Goal: Task Accomplishment & Management: Use online tool/utility

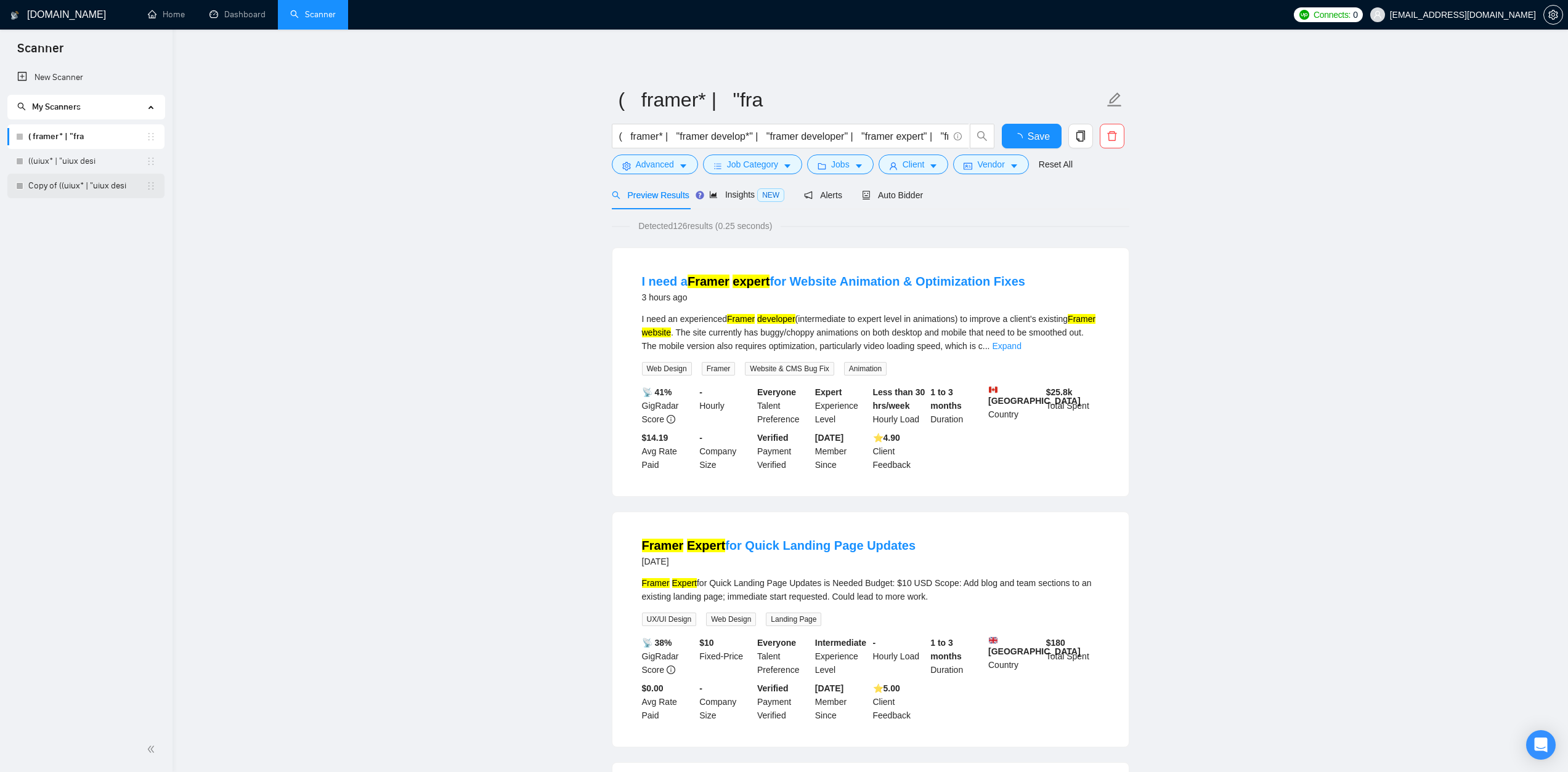
click at [92, 192] on link "Copy of ((uiux* | "uiux desi" at bounding box center [87, 186] width 118 height 24
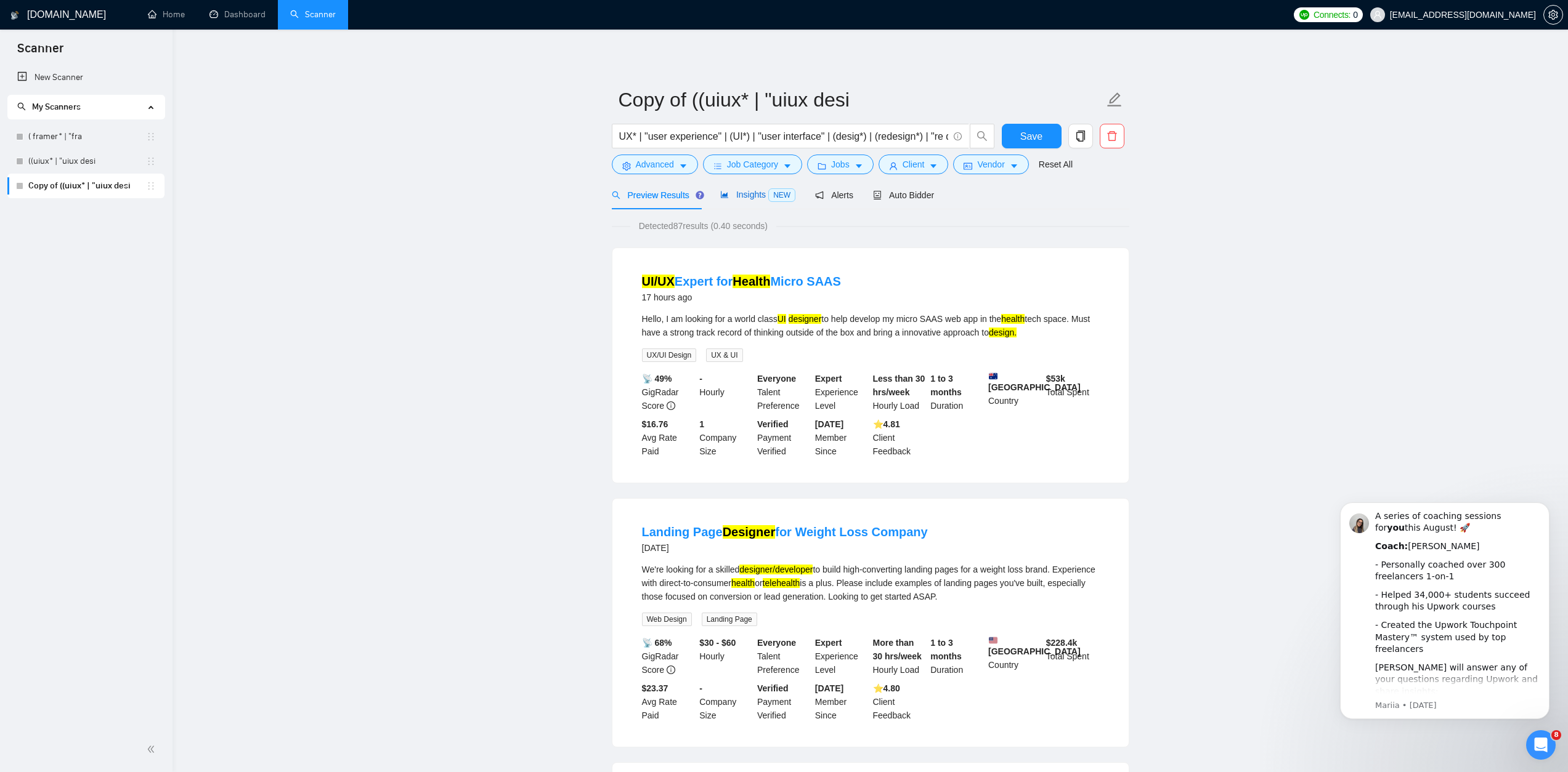
click at [747, 200] on div "Insights NEW" at bounding box center [758, 195] width 75 height 14
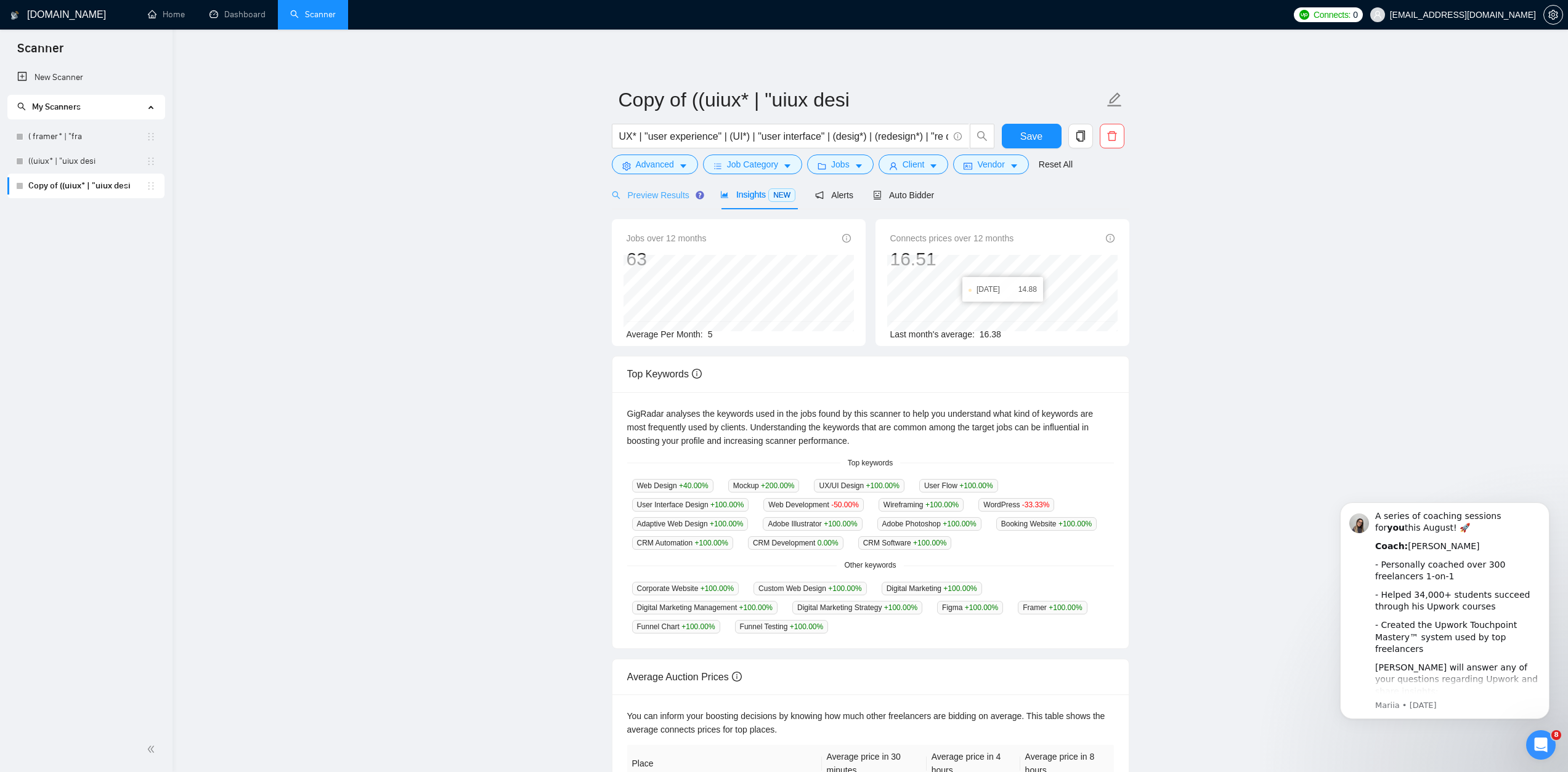
click at [648, 202] on div "Preview Results" at bounding box center [656, 195] width 89 height 29
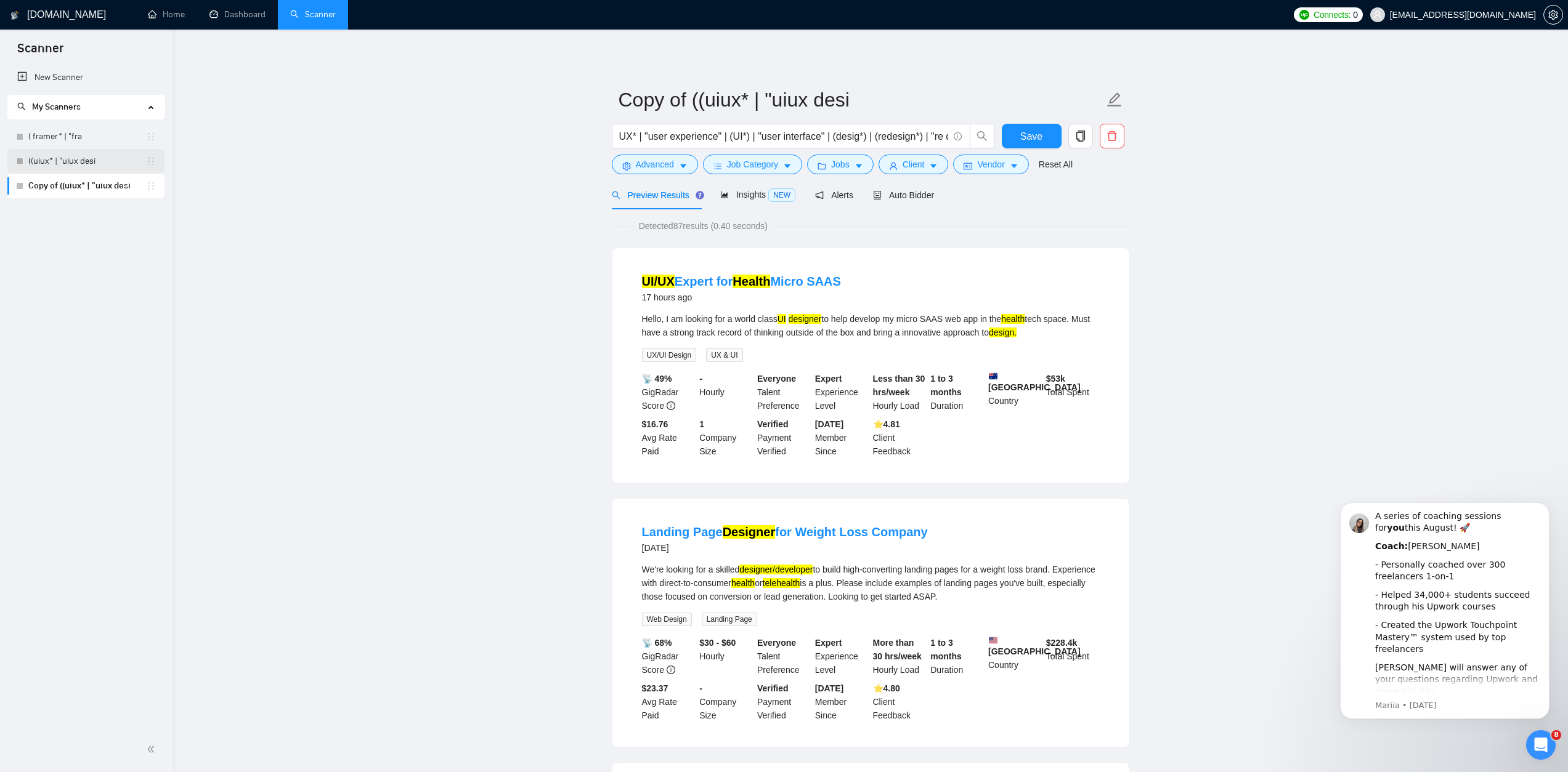
click at [89, 165] on link "((uiux* | "uiux desi" at bounding box center [87, 161] width 118 height 24
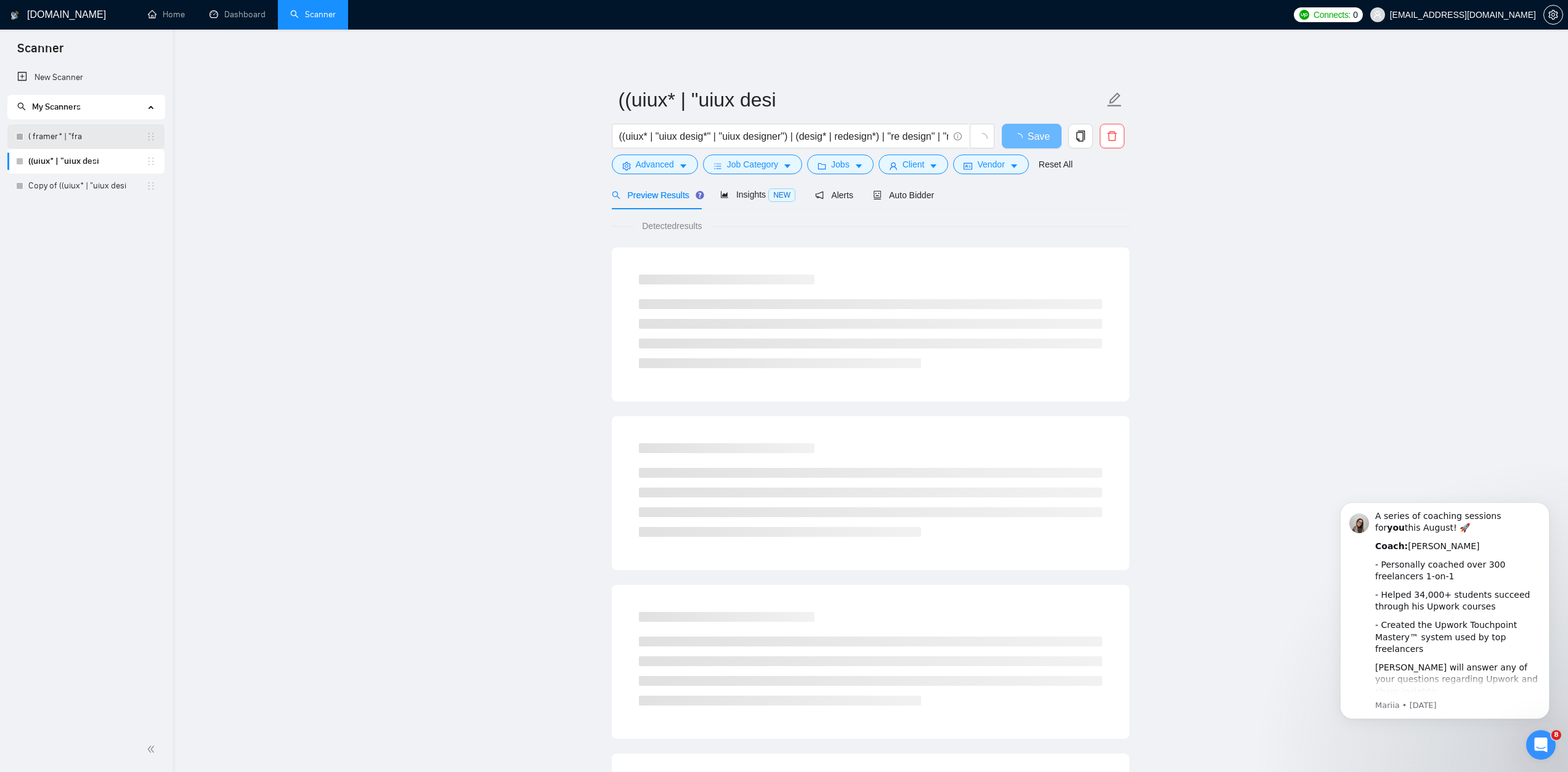
click at [95, 142] on link "( framer* | "fra" at bounding box center [87, 137] width 118 height 24
click at [97, 189] on link "Copy of ((uiux* | "uiux desi" at bounding box center [87, 186] width 118 height 24
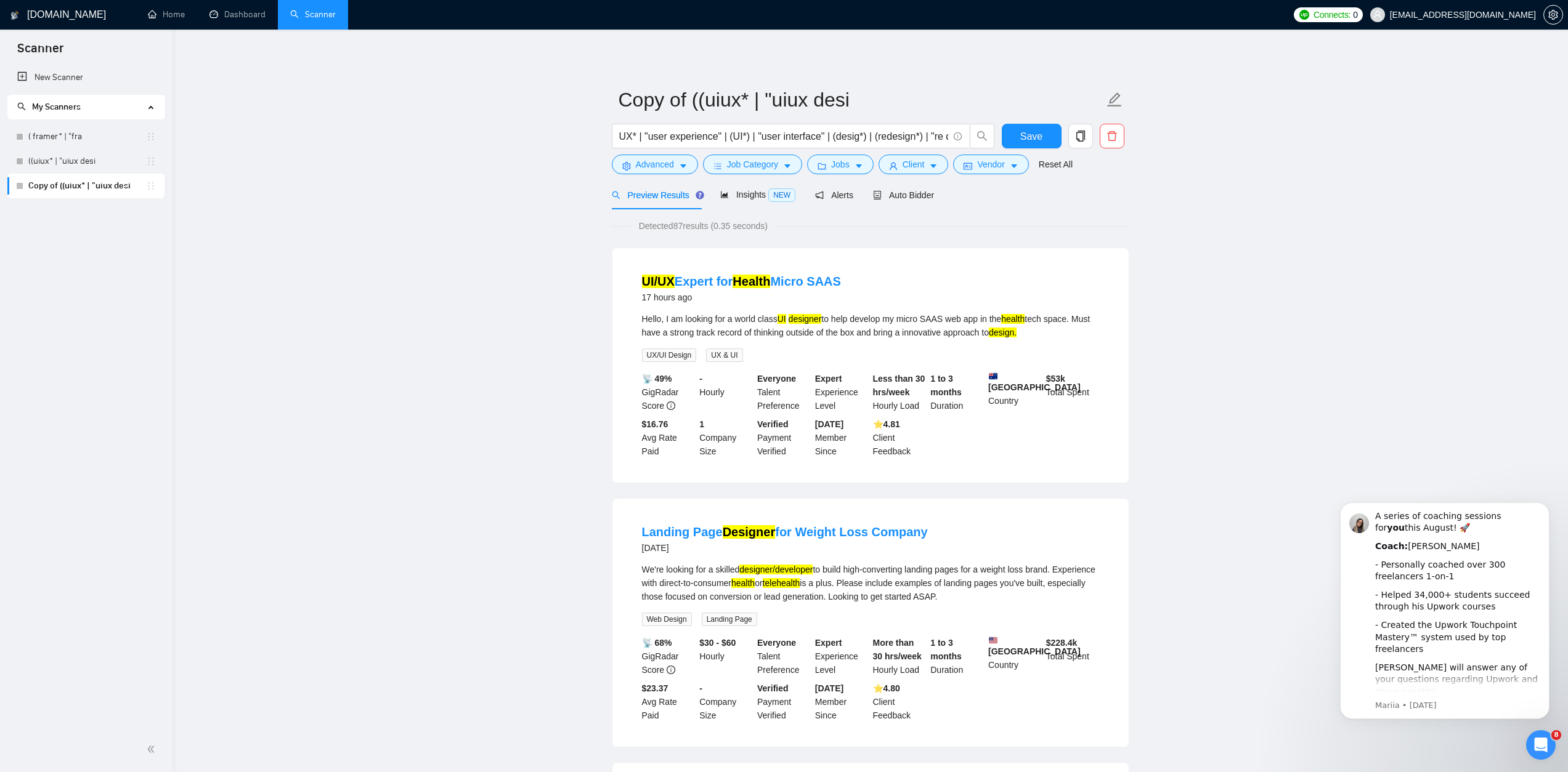
click at [76, 194] on link "Copy of ((uiux* | "uiux desi" at bounding box center [87, 186] width 118 height 24
click at [892, 132] on input "UX* | "user experience" | (UI*) | "user interface" | (desig*) | (redesign*) | "…" at bounding box center [783, 136] width 329 height 15
click at [930, 135] on input "UX* | "user experience" | (UI*) | "user interface" | (desig*) | (redesign*) | "…" at bounding box center [783, 136] width 329 height 15
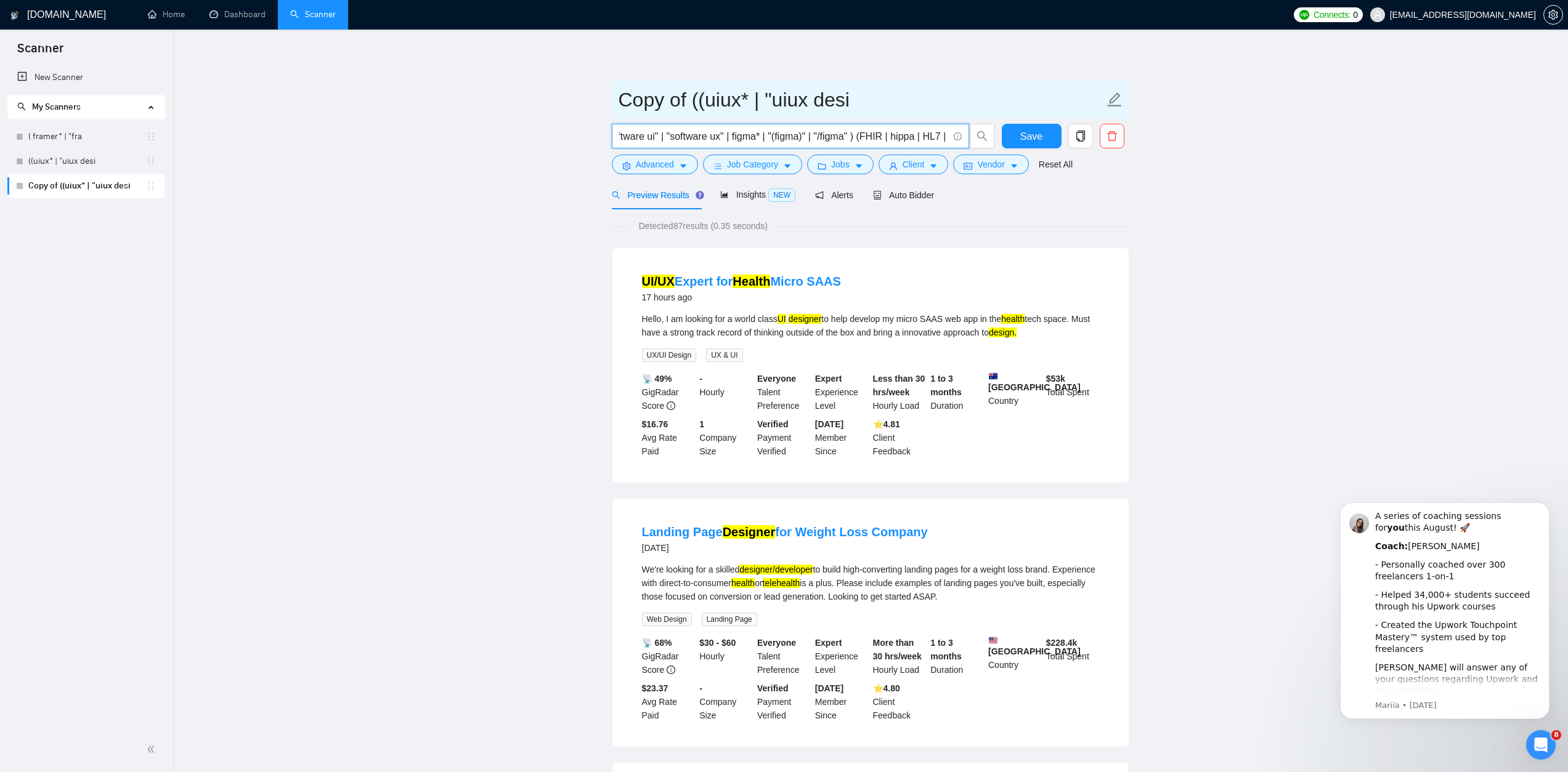
click at [1110, 100] on icon "edit" at bounding box center [1114, 99] width 14 height 14
click at [1009, 103] on input "Copy of ((uiux* | "uiux desi" at bounding box center [861, 99] width 486 height 31
click at [1009, 102] on input "Copy of ((uiux* | "uiux desi" at bounding box center [861, 99] width 486 height 31
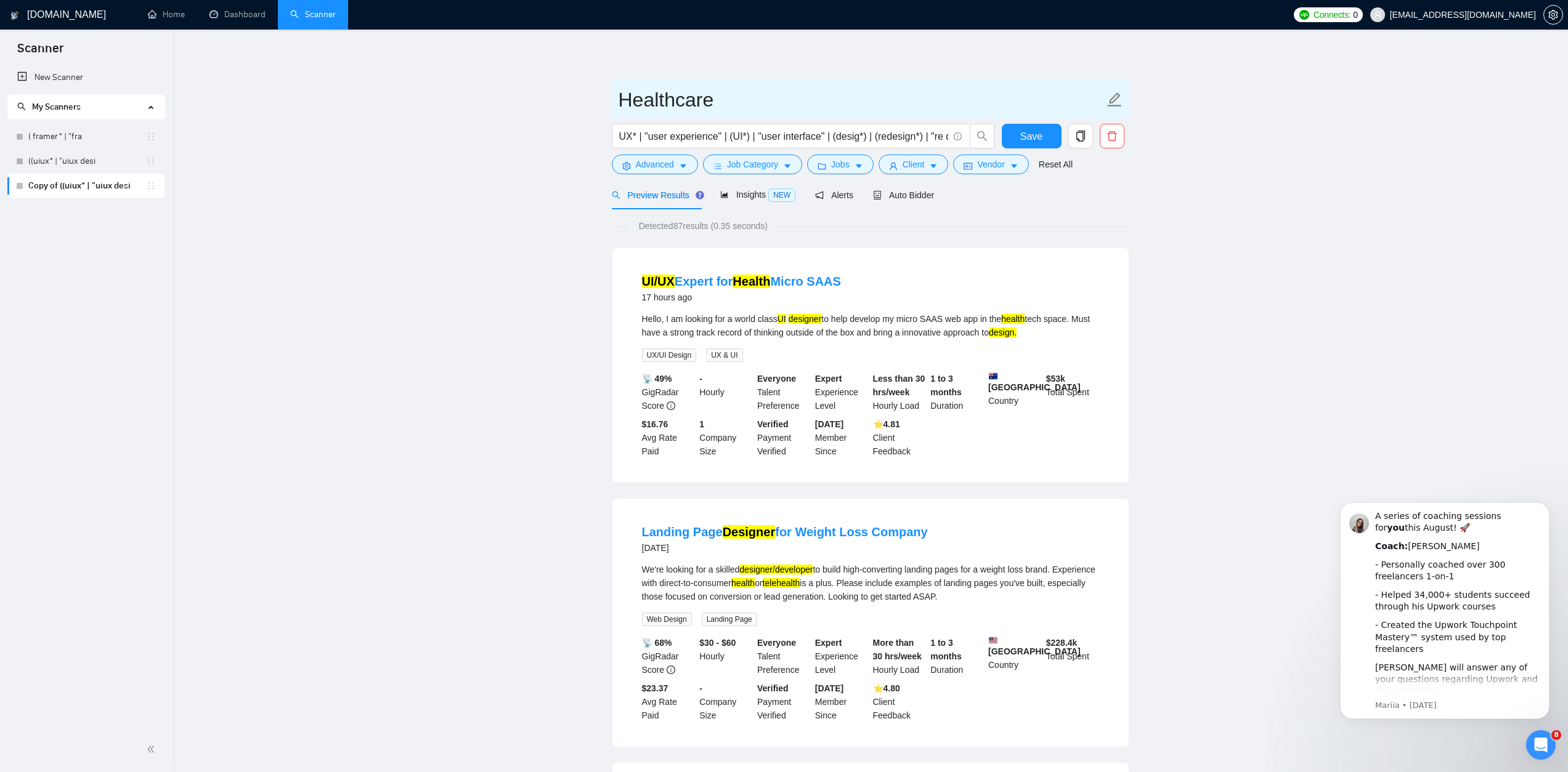
click at [790, 104] on input "Healthcare" at bounding box center [861, 99] width 486 height 31
type input "Healthcare"
click at [1023, 133] on span "Save" at bounding box center [1031, 136] width 22 height 15
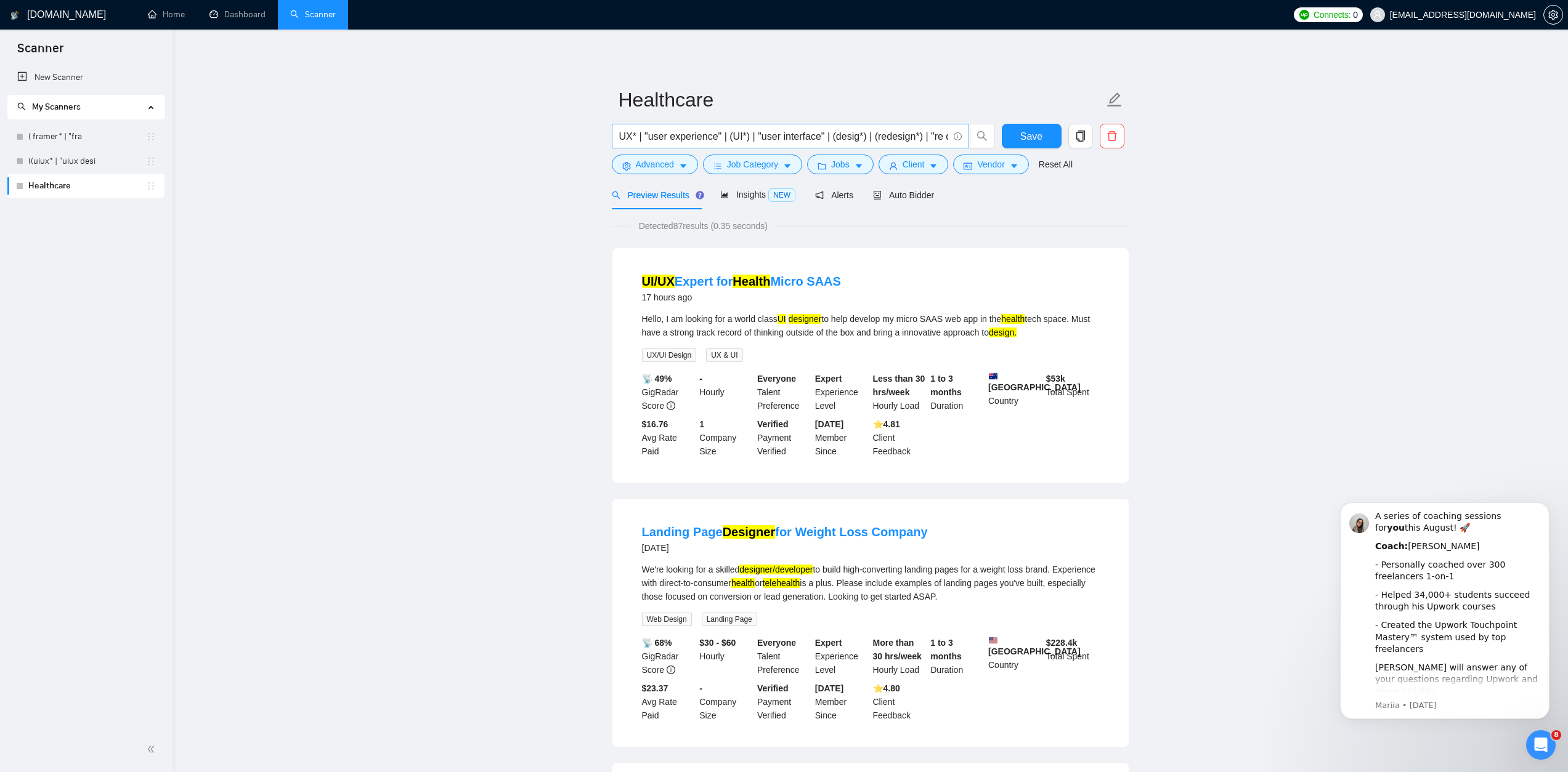
click at [888, 136] on input "UX* | "user experience" | (UI*) | "user interface" | (desig*) | (redesign*) | "…" at bounding box center [783, 136] width 329 height 15
click at [686, 224] on span "Detected 87 results (0.35 seconds)" at bounding box center [703, 226] width 146 height 14
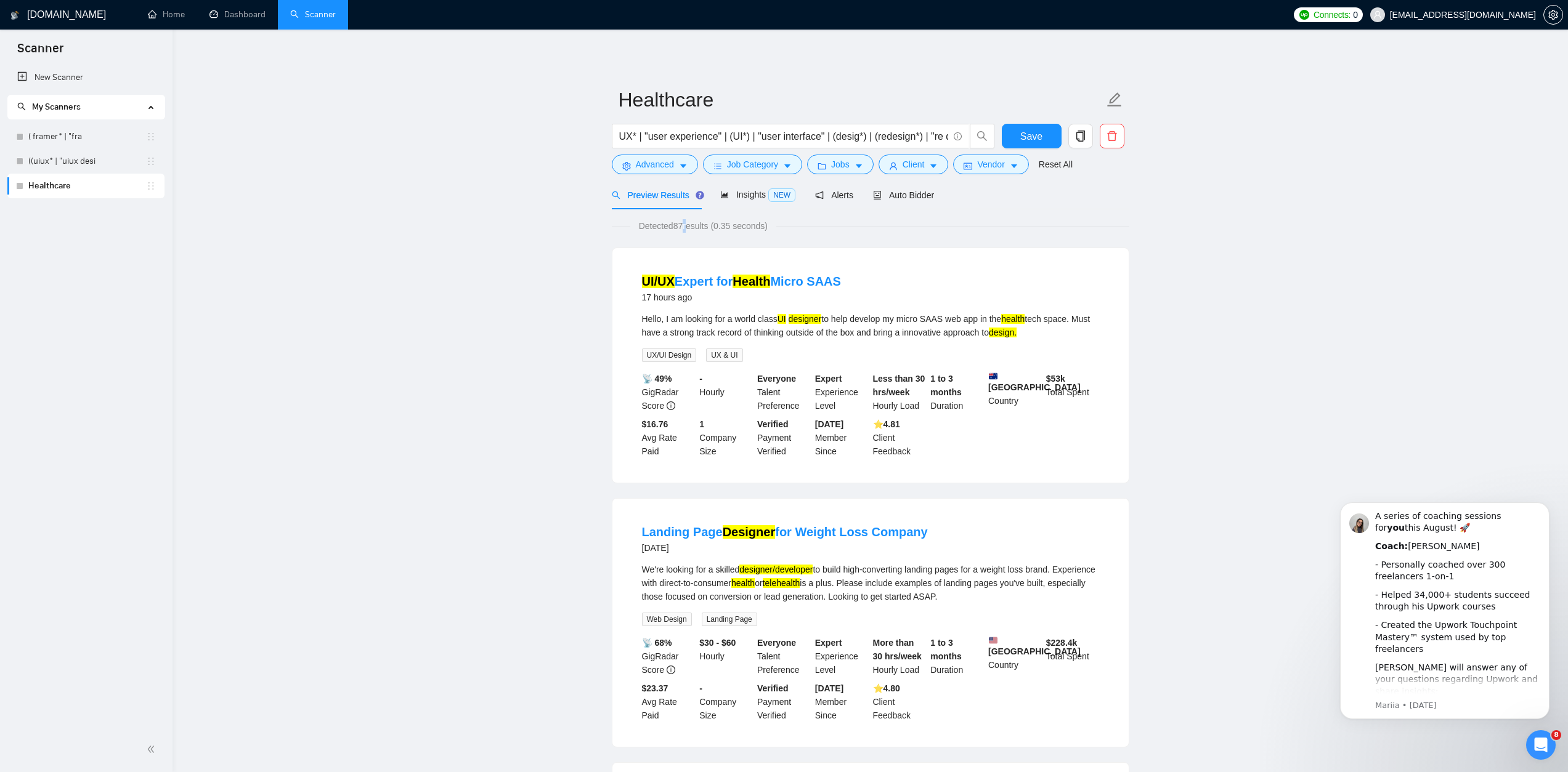
click at [686, 224] on span "Detected 87 results (0.35 seconds)" at bounding box center [703, 226] width 146 height 14
click at [756, 196] on span "Insights NEW" at bounding box center [758, 195] width 75 height 10
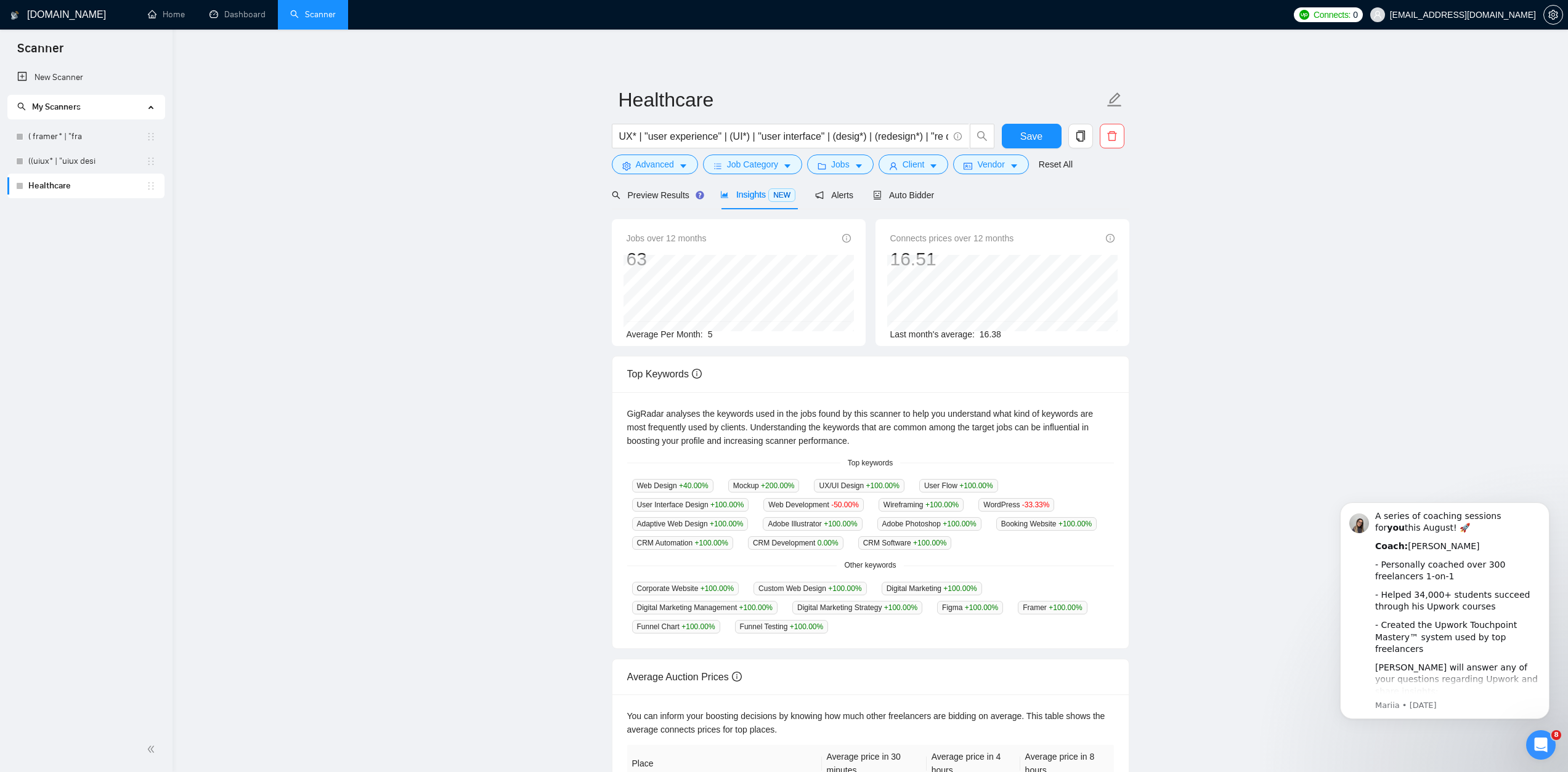
drag, startPoint x: 712, startPoint y: 332, endPoint x: 704, endPoint y: 332, distance: 8.0
click at [704, 332] on div "Average Per Month: 5" at bounding box center [739, 334] width 225 height 14
click at [675, 209] on div "Preview Results" at bounding box center [656, 195] width 89 height 29
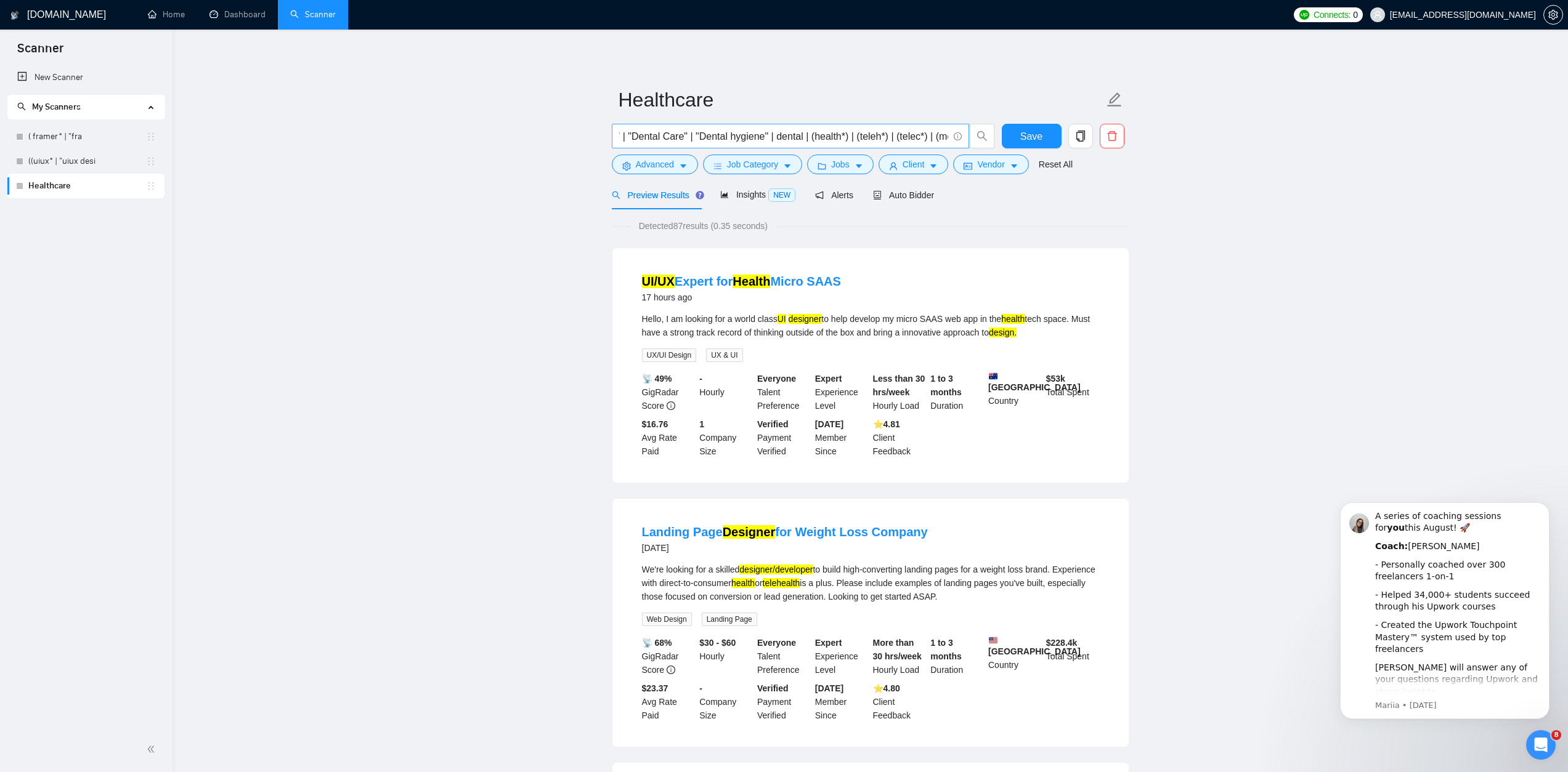
scroll to position [0, 3491]
click at [1016, 163] on icon "caret-down" at bounding box center [1014, 166] width 9 height 9
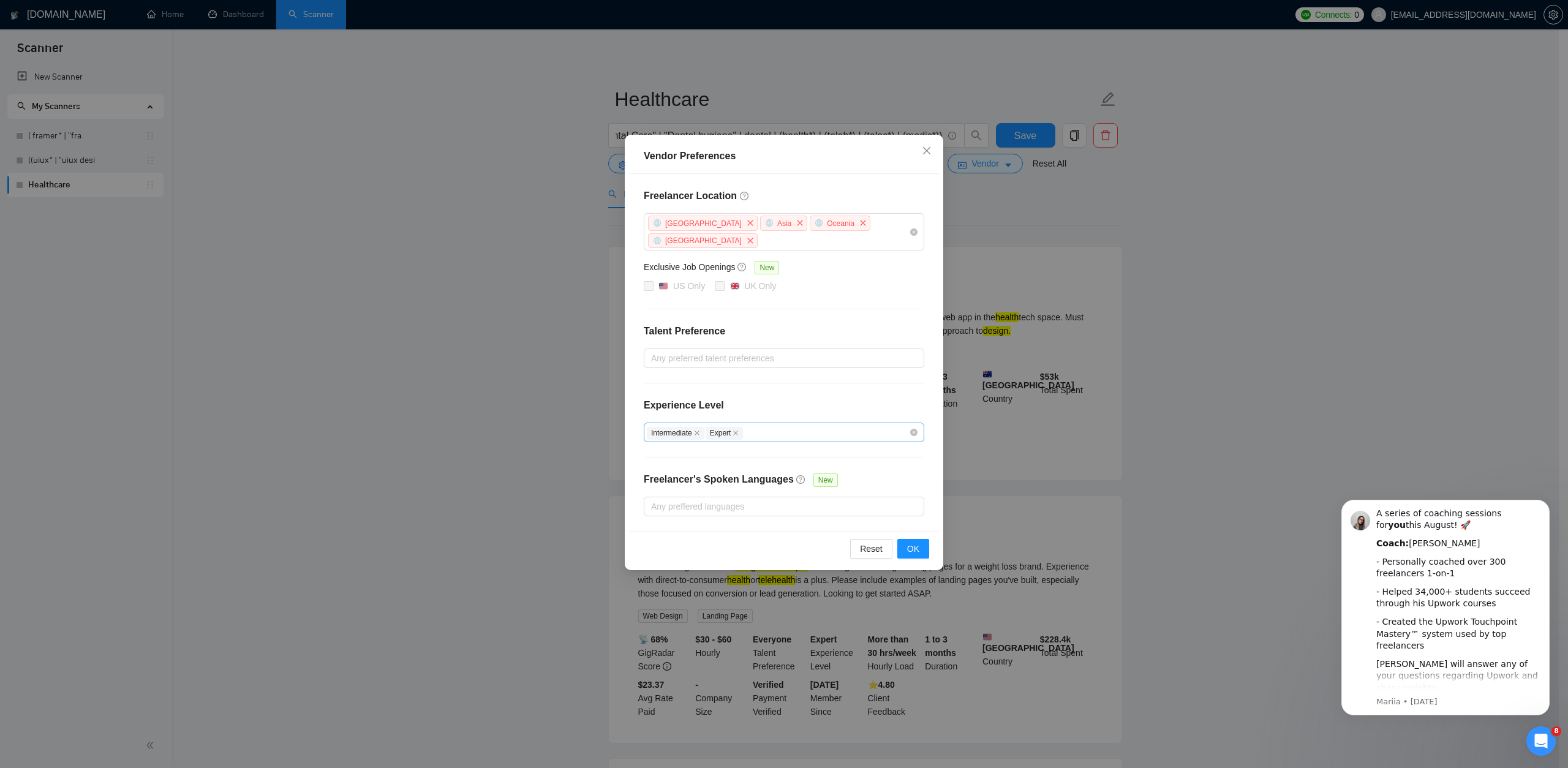
click at [845, 425] on div "Intermediate Expert" at bounding box center [778, 432] width 262 height 15
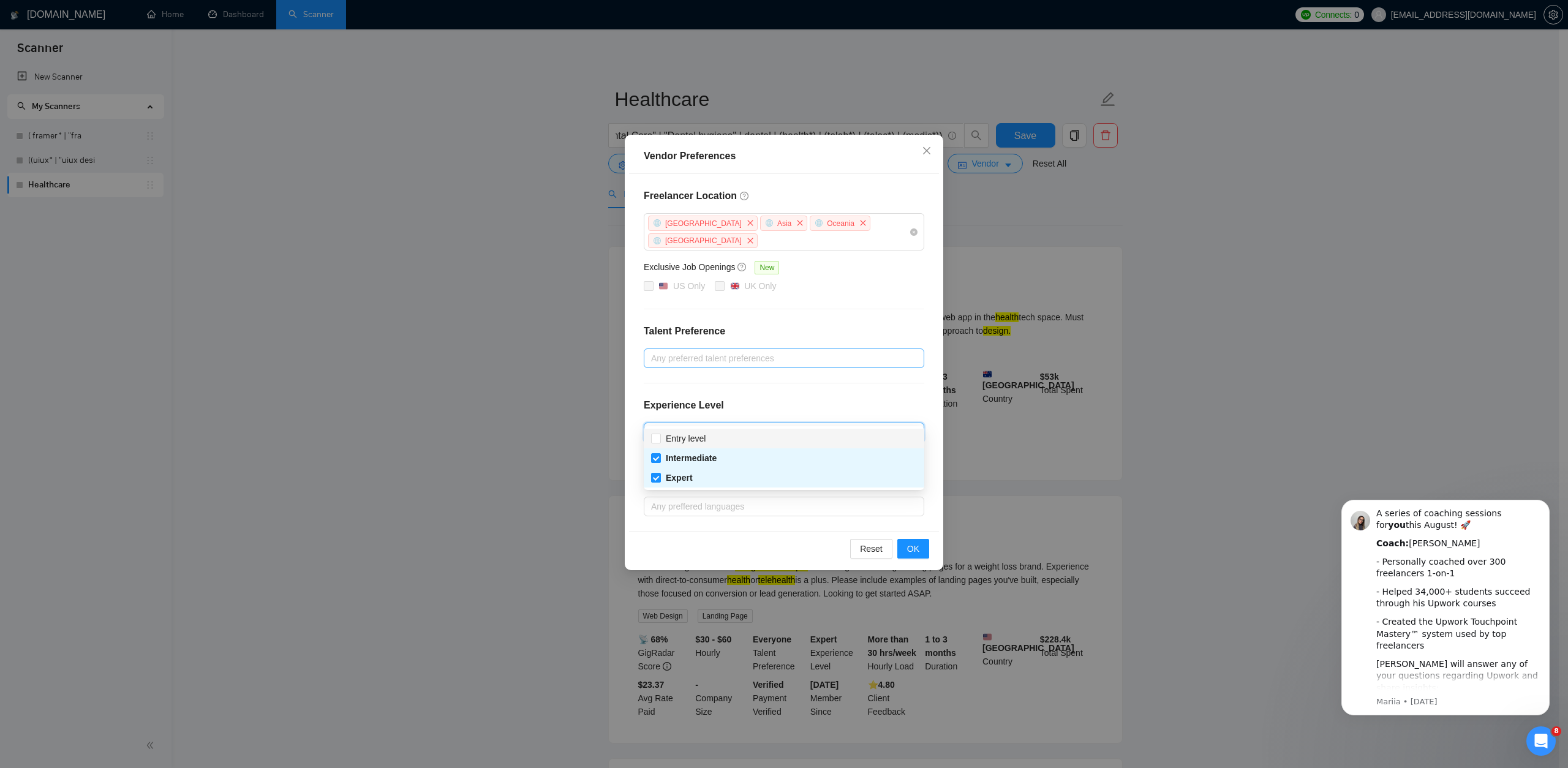
click at [820, 351] on div at bounding box center [778, 359] width 262 height 15
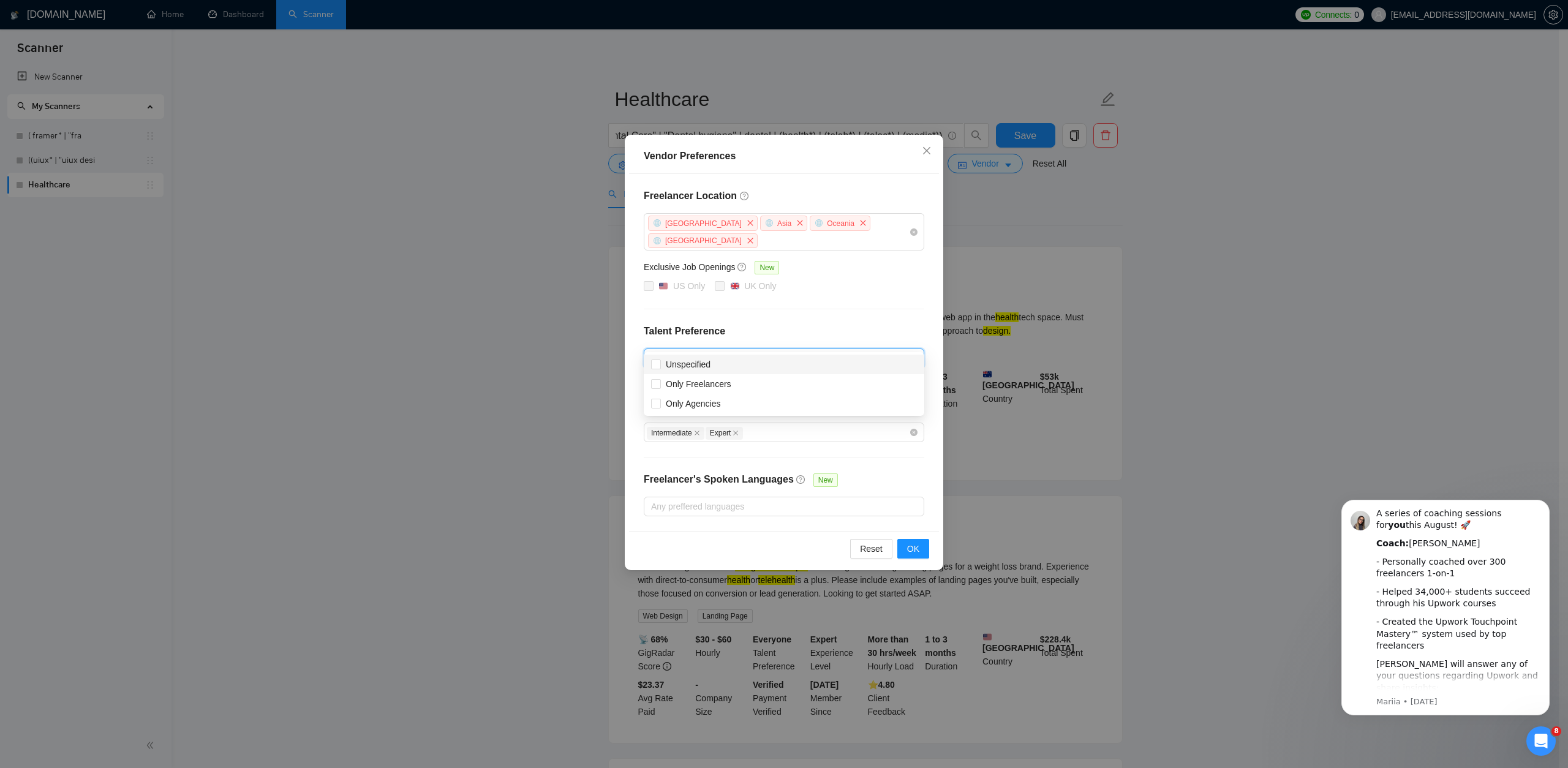
click at [845, 305] on div "Freelancer Location [GEOGRAPHIC_DATA] [GEOGRAPHIC_DATA] [GEOGRAPHIC_DATA] [GEOG…" at bounding box center [783, 352] width 310 height 357
click at [853, 287] on div "Freelancer Location [GEOGRAPHIC_DATA] [GEOGRAPHIC_DATA] [GEOGRAPHIC_DATA] [GEOG…" at bounding box center [783, 352] width 310 height 357
click at [1021, 293] on div "Vendor Preferences Freelancer Location [GEOGRAPHIC_DATA] [GEOGRAPHIC_DATA] [GEO…" at bounding box center [784, 384] width 1568 height 768
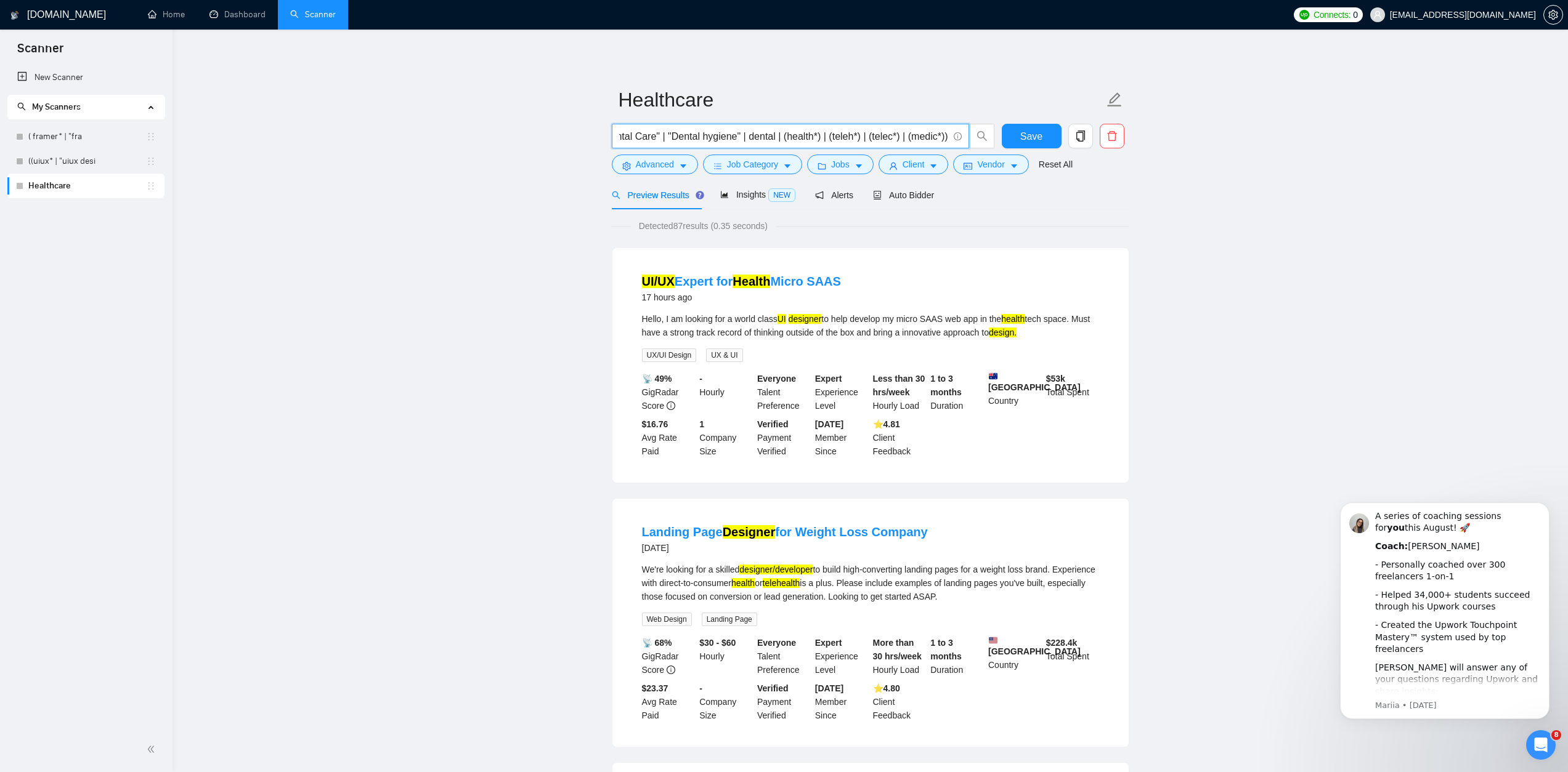
click at [901, 137] on input "UX* | "user experience" | (UI*) | "user interface" | (desig*) | (redesign*) | "…" at bounding box center [783, 136] width 329 height 15
click at [914, 138] on input "UX* | "user experience" | (UI*) | "user interface" | (desig*) | (redesign*) | "…" at bounding box center [783, 136] width 329 height 15
click at [951, 135] on span at bounding box center [956, 136] width 11 height 15
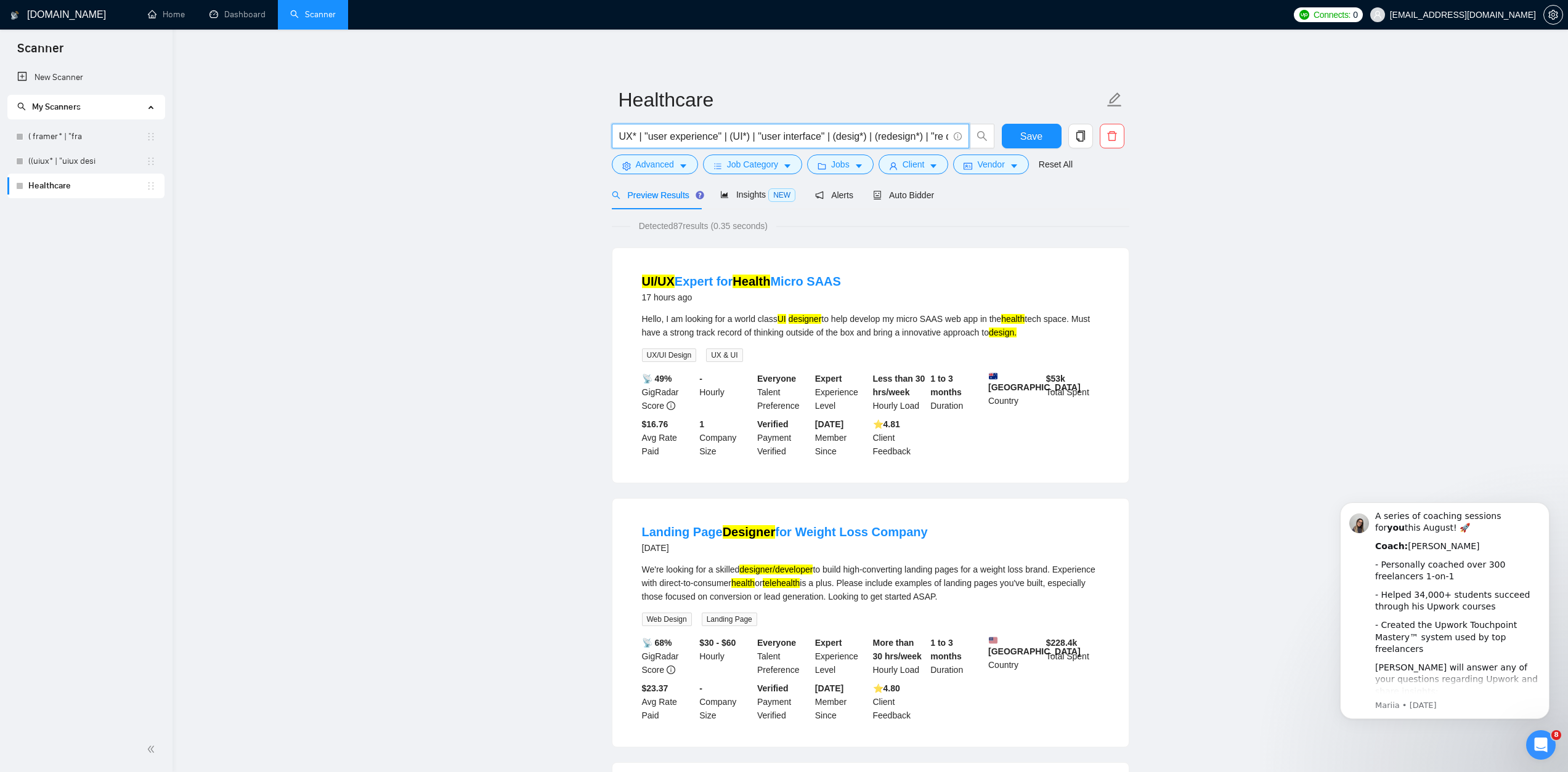
click at [947, 135] on input "UX* | "user experience" | (UI*) | "user interface" | (desig*) | (redesign*) | "…" at bounding box center [783, 136] width 329 height 15
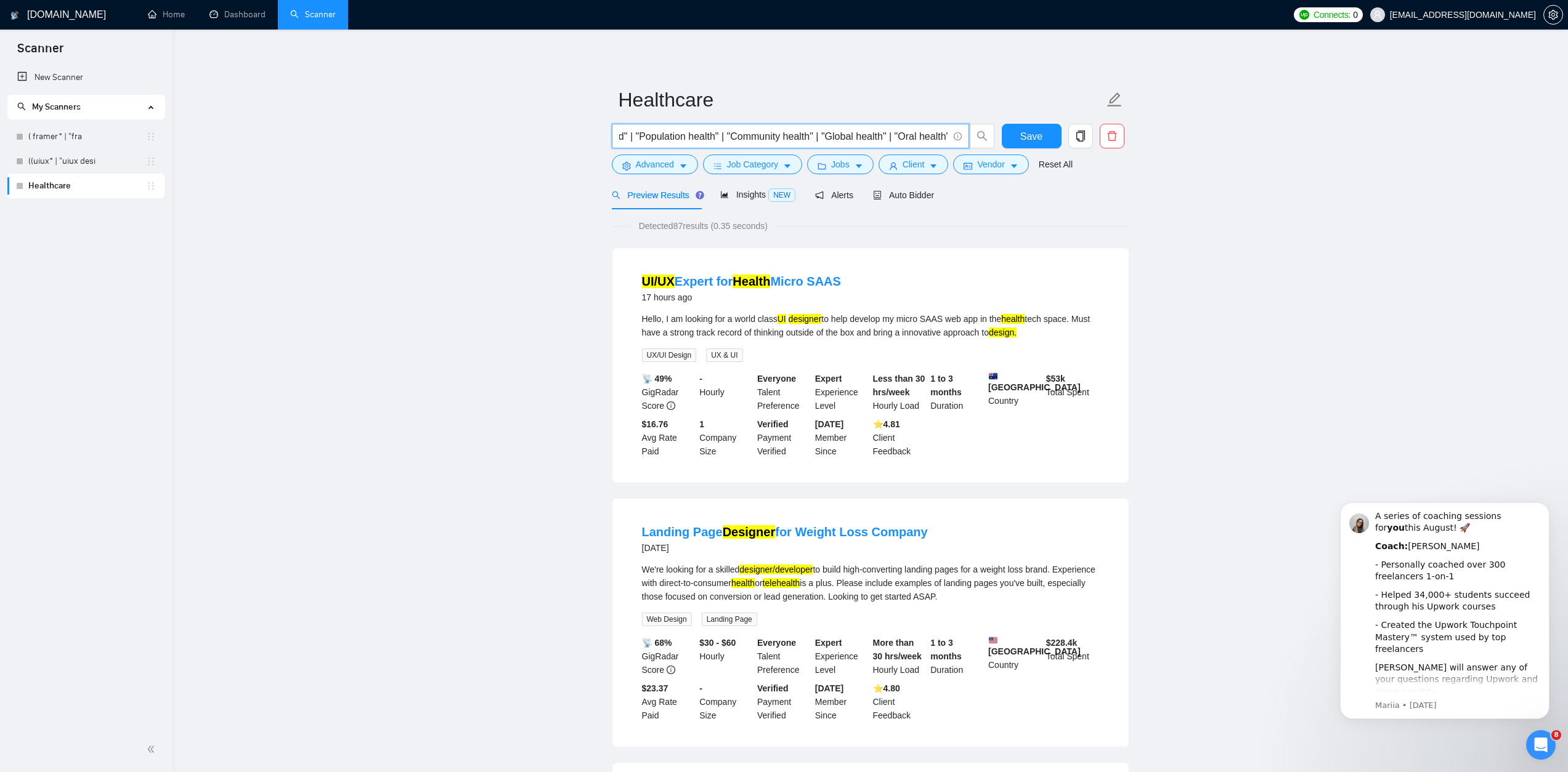
click at [778, 132] on input "UX* | "user experience" | (UI*) | "user interface" | (desig*) | (redesign*) | "…" at bounding box center [783, 136] width 329 height 15
click at [788, 168] on icon "caret-down" at bounding box center [787, 166] width 9 height 9
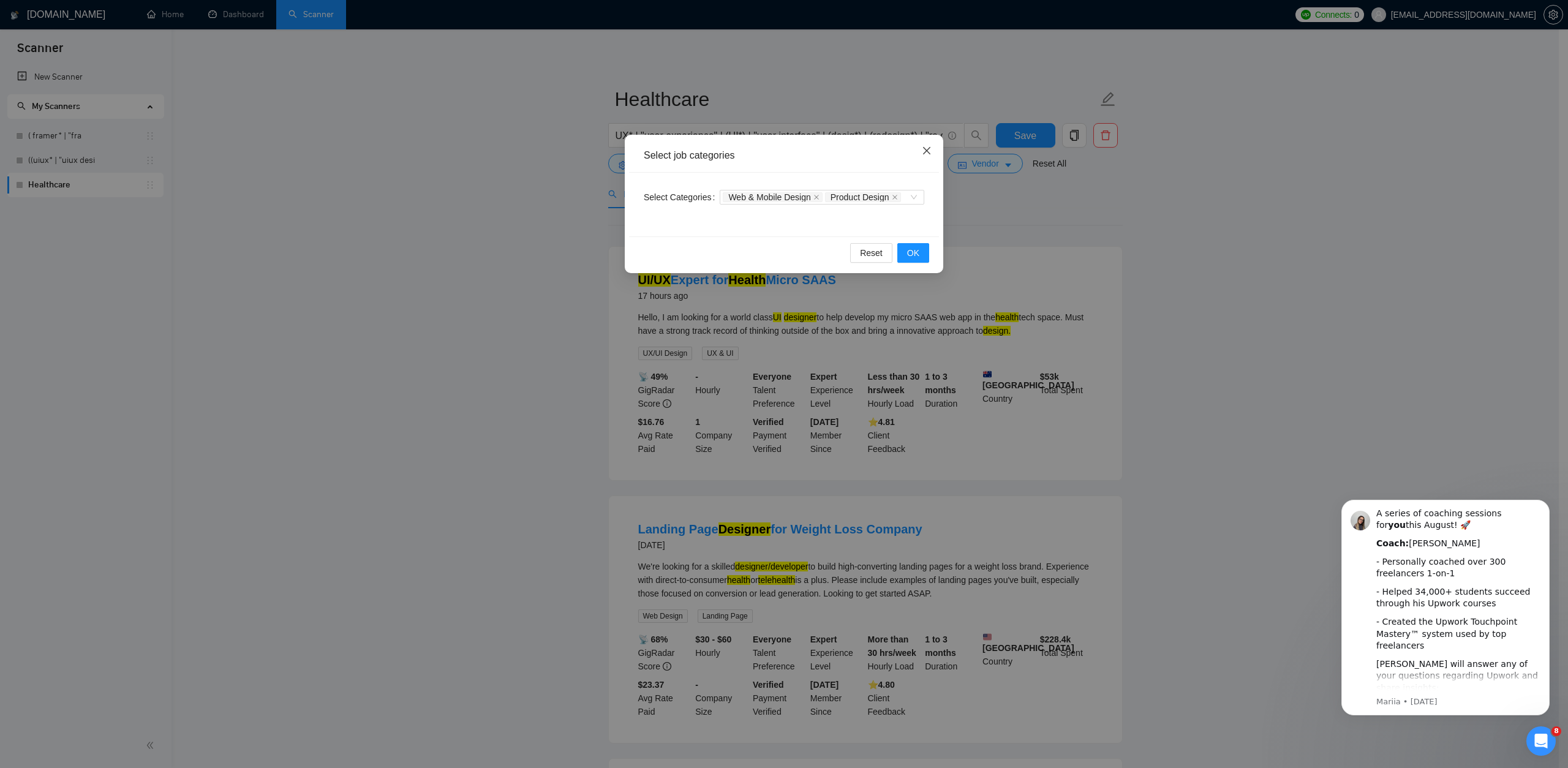
click at [921, 145] on span "Close" at bounding box center [926, 151] width 33 height 33
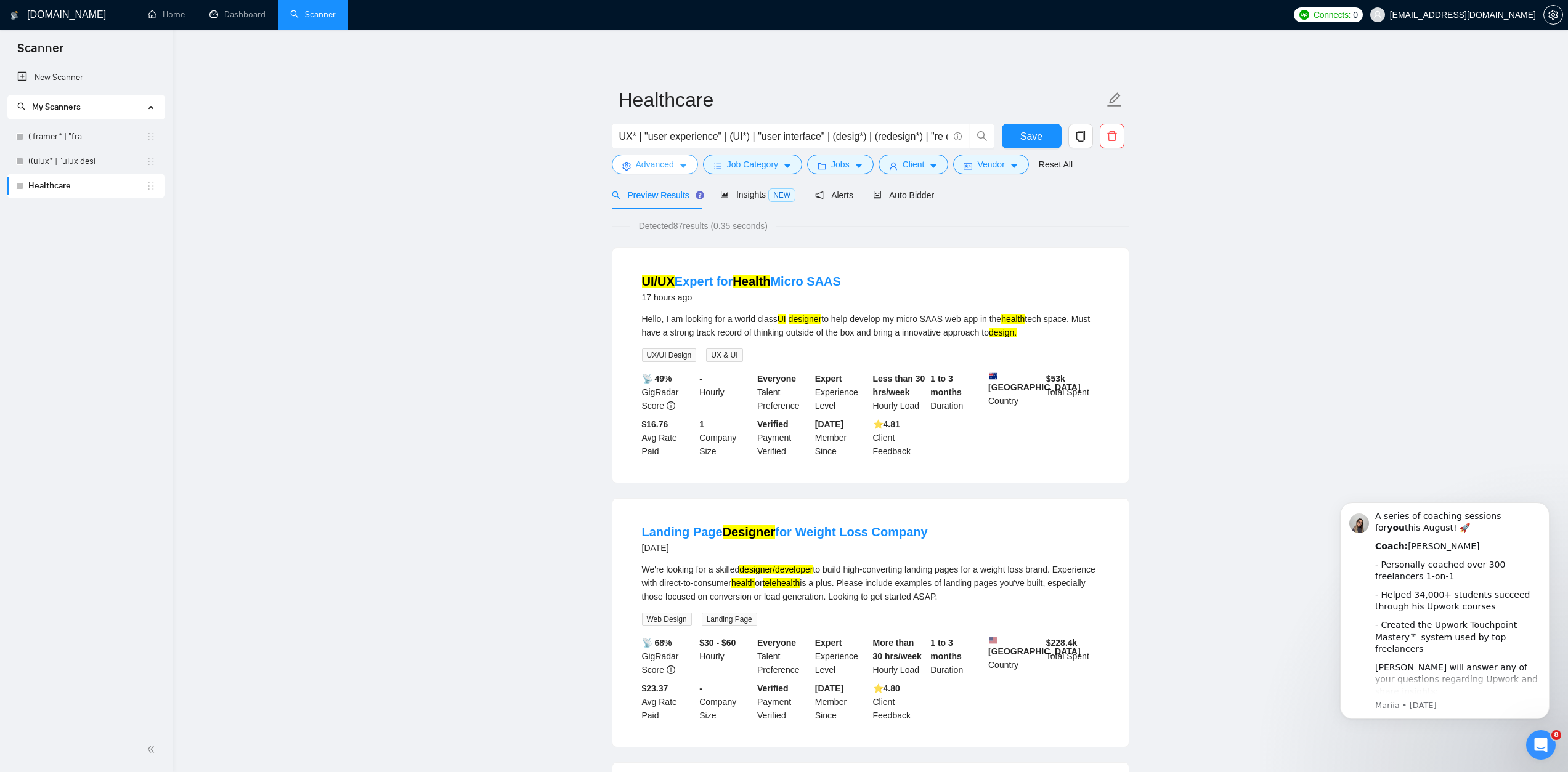
click at [671, 165] on span "Advanced" at bounding box center [654, 164] width 38 height 14
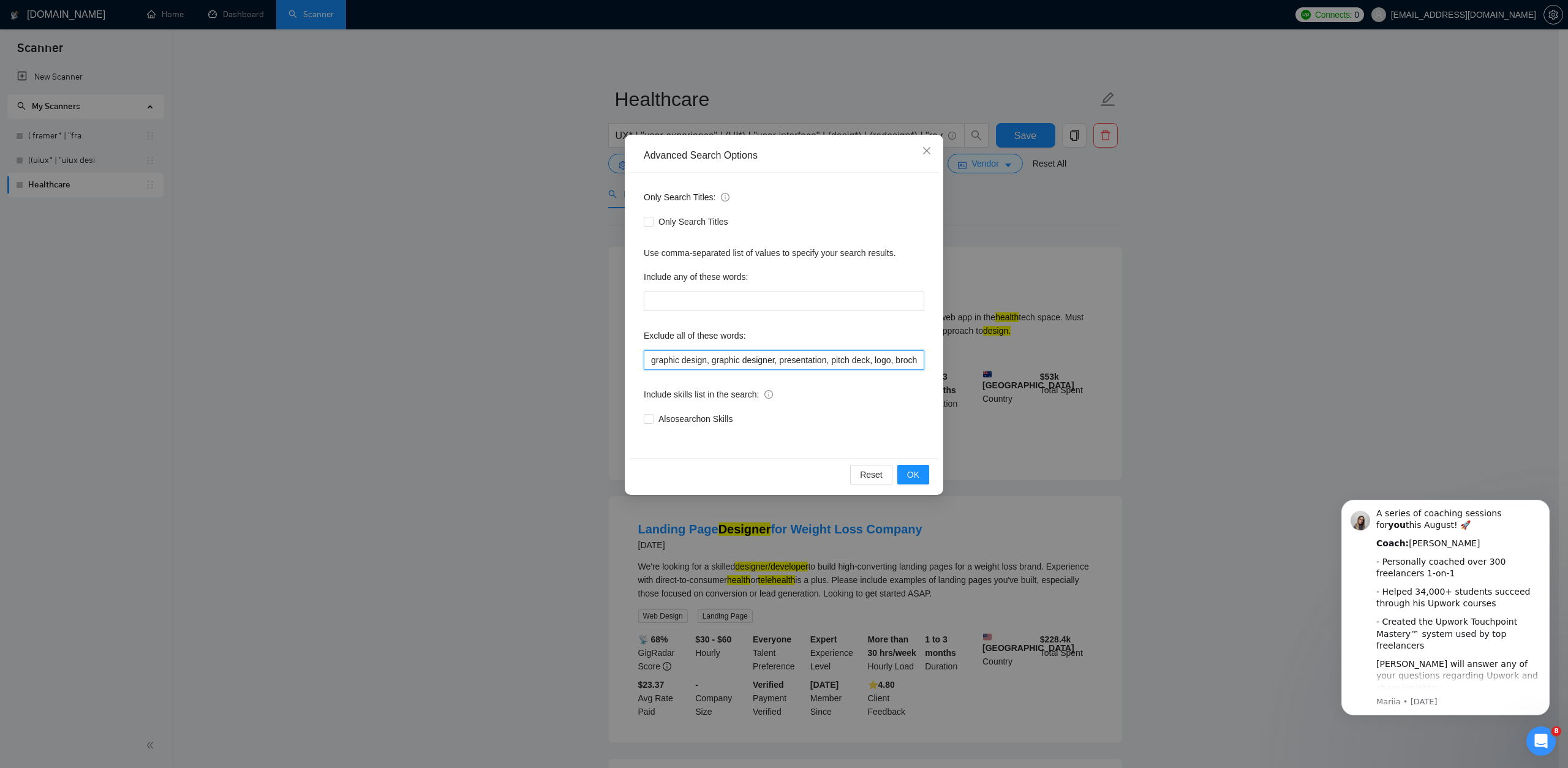
click at [781, 364] on input "graphic design, graphic designer, presentation, pitch deck, logo, brochure," at bounding box center [784, 360] width 280 height 19
click at [893, 394] on div "Include skills list in the search:" at bounding box center [784, 397] width 280 height 24
click at [745, 364] on input "graphic design, graphic designer, presentation, pitch deck, logo, brochure," at bounding box center [784, 360] width 280 height 19
click at [758, 360] on input "graphic design, graphic designer, presentation, pitch deck, logo, brochure," at bounding box center [784, 360] width 280 height 19
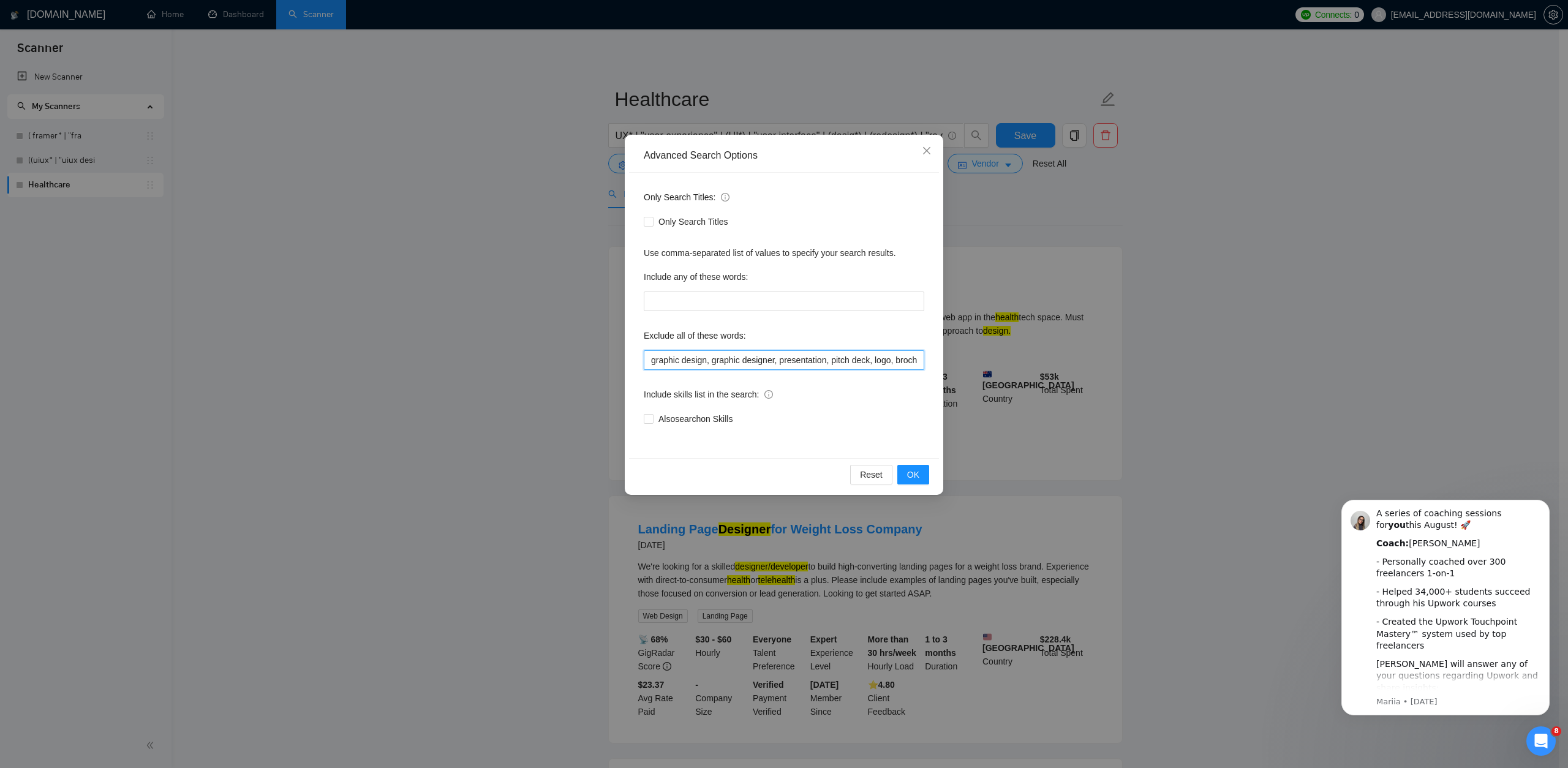
click at [758, 360] on input "graphic design, graphic designer, presentation, pitch deck, logo, brochure," at bounding box center [784, 360] width 280 height 19
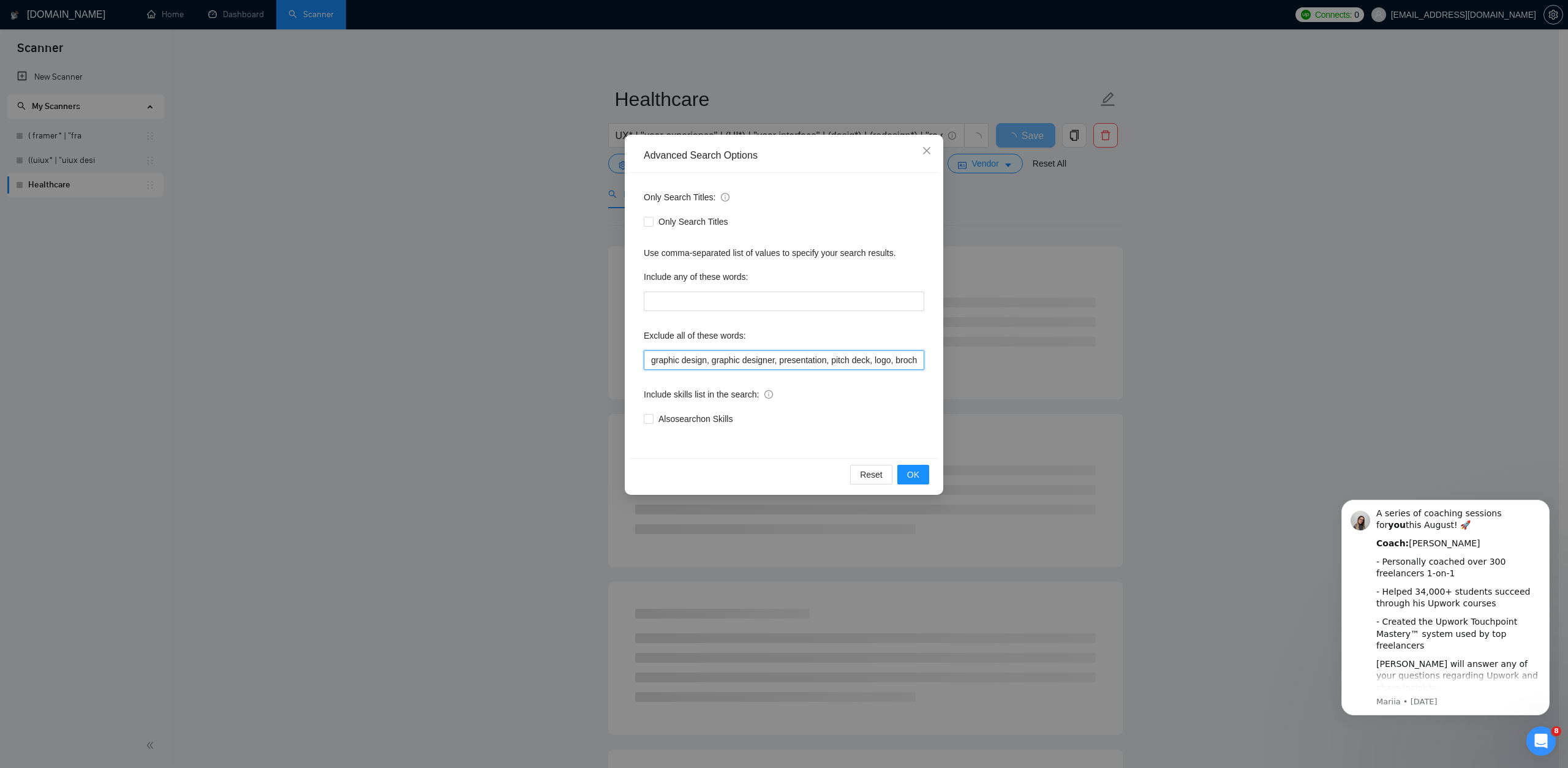
click at [650, 364] on input "graphic design, graphic designer, presentation, pitch deck, logo, brochure," at bounding box center [784, 360] width 280 height 19
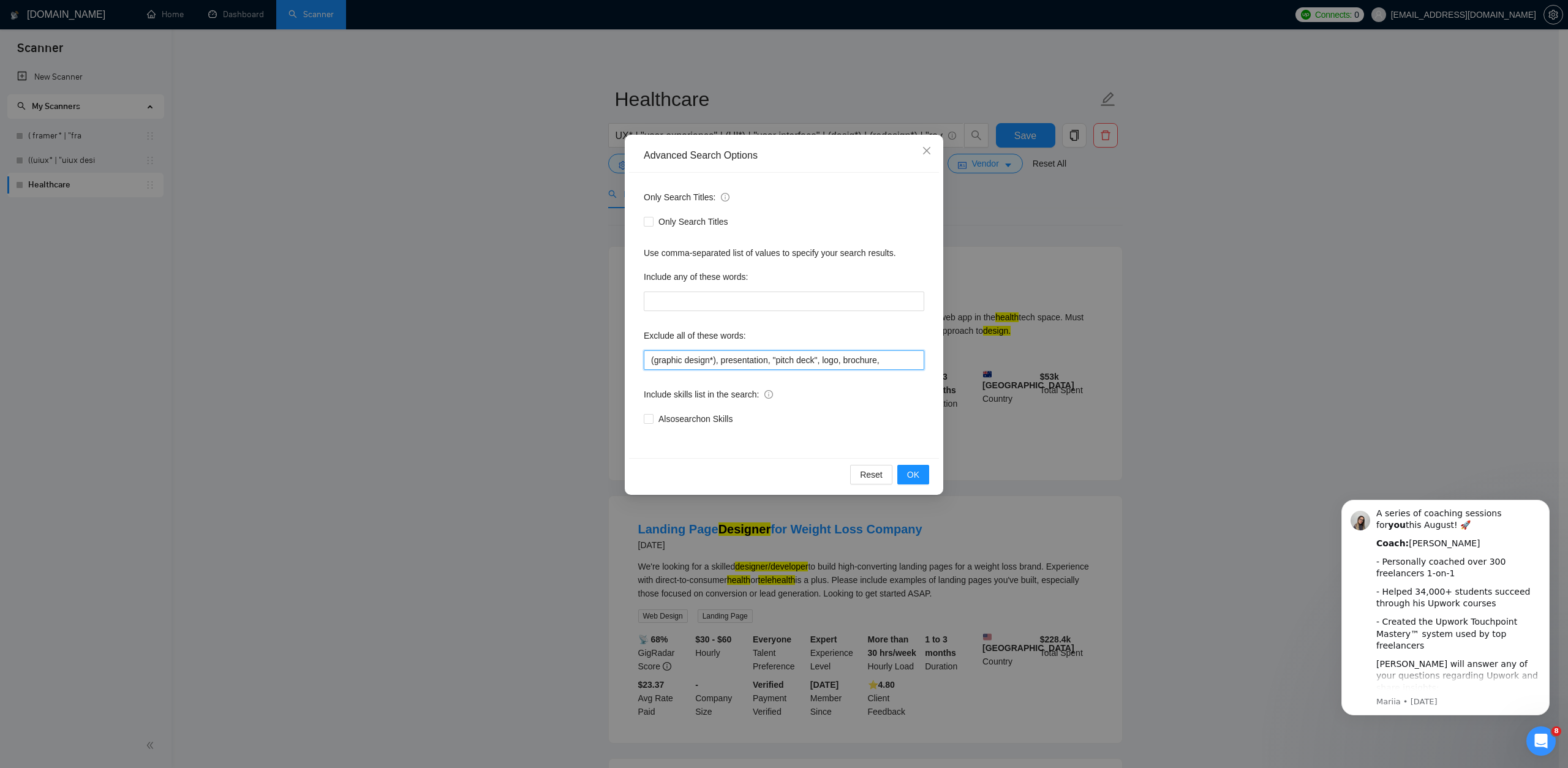
type input "(graphic design*), presentation, "pitch deck", logo, brochure,"
click at [898, 356] on input "(graphic design*), presentation, "pitch deck", logo, brochure," at bounding box center [784, 360] width 280 height 19
click at [923, 475] on button "OK" at bounding box center [913, 475] width 32 height 19
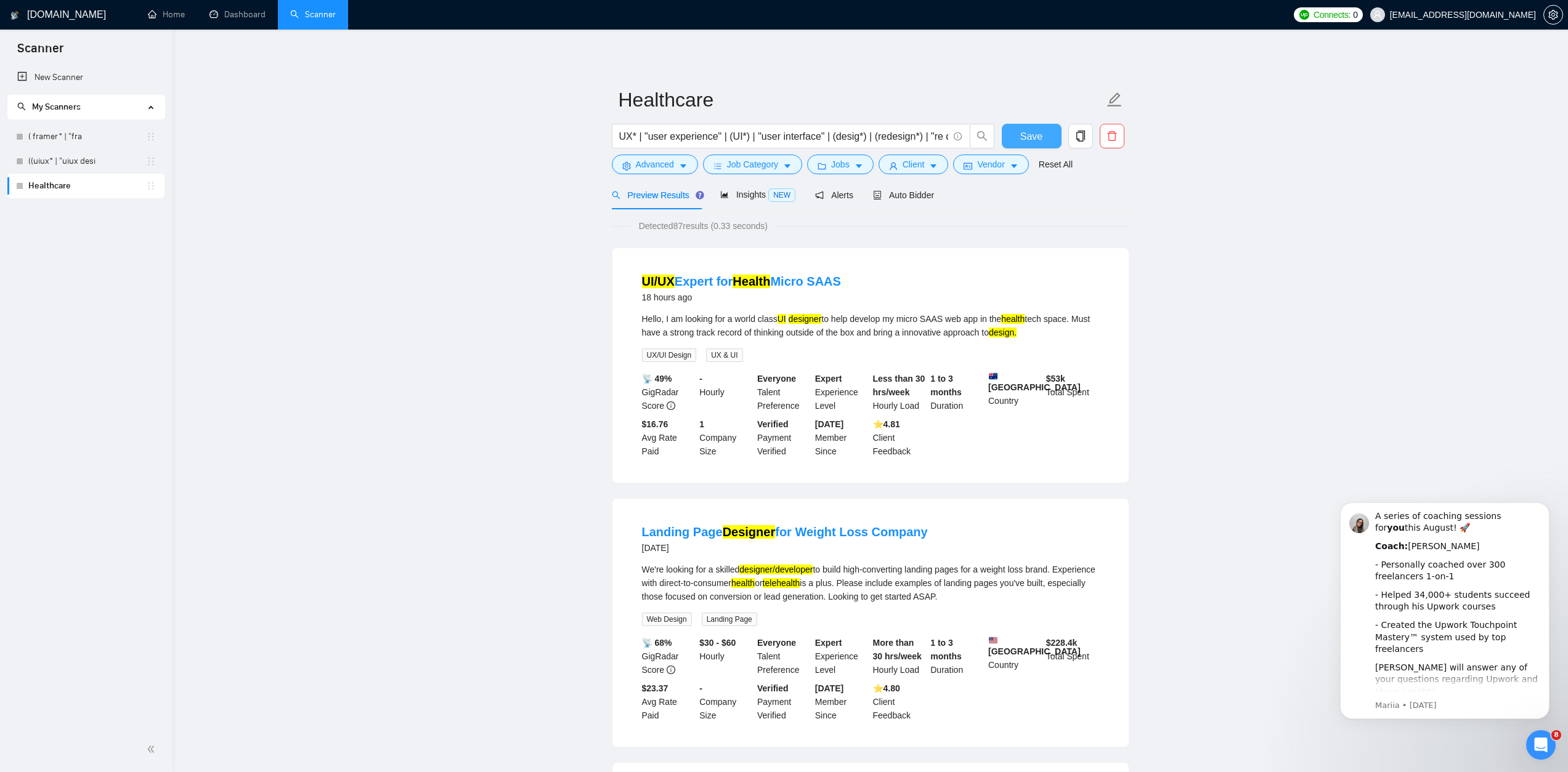
click at [1045, 135] on button "Save" at bounding box center [1031, 136] width 60 height 24
click at [778, 169] on span "Job Category" at bounding box center [752, 164] width 51 height 14
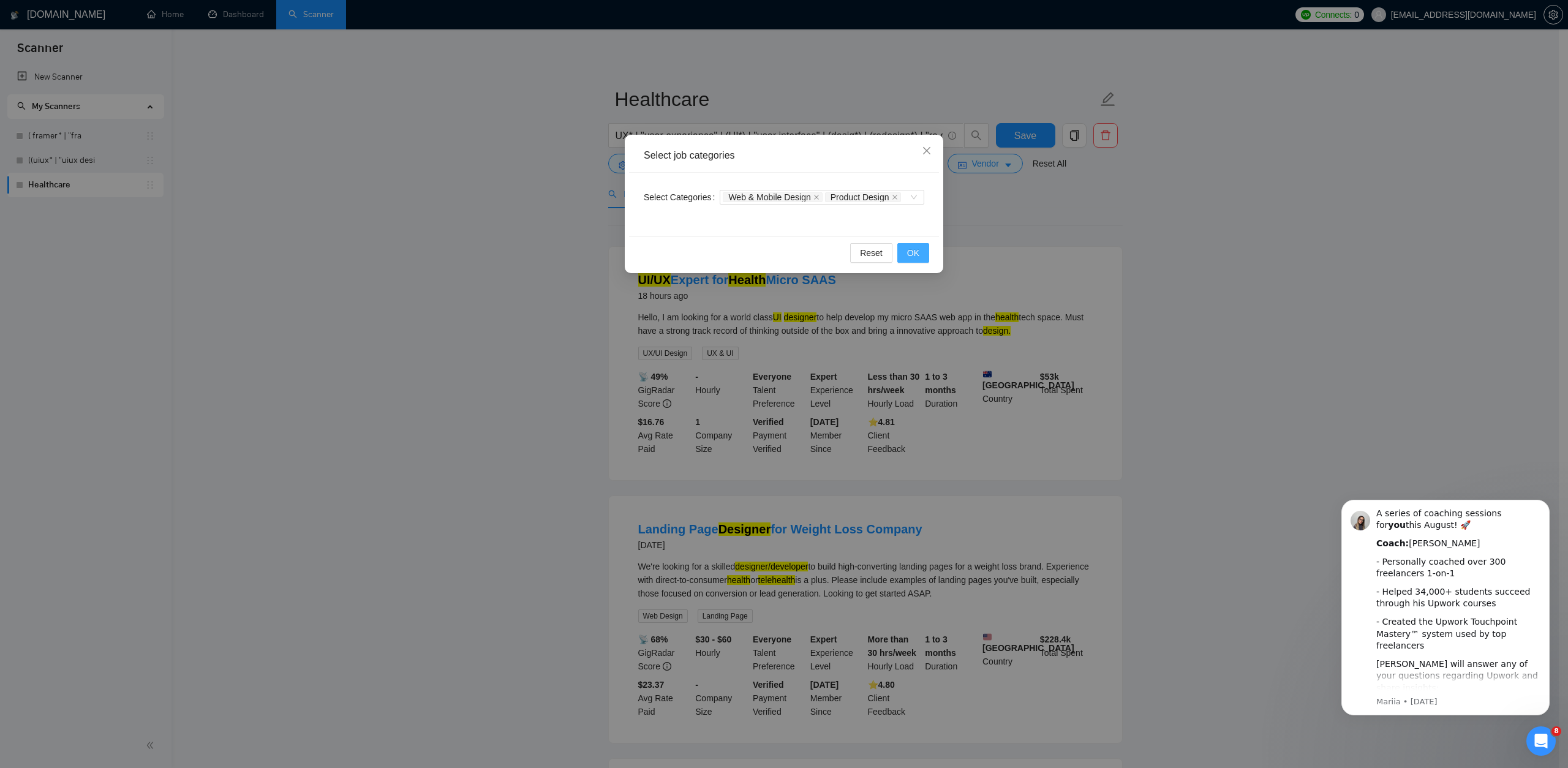
click at [924, 263] on button "OK" at bounding box center [913, 253] width 32 height 19
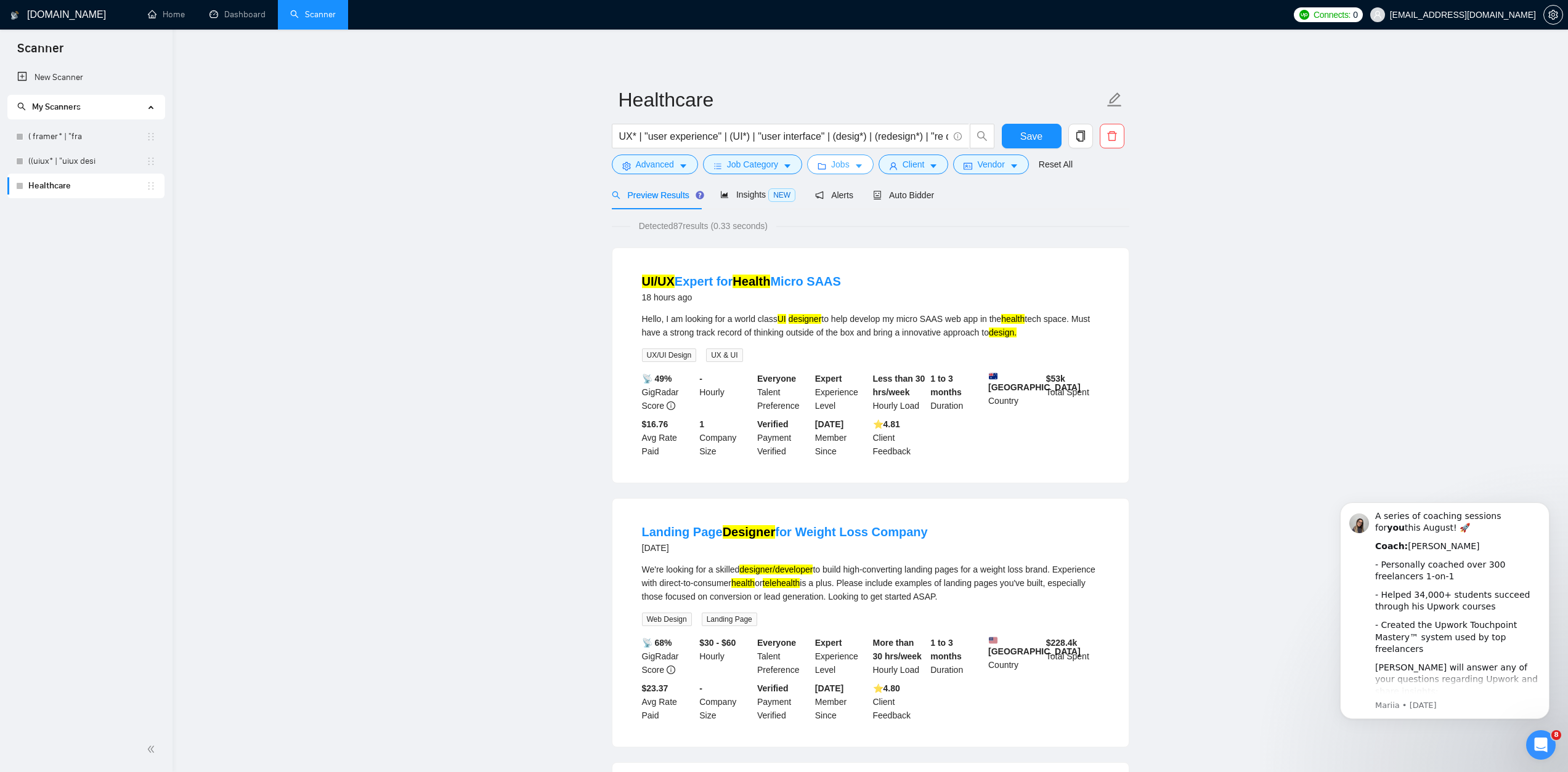
click at [843, 168] on span "Jobs" at bounding box center [840, 164] width 19 height 14
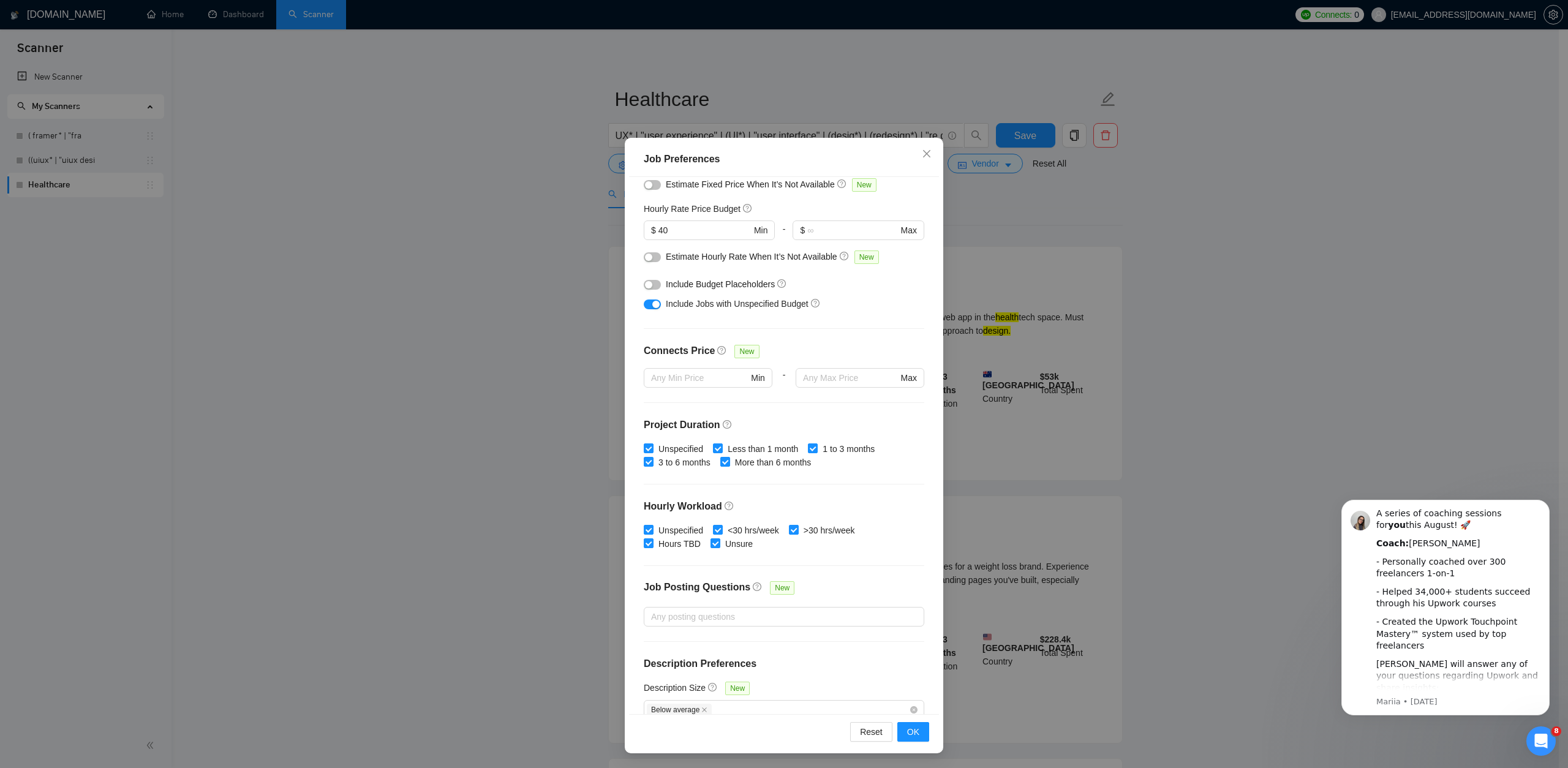
scroll to position [152, 0]
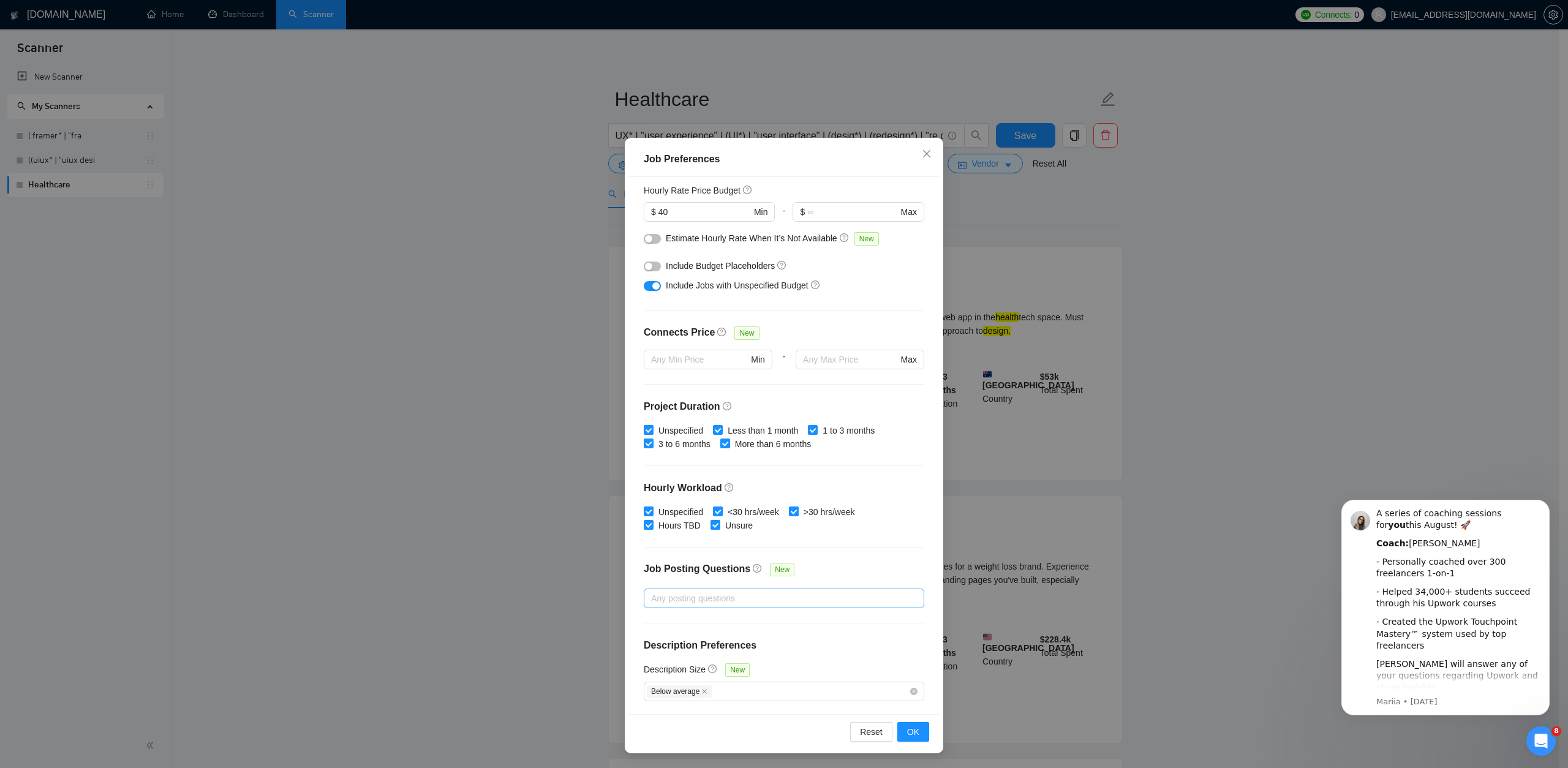
click at [708, 589] on div "Any posting questions" at bounding box center [784, 598] width 280 height 19
click at [653, 623] on input "Jobs that Don’t Have Questions" at bounding box center [650, 621] width 9 height 9
checkbox input "false"
click at [858, 560] on div "Budget Project Type All Fixed Price Hourly Rate Fixed Price Budget $ 400 Min - …" at bounding box center [783, 446] width 310 height 538
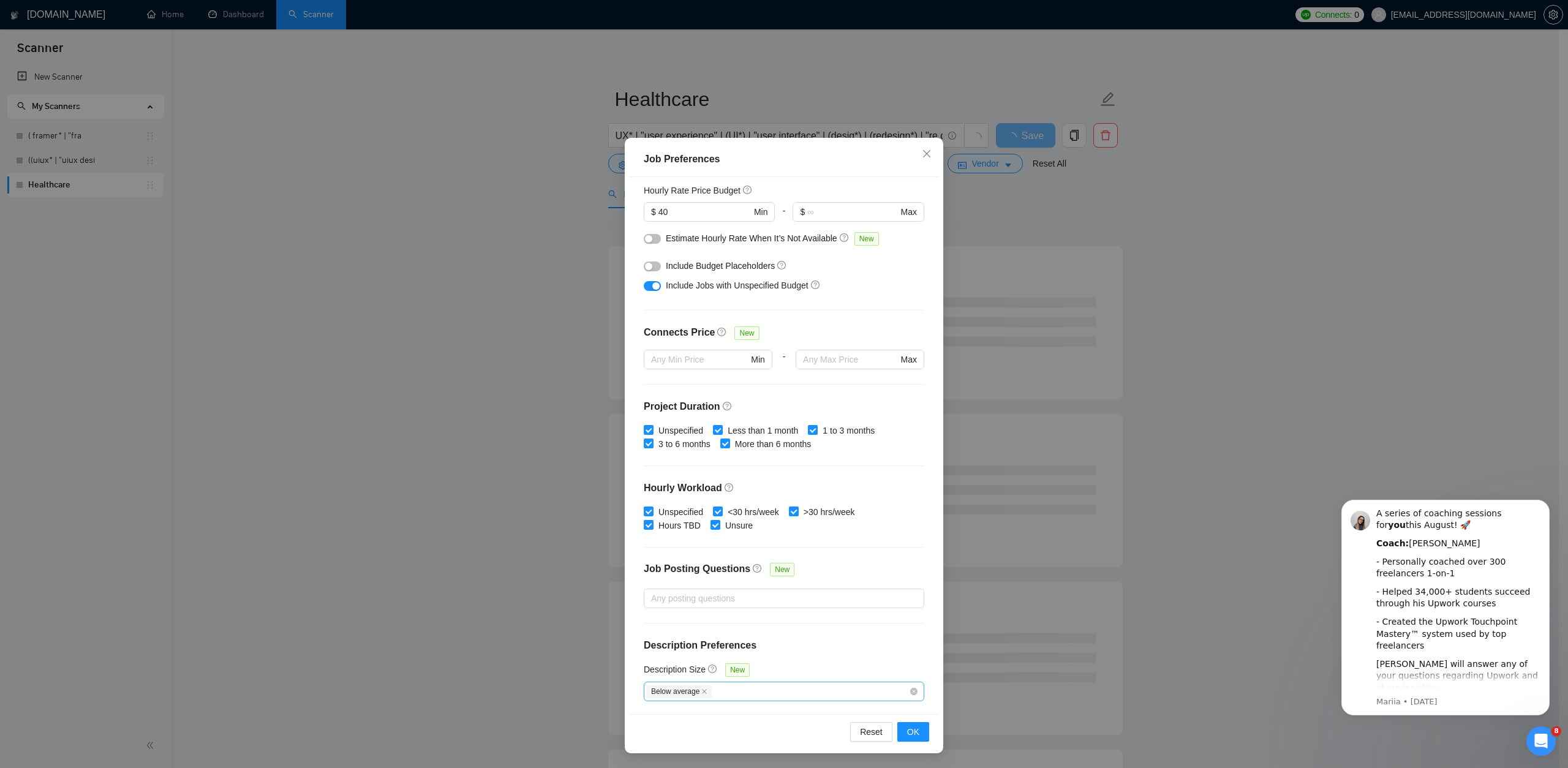
click at [751, 689] on div "Below average" at bounding box center [778, 691] width 262 height 15
drag, startPoint x: 811, startPoint y: 154, endPoint x: 825, endPoint y: 107, distance: 49.0
click at [825, 107] on div "Job Preferences Budget Project Type All Fixed Price Hourly Rate Fixed Price Bud…" at bounding box center [784, 384] width 1568 height 768
click at [781, 693] on div "Below average" at bounding box center [778, 691] width 262 height 15
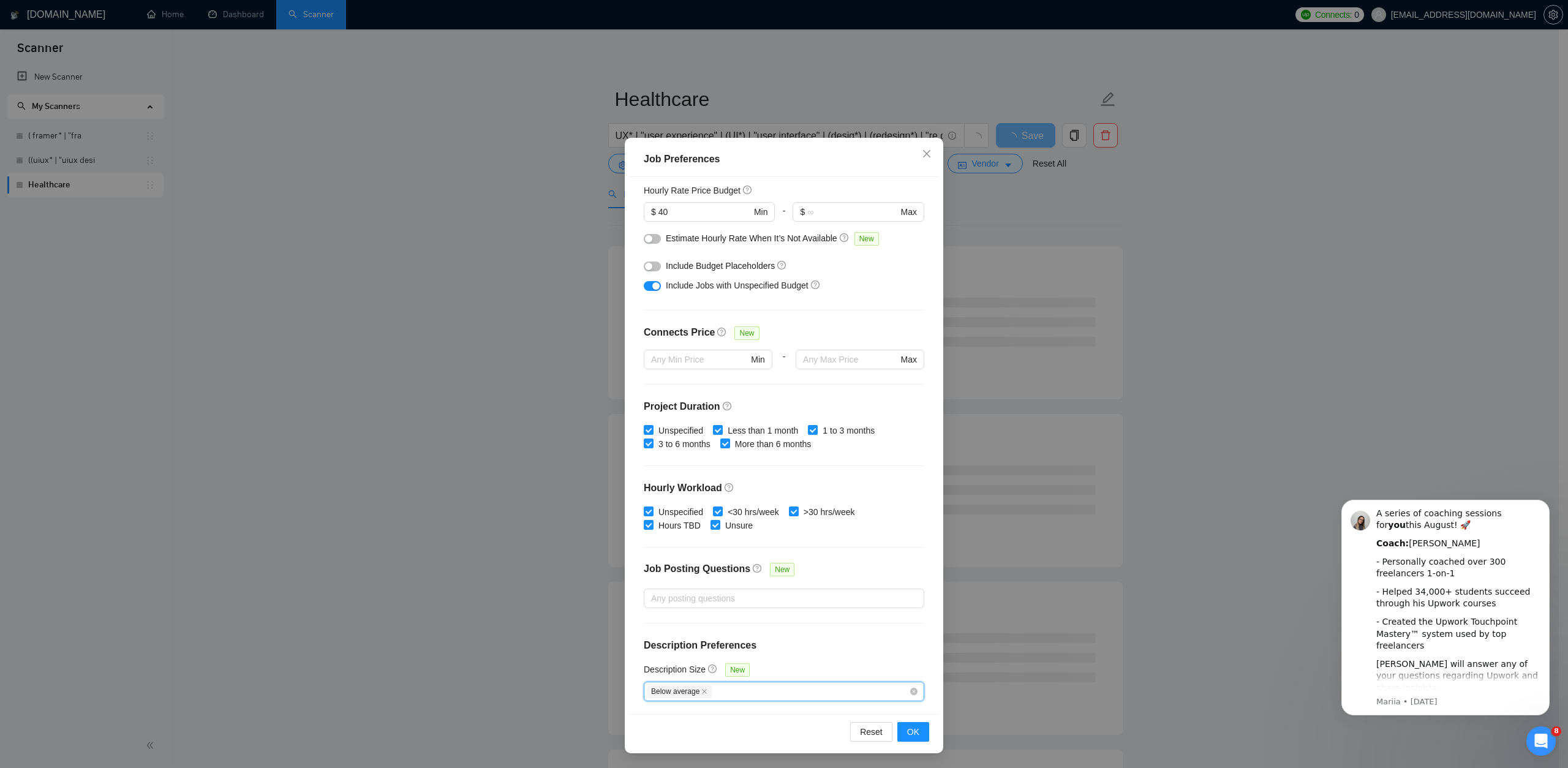
click at [781, 693] on div "Below average" at bounding box center [778, 691] width 262 height 15
click at [772, 687] on div "Below average" at bounding box center [778, 691] width 262 height 15
click at [763, 687] on div "Below average" at bounding box center [778, 691] width 262 height 15
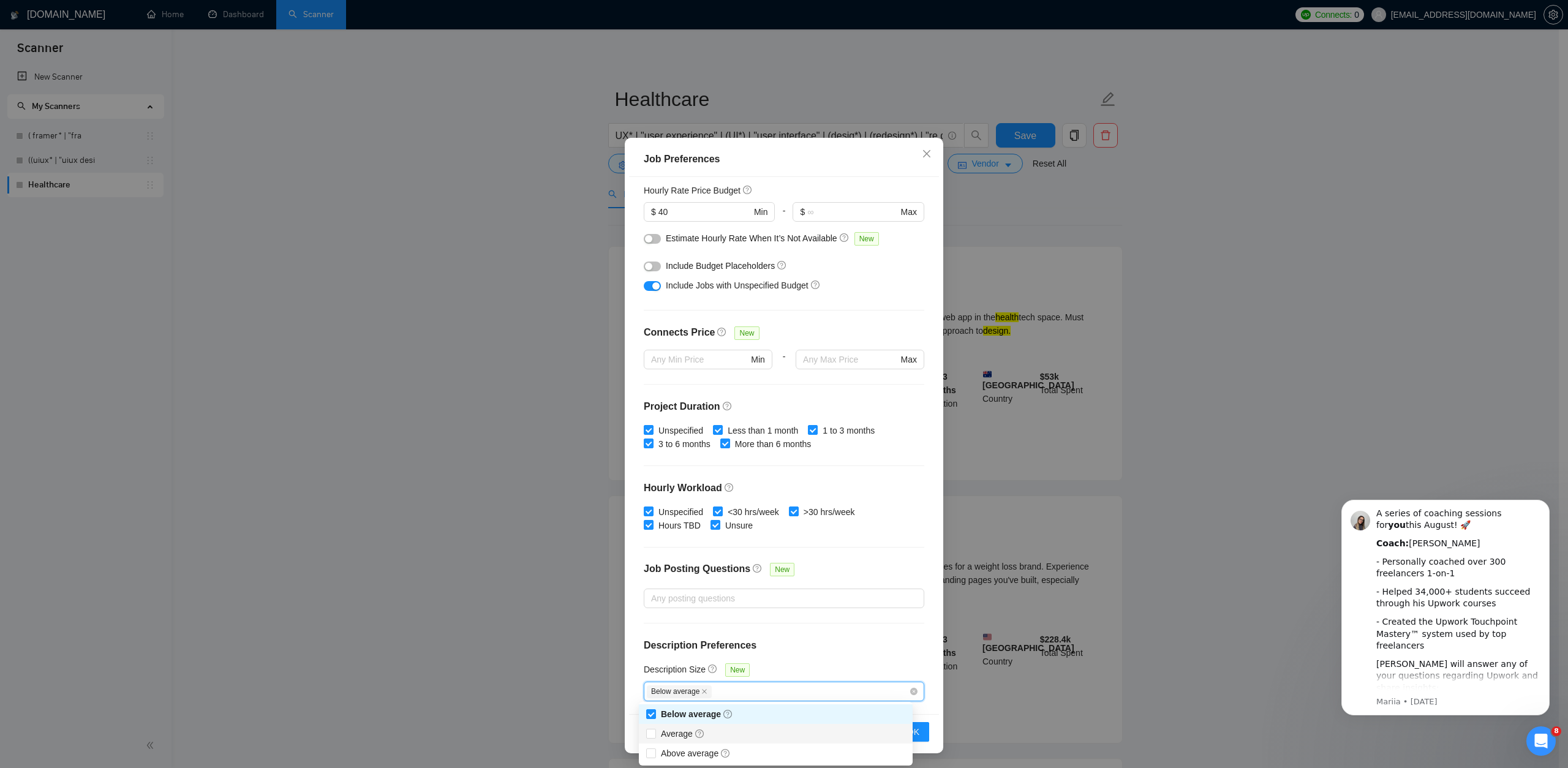
click at [763, 687] on div "Below average" at bounding box center [778, 691] width 262 height 15
click at [805, 658] on div "Budget Project Type All Fixed Price Hourly Rate Fixed Price Budget $ 400 Min - …" at bounding box center [783, 446] width 310 height 538
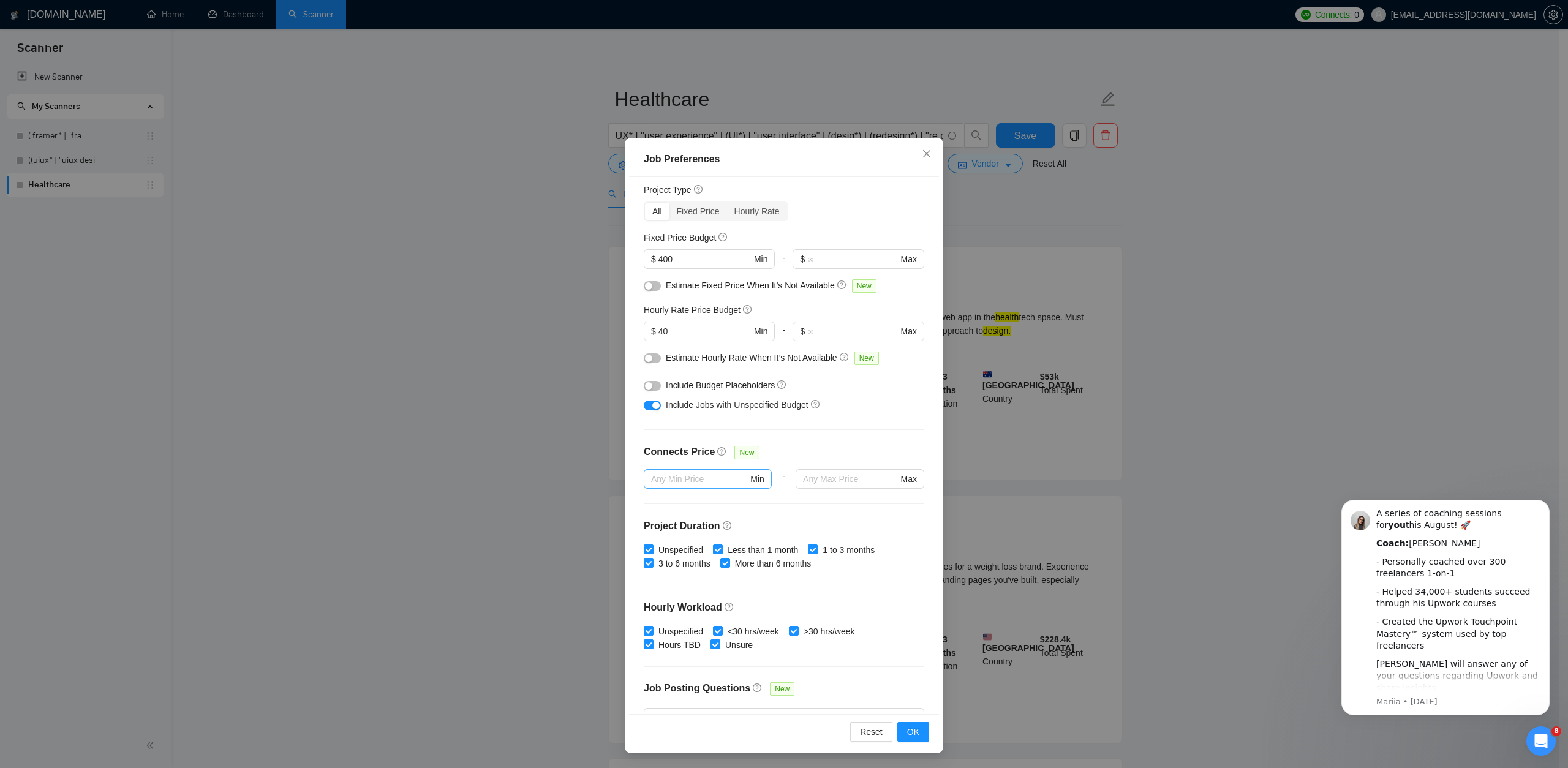
click at [712, 482] on input "text" at bounding box center [699, 479] width 97 height 14
click at [802, 509] on div "Budget Project Type All Fixed Price Hourly Rate Fixed Price Budget $ 400 Min - …" at bounding box center [783, 446] width 310 height 538
click at [692, 477] on input "text" at bounding box center [699, 484] width 97 height 14
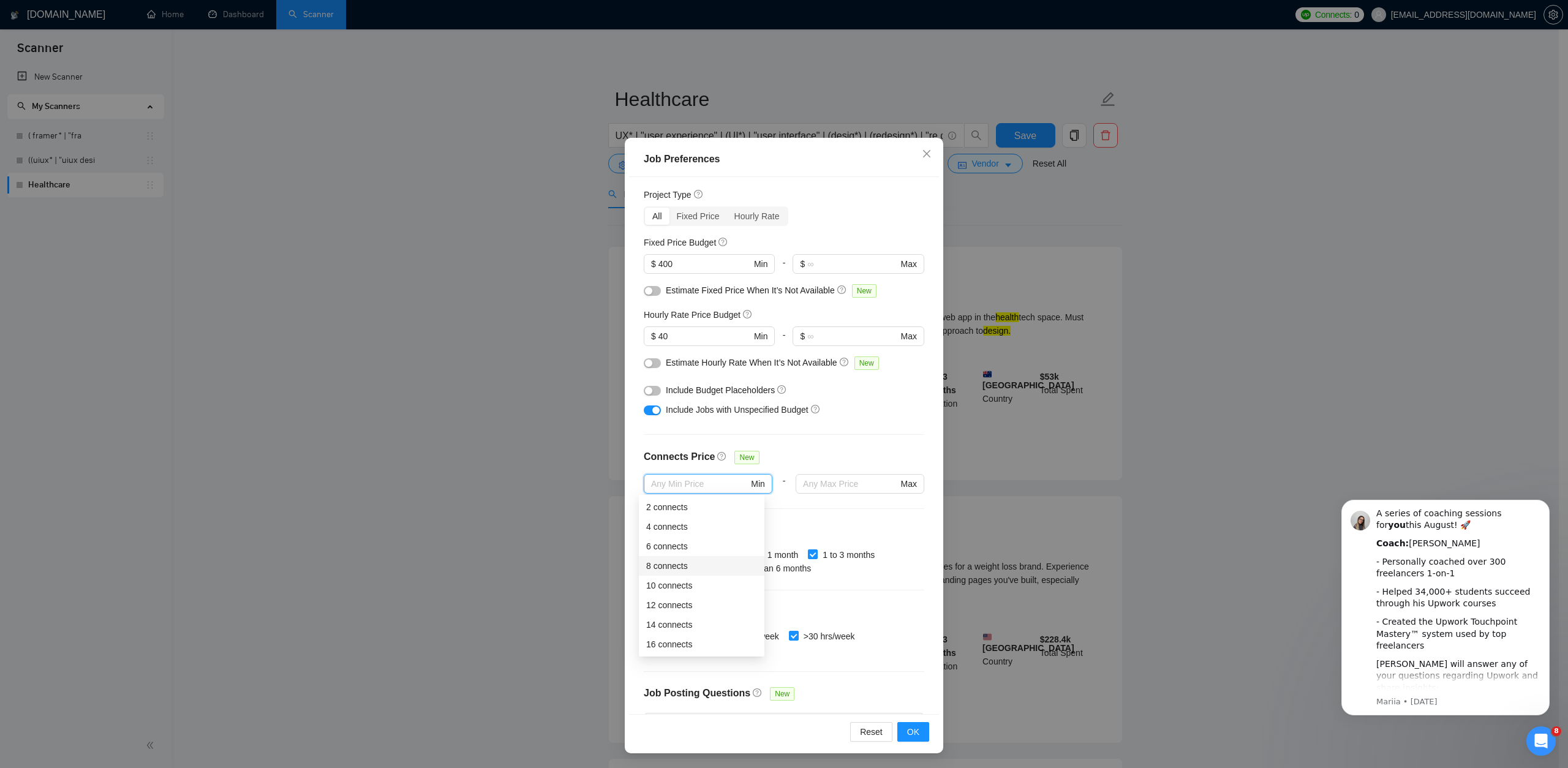
click at [700, 565] on div "8 connects" at bounding box center [701, 566] width 111 height 14
type input "8"
click at [849, 517] on div "Budget Project Type All Fixed Price Hourly Rate Fixed Price Budget $ 400 Min - …" at bounding box center [783, 446] width 310 height 538
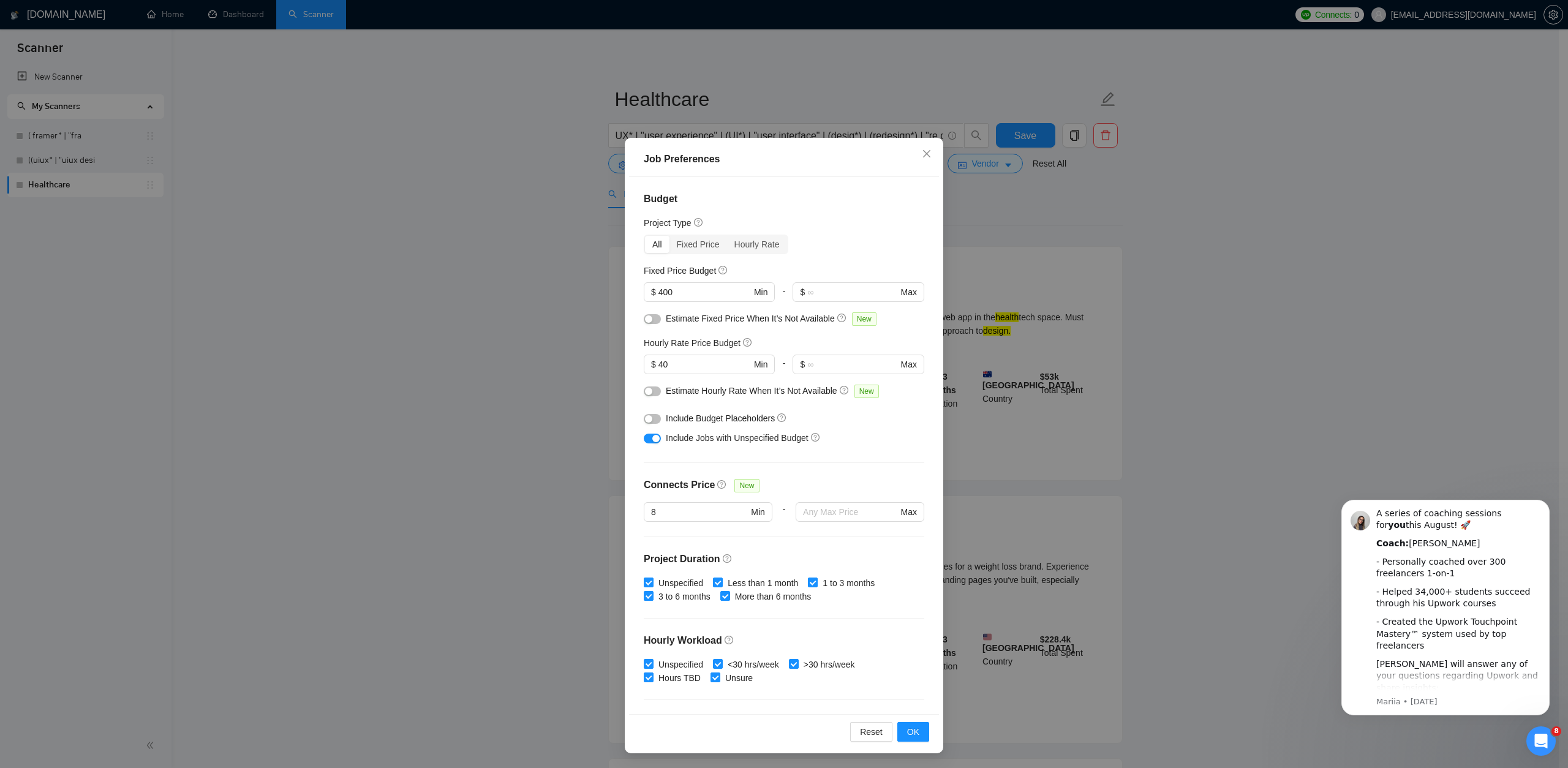
scroll to position [152, 0]
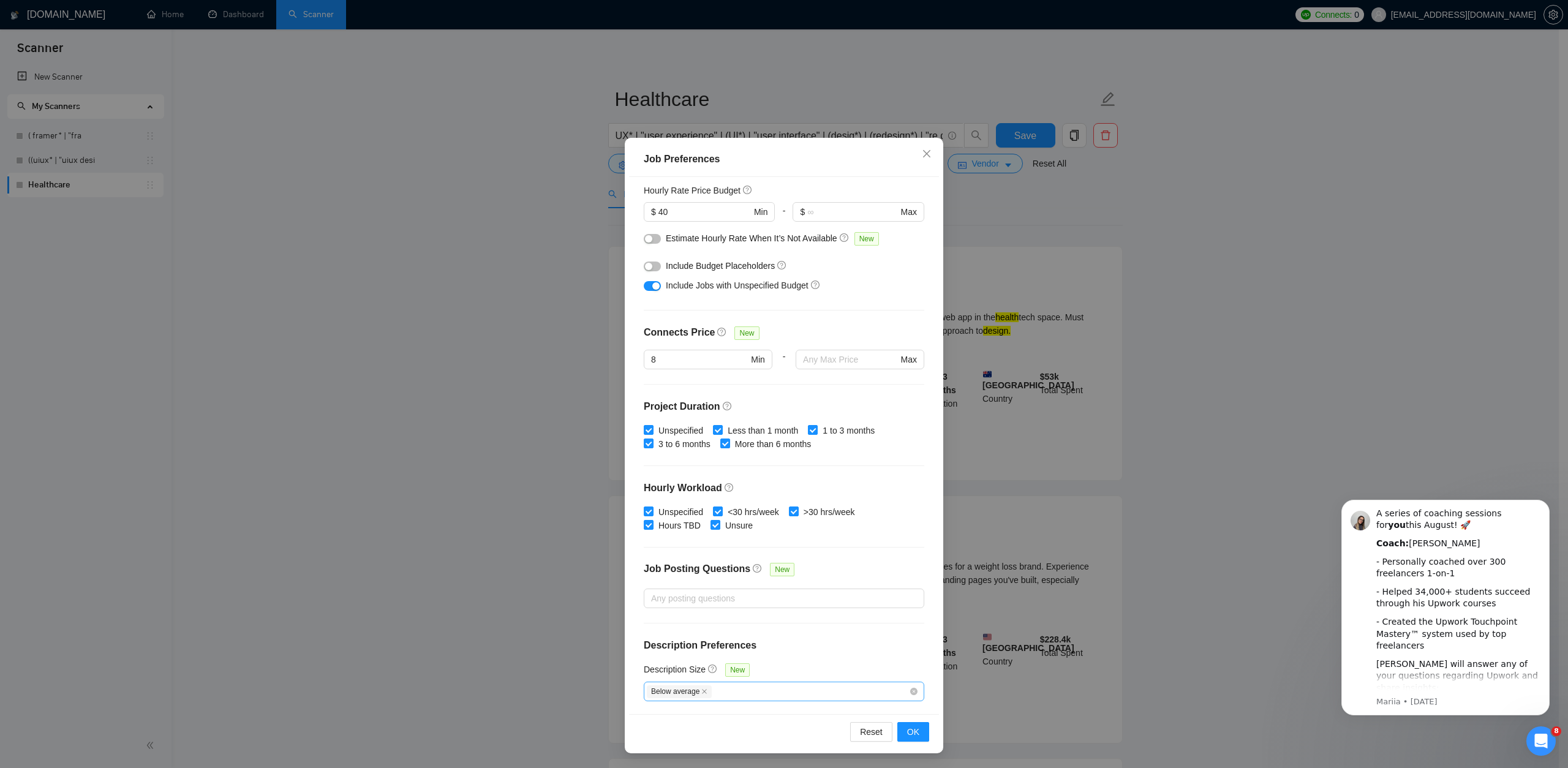
click at [725, 694] on div "Below average" at bounding box center [778, 691] width 262 height 15
click at [660, 716] on span "Below average" at bounding box center [697, 714] width 82 height 14
click at [655, 716] on input "Below average" at bounding box center [650, 714] width 9 height 9
click at [652, 718] on span at bounding box center [651, 714] width 10 height 10
click at [652, 718] on input "Below average" at bounding box center [650, 714] width 9 height 9
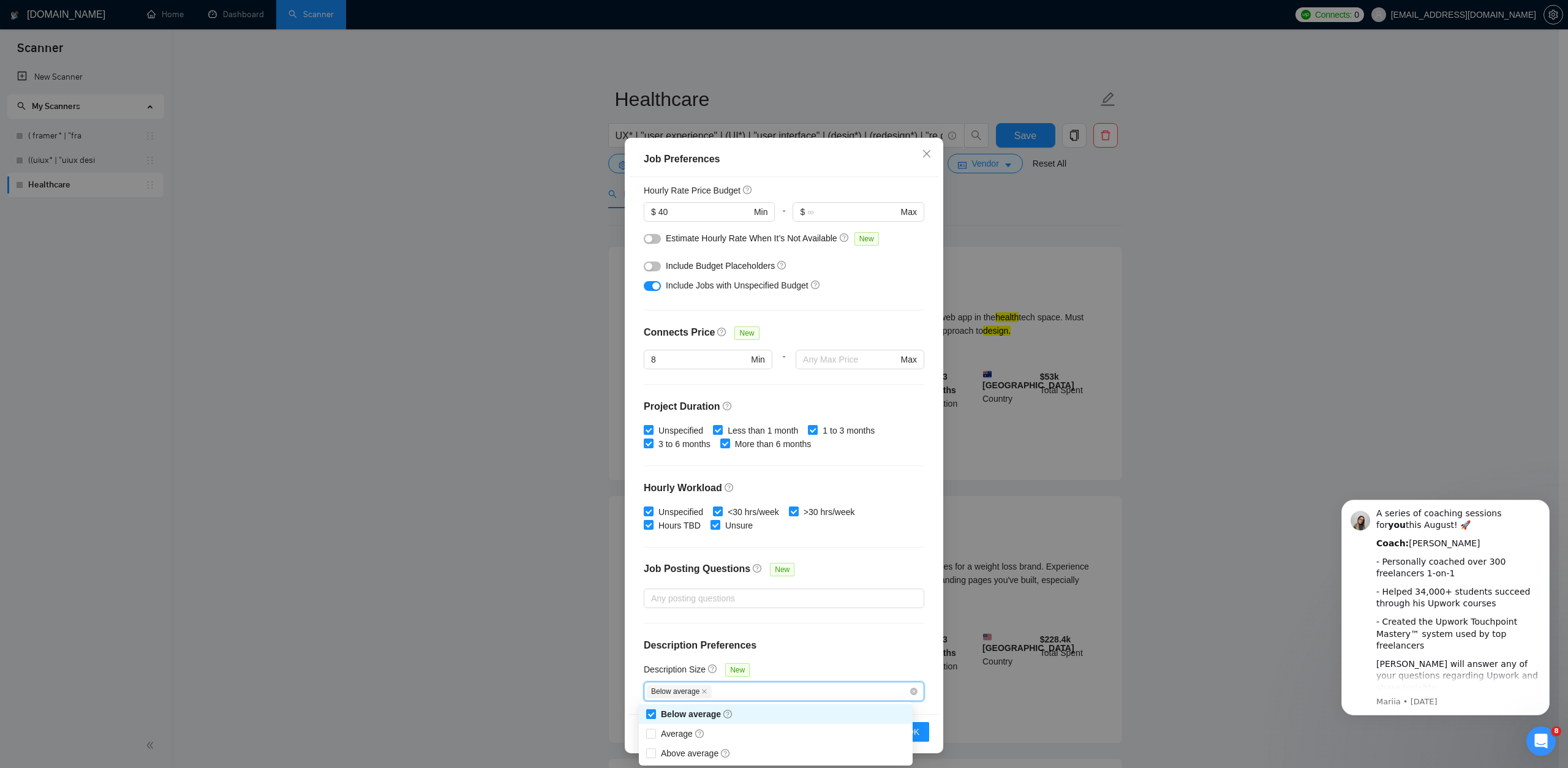
checkbox input "true"
click at [650, 737] on input "Average" at bounding box center [650, 734] width 9 height 9
checkbox input "true"
click at [650, 706] on div "Below average" at bounding box center [775, 714] width 274 height 19
checkbox input "false"
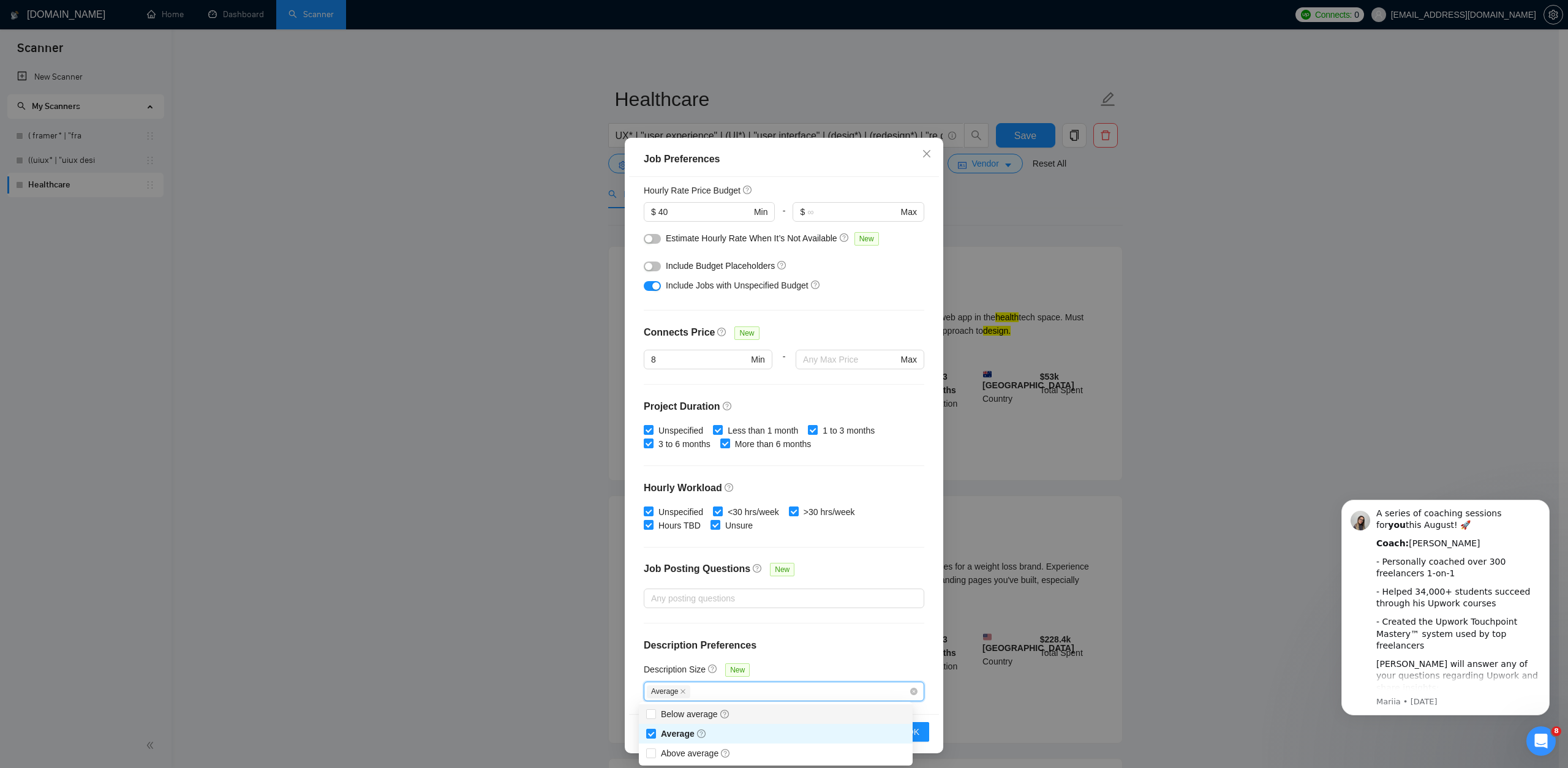
click at [846, 639] on h4 "Description Preferences" at bounding box center [784, 646] width 280 height 15
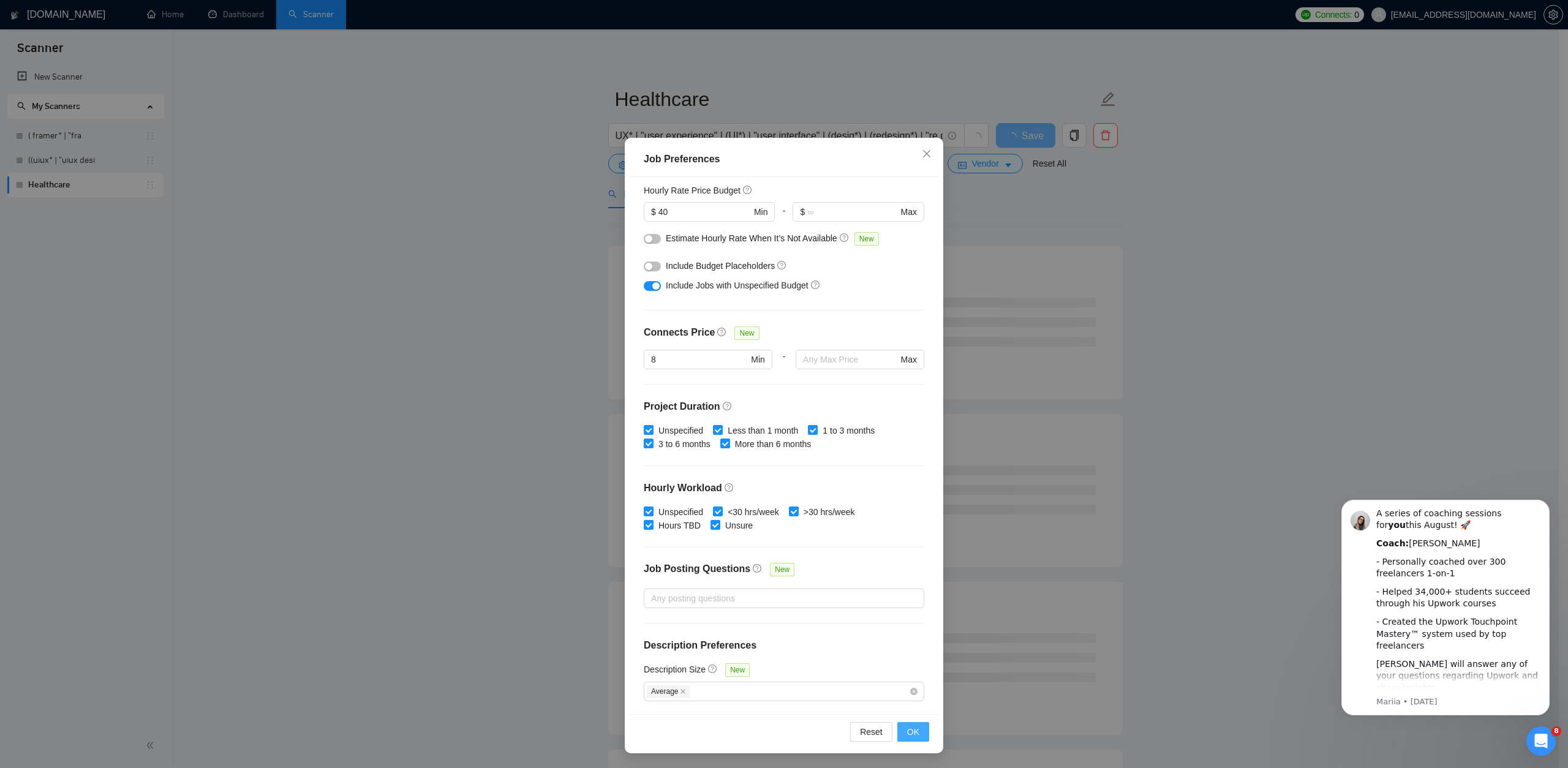
click at [913, 730] on span "OK" at bounding box center [913, 732] width 12 height 14
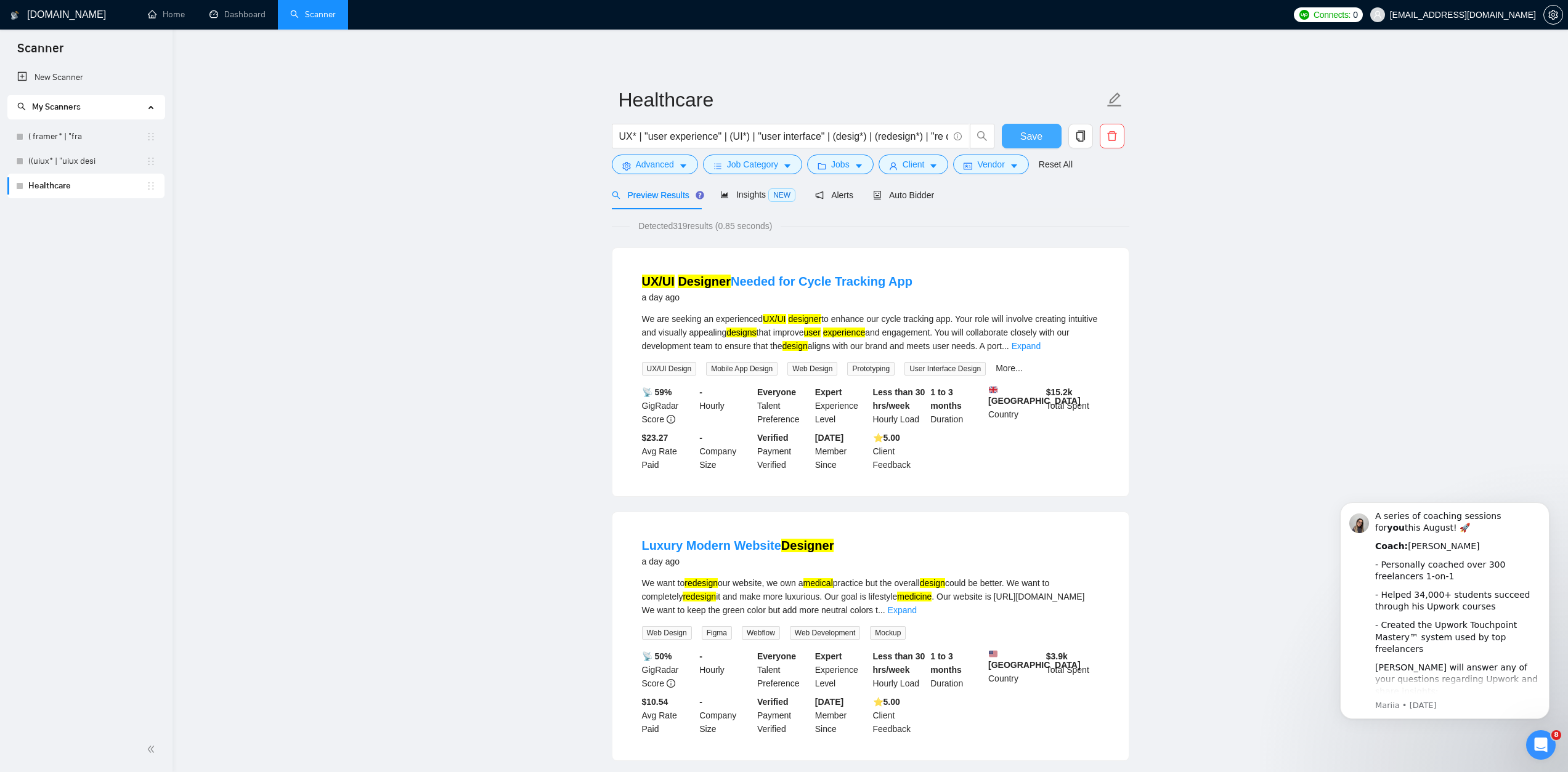
click at [1041, 135] on span "Save" at bounding box center [1031, 136] width 22 height 15
click at [758, 195] on span "Insights NEW" at bounding box center [758, 195] width 75 height 10
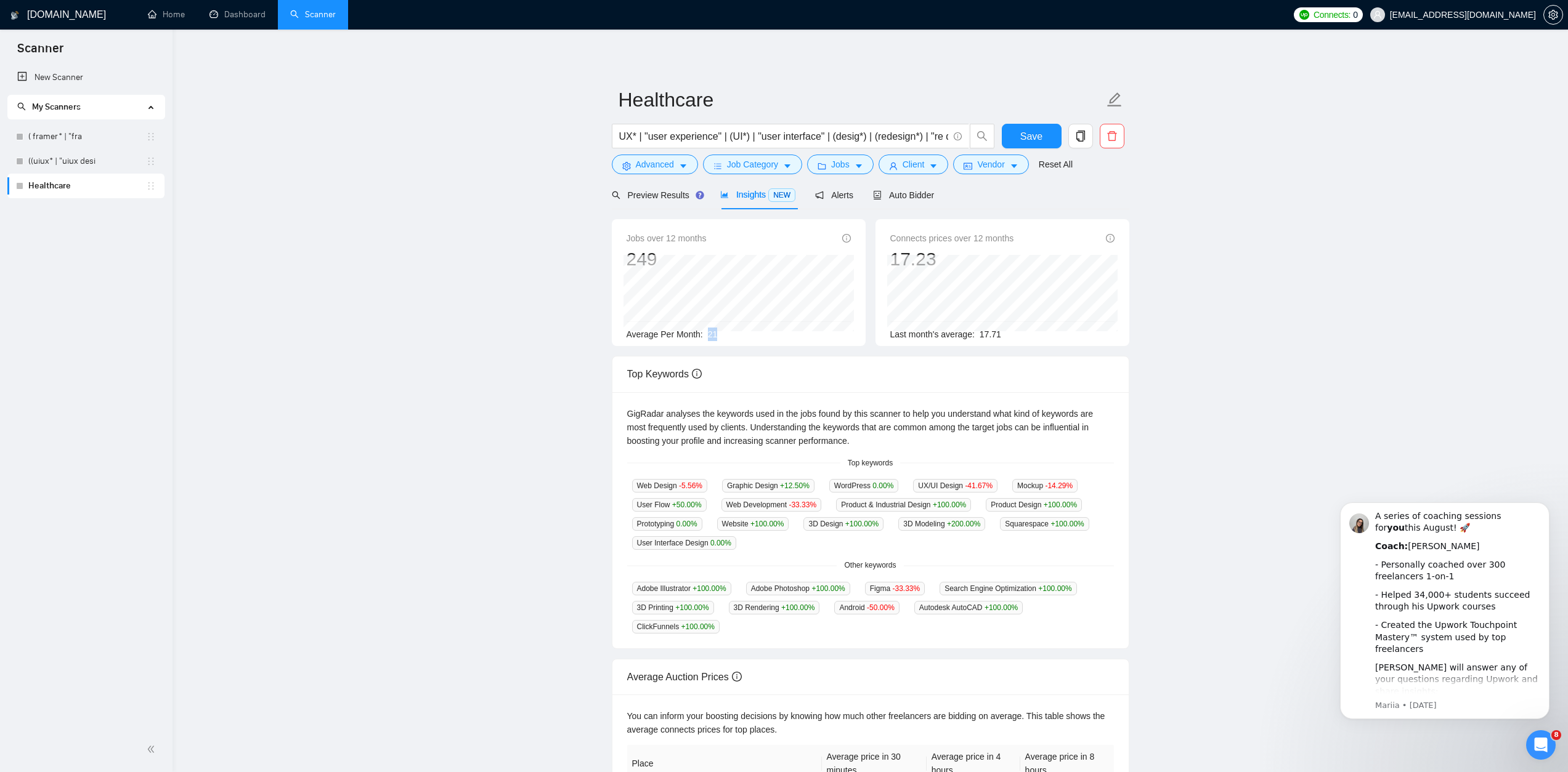
drag, startPoint x: 725, startPoint y: 336, endPoint x: 710, endPoint y: 336, distance: 15.0
click at [710, 336] on div "Average Per Month: 21" at bounding box center [739, 334] width 225 height 14
click at [760, 373] on div "Top Keywords" at bounding box center [870, 374] width 486 height 35
drag, startPoint x: 743, startPoint y: 338, endPoint x: 705, endPoint y: 338, distance: 38.0
click at [705, 338] on div "Average Per Month: 21" at bounding box center [739, 334] width 225 height 14
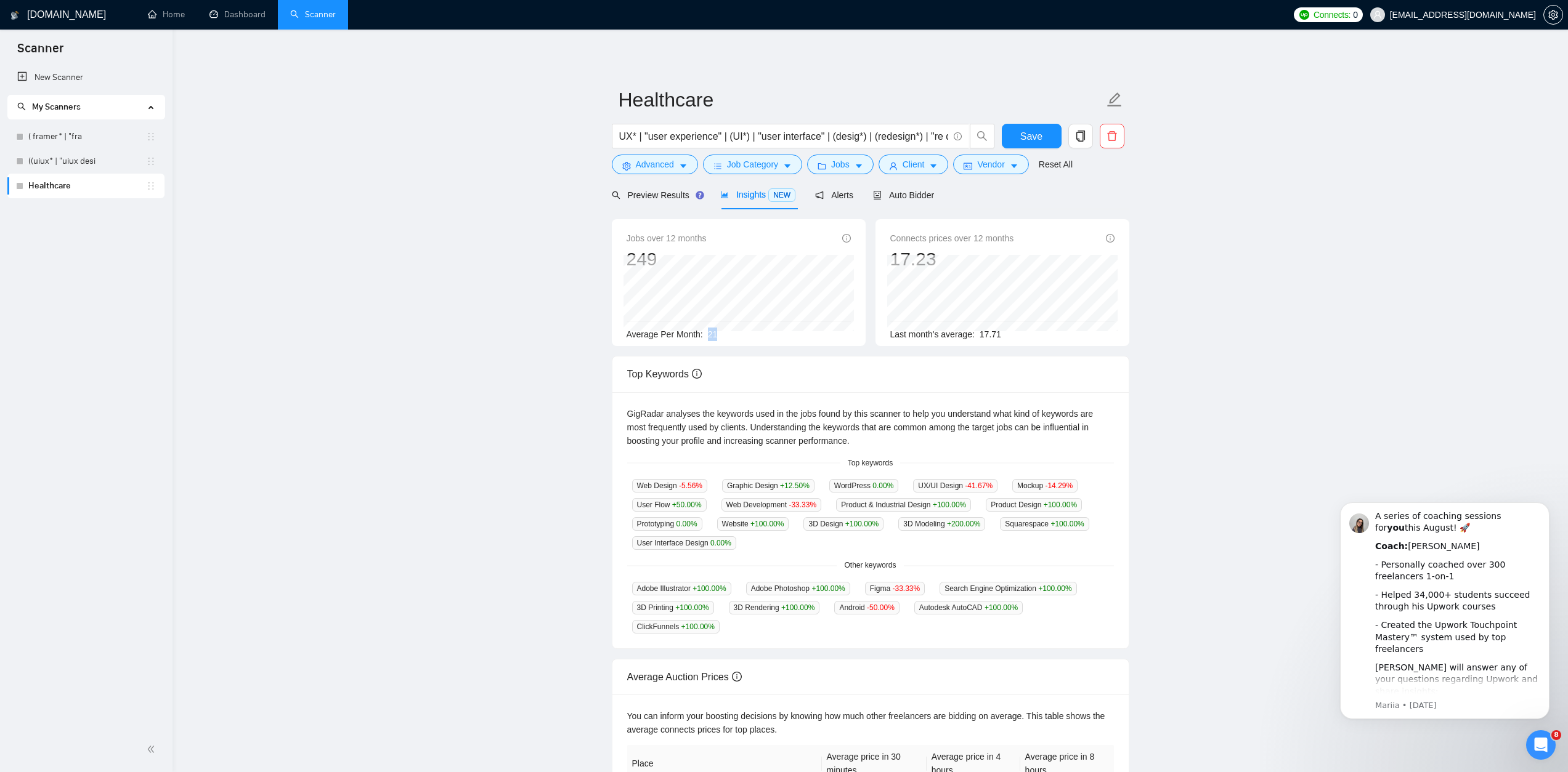
click at [715, 345] on div "Jobs over 12 months 249 Average Per Month: 21" at bounding box center [738, 283] width 254 height 127
drag, startPoint x: 730, startPoint y: 335, endPoint x: 706, endPoint y: 336, distance: 24.0
click at [706, 336] on div "Average Per Month: 21" at bounding box center [739, 334] width 225 height 14
click at [752, 374] on div "Top Keywords" at bounding box center [870, 374] width 486 height 35
click at [760, 168] on span "Job Category" at bounding box center [752, 164] width 51 height 14
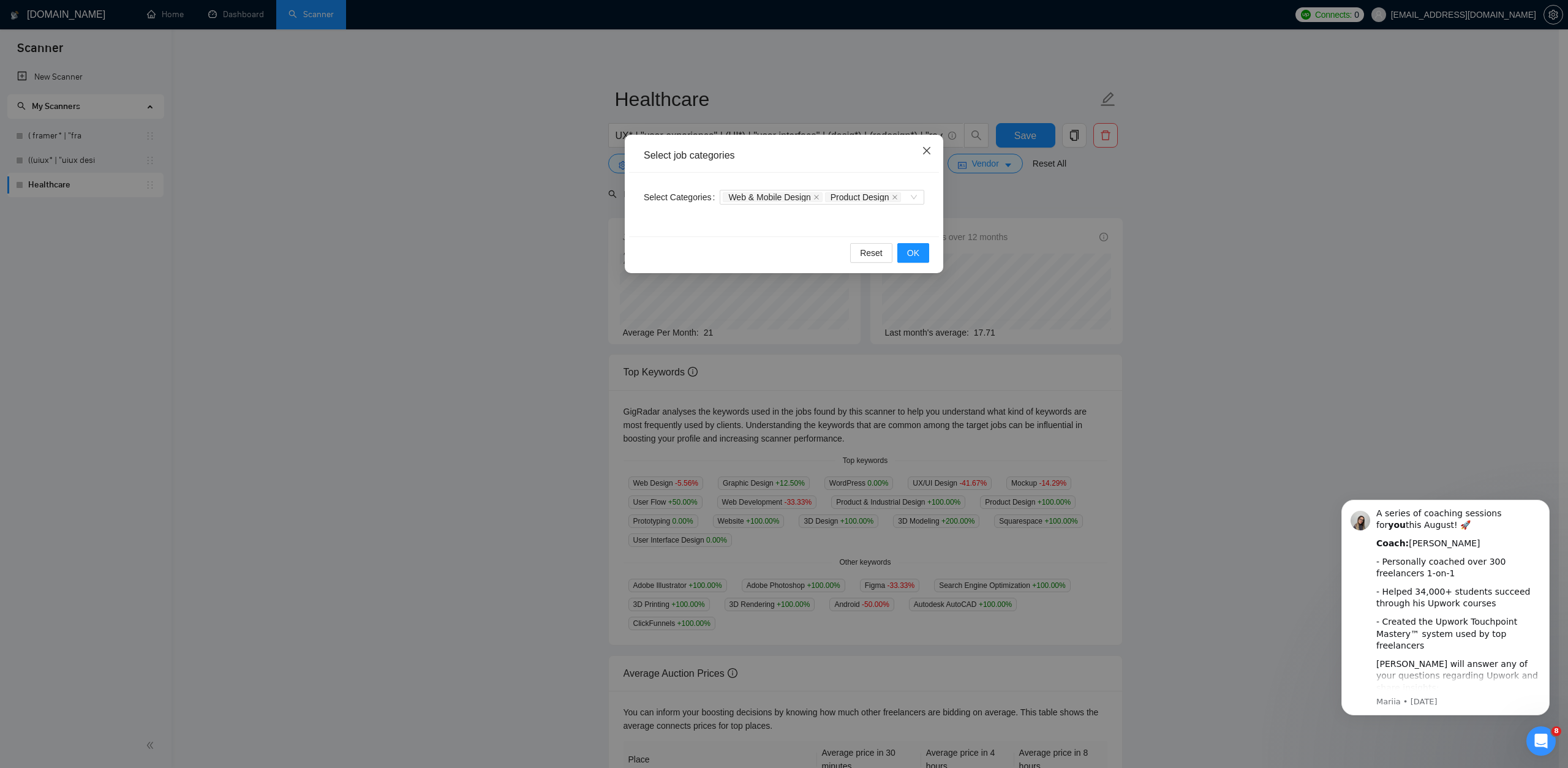
click at [928, 150] on icon "close" at bounding box center [926, 151] width 10 height 10
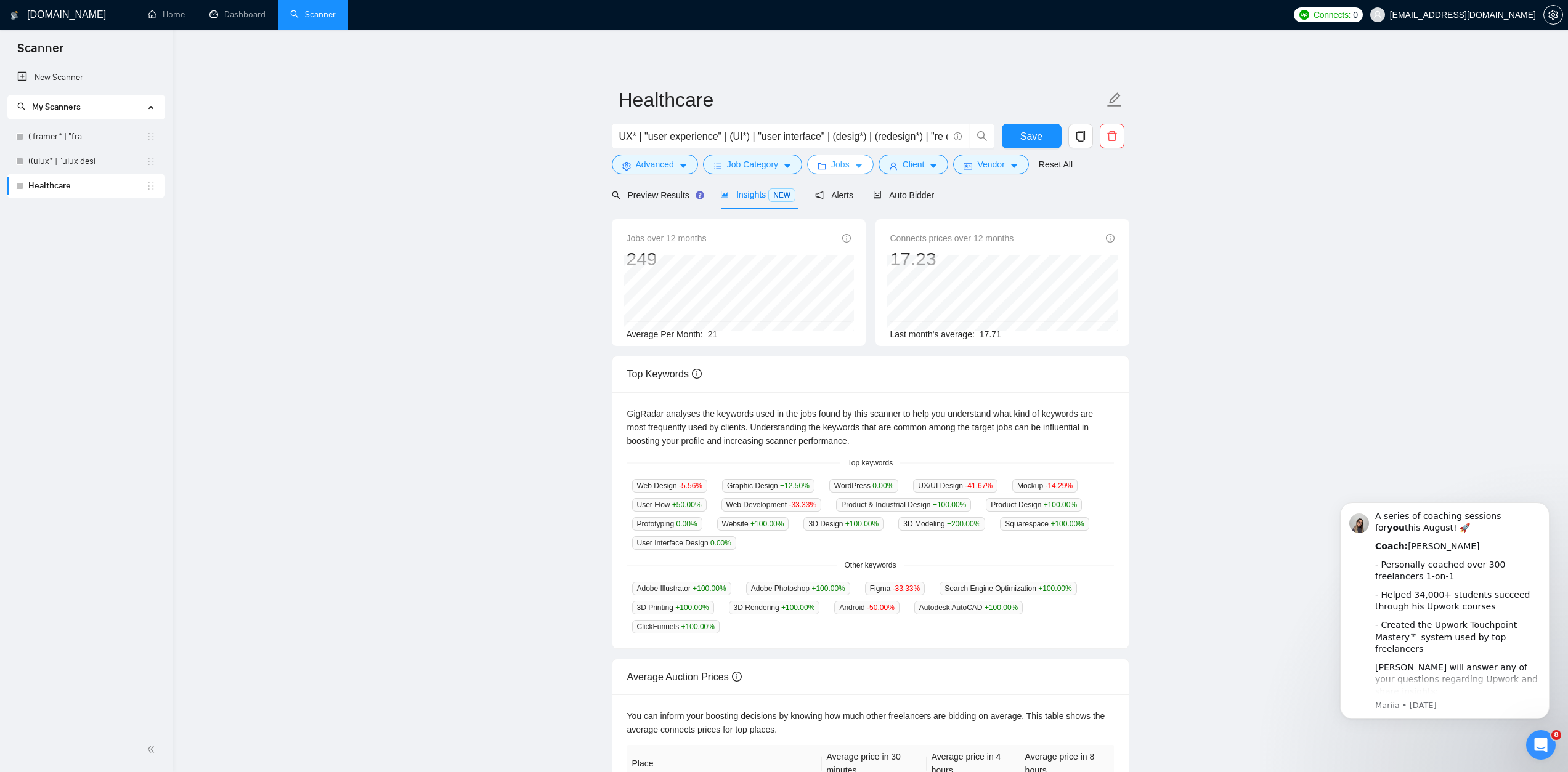
click at [832, 166] on button "Jobs" at bounding box center [840, 164] width 66 height 19
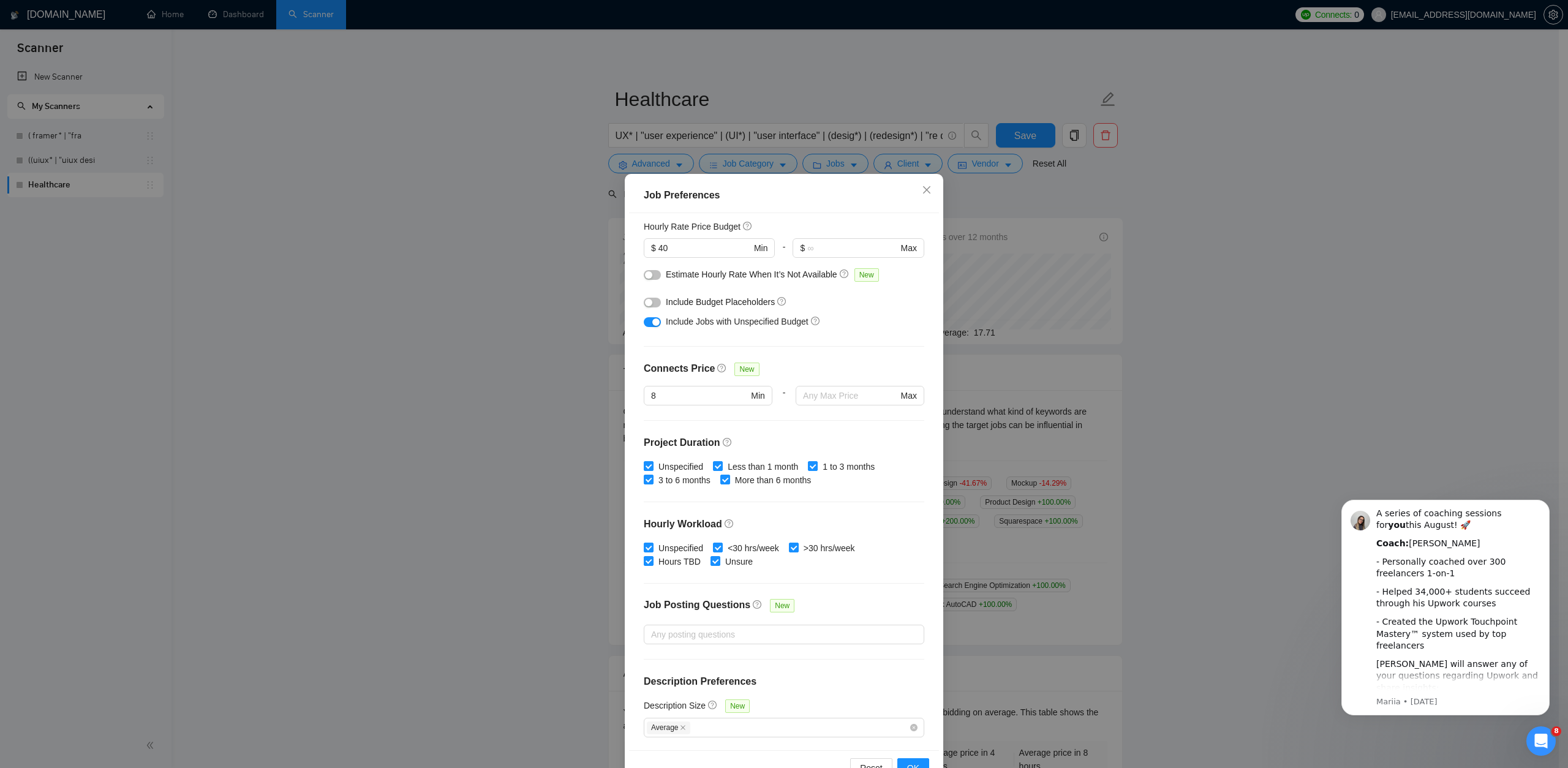
scroll to position [37, 0]
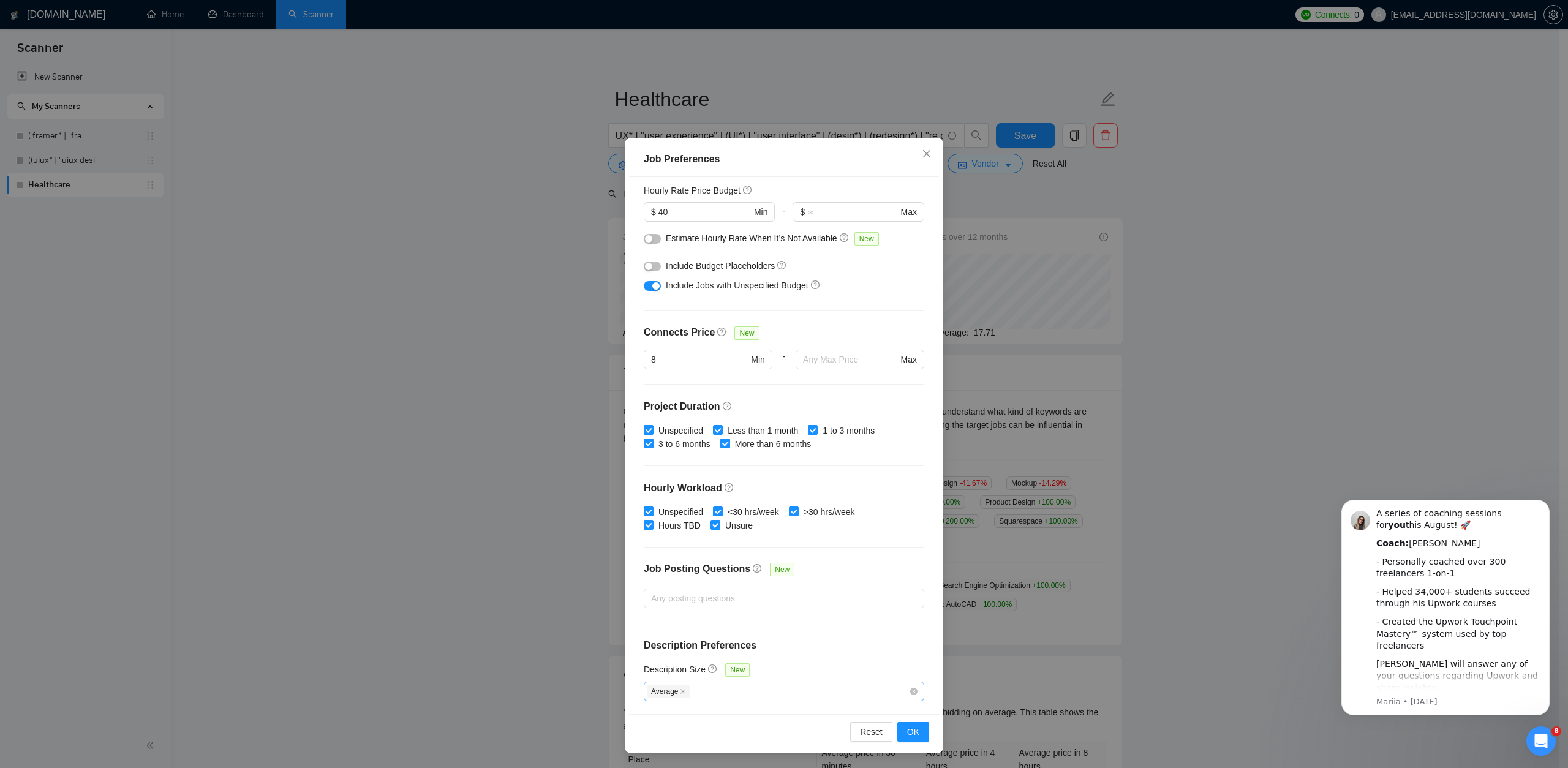
click at [743, 695] on div "Average" at bounding box center [778, 691] width 262 height 15
click at [652, 754] on input "Above average" at bounding box center [650, 753] width 9 height 9
checkbox input "true"
click at [647, 735] on input "Average" at bounding box center [650, 734] width 9 height 9
checkbox input "false"
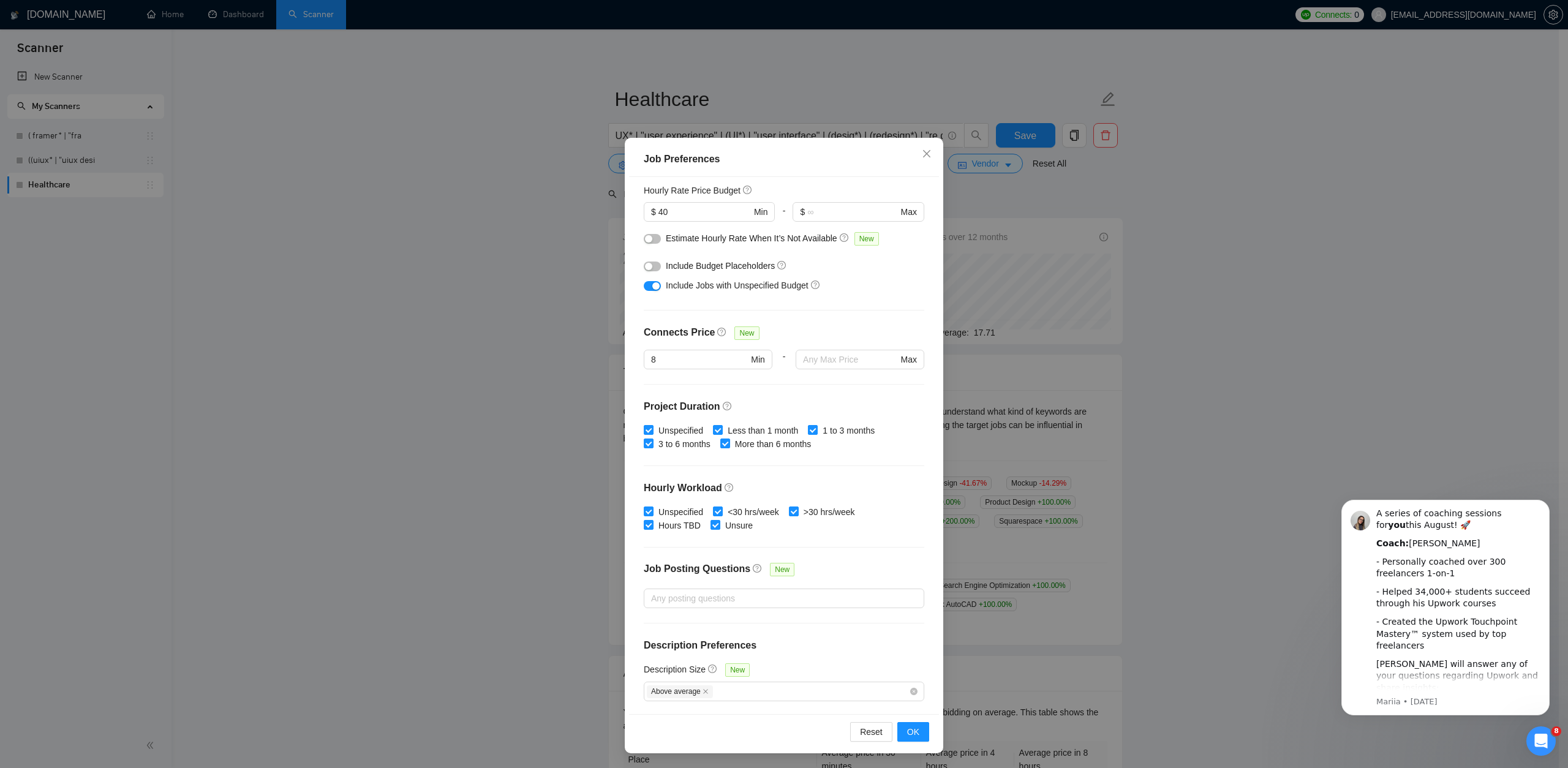
click at [868, 631] on div "Budget Project Type All Fixed Price Hourly Rate Fixed Price Budget $ 400 Min - …" at bounding box center [783, 446] width 310 height 538
click at [914, 735] on button "OK" at bounding box center [913, 731] width 32 height 19
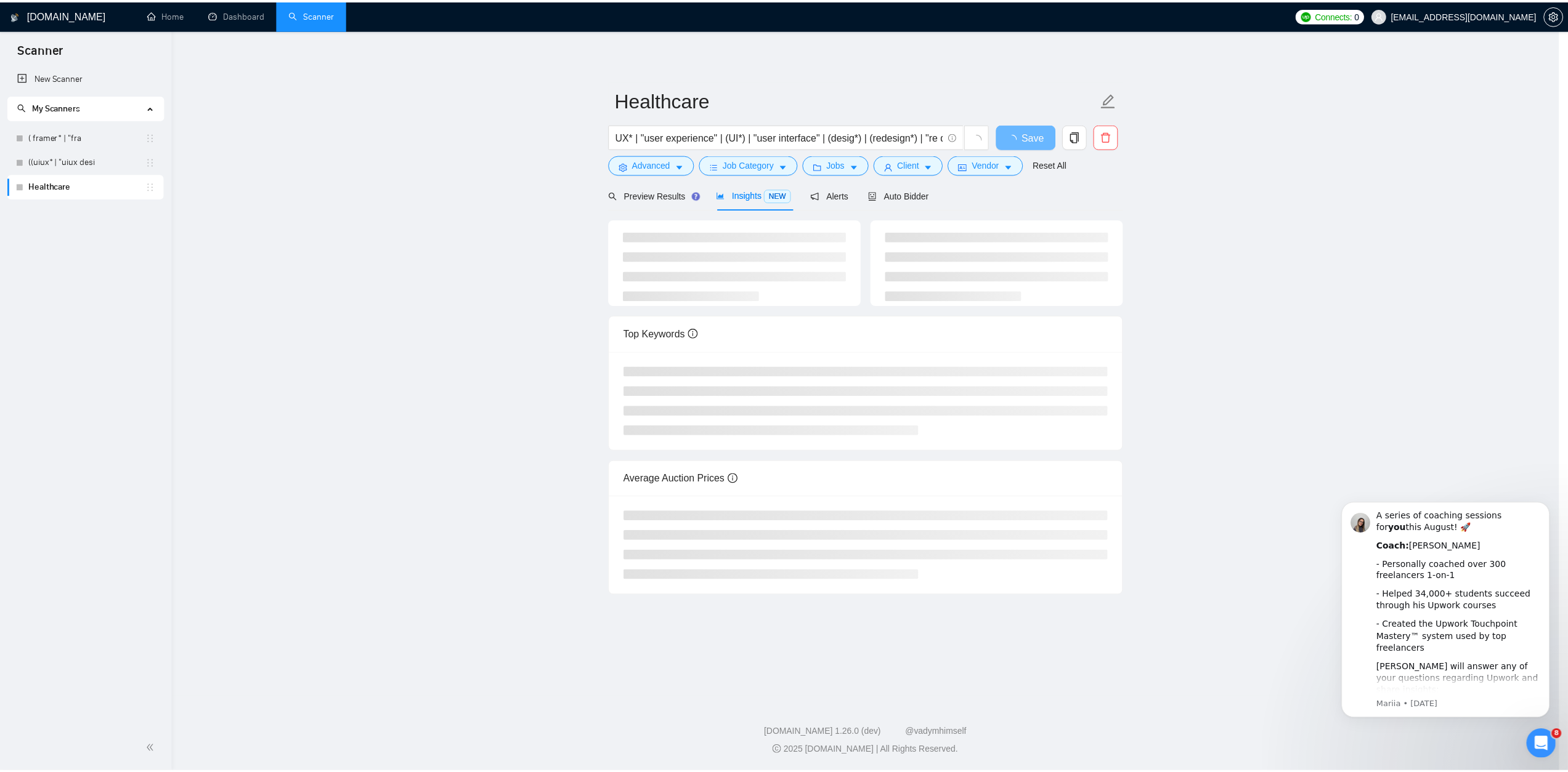
scroll to position [0, 0]
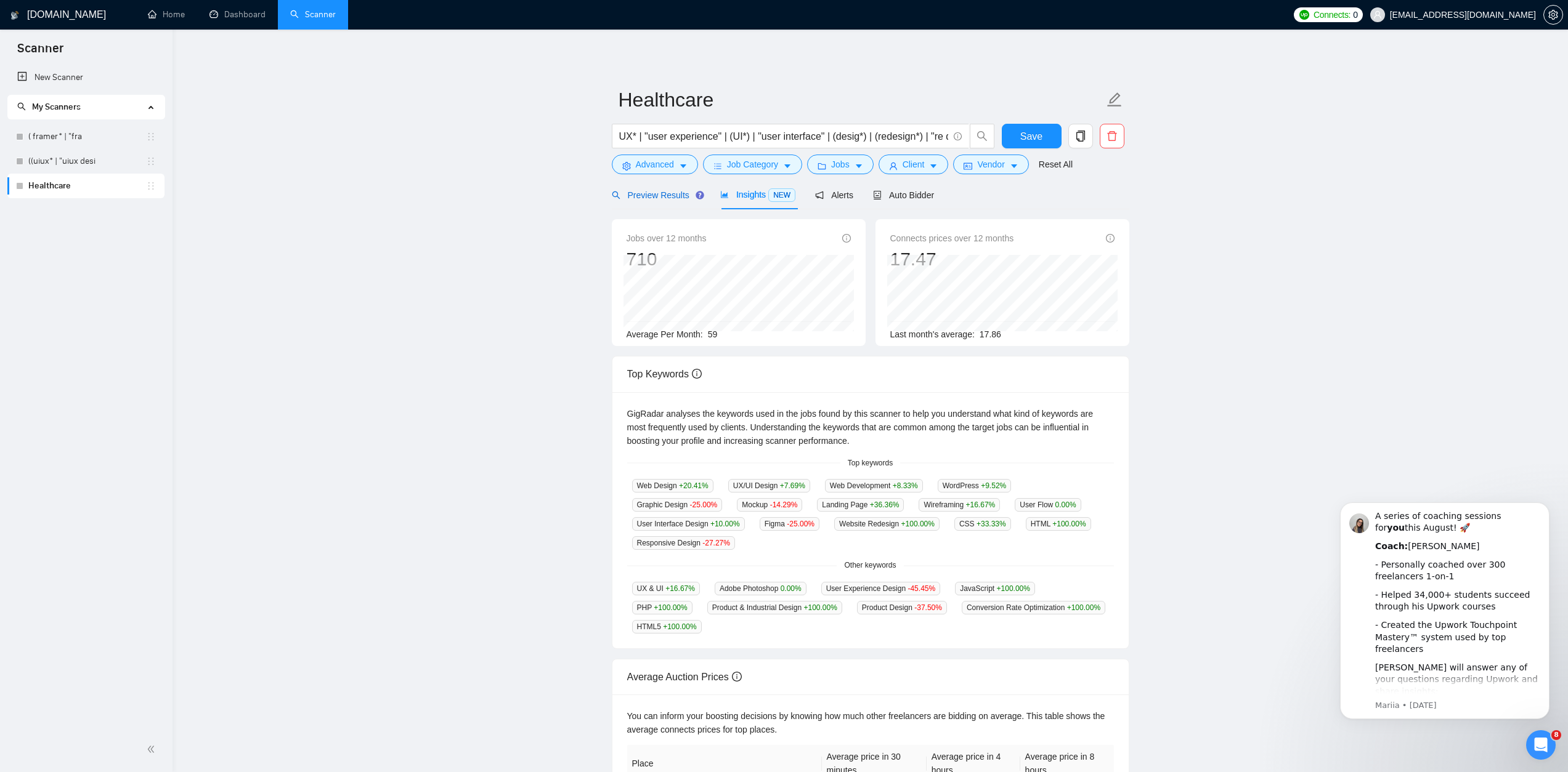
click at [679, 195] on span "Preview Results" at bounding box center [656, 196] width 89 height 10
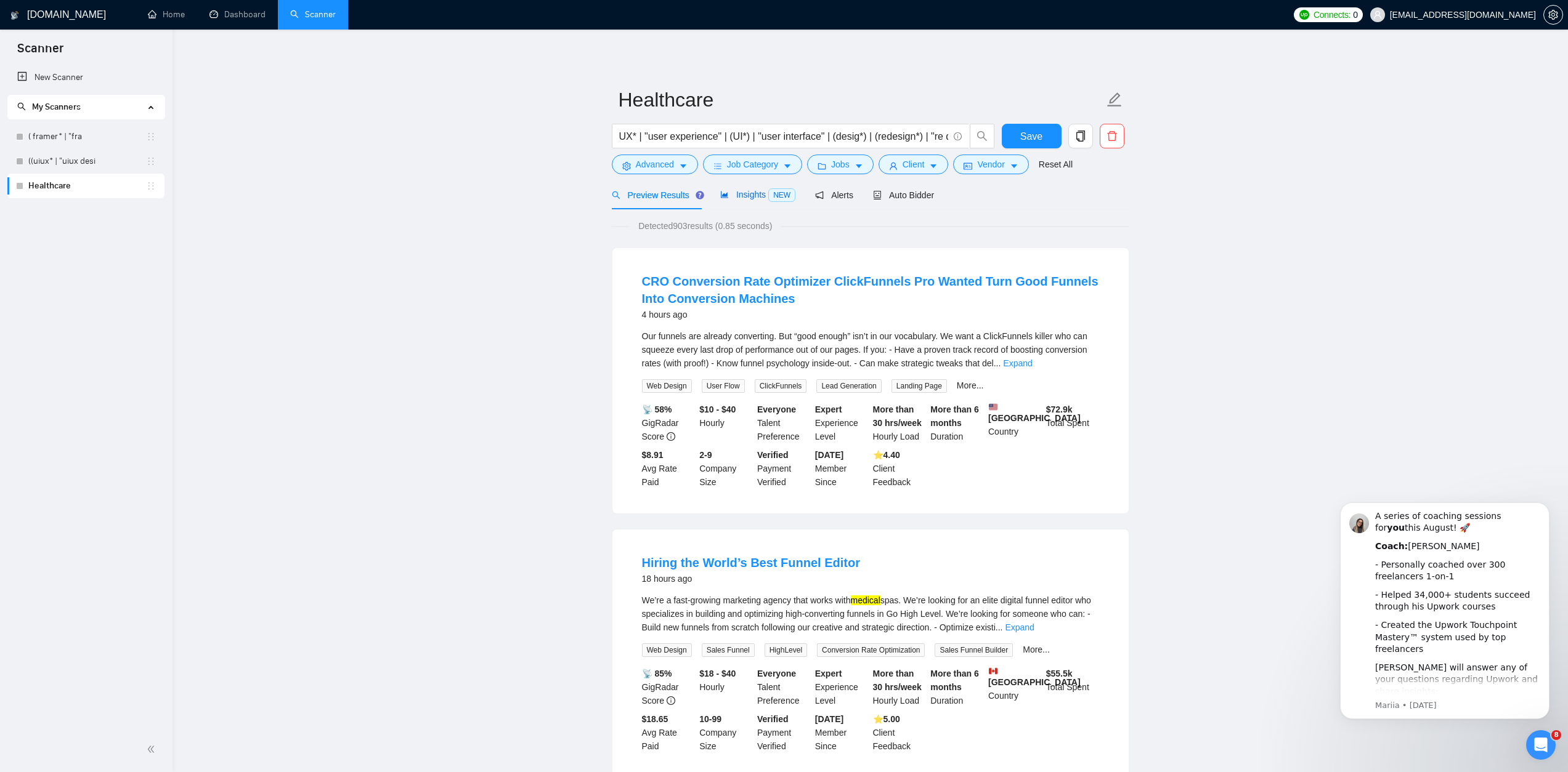
click at [757, 200] on div "Insights NEW" at bounding box center [758, 195] width 75 height 14
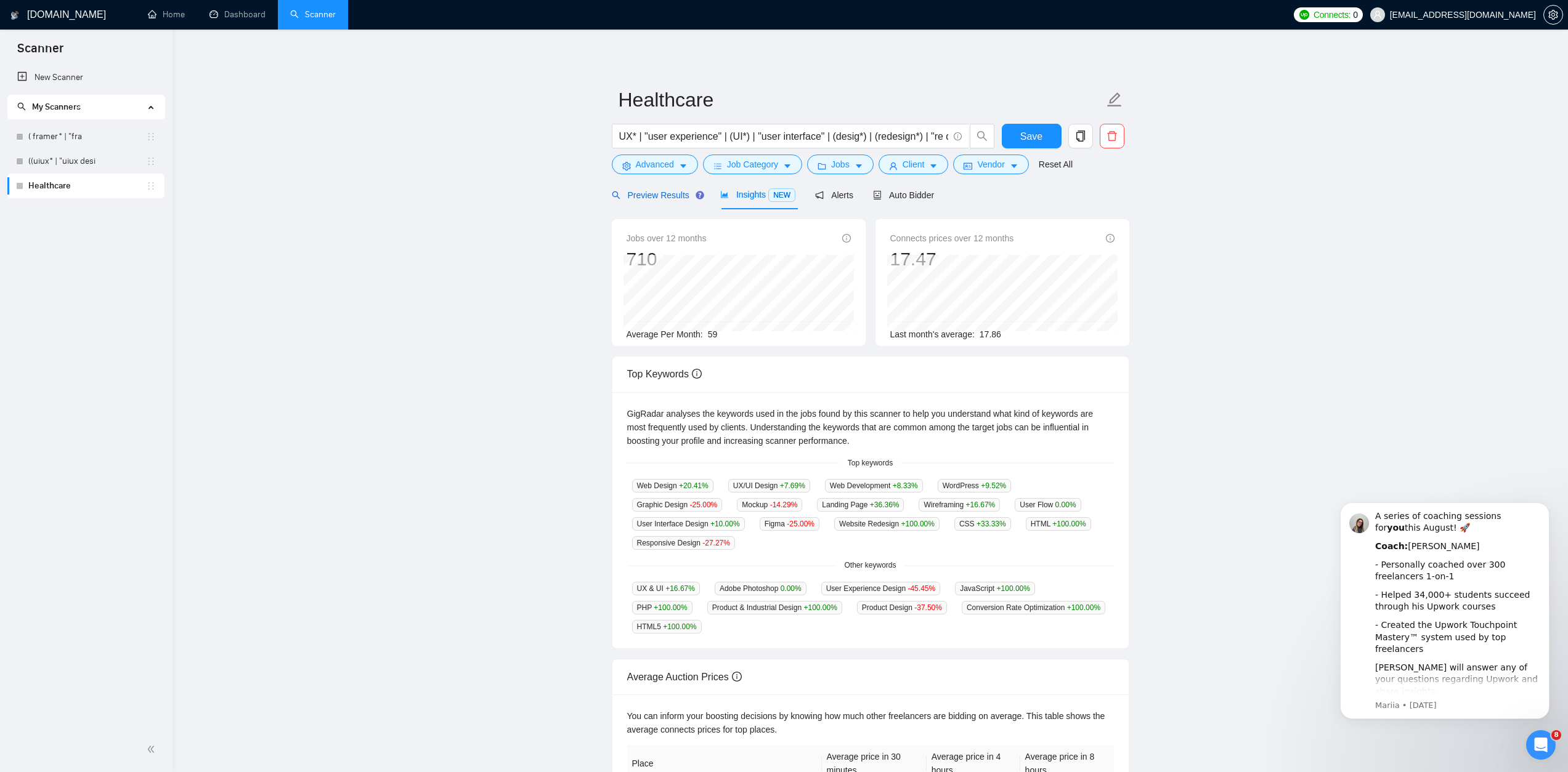
click at [676, 196] on span "Preview Results" at bounding box center [656, 196] width 89 height 10
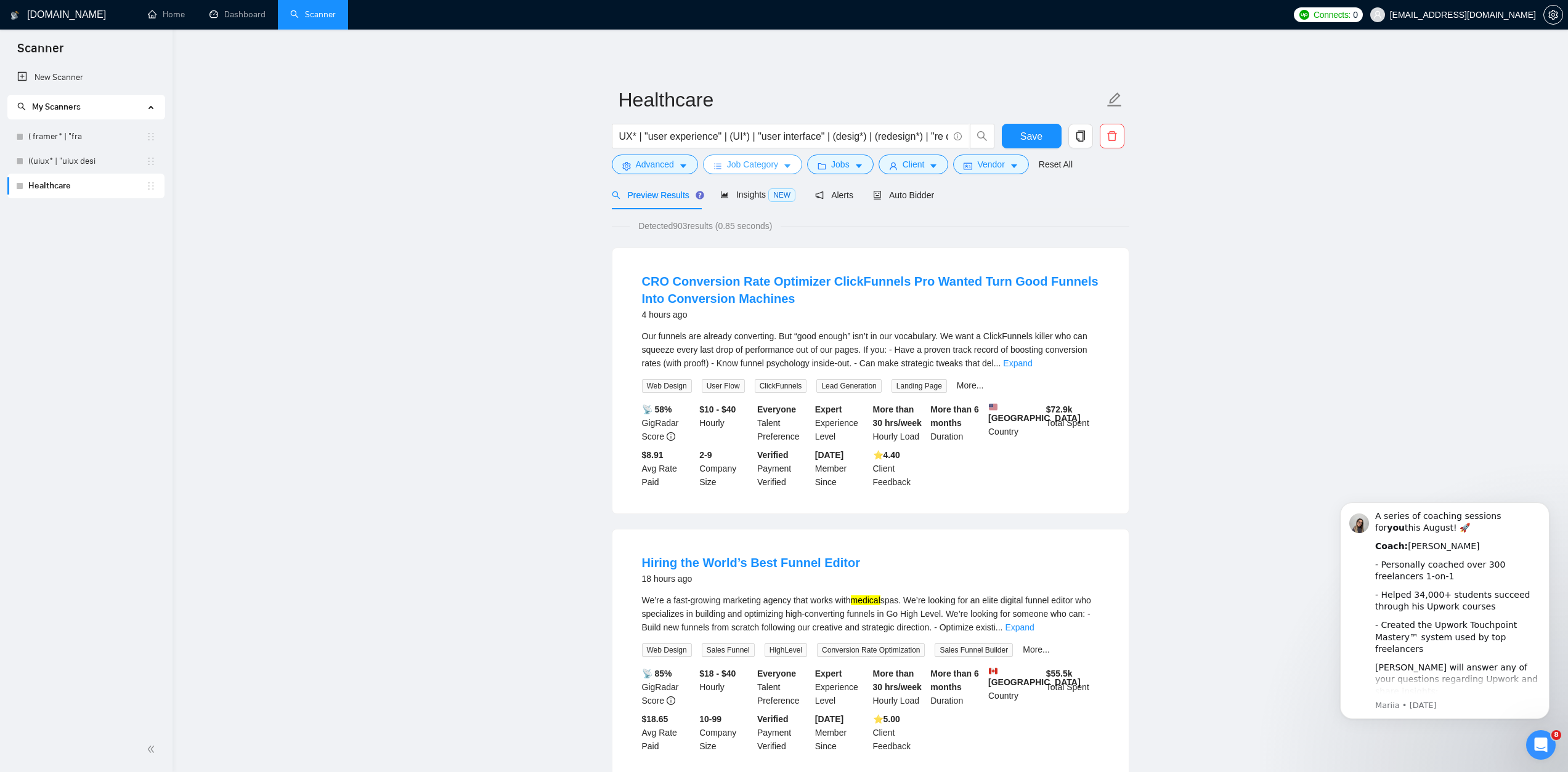
click at [746, 161] on span "Job Category" at bounding box center [752, 164] width 51 height 14
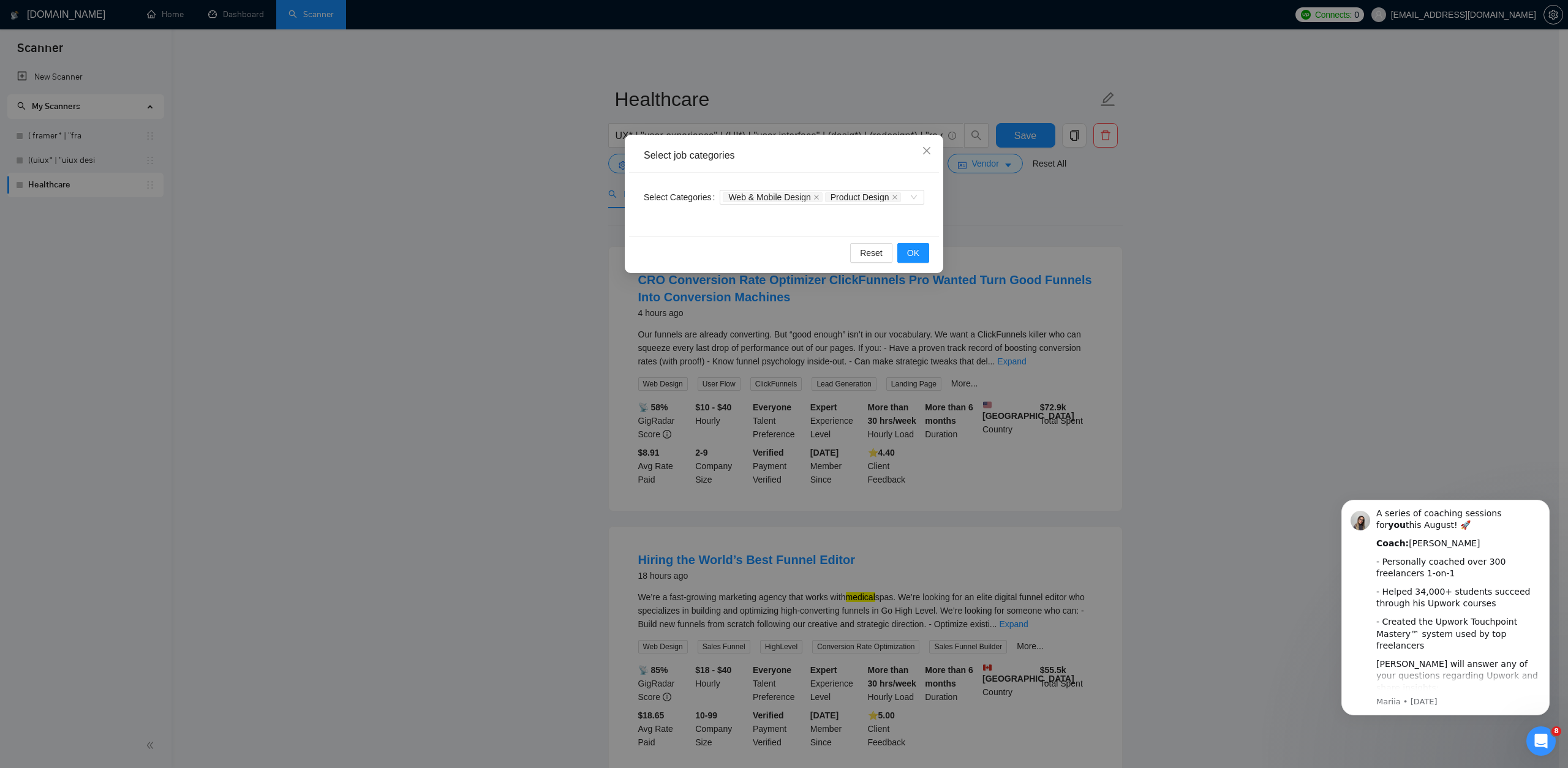
click at [1047, 223] on div "Select job categories Select Categories Web & Mobile Design Product Design Rese…" at bounding box center [784, 384] width 1568 height 768
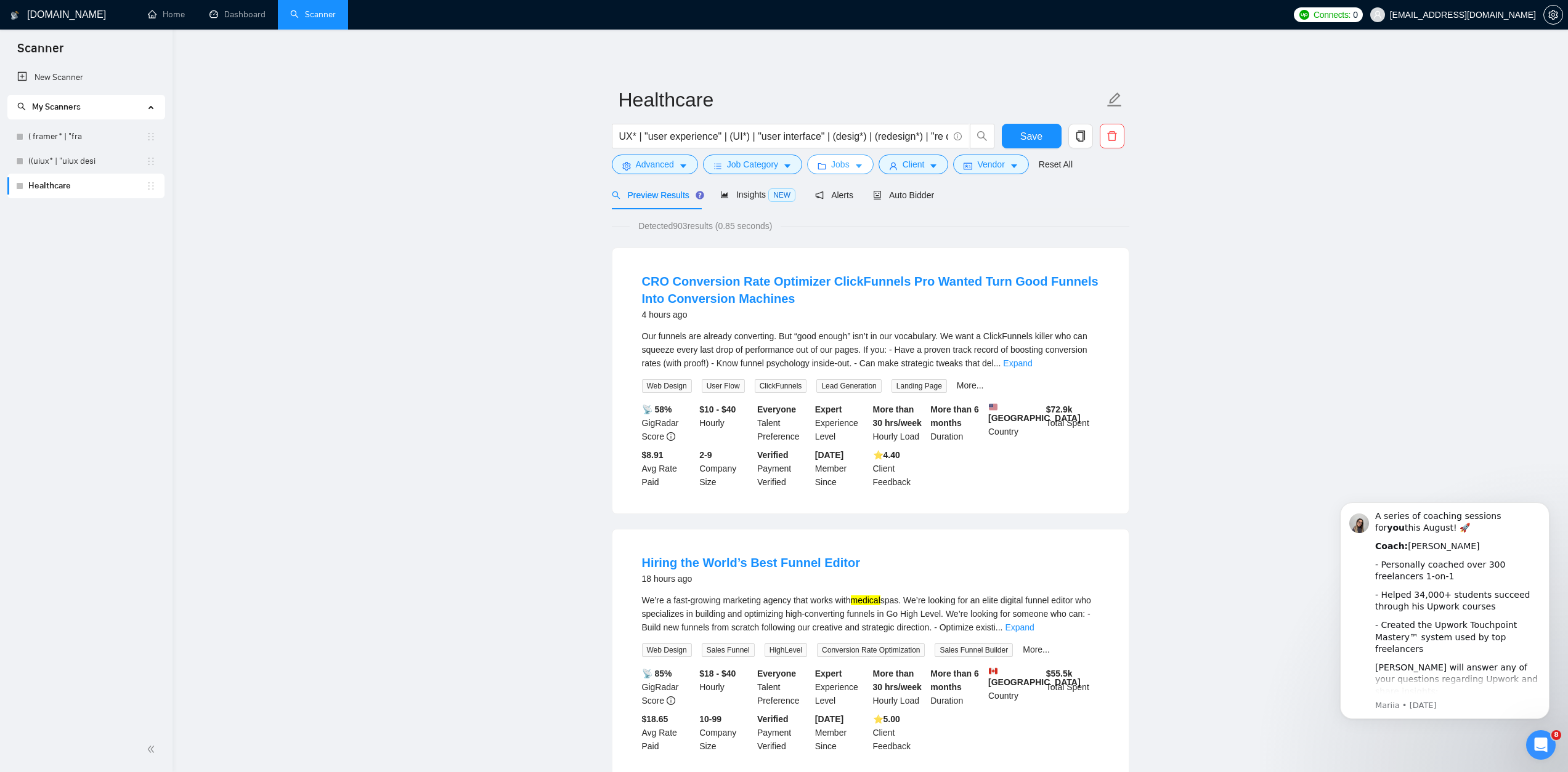
click at [841, 158] on span "Jobs" at bounding box center [840, 164] width 19 height 14
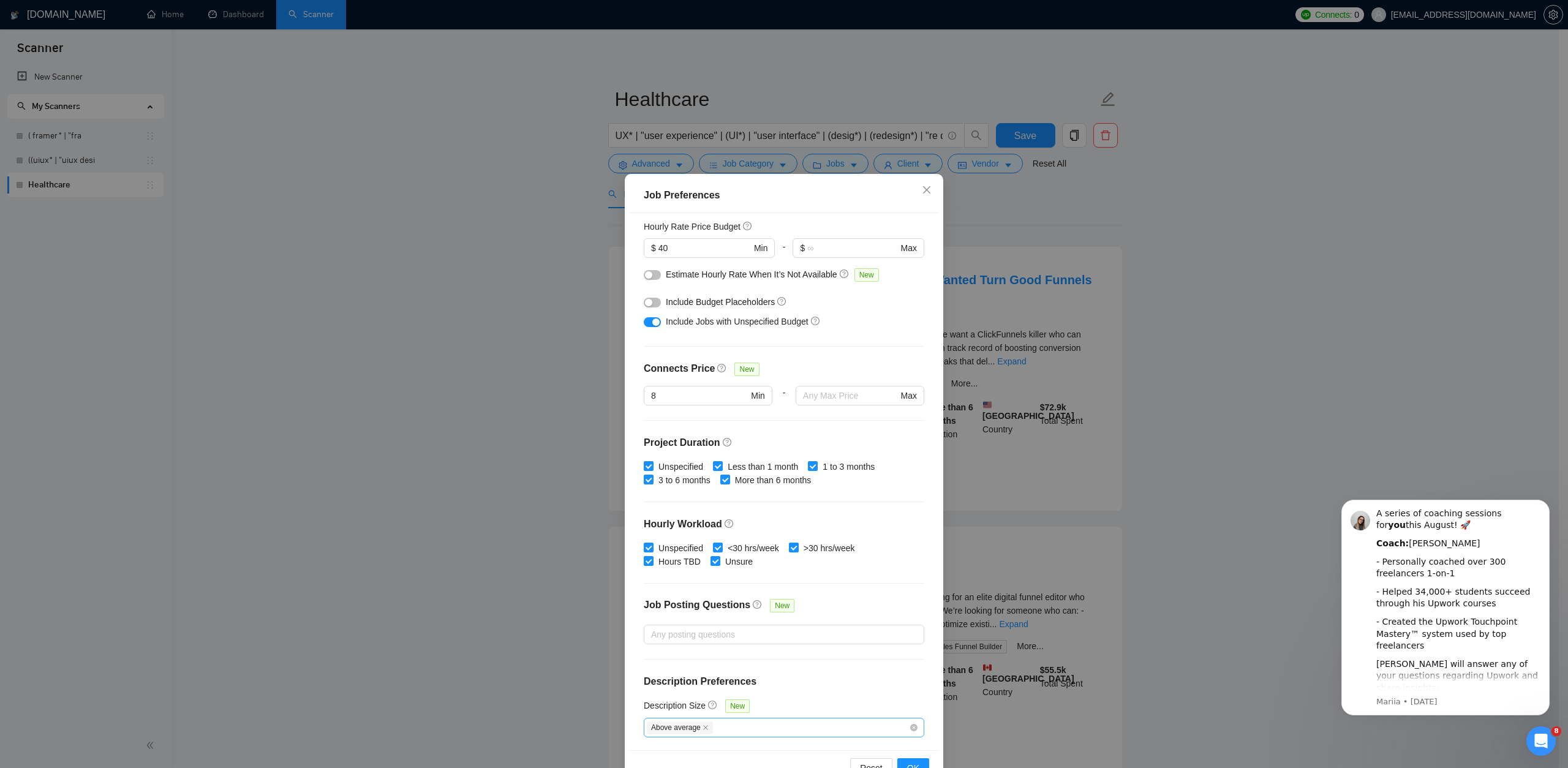
click at [786, 734] on div "Above average" at bounding box center [778, 728] width 262 height 15
click at [910, 558] on div "Unspecified <30 hrs/week >30 hrs/week Hours TBD Unsure" at bounding box center [784, 555] width 280 height 27
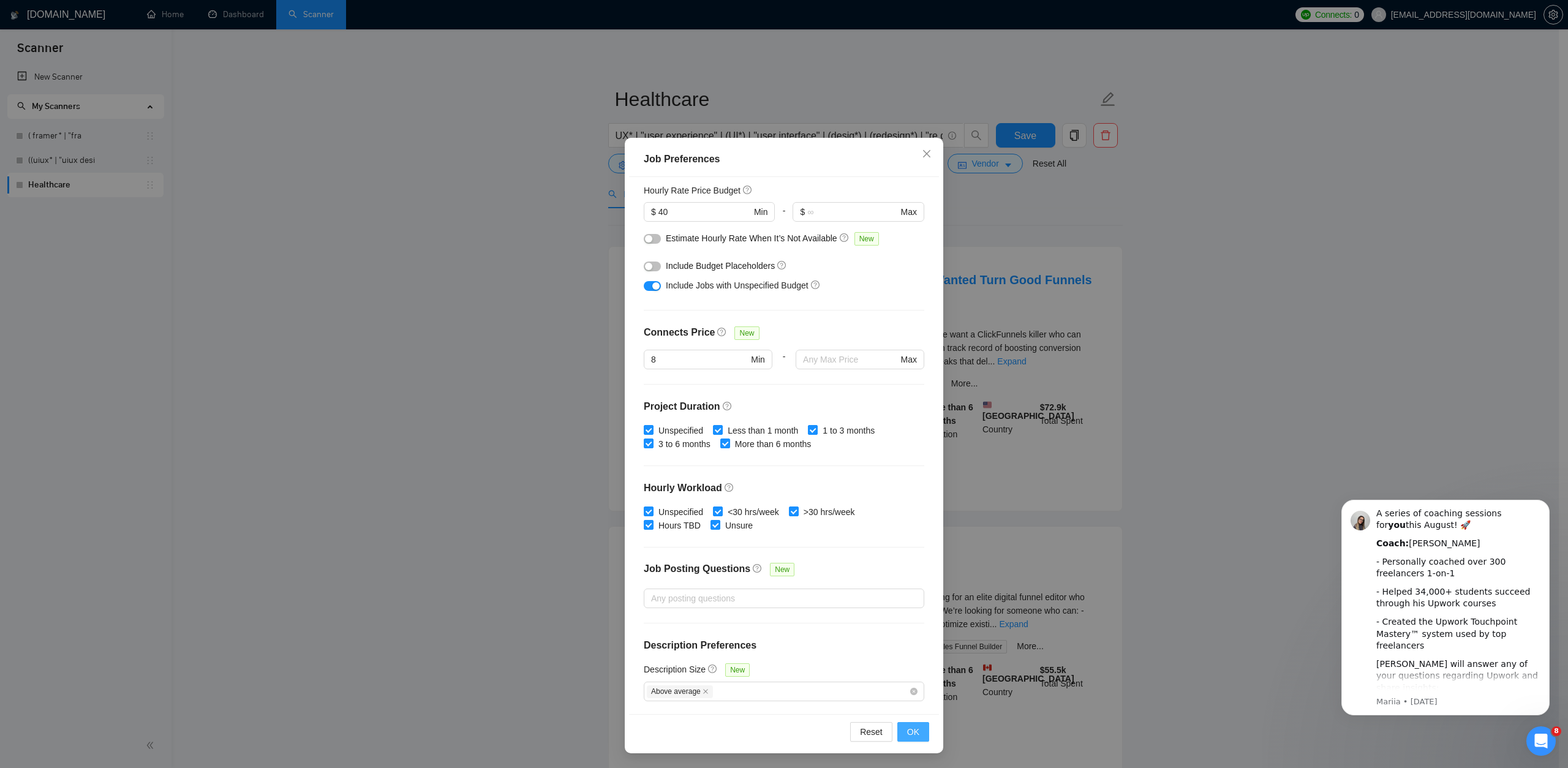
click at [916, 730] on button "OK" at bounding box center [913, 731] width 32 height 19
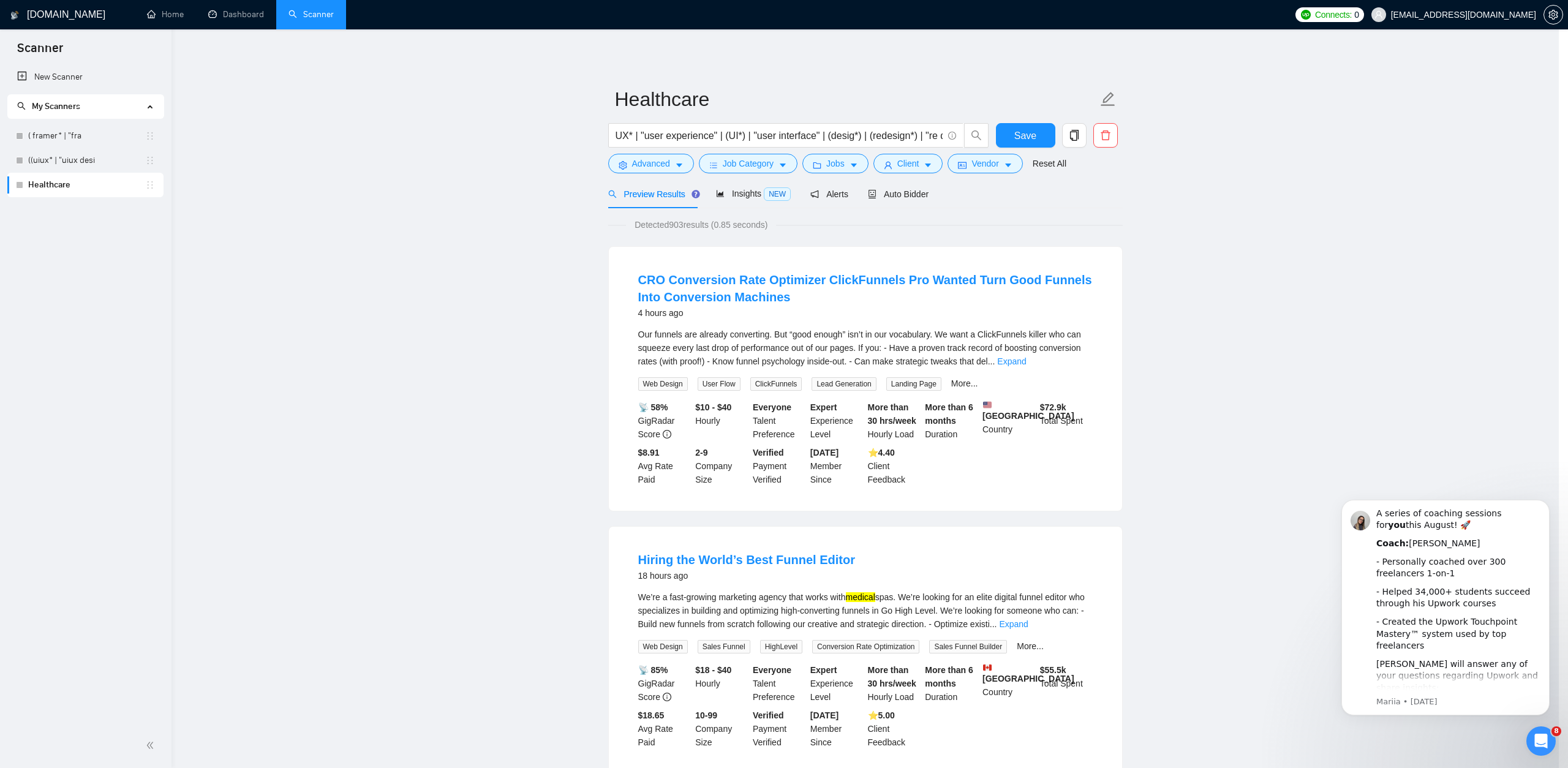
scroll to position [0, 0]
click at [928, 161] on icon "caret-down" at bounding box center [928, 165] width 9 height 9
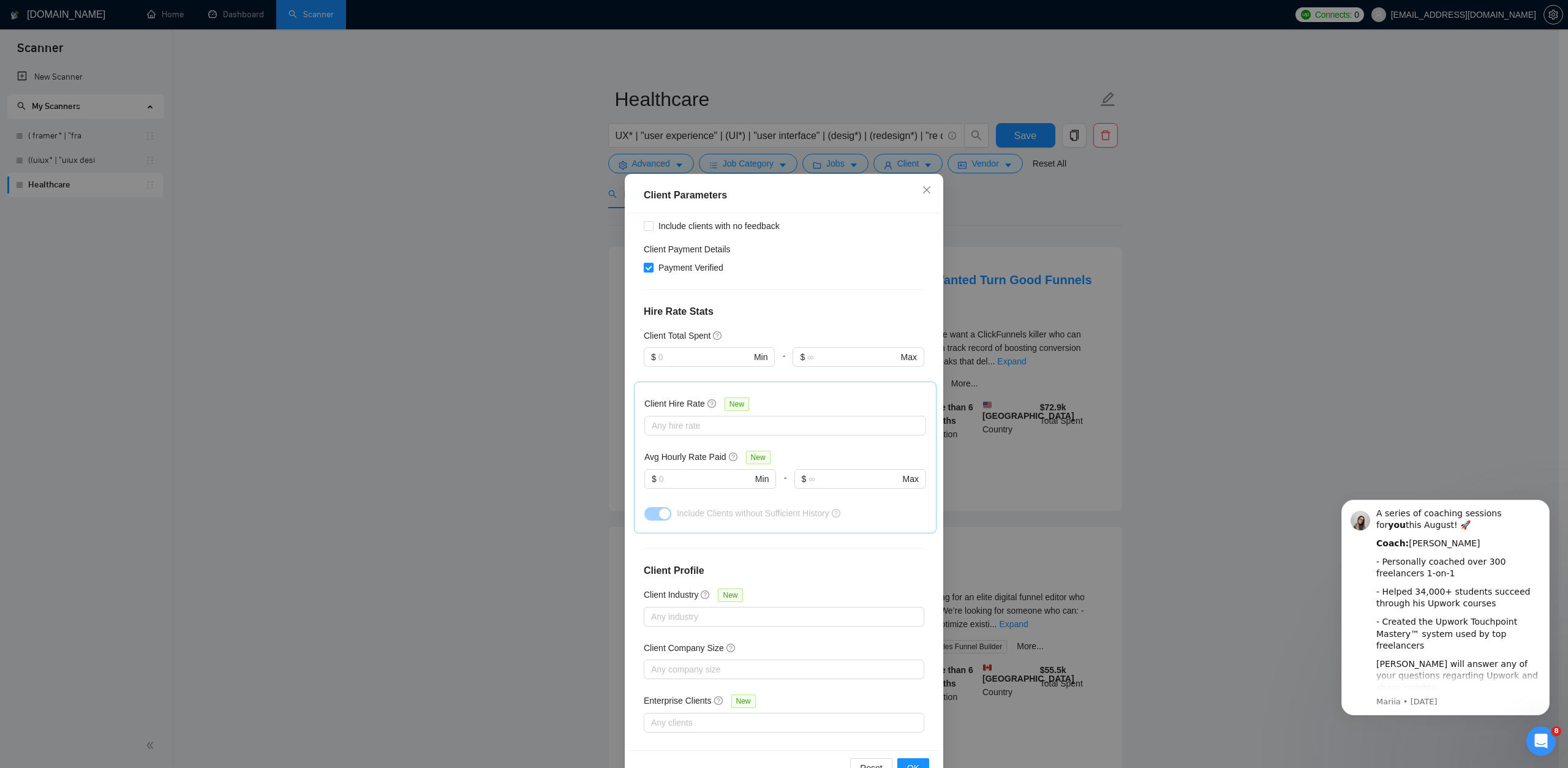
scroll to position [225, 0]
click at [809, 419] on div at bounding box center [779, 416] width 263 height 15
click at [652, 462] on input "Mid Rates" at bounding box center [651, 459] width 9 height 9
checkbox input "true"
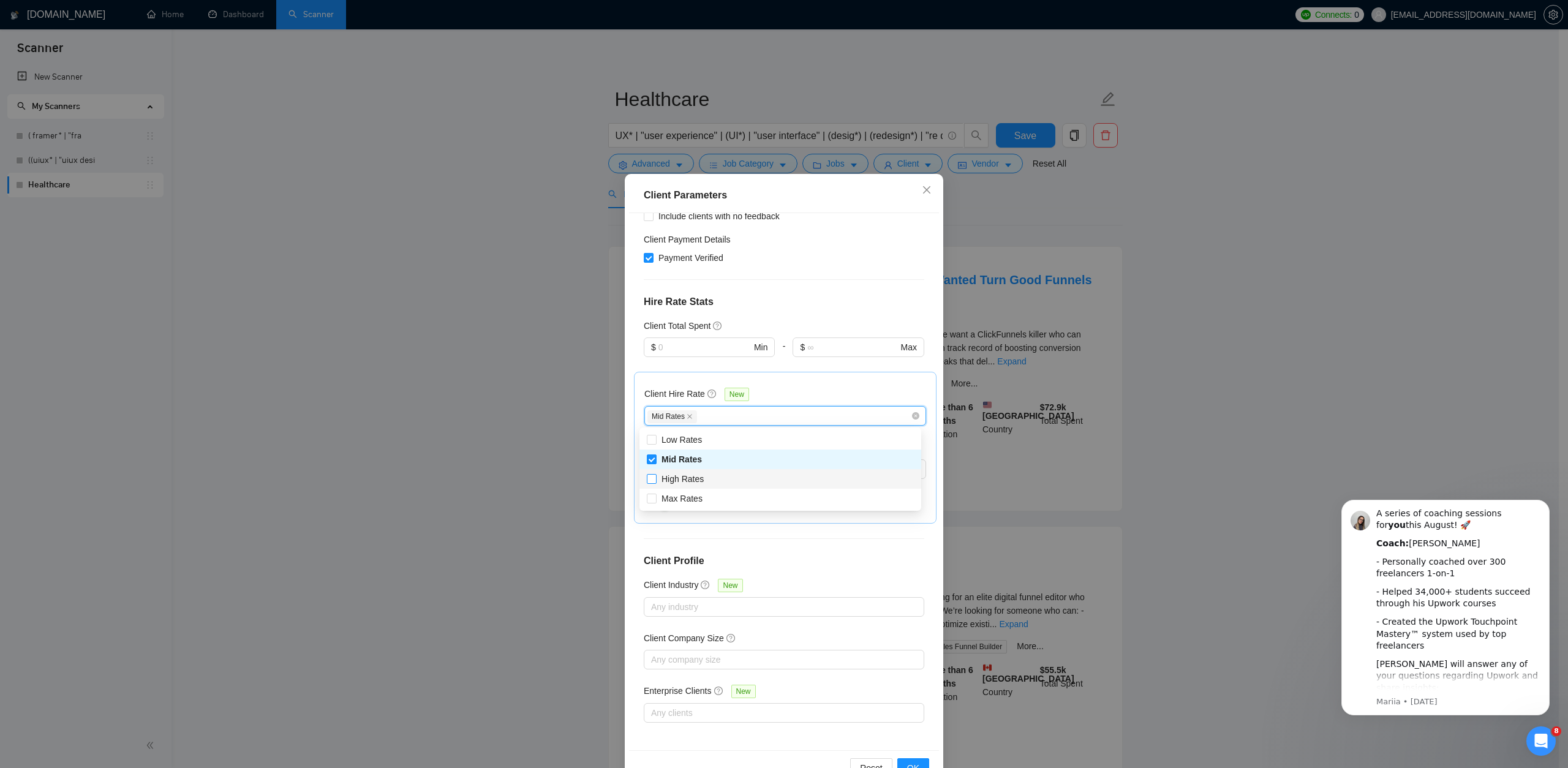
click at [652, 479] on input "High Rates" at bounding box center [651, 479] width 9 height 9
checkbox input "true"
click at [652, 497] on input "Max Rates" at bounding box center [651, 498] width 9 height 9
checkbox input "true"
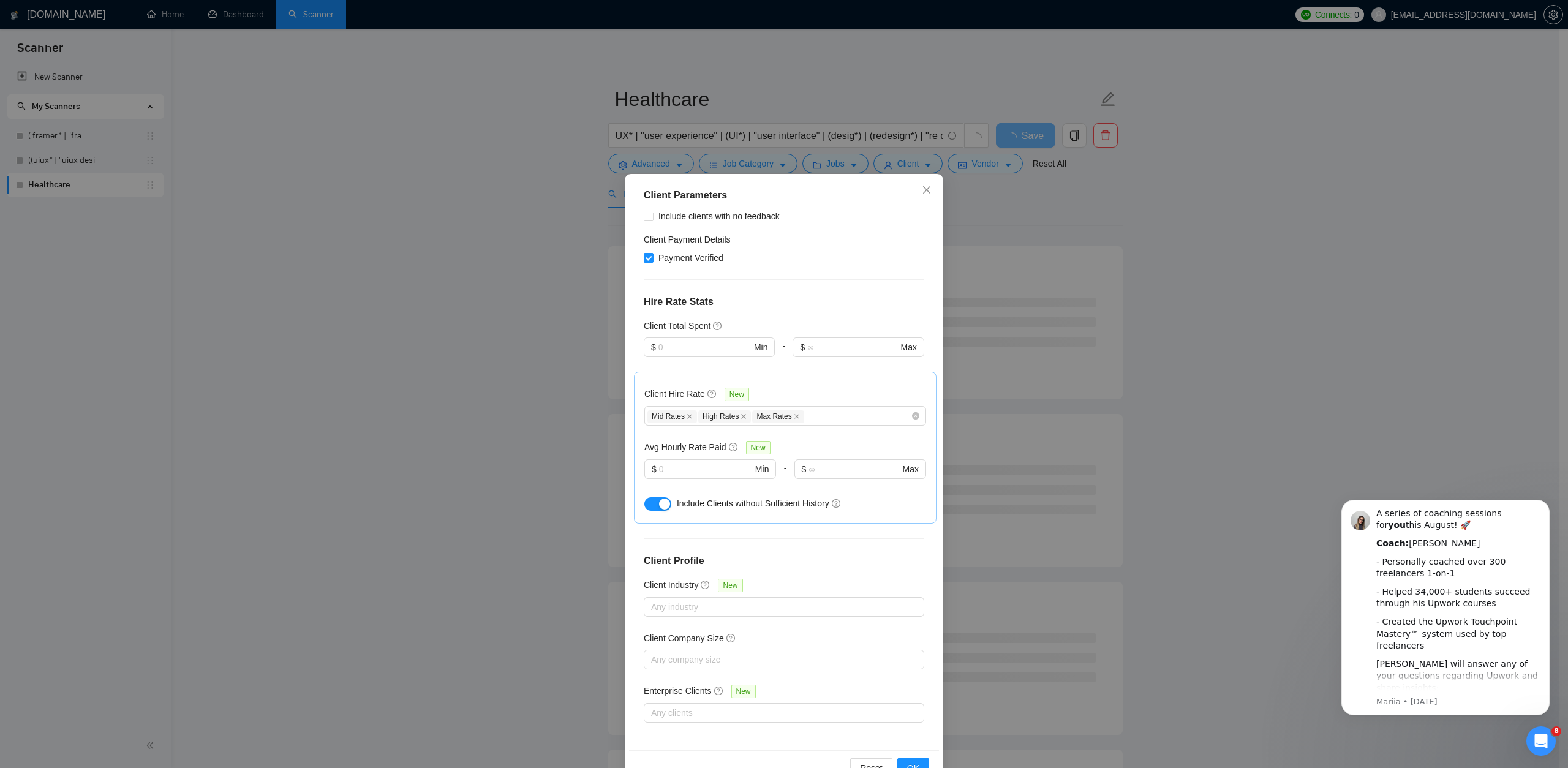
click at [841, 568] on div "Client Location Include Client Countries Select Exclude Client Countries [GEOGR…" at bounding box center [783, 482] width 310 height 538
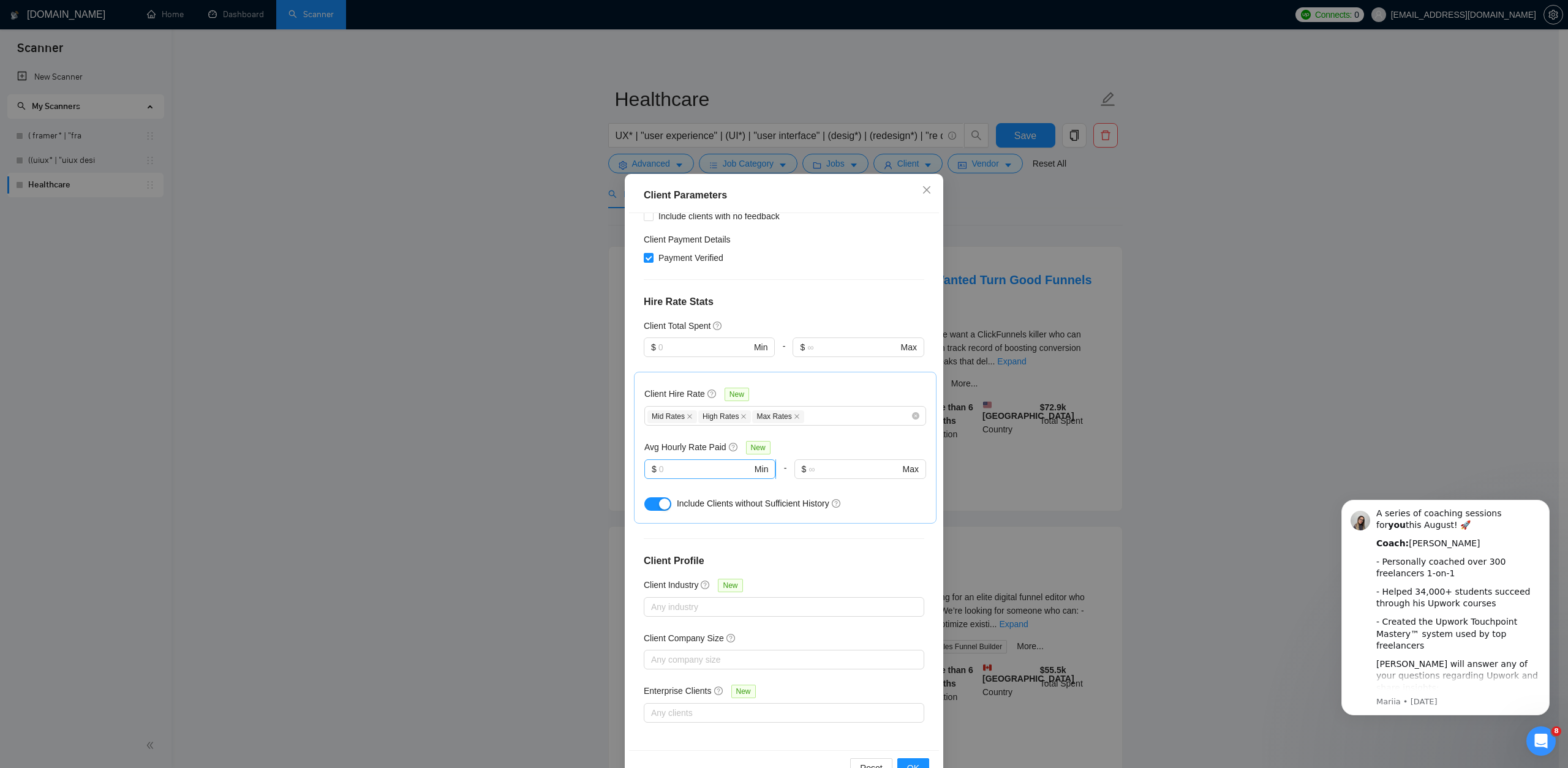
click at [701, 468] on input "text" at bounding box center [705, 469] width 93 height 14
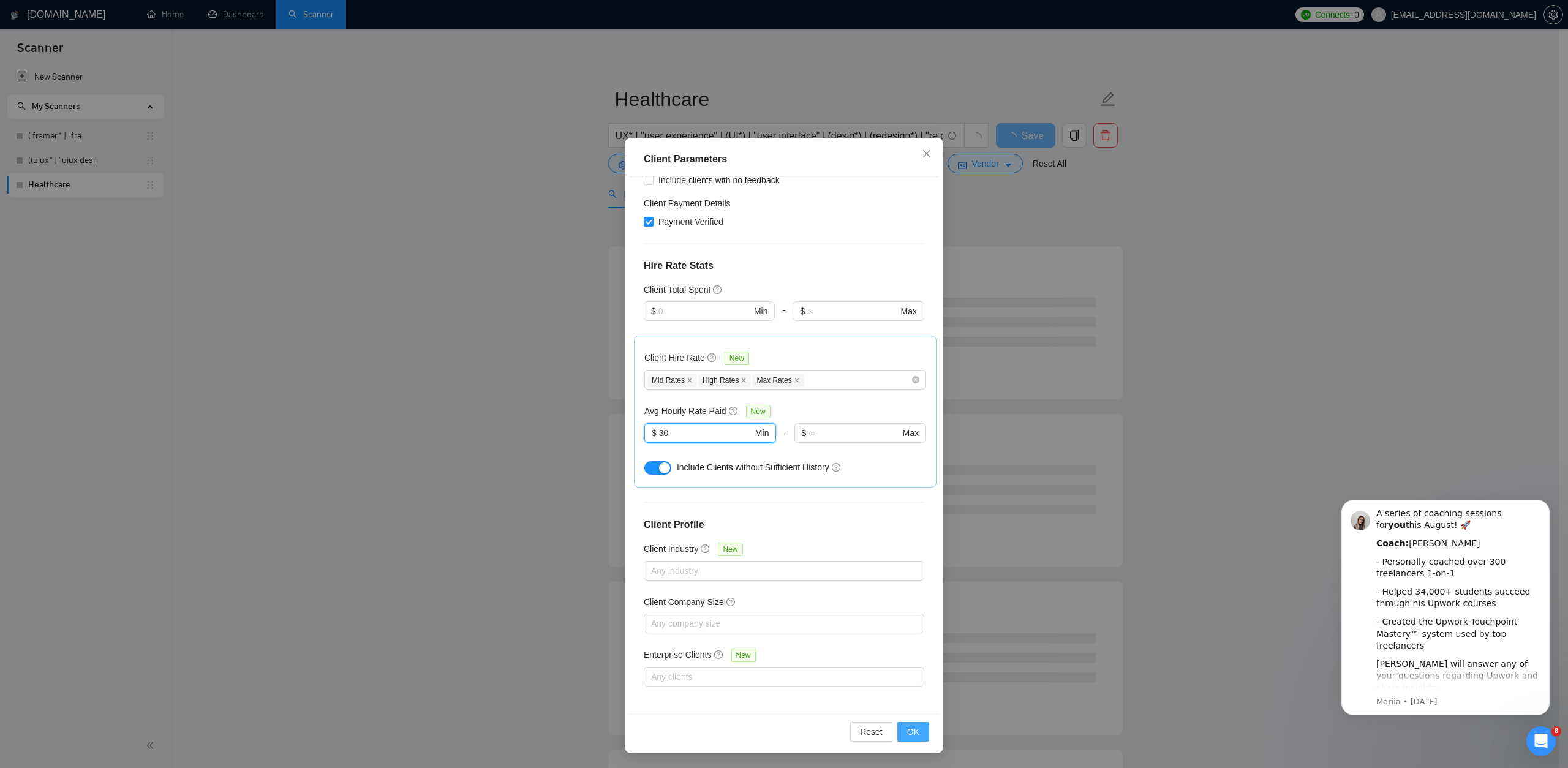
type input "30"
click at [916, 731] on button "OK" at bounding box center [913, 731] width 32 height 19
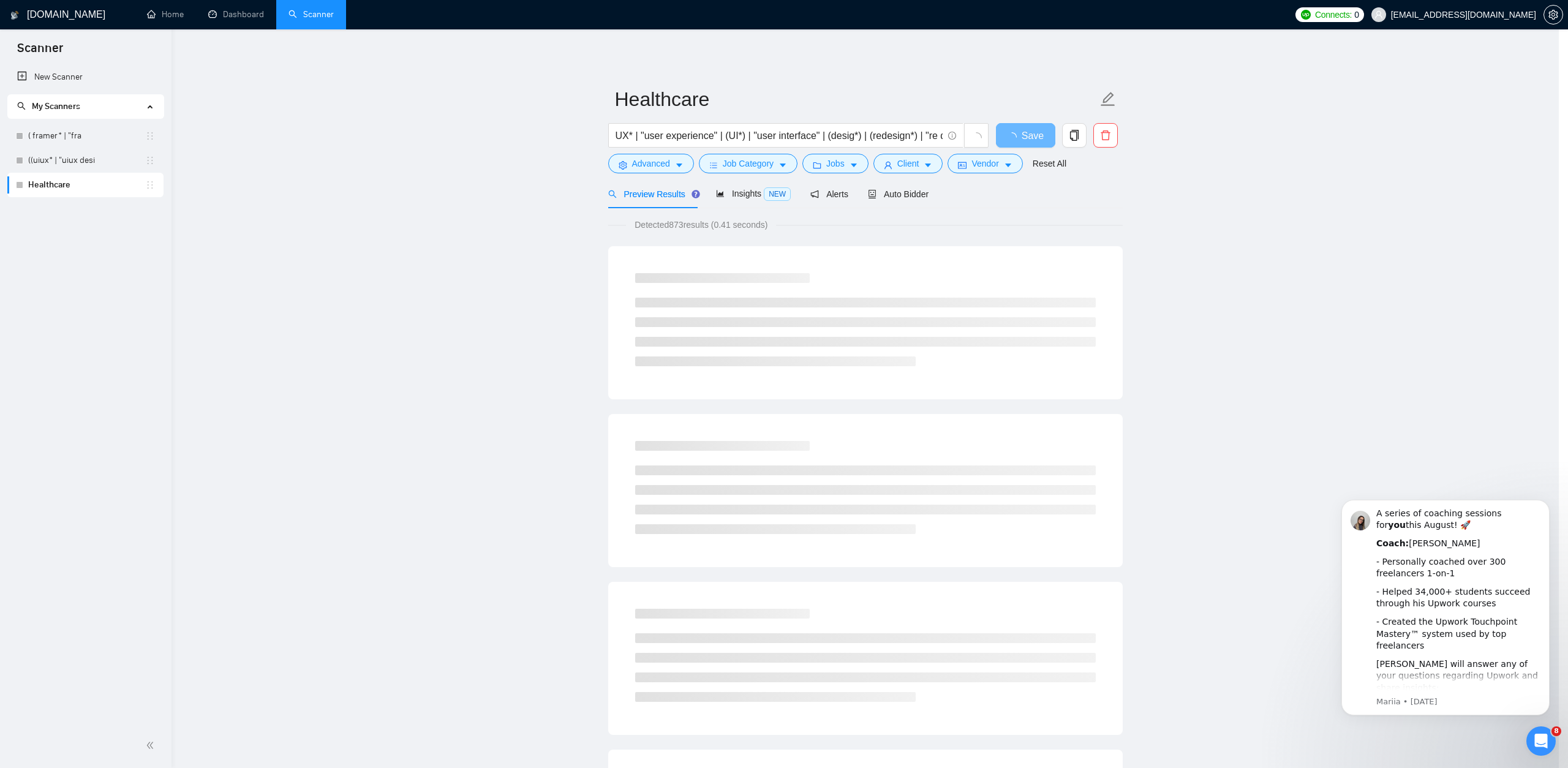
scroll to position [0, 0]
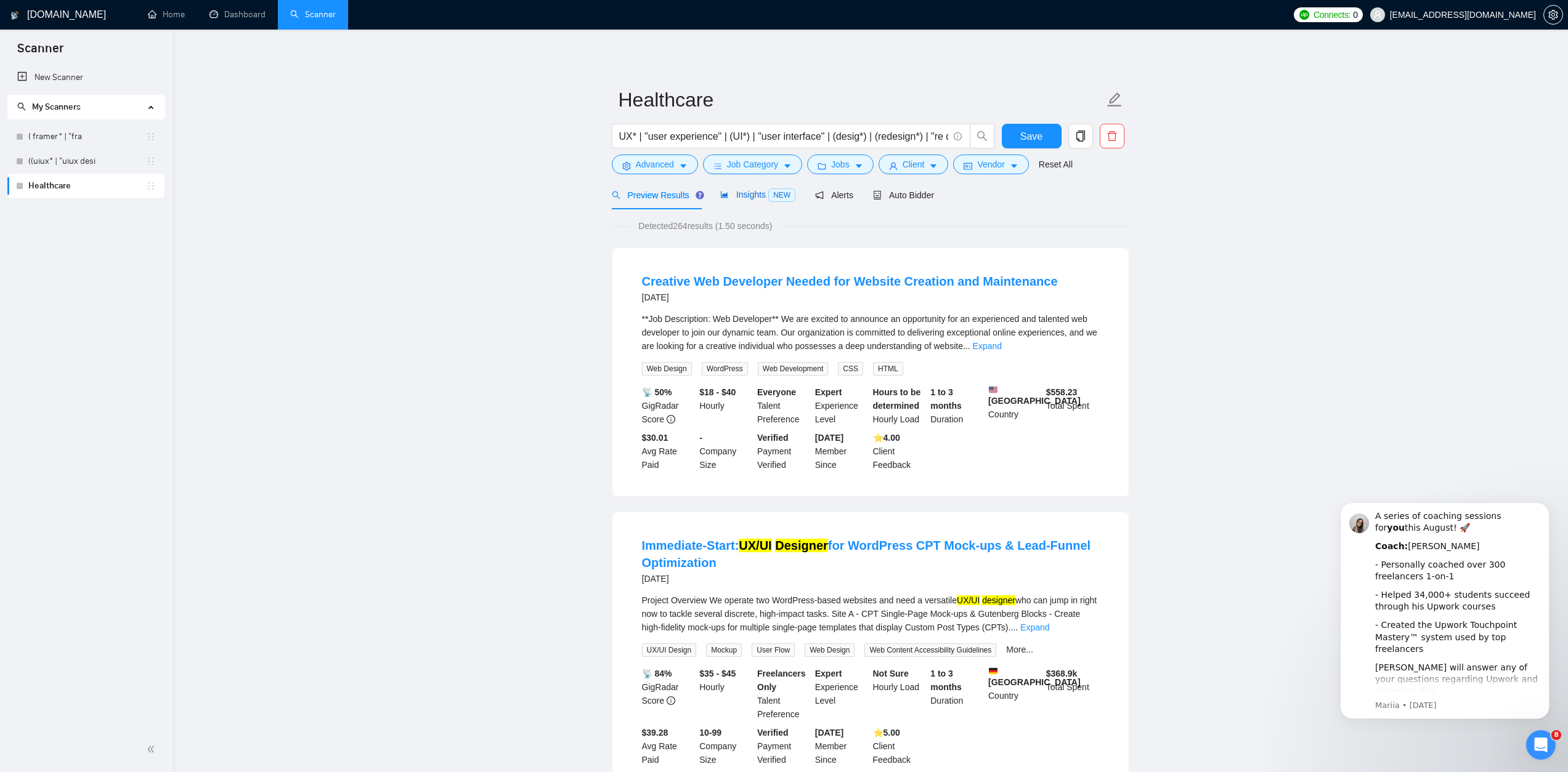
click at [766, 196] on span "Insights NEW" at bounding box center [758, 195] width 75 height 10
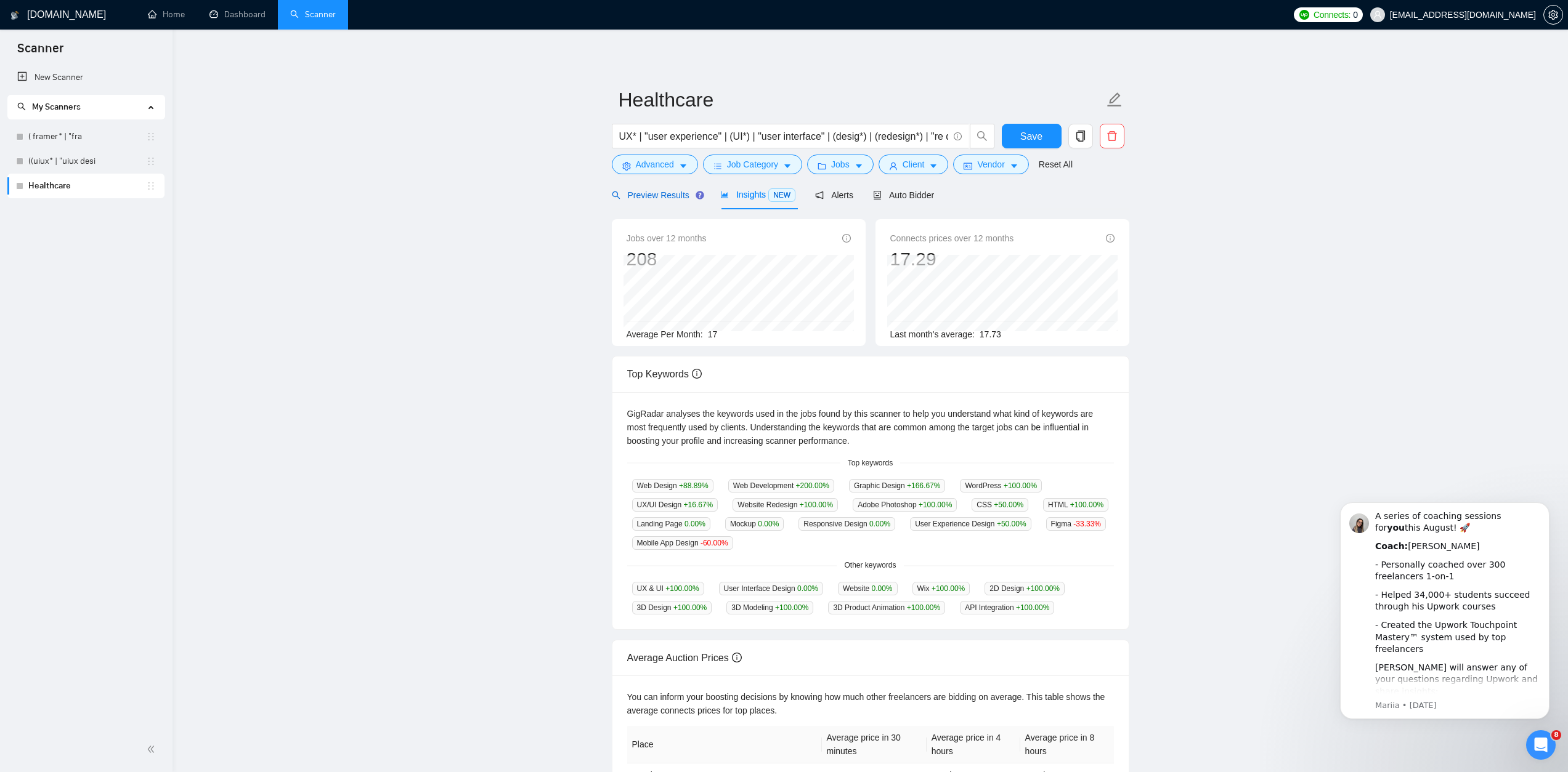
click at [671, 191] on span "Preview Results" at bounding box center [656, 196] width 89 height 10
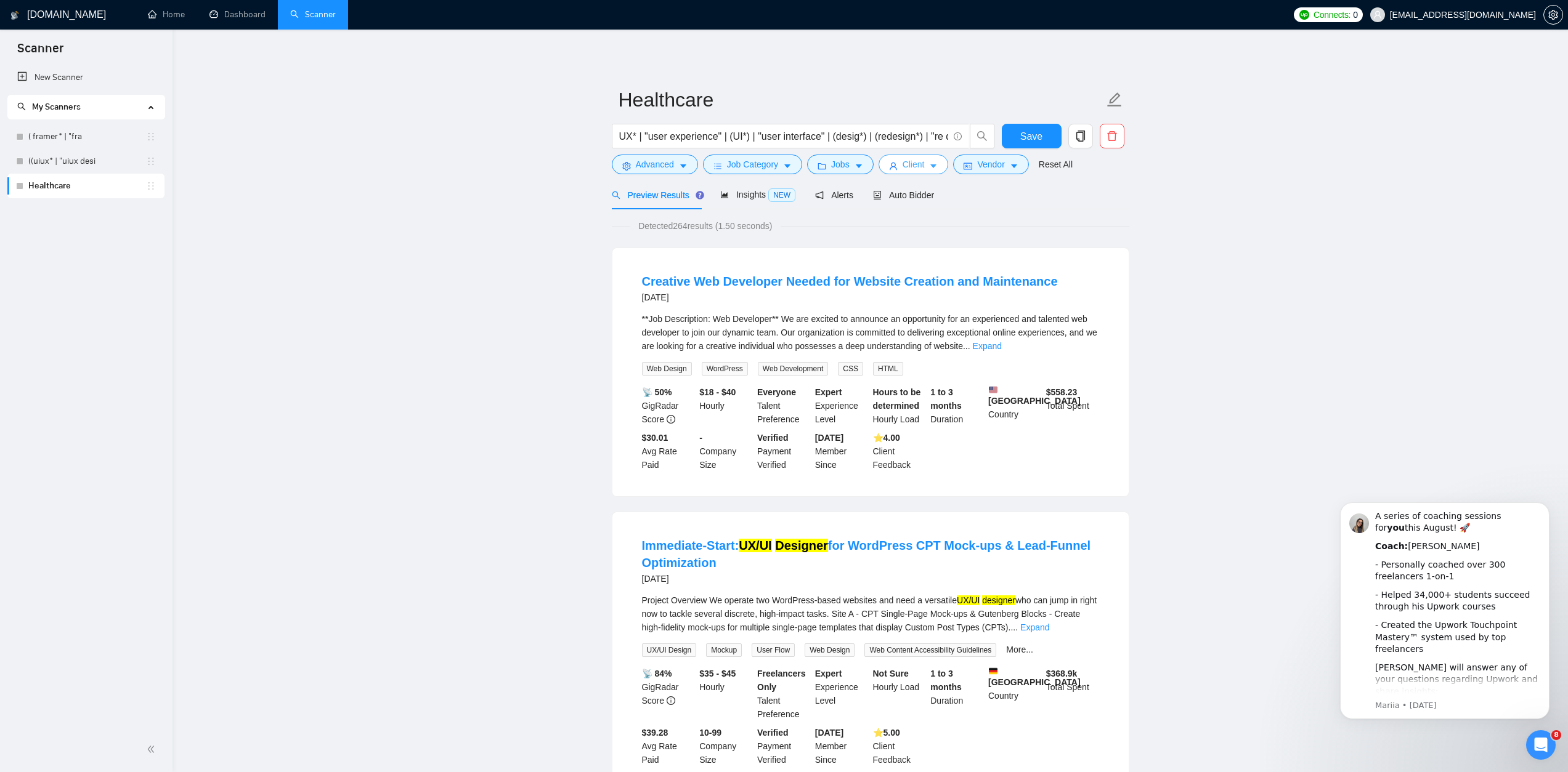
click at [918, 165] on span "Client" at bounding box center [913, 164] width 22 height 14
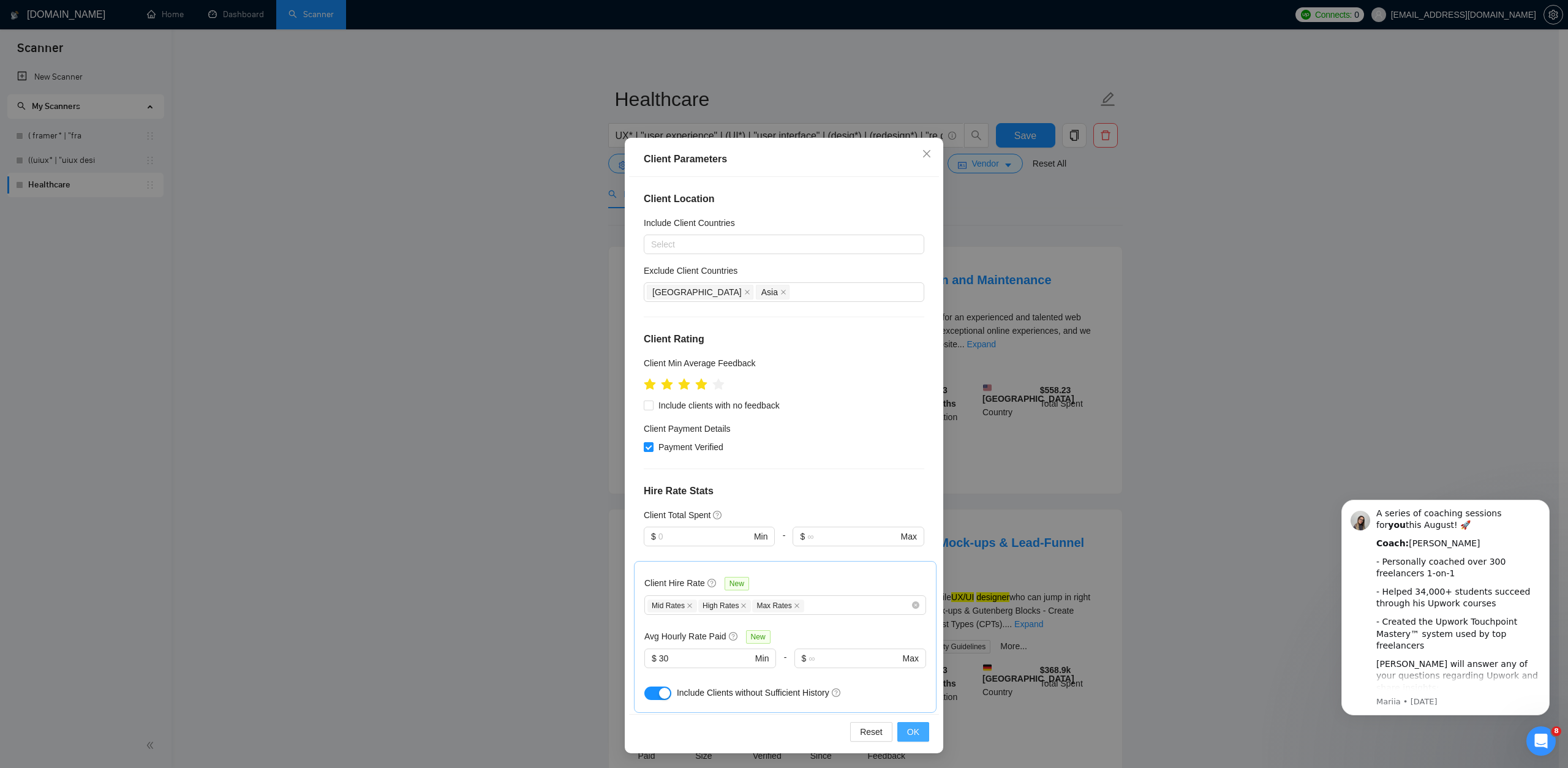
click at [913, 729] on span "OK" at bounding box center [913, 732] width 12 height 14
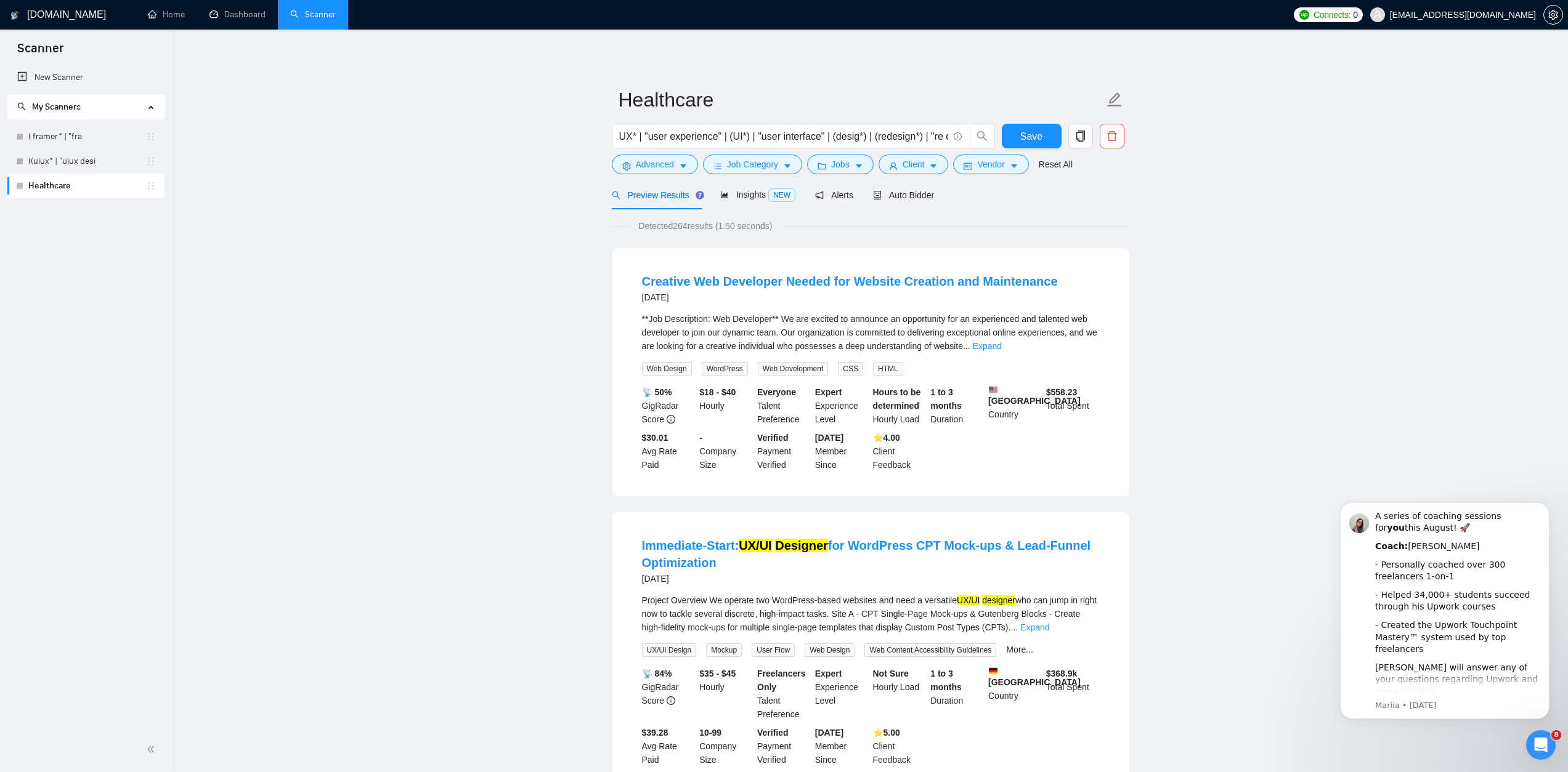
click at [621, 317] on div "Creative Web Developer Needed for Website Creation and Maintenance [DATE] **Job…" at bounding box center [870, 372] width 516 height 248
click at [670, 248] on div "Creative Web Developer Needed for Website Creation and Maintenance [DATE] **Job…" at bounding box center [870, 372] width 517 height 250
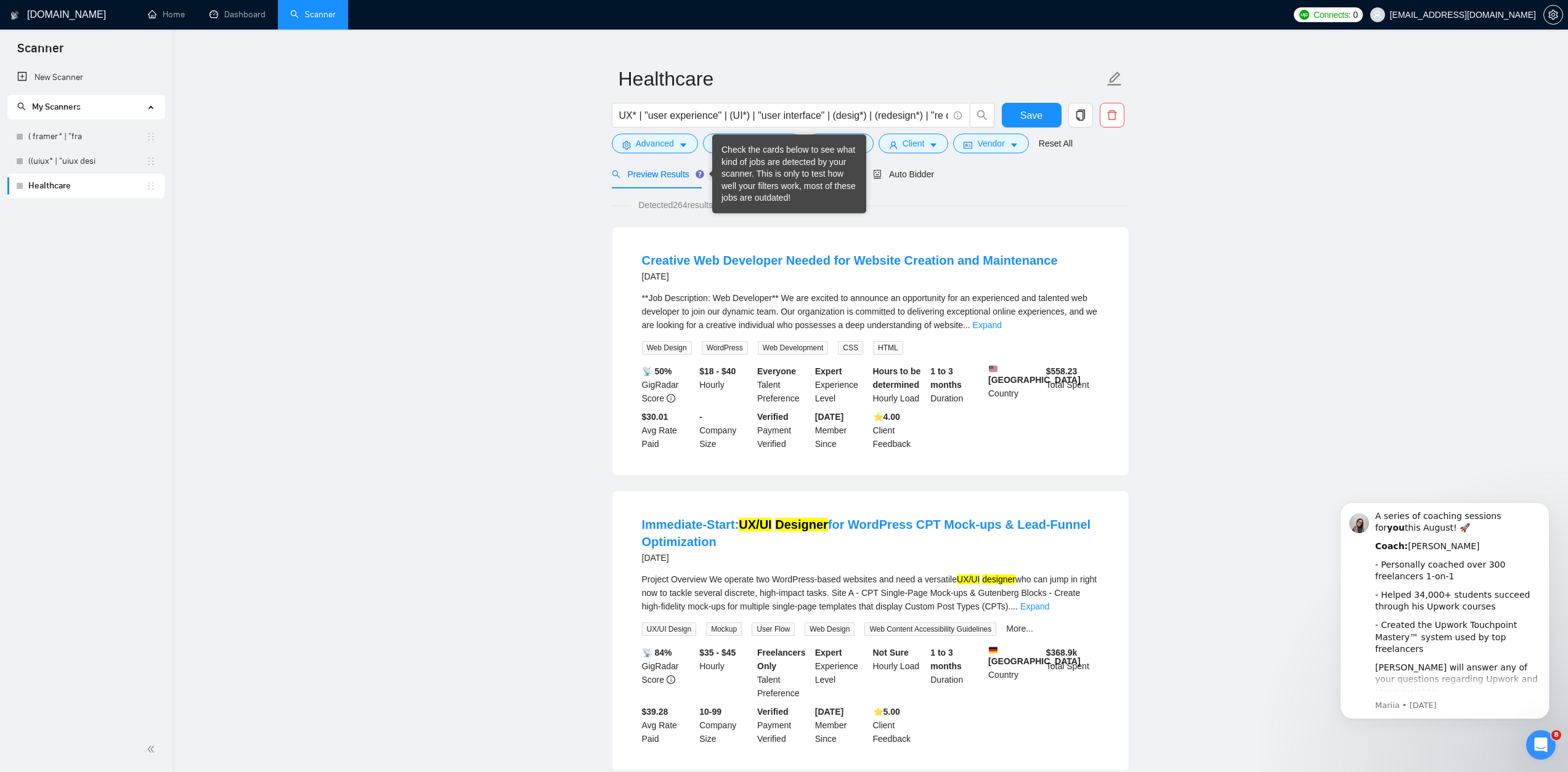
scroll to position [19, 0]
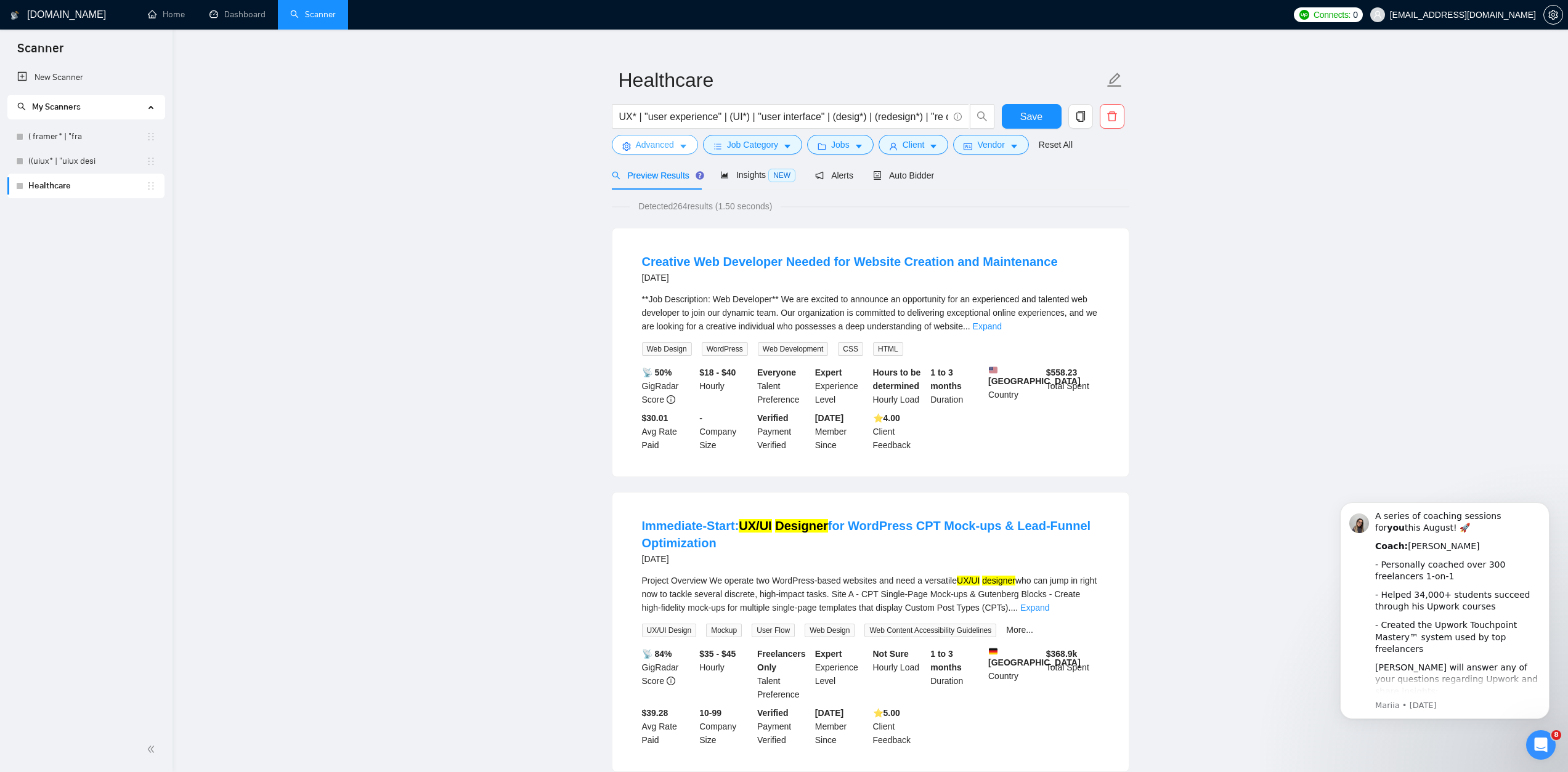
click at [671, 143] on span "Advanced" at bounding box center [654, 145] width 38 height 14
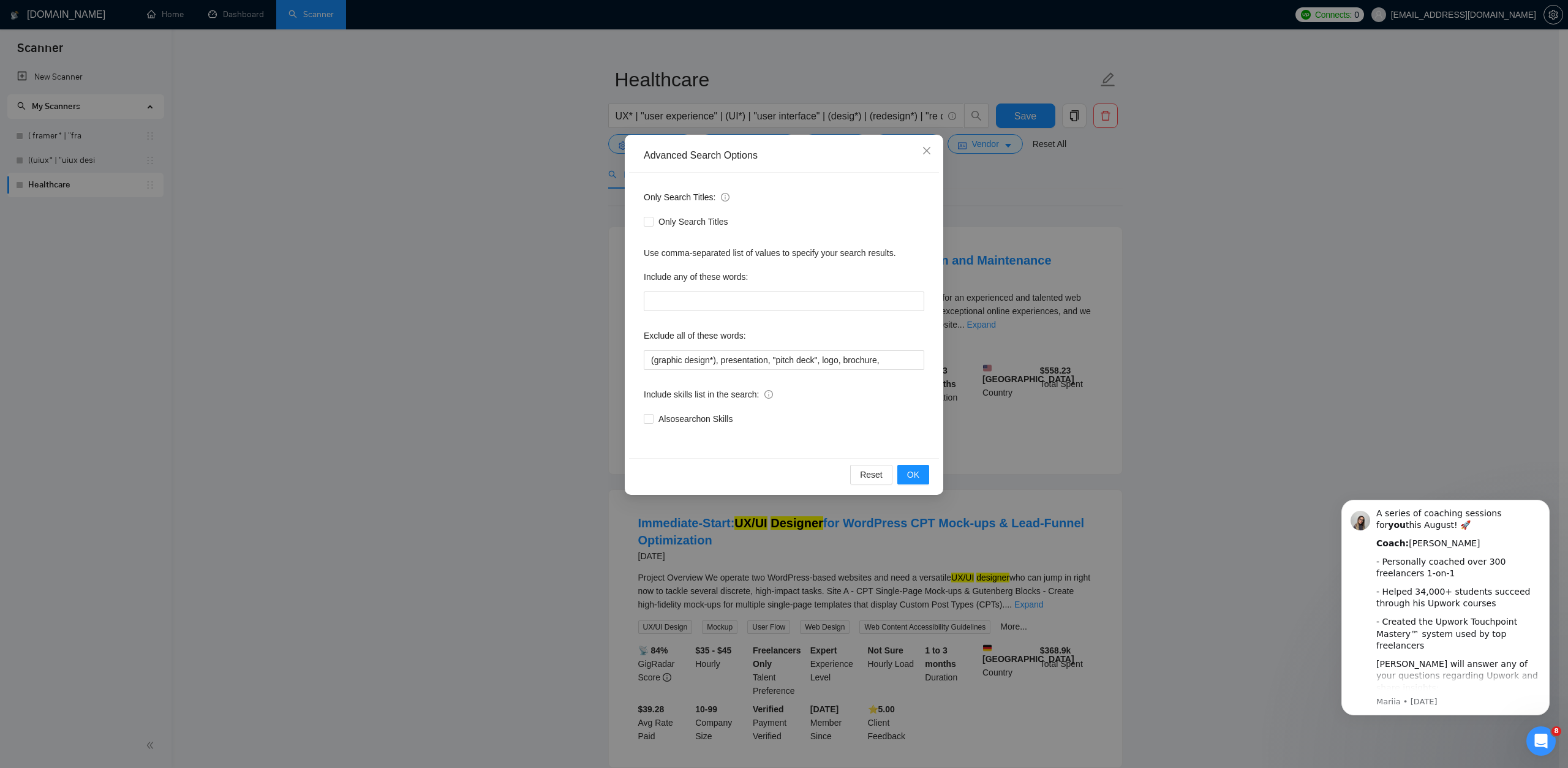
click at [506, 250] on div "Advanced Search Options Only Search Titles: Only Search Titles Use comma-separa…" at bounding box center [784, 384] width 1568 height 768
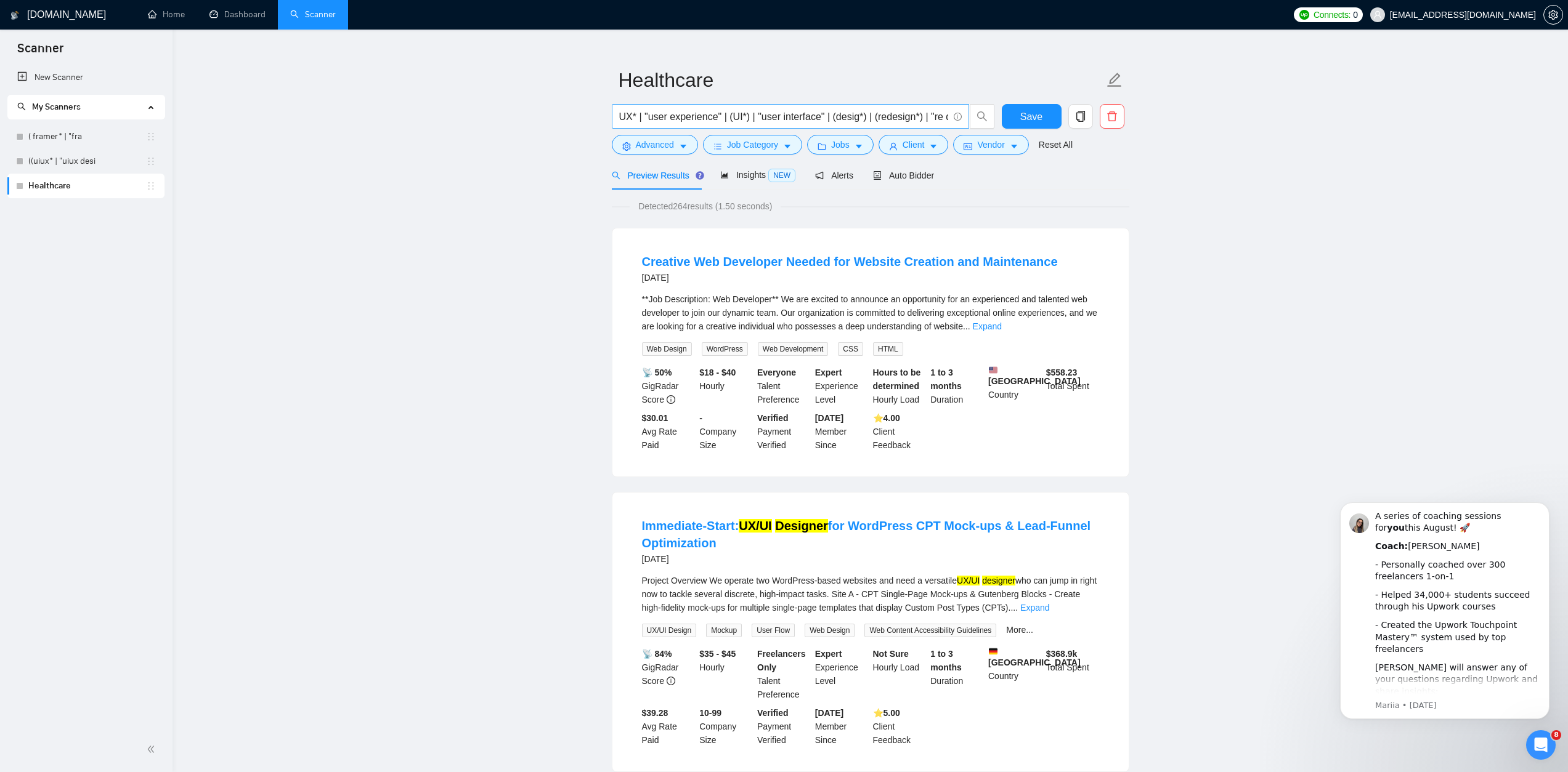
click at [876, 114] on input "UX* | "user experience" | (UI*) | "user interface" | (desig*) | (redesign*) | "…" at bounding box center [783, 117] width 329 height 15
click at [644, 145] on span "Advanced" at bounding box center [654, 145] width 38 height 14
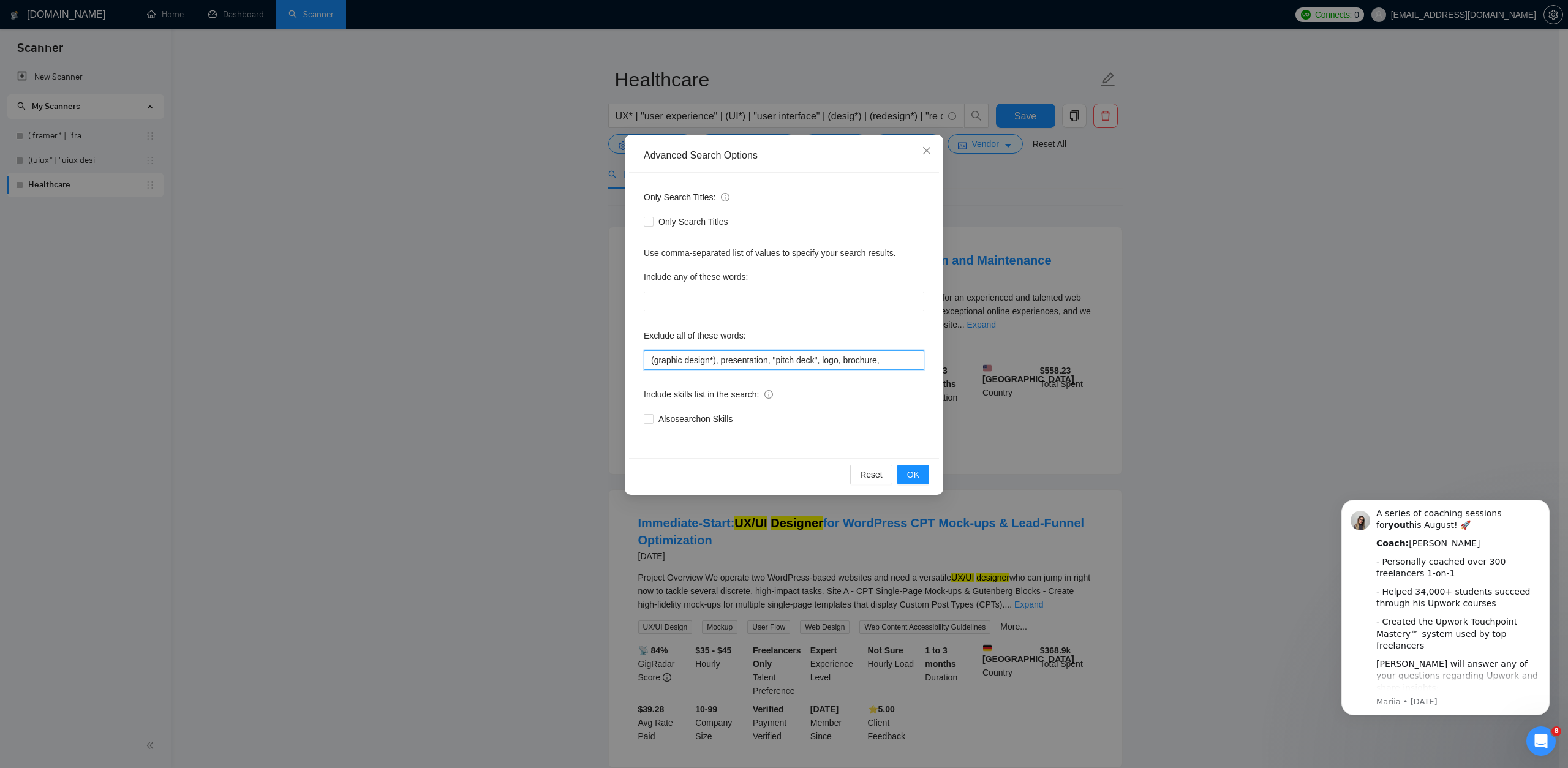
click at [913, 359] on input "(graphic design*), presentation, "pitch deck", logo, brochure," at bounding box center [784, 360] width 280 height 19
click at [683, 291] on div "Include any of these words:" at bounding box center [784, 279] width 280 height 24
click at [793, 303] on input "text" at bounding box center [784, 301] width 280 height 19
click at [903, 364] on input "(graphic design*), presentation, "pitch deck", logo, brochure," at bounding box center [784, 360] width 280 height 19
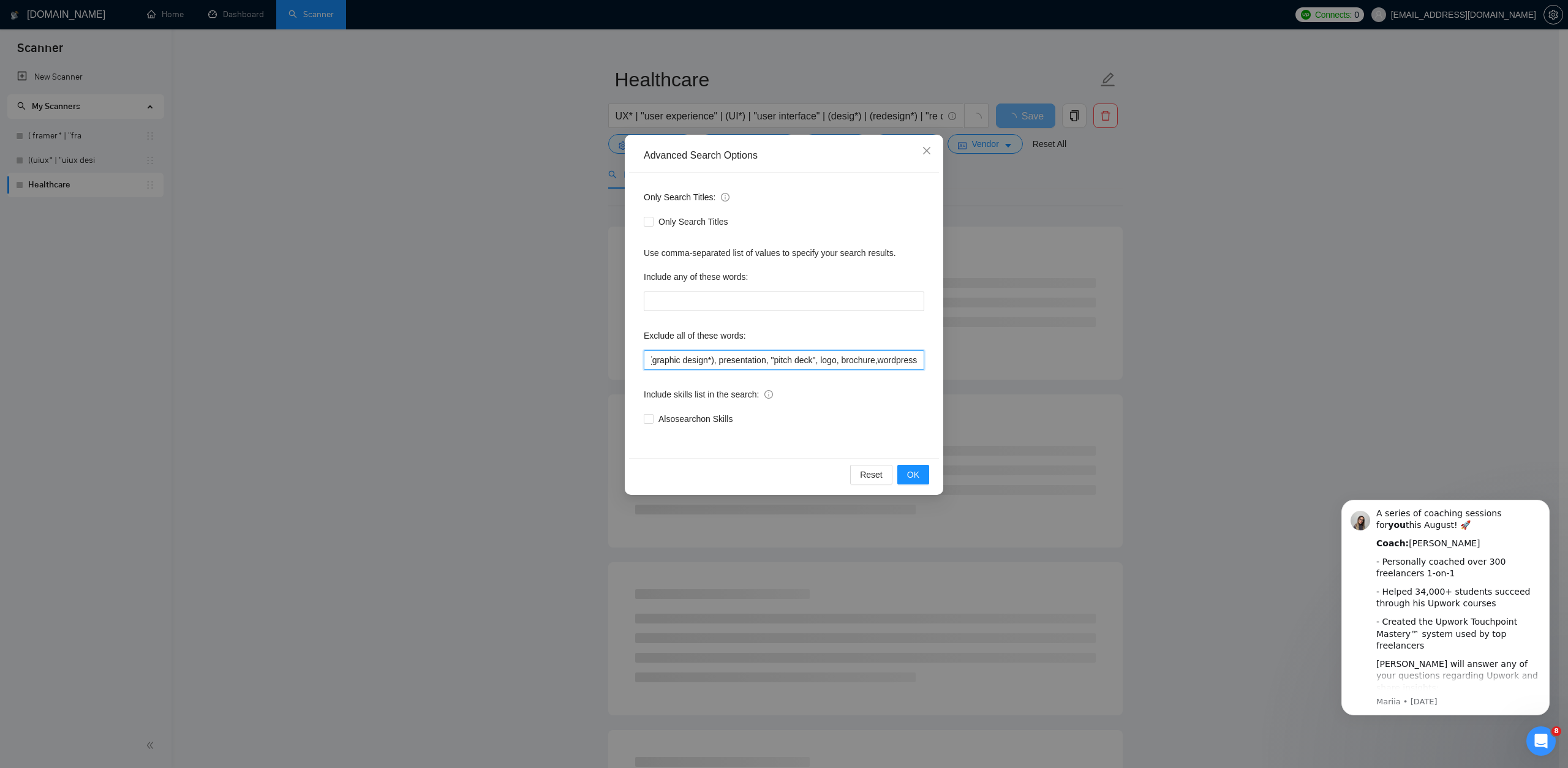
click at [877, 361] on input "(graphic design*), presentation, "pitch deck", logo, brochure,wordpress" at bounding box center [784, 360] width 280 height 19
type input "(graphic design*), presentation, "pitch deck", logo, brochure, wordpress"
click at [917, 470] on span "OK" at bounding box center [913, 475] width 12 height 14
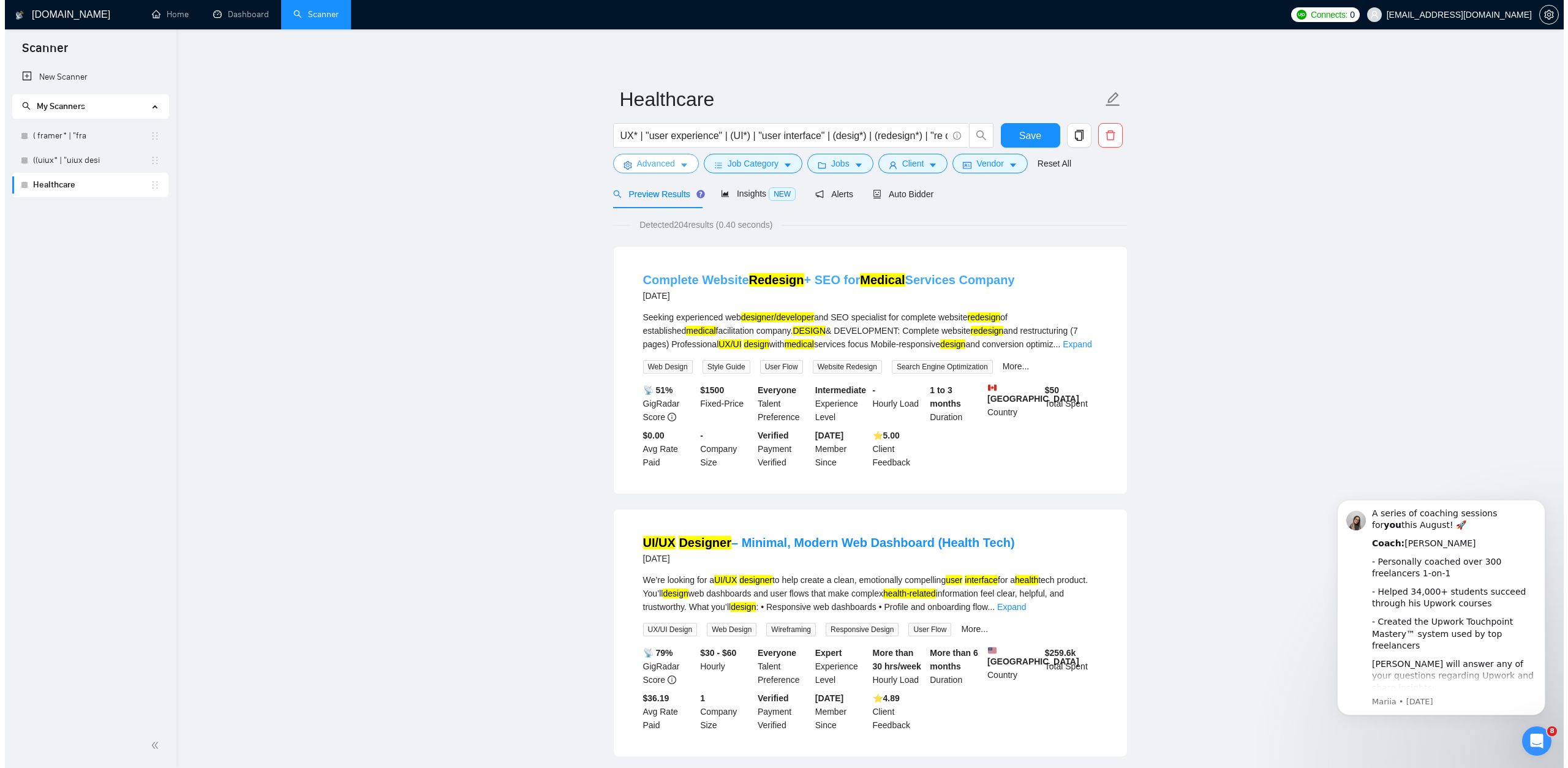
scroll to position [8, 0]
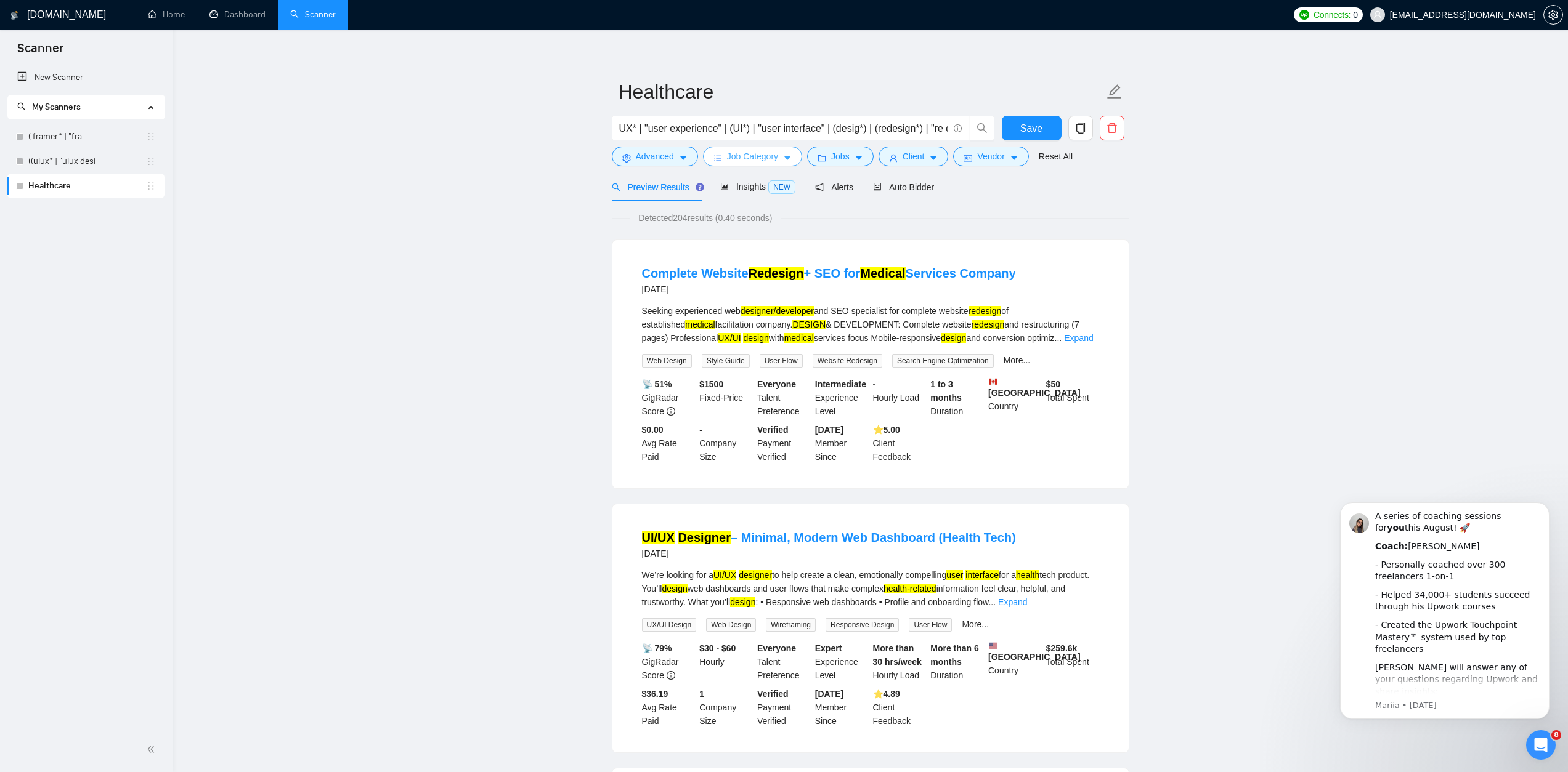
click at [725, 162] on button "Job Category" at bounding box center [753, 156] width 99 height 19
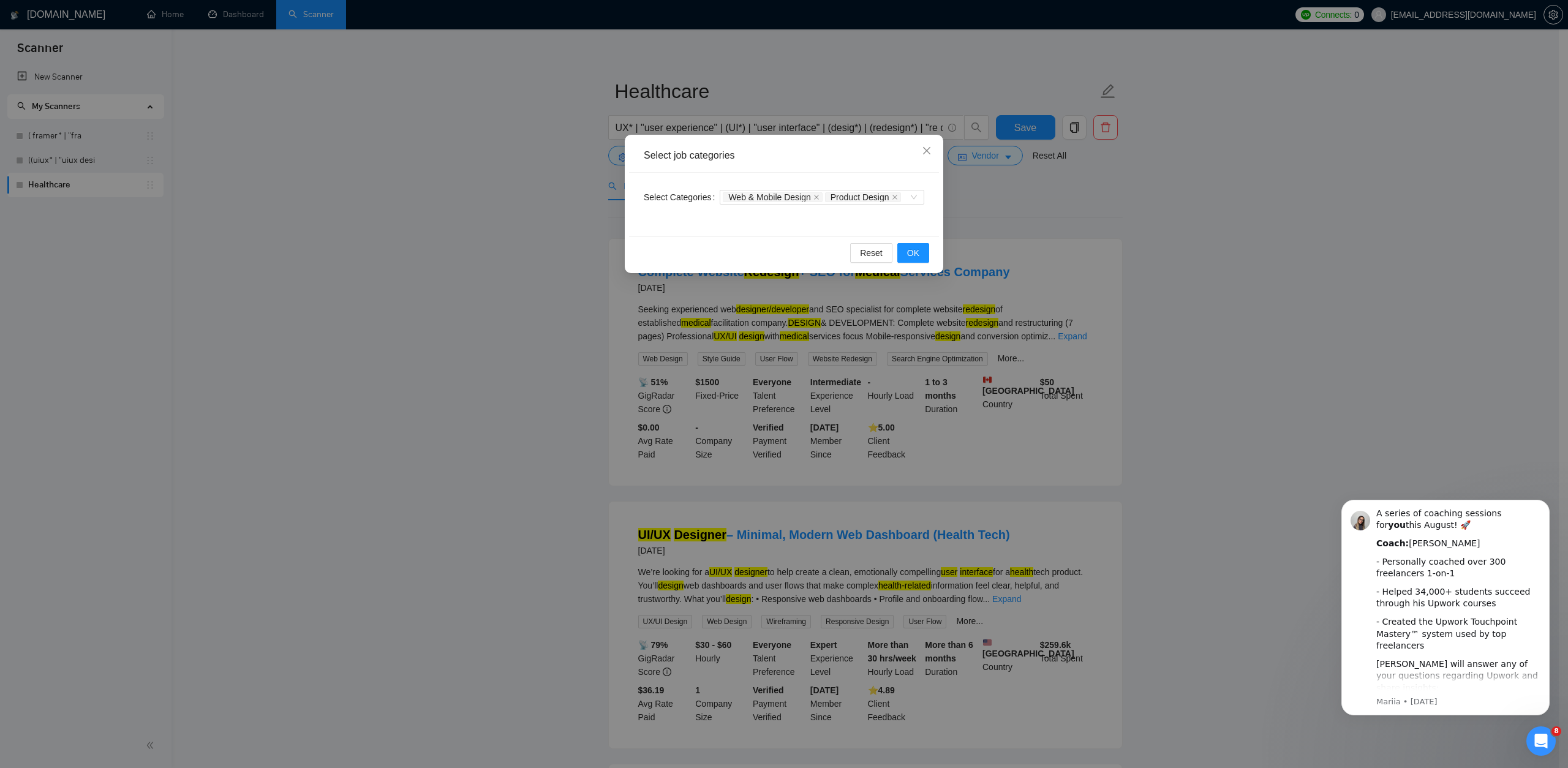
click at [577, 178] on div "Select job categories Select Categories Web & Mobile Design Product Design Rese…" at bounding box center [784, 384] width 1568 height 768
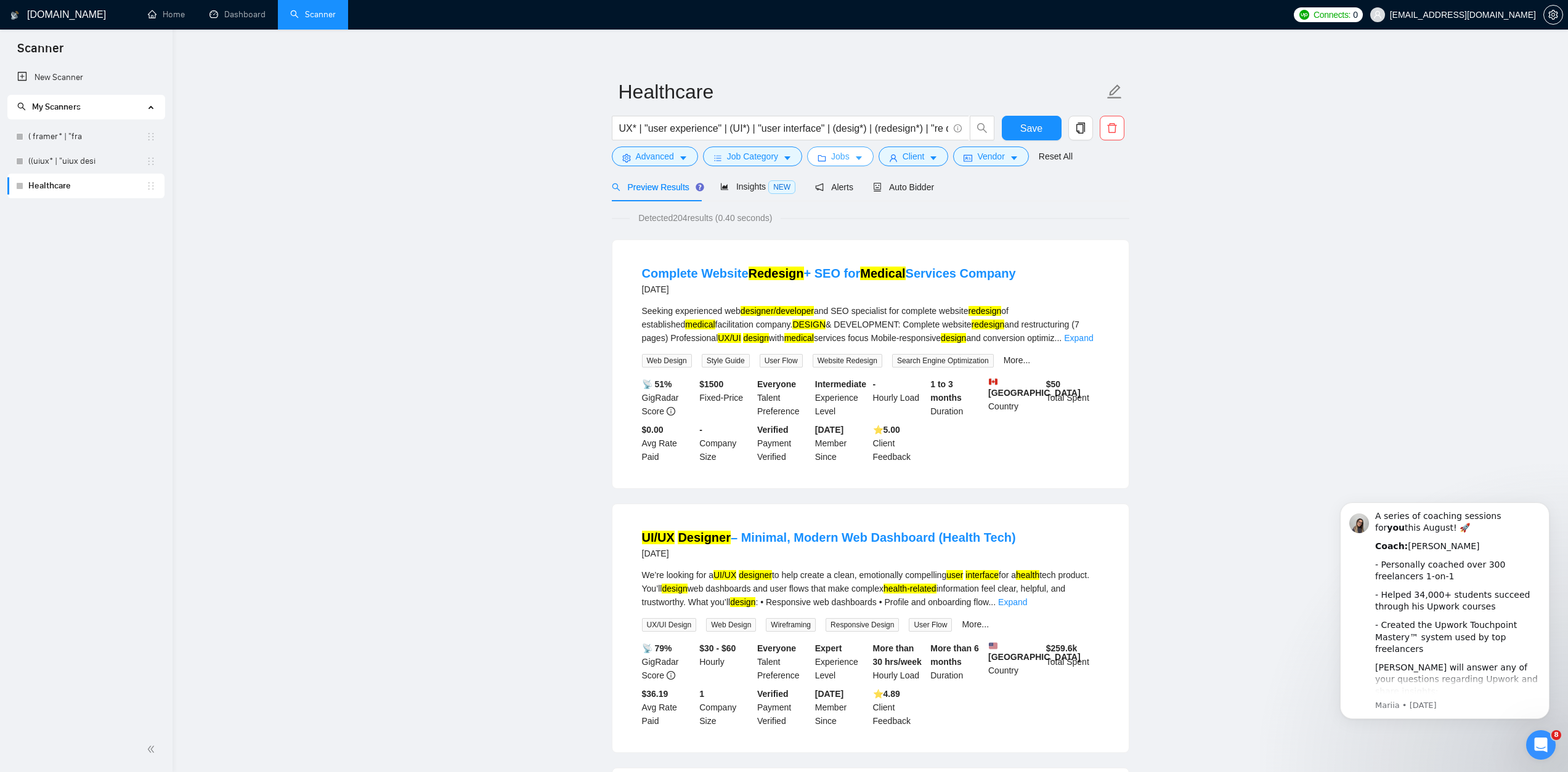
click at [851, 148] on button "Jobs" at bounding box center [840, 156] width 66 height 19
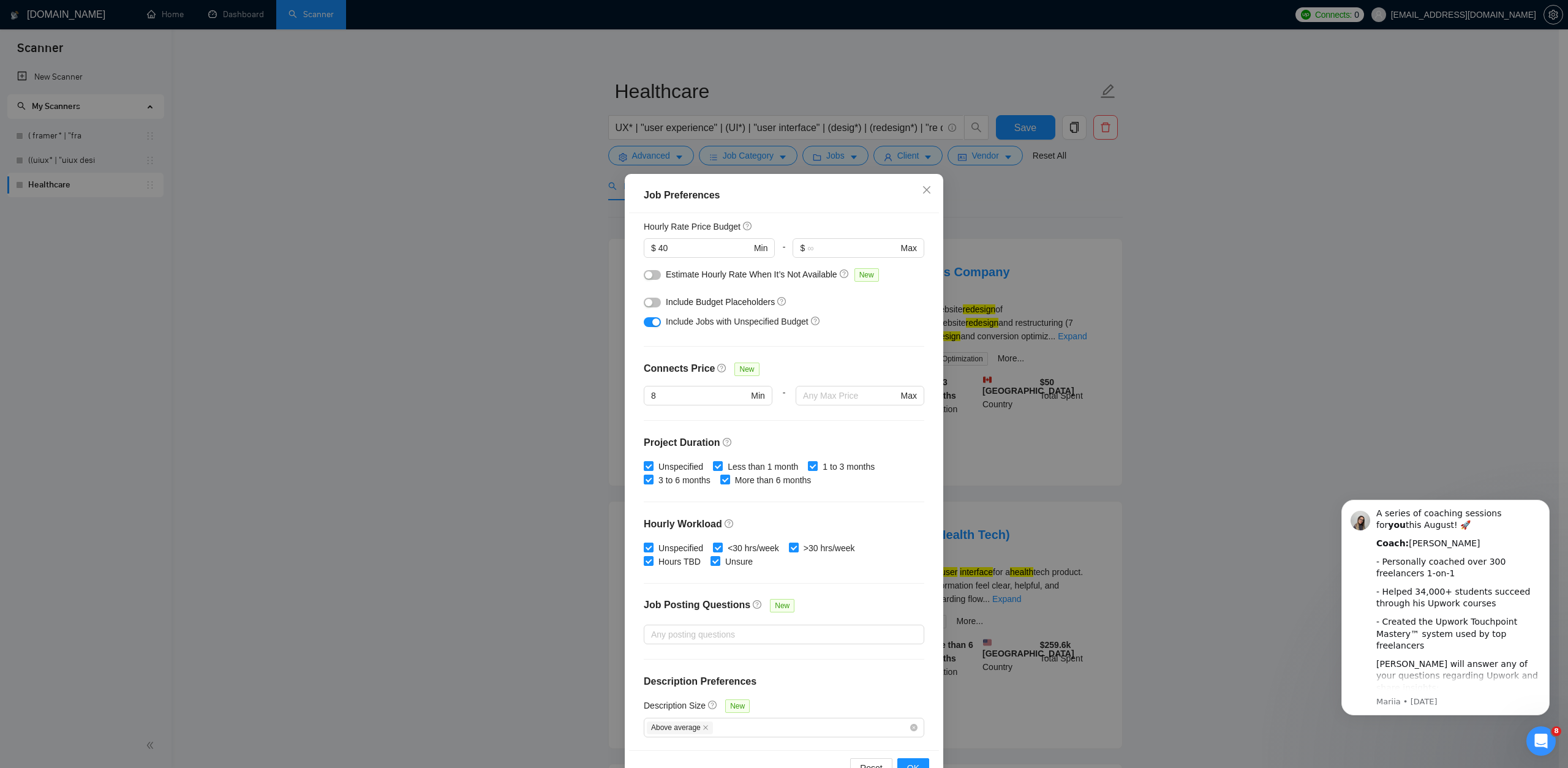
scroll to position [37, 0]
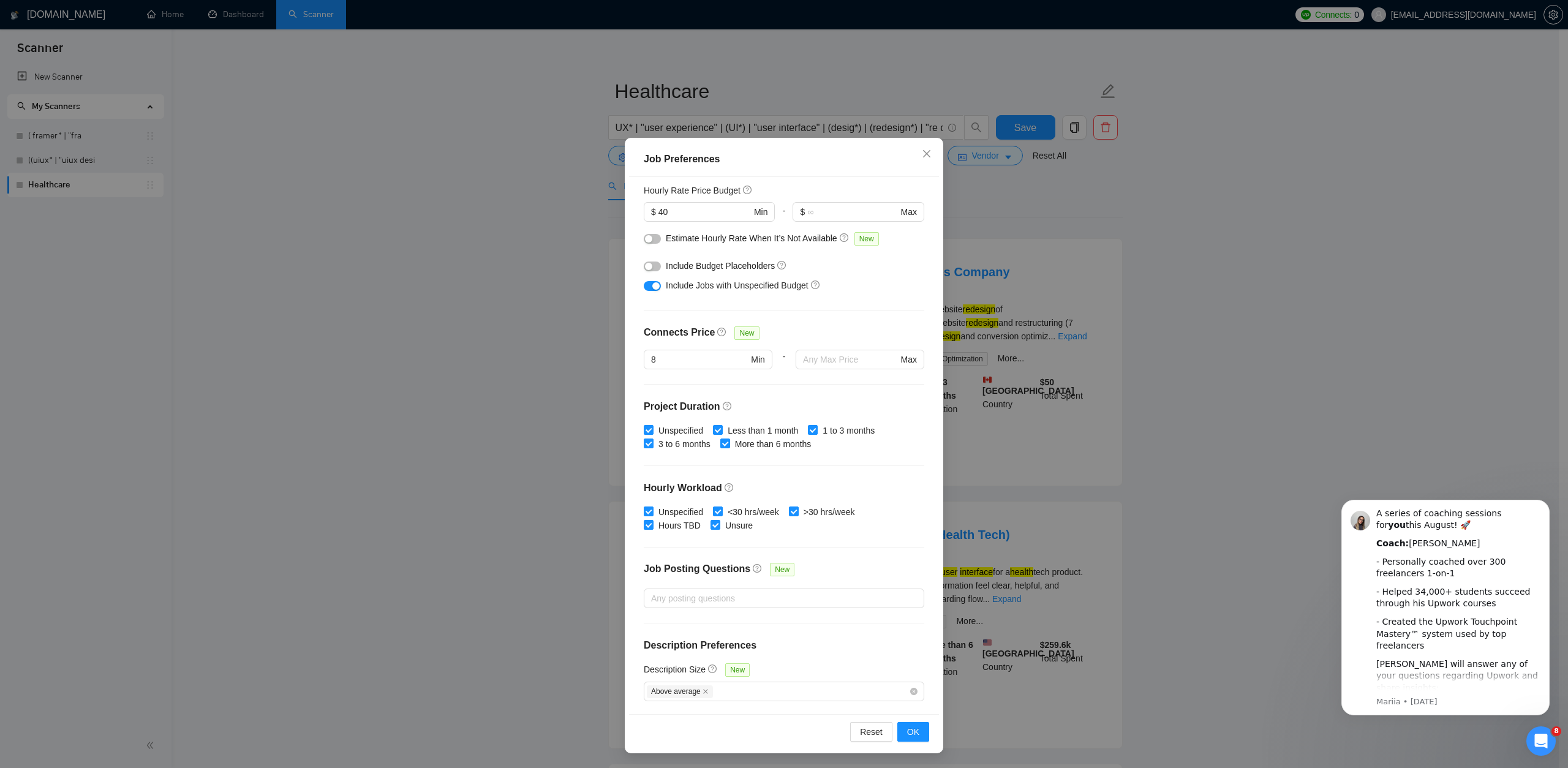
click at [1253, 335] on div "Job Preferences Budget Project Type All Fixed Price Hourly Rate Fixed Price Bud…" at bounding box center [784, 384] width 1568 height 768
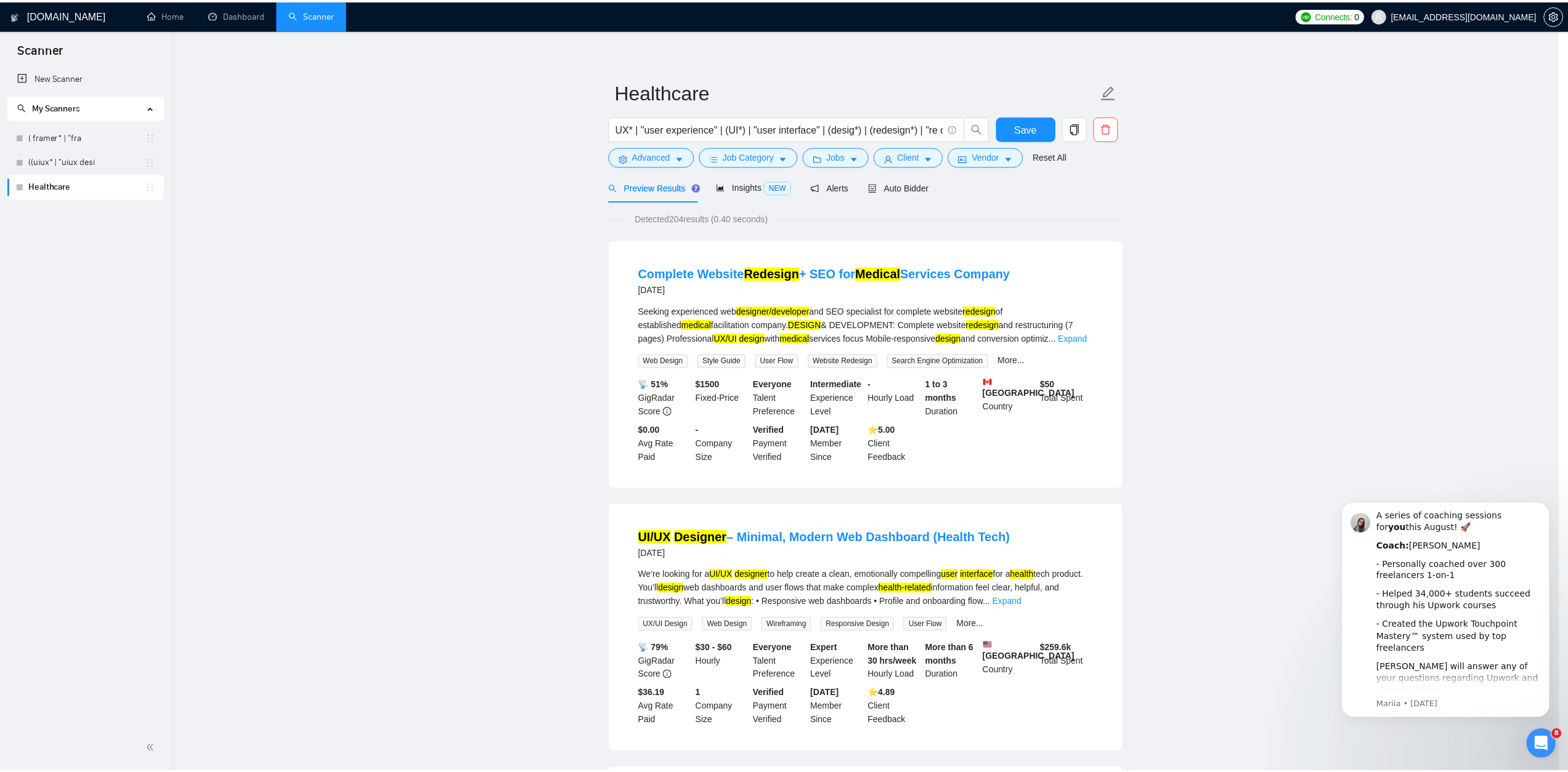
scroll to position [0, 0]
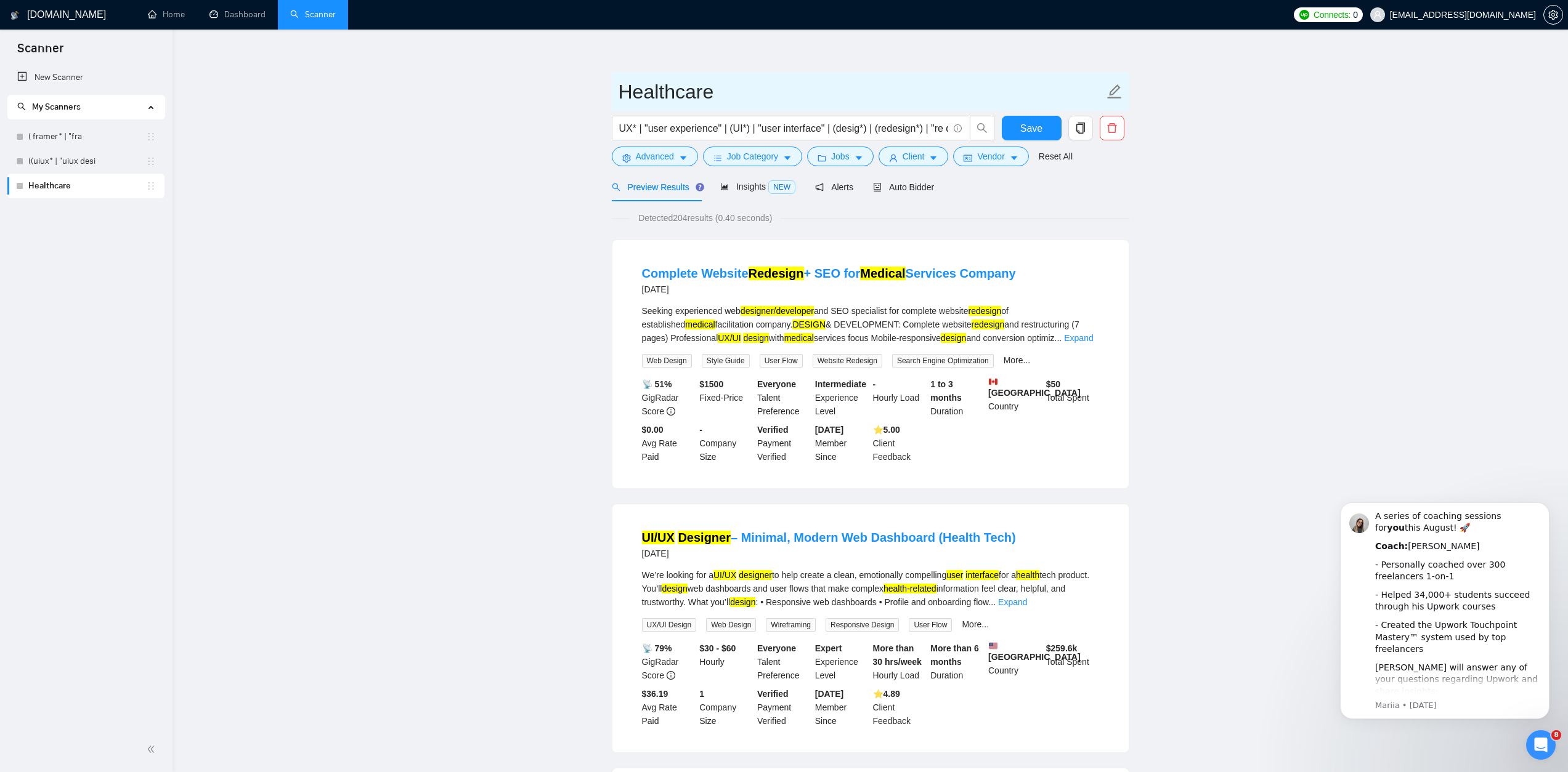
click at [728, 90] on input "Healthcare" at bounding box center [861, 91] width 486 height 31
type input "Healthcare Above Average"
click at [1043, 129] on button "Save" at bounding box center [1031, 128] width 60 height 24
click at [901, 192] on div "Auto Bidder" at bounding box center [903, 187] width 61 height 14
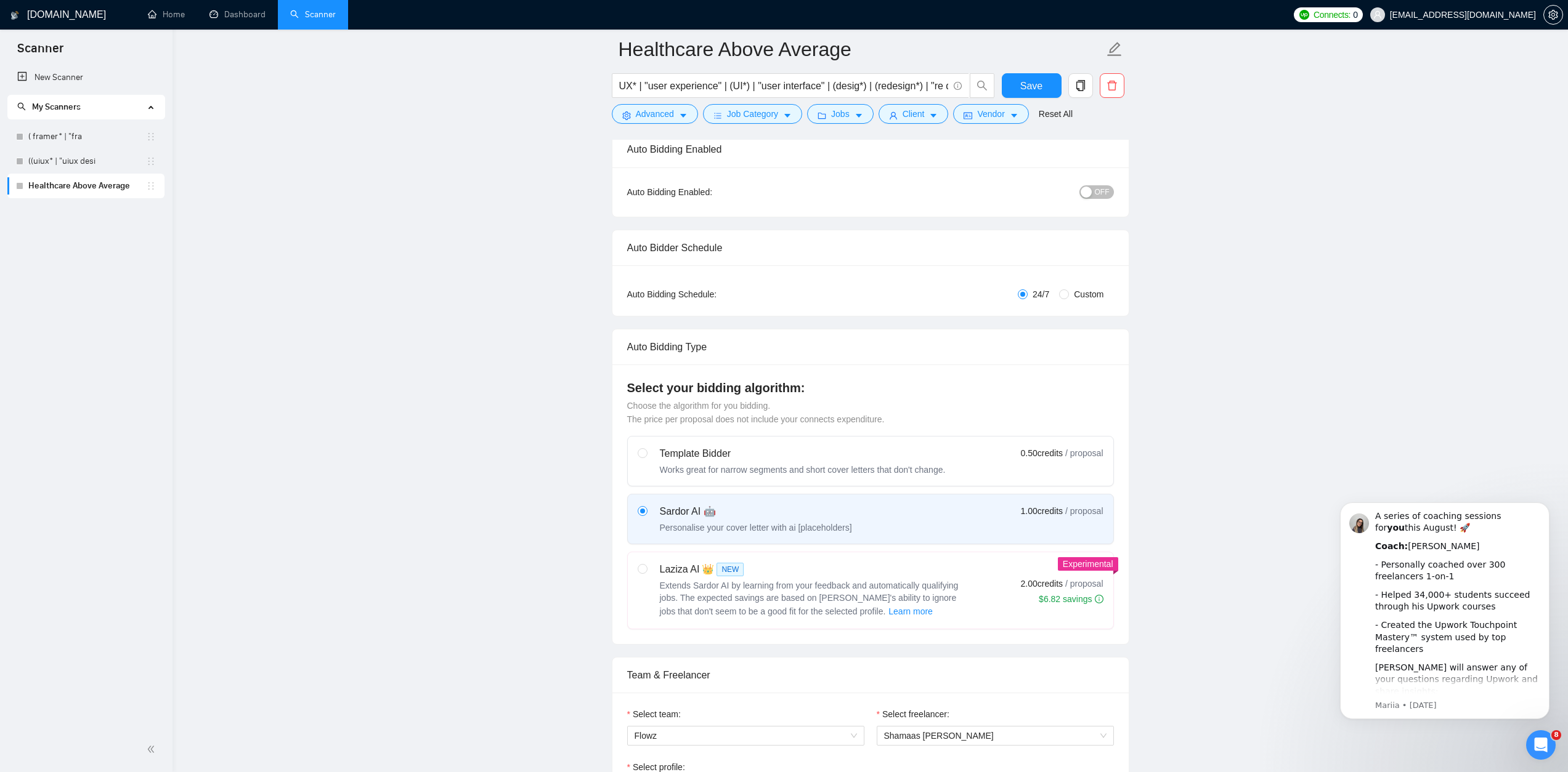
scroll to position [101, 0]
click at [1094, 193] on button "OFF" at bounding box center [1097, 191] width 35 height 14
click at [1106, 195] on div "button" at bounding box center [1107, 191] width 11 height 11
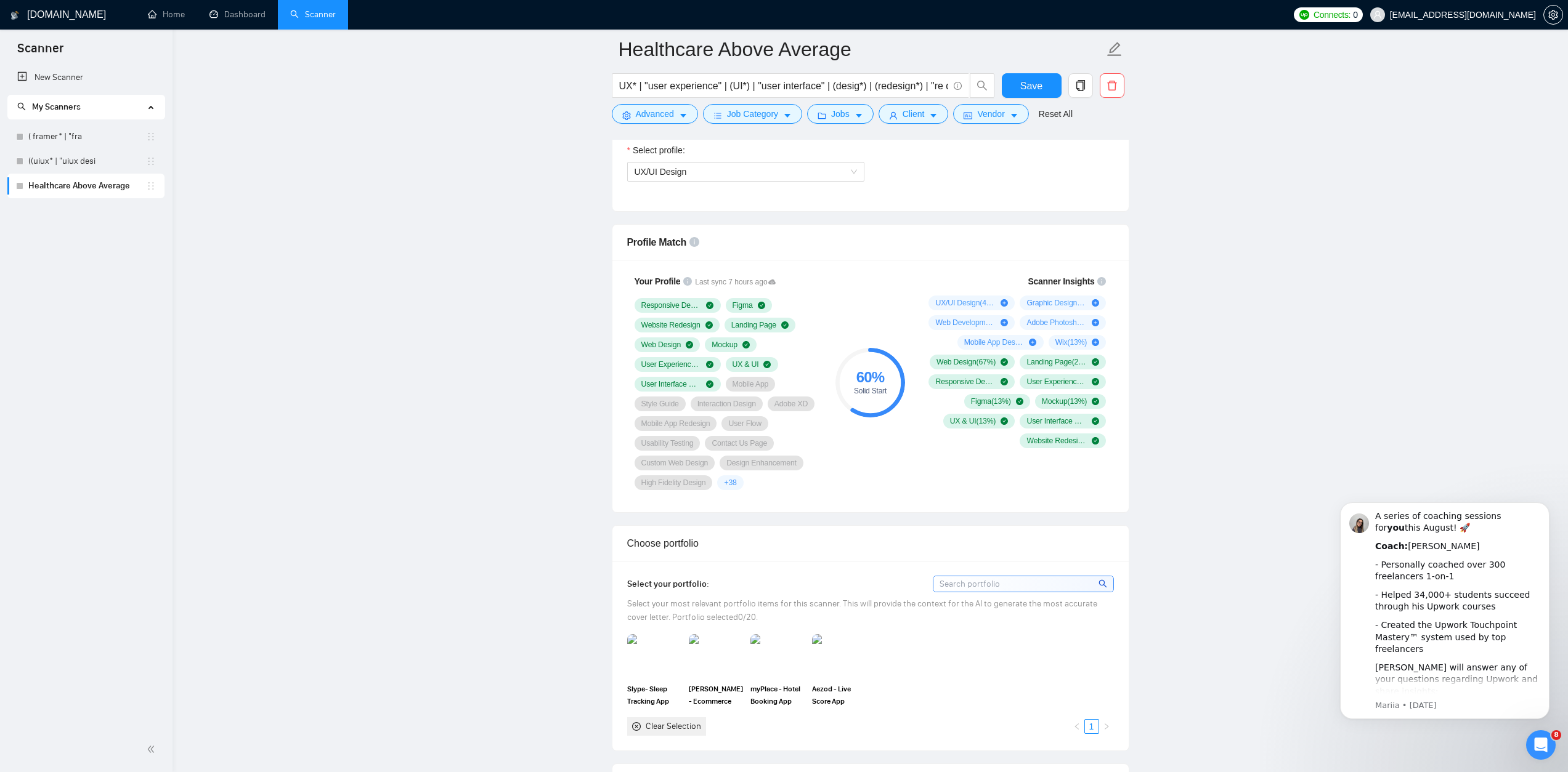
scroll to position [864, 0]
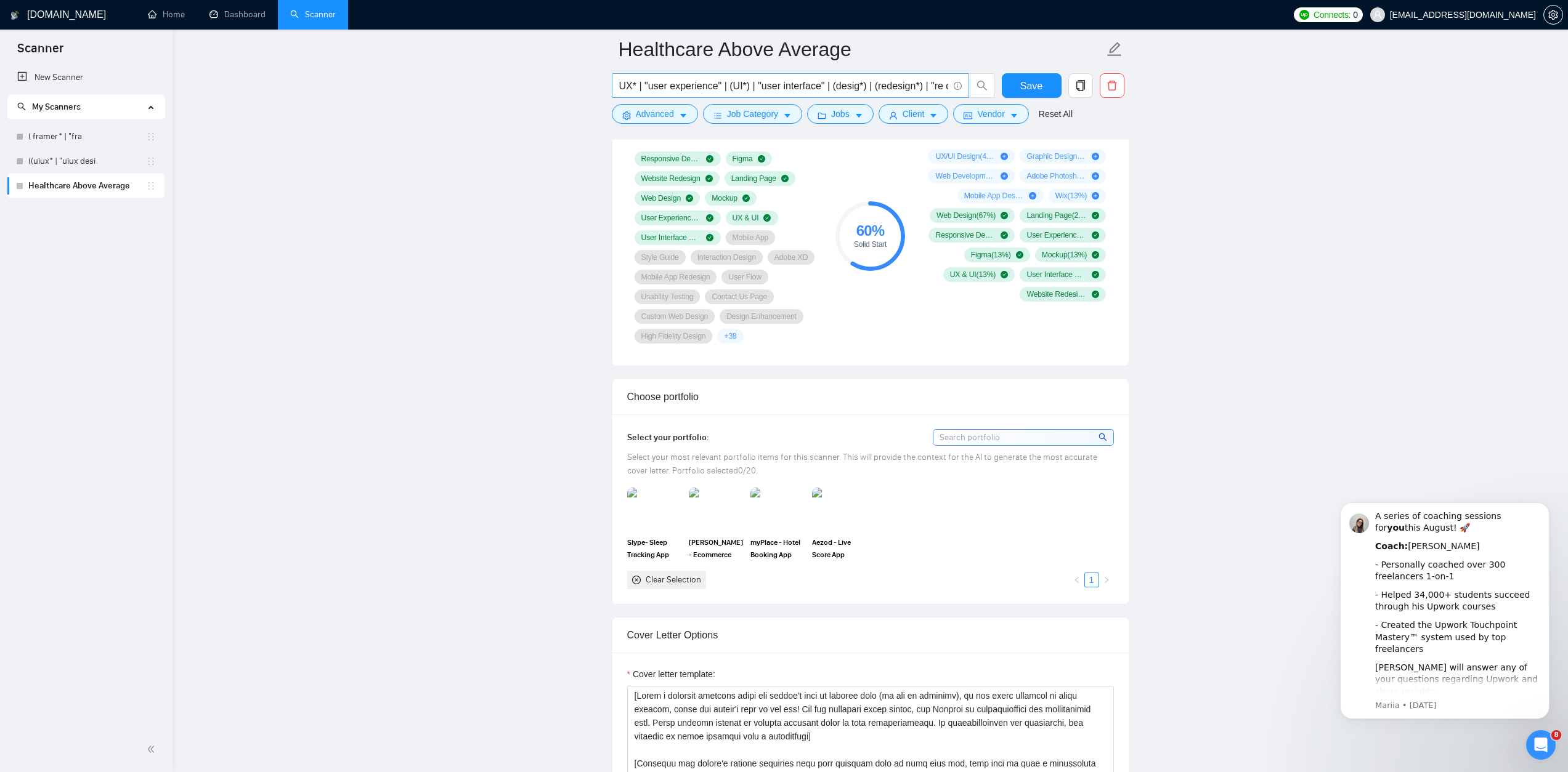
click at [739, 83] on input "UX* | "user experience" | (UI*) | "user interface" | (desig*) | (redesign*) | "…" at bounding box center [783, 86] width 329 height 15
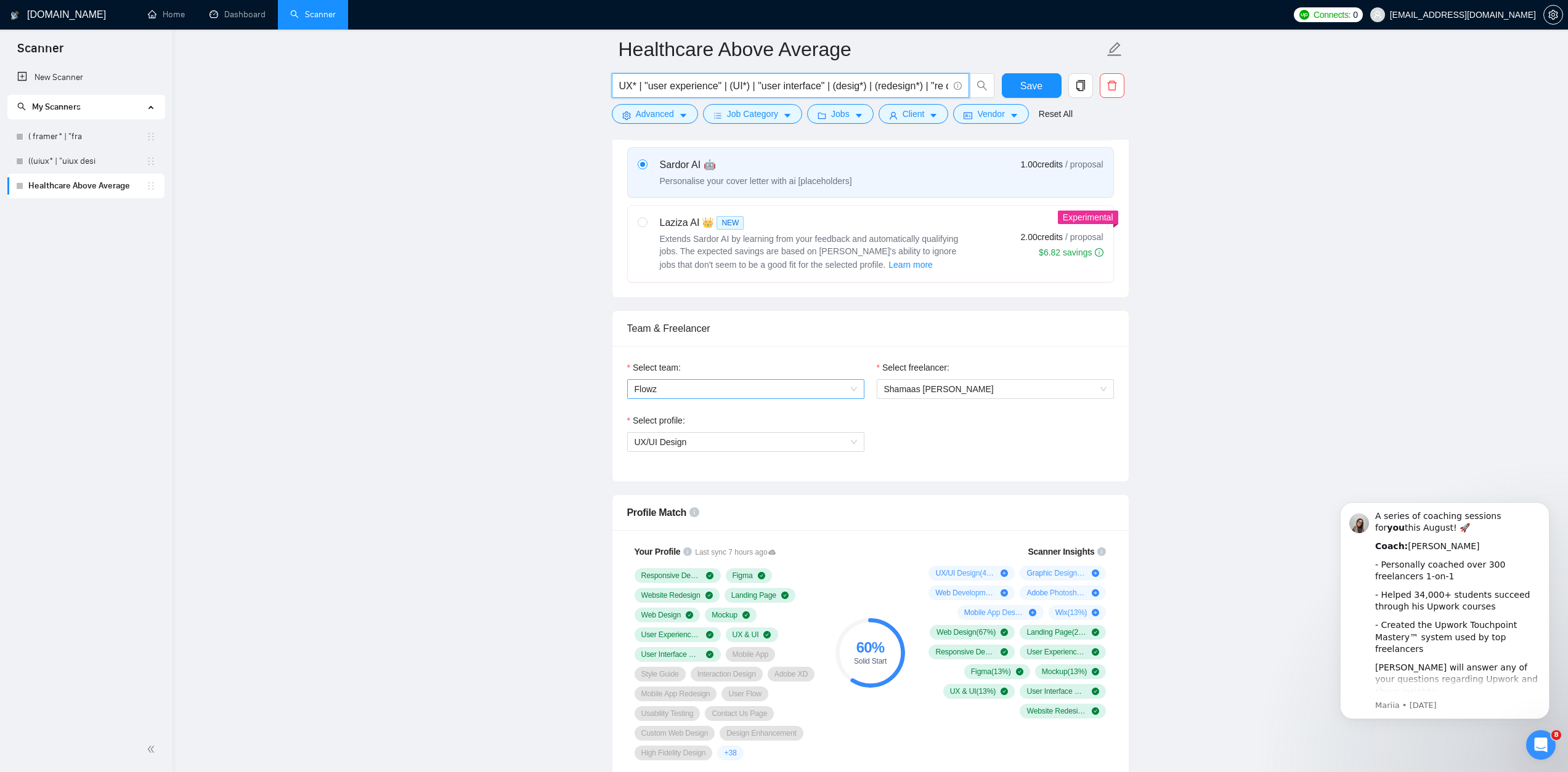
scroll to position [438, 0]
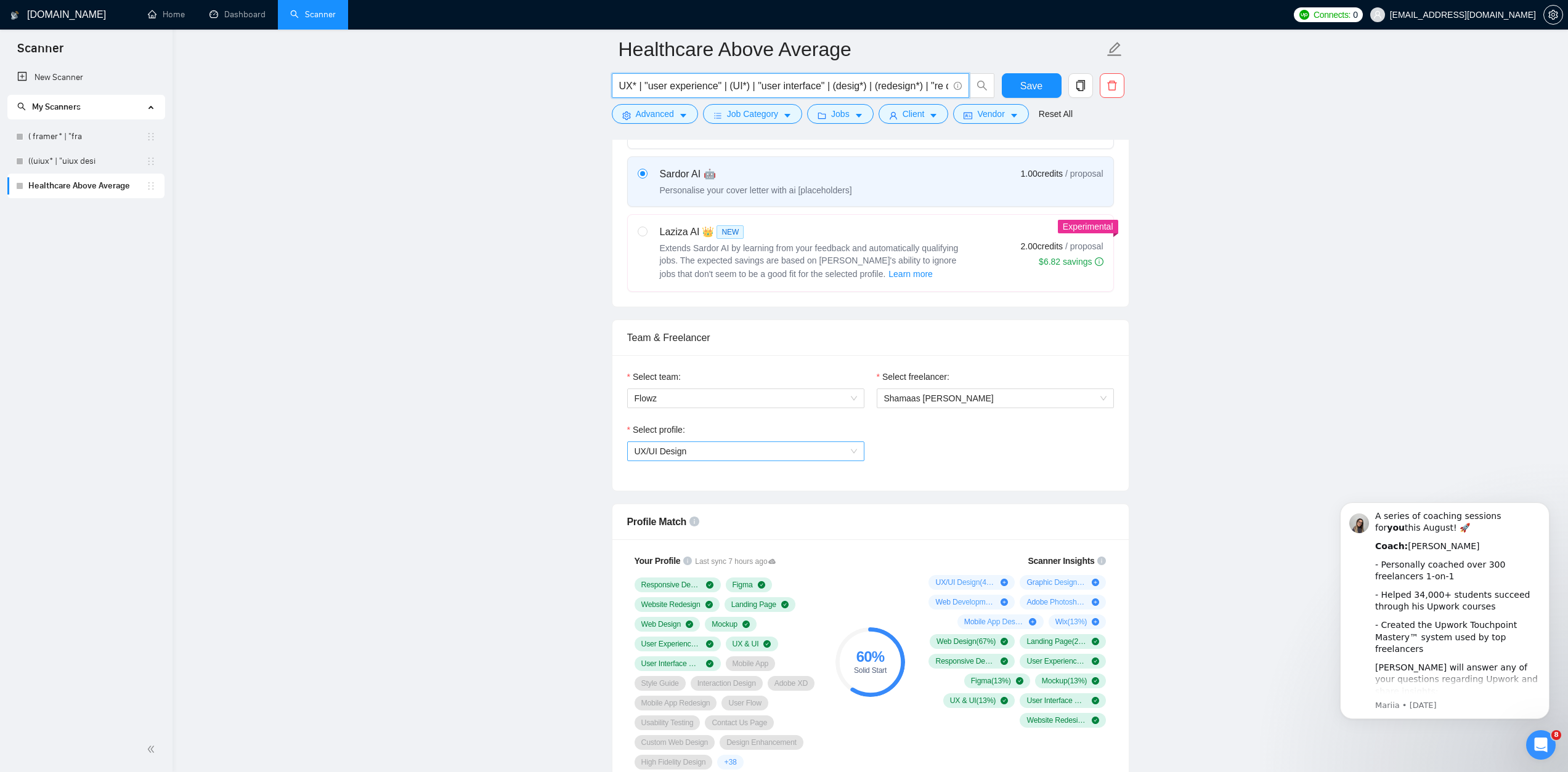
click at [727, 460] on div "UX/UI Design" at bounding box center [746, 451] width 237 height 19
click at [694, 511] on span "Full Stack Development" at bounding box center [679, 516] width 91 height 10
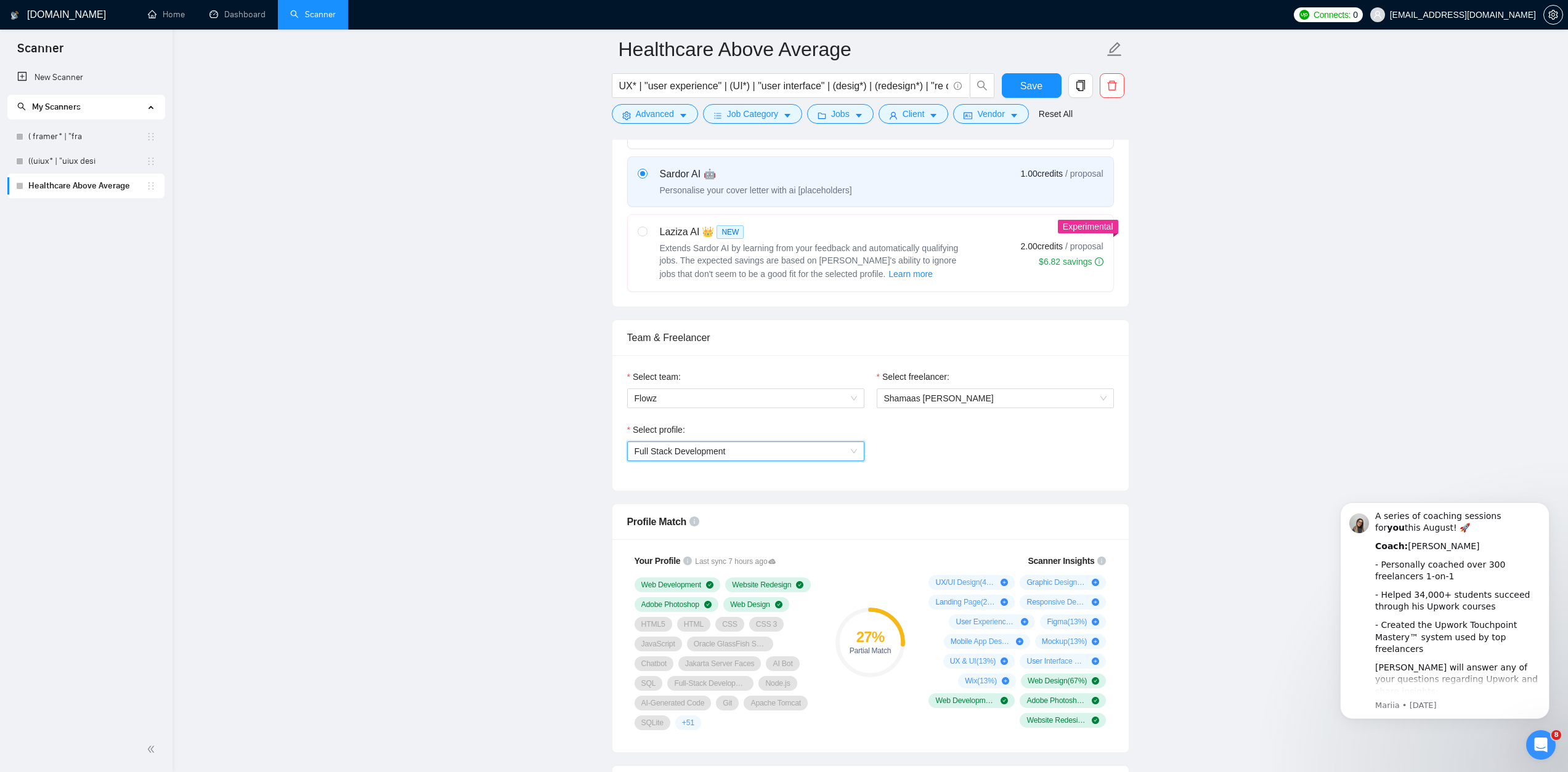
click at [786, 450] on span "Full Stack Development" at bounding box center [746, 452] width 222 height 19
click at [751, 470] on div "General profile" at bounding box center [746, 476] width 237 height 19
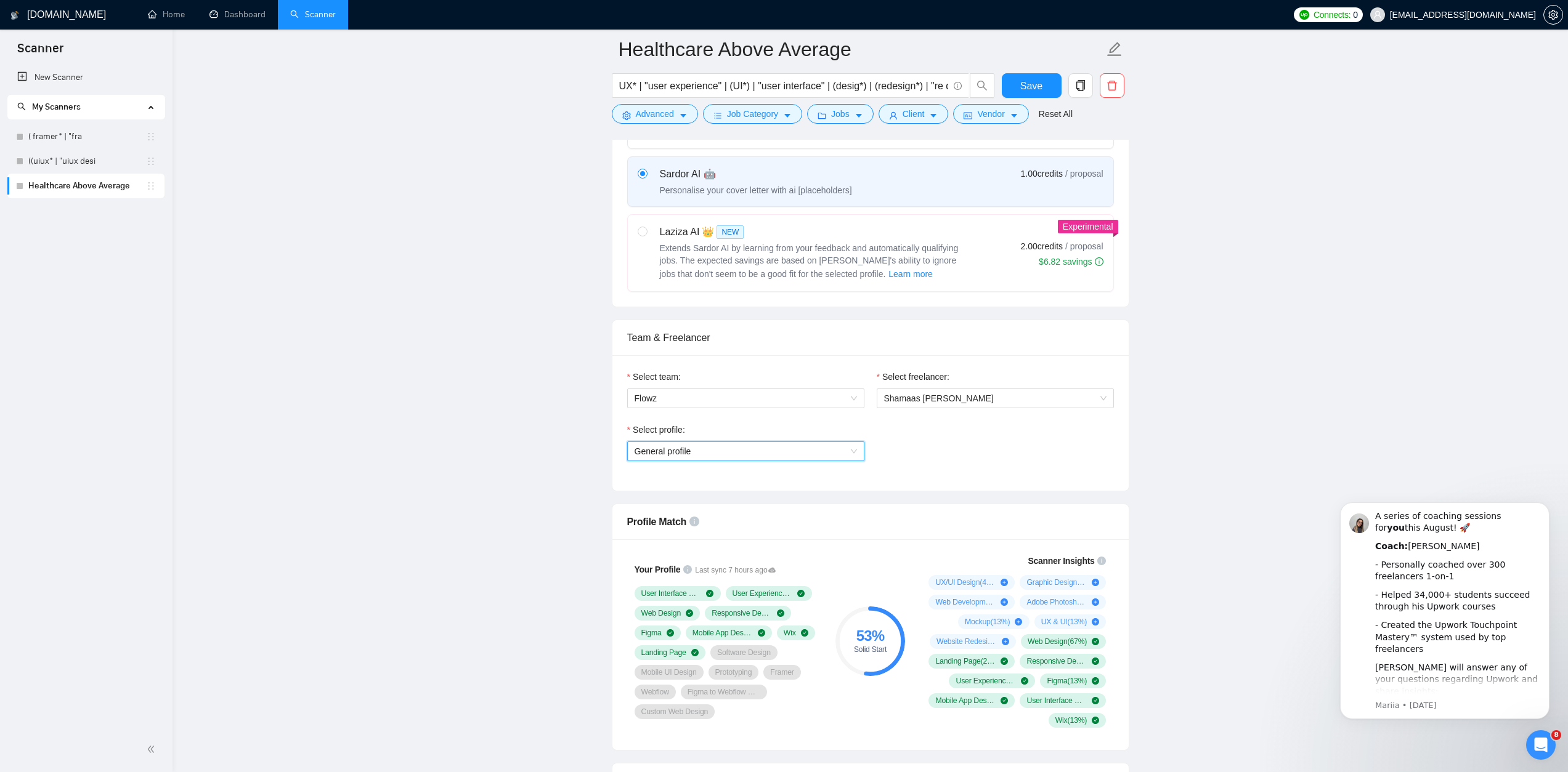
scroll to position [499, 0]
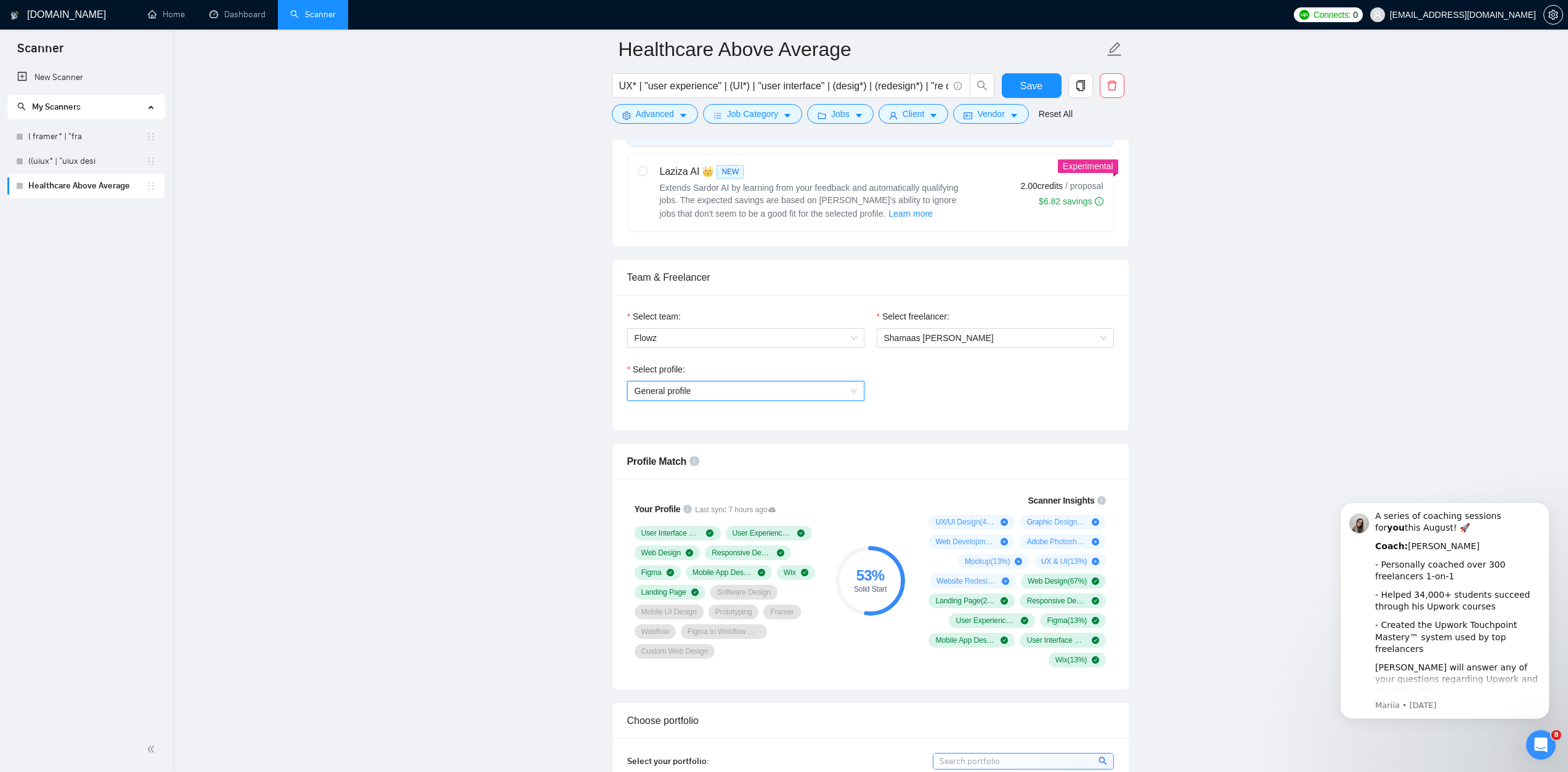
click at [807, 391] on span "General profile" at bounding box center [746, 391] width 222 height 19
click at [720, 433] on div "UX/UI Design" at bounding box center [745, 435] width 222 height 14
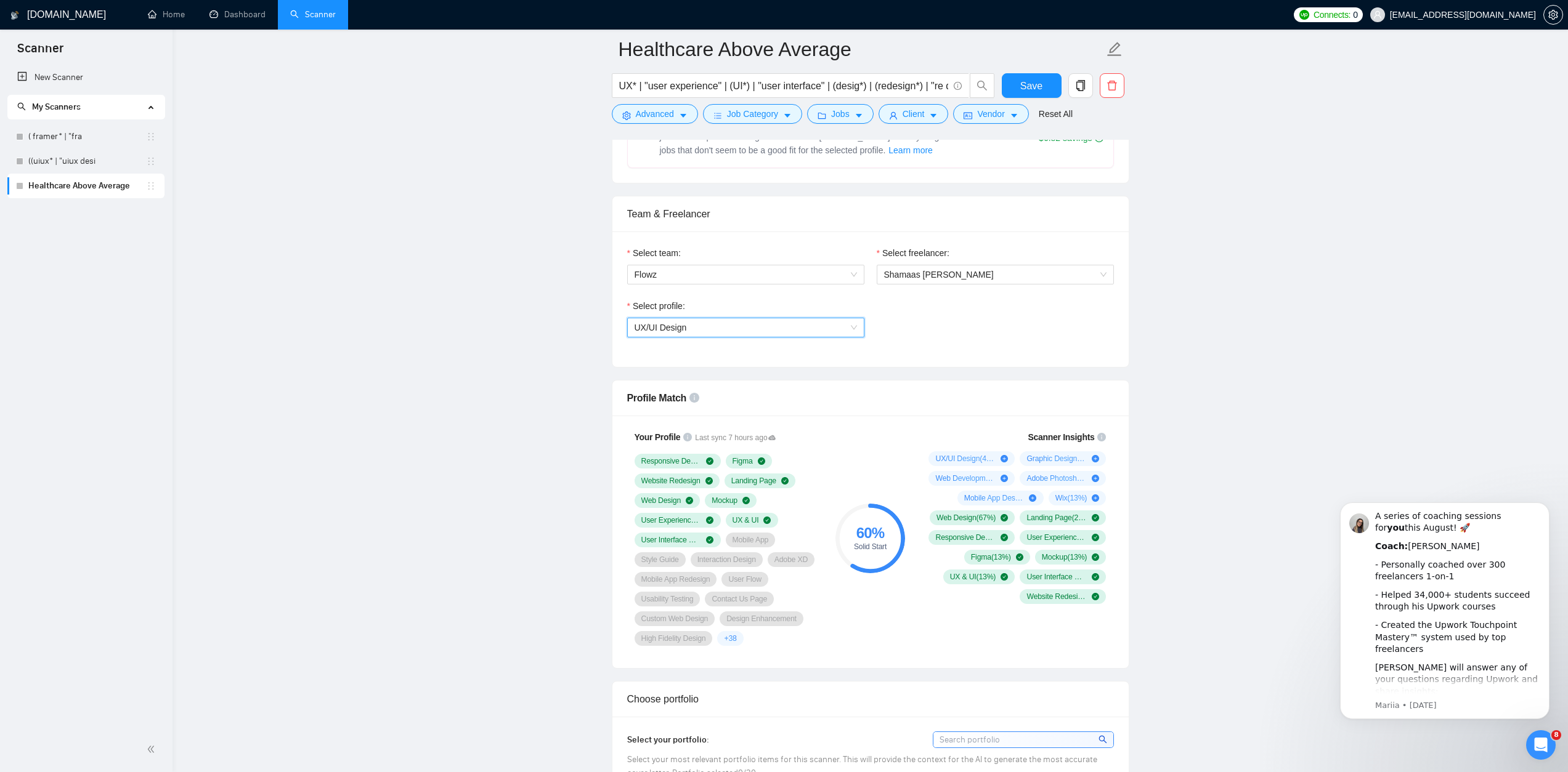
scroll to position [569, 0]
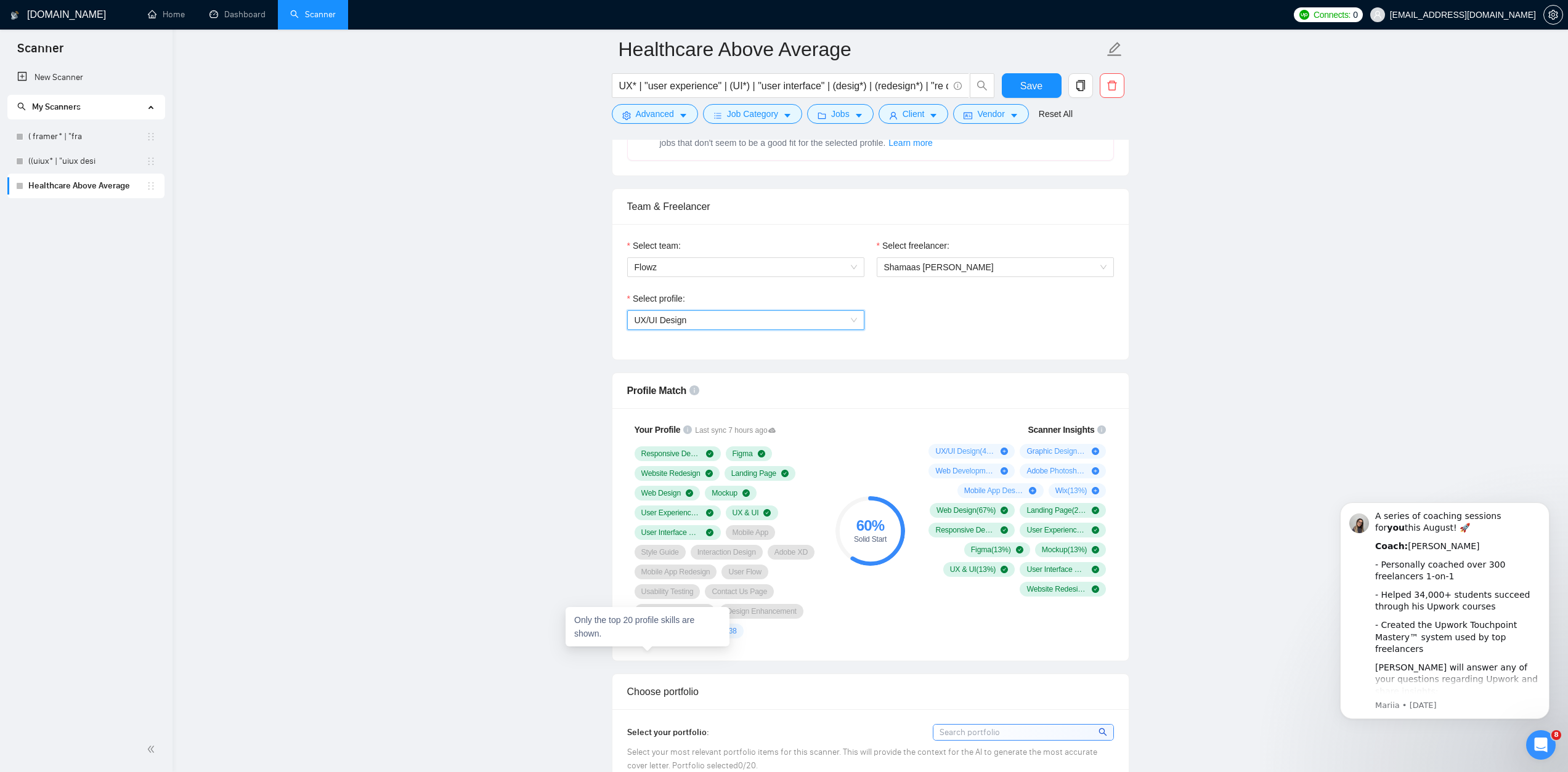
click at [724, 636] on span "+ 38" at bounding box center [730, 632] width 12 height 10
click at [717, 639] on div "+ 38" at bounding box center [730, 631] width 26 height 15
click at [646, 645] on div "Only the top 20 profile skills are shown." at bounding box center [648, 627] width 164 height 40
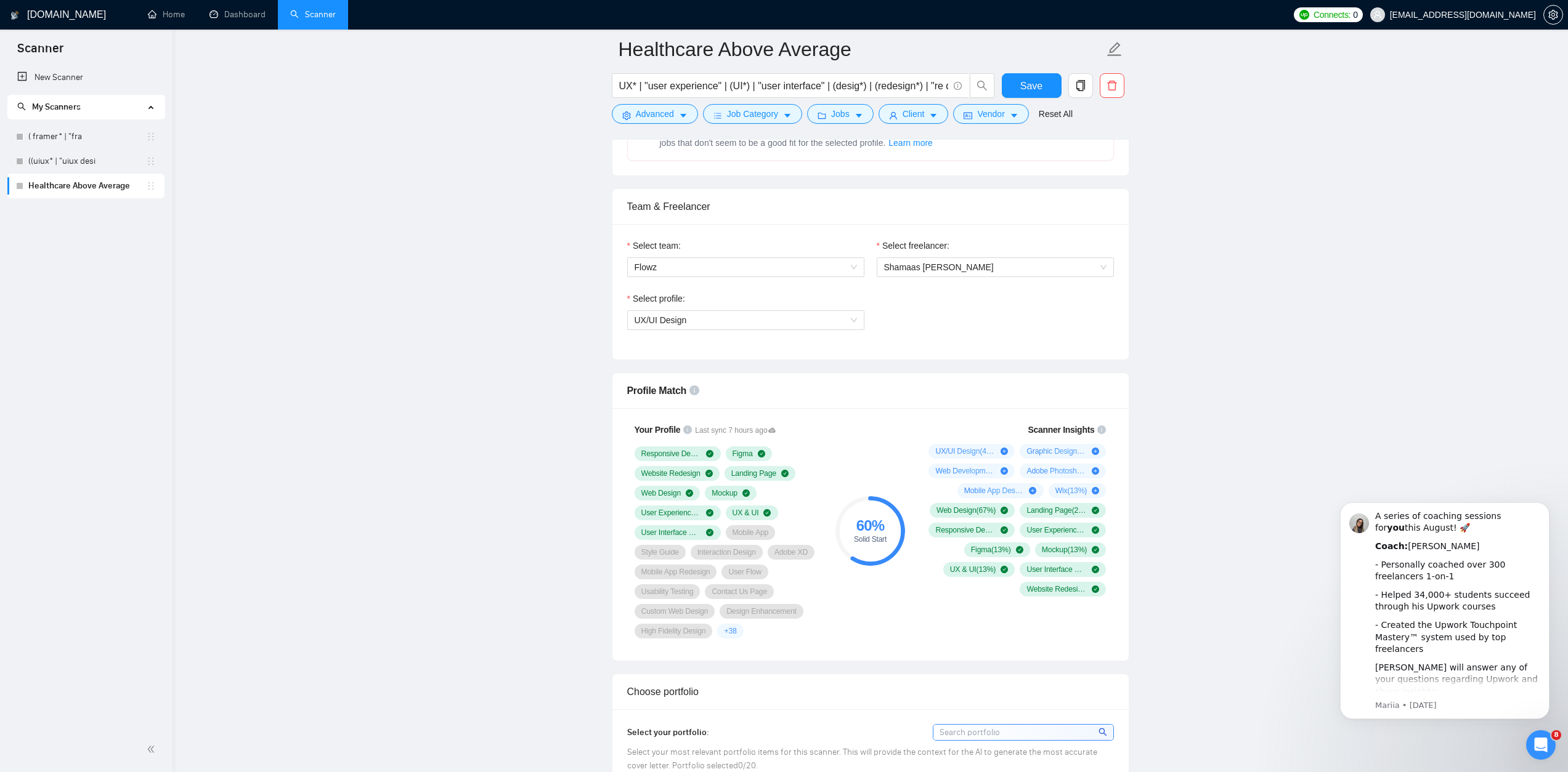
scroll to position [568, 0]
click at [1028, 85] on span "Save" at bounding box center [1031, 86] width 22 height 15
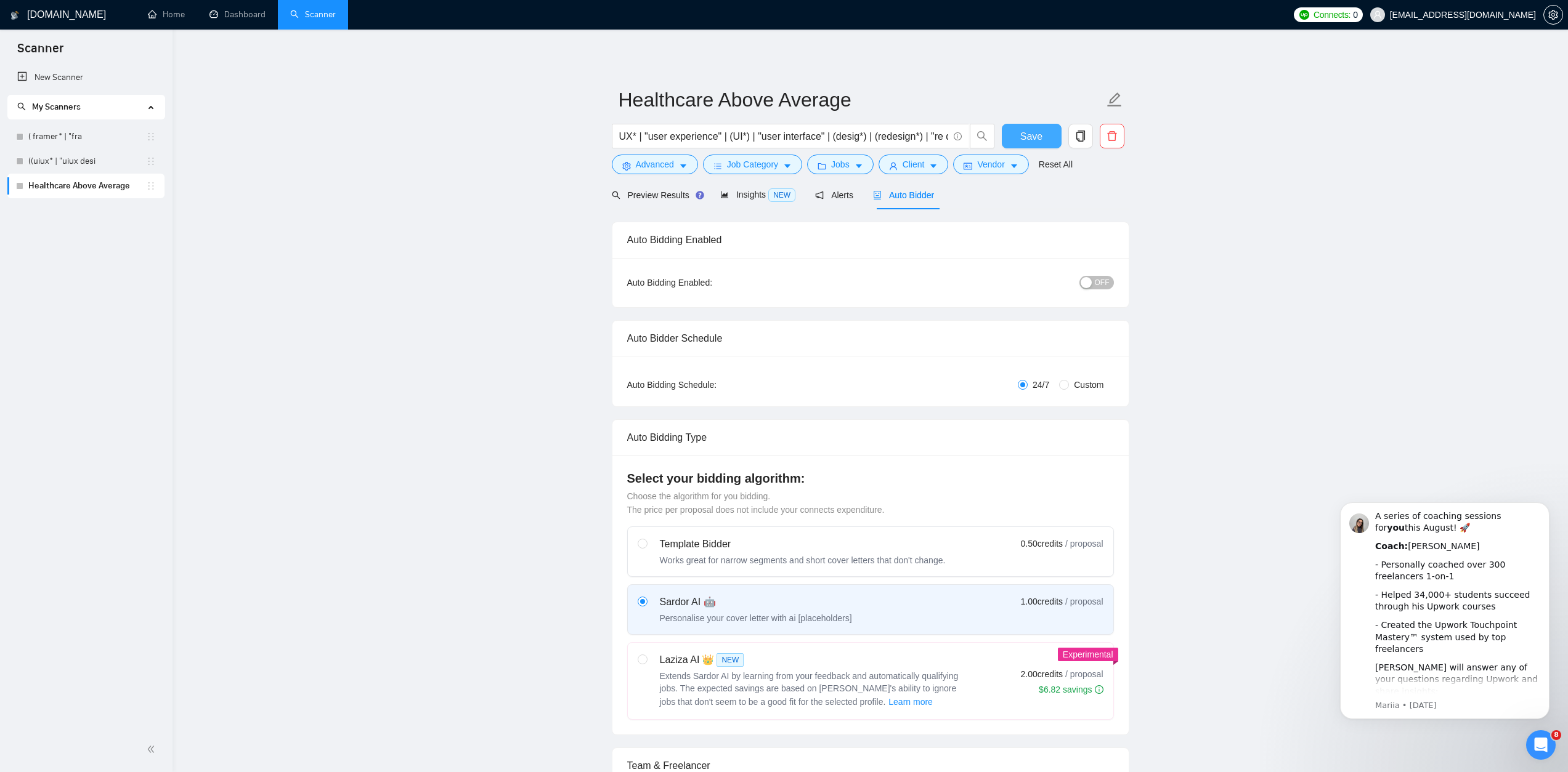
click at [1037, 133] on span "Save" at bounding box center [1031, 136] width 22 height 15
click at [1082, 132] on icon "copy" at bounding box center [1080, 135] width 11 height 11
click at [1077, 199] on button "Yes" at bounding box center [1064, 198] width 24 height 15
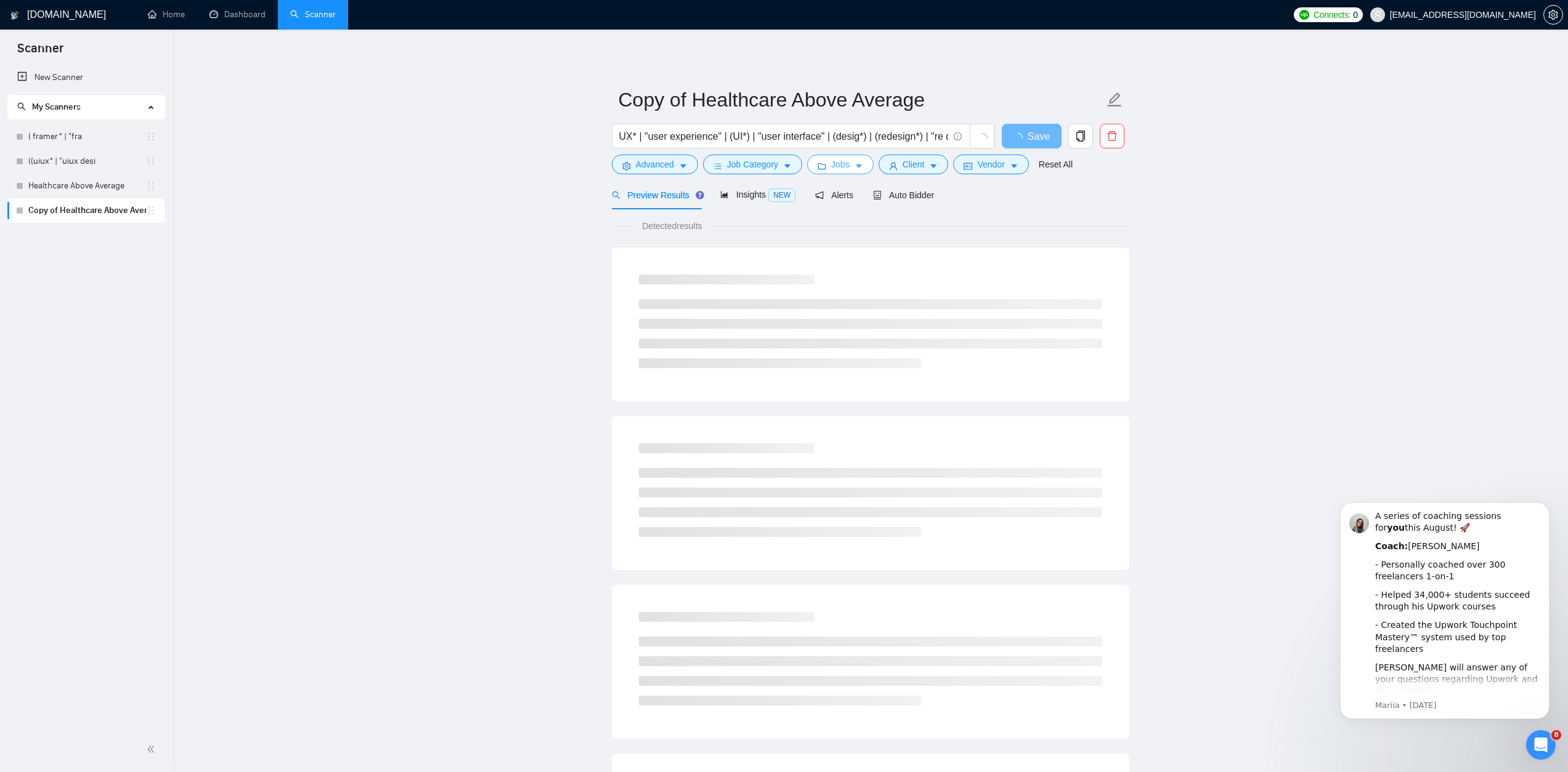
click at [834, 165] on span "Jobs" at bounding box center [840, 164] width 19 height 14
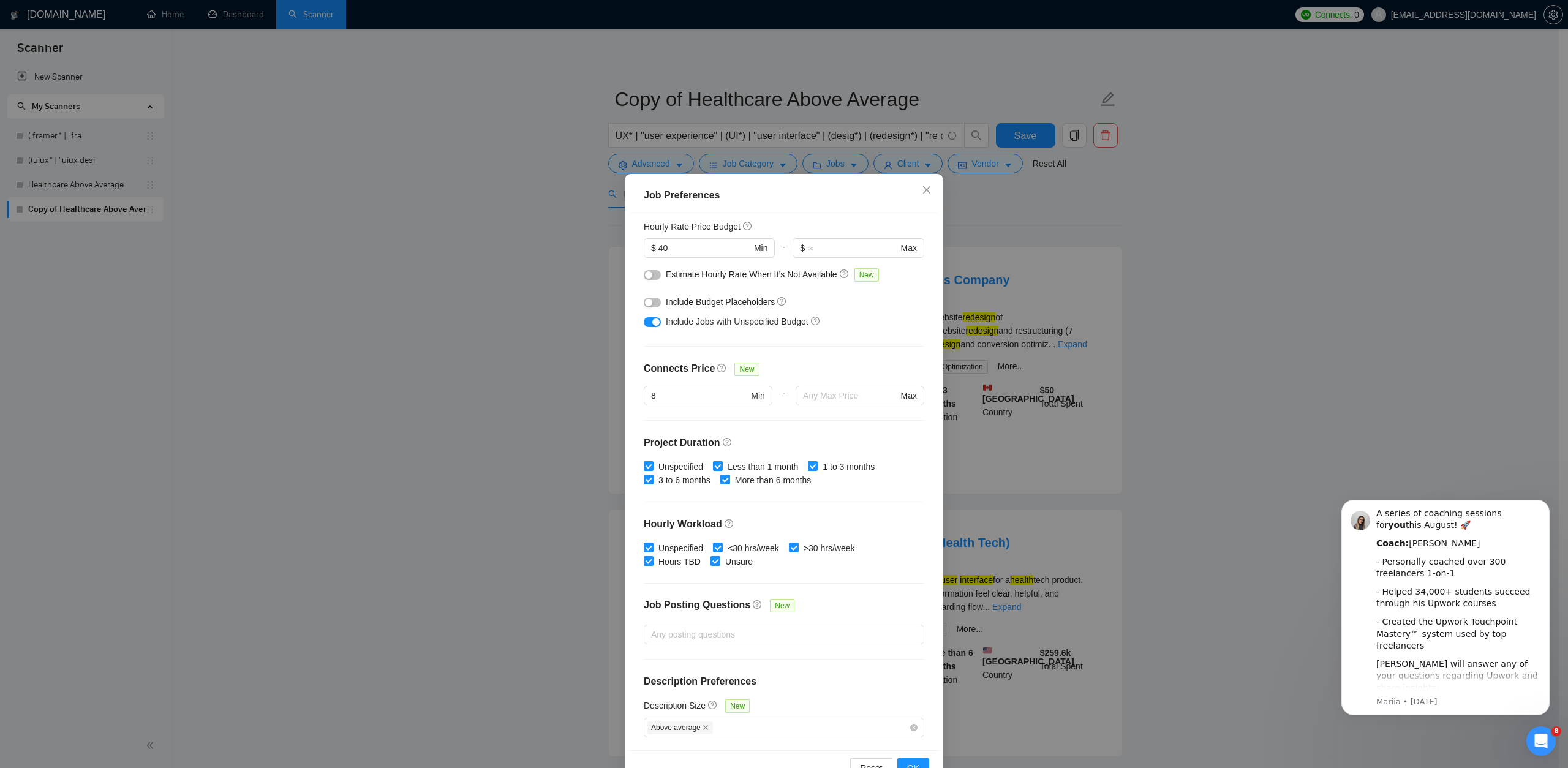
scroll to position [2, 0]
click at [770, 724] on div "Above average" at bounding box center [778, 726] width 262 height 15
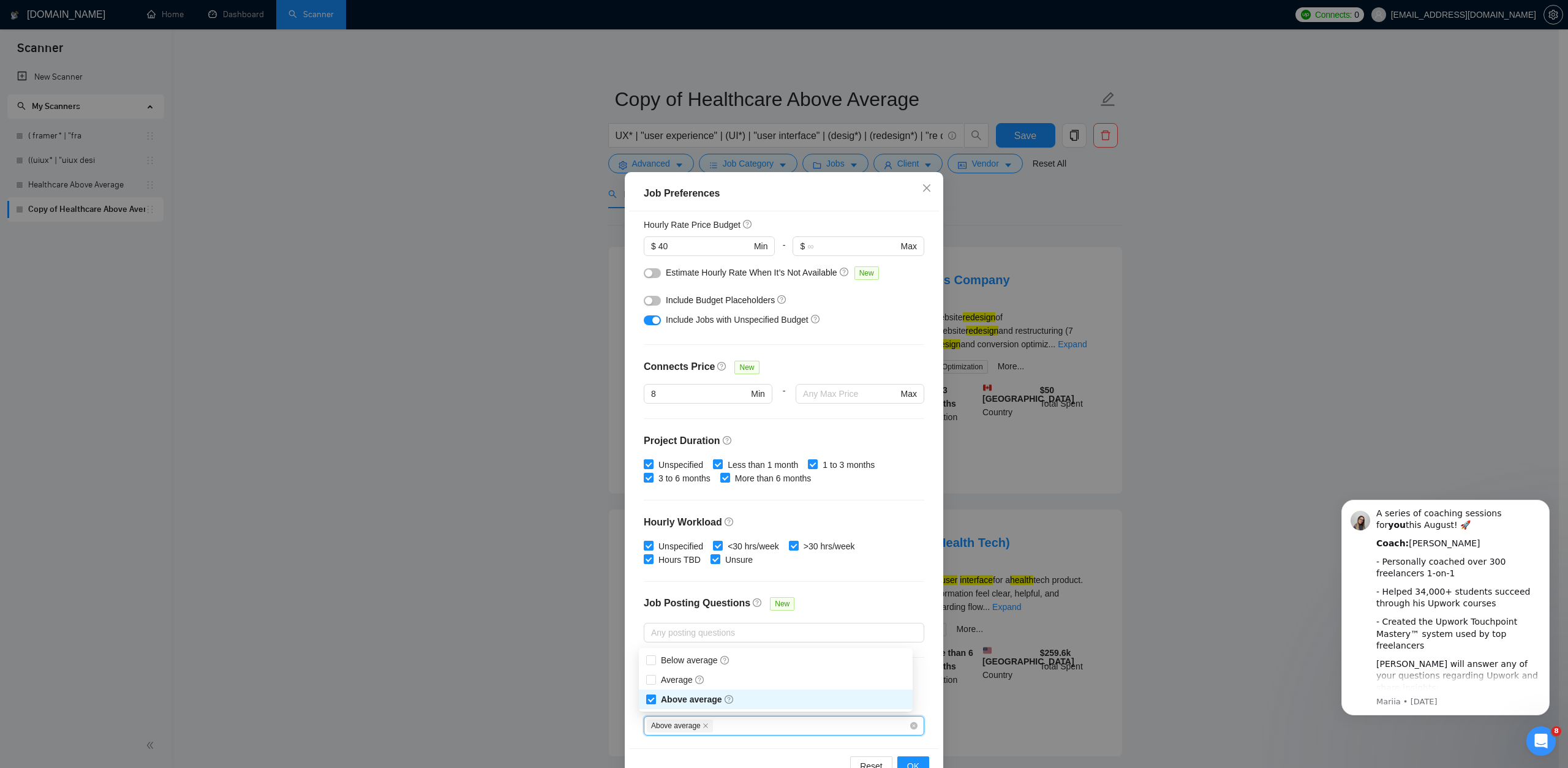
click at [653, 703] on input "Above average" at bounding box center [650, 699] width 9 height 9
checkbox input "false"
click at [655, 684] on span at bounding box center [651, 680] width 10 height 10
click at [655, 684] on input "Average" at bounding box center [650, 679] width 9 height 9
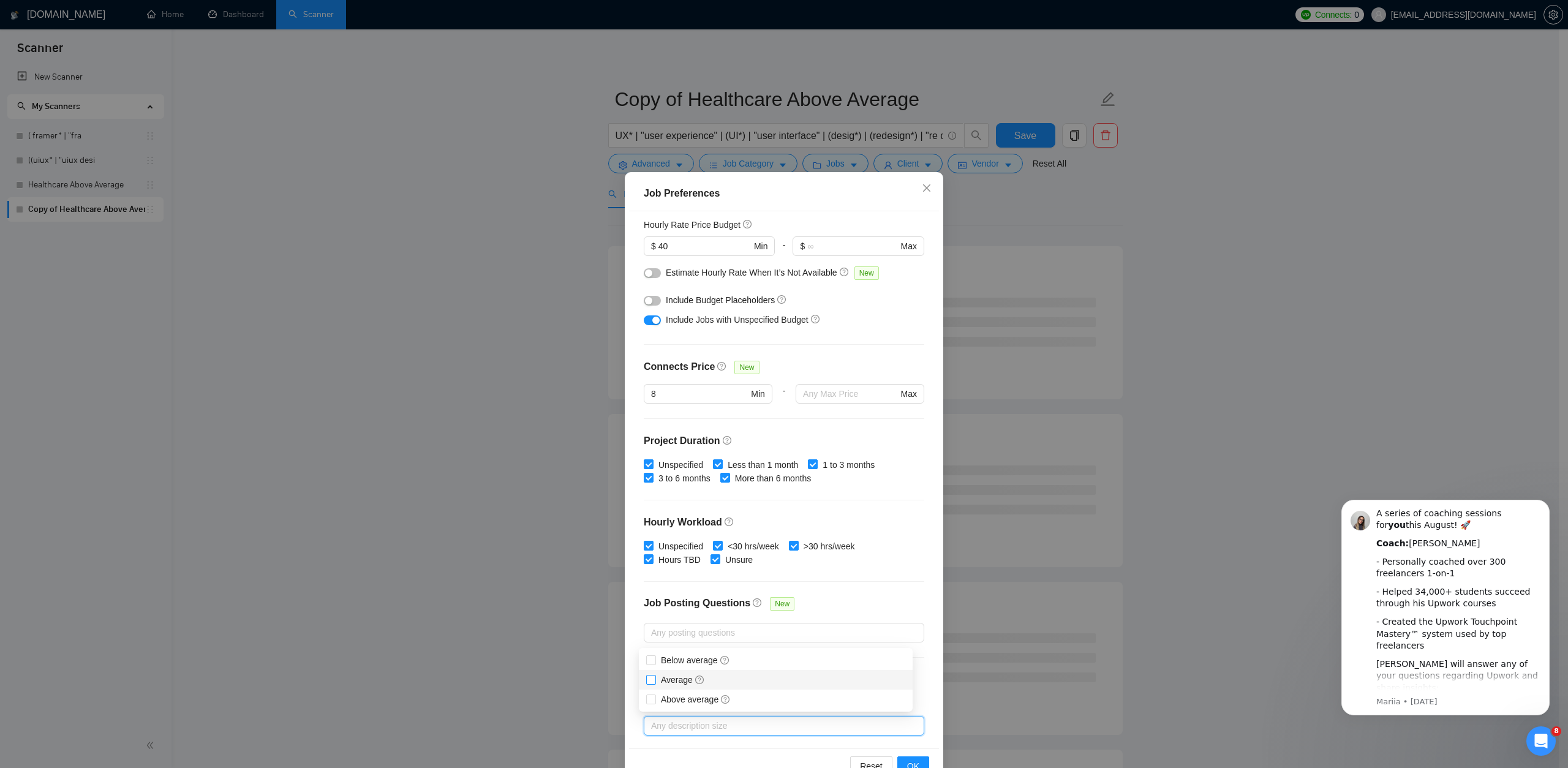
click at [659, 682] on span "Average" at bounding box center [682, 680] width 54 height 14
click at [655, 682] on input "Average" at bounding box center [650, 679] width 9 height 9
click at [648, 679] on input "Average" at bounding box center [650, 679] width 9 height 9
checkbox input "true"
click at [808, 751] on div "Reset OK" at bounding box center [783, 766] width 310 height 35
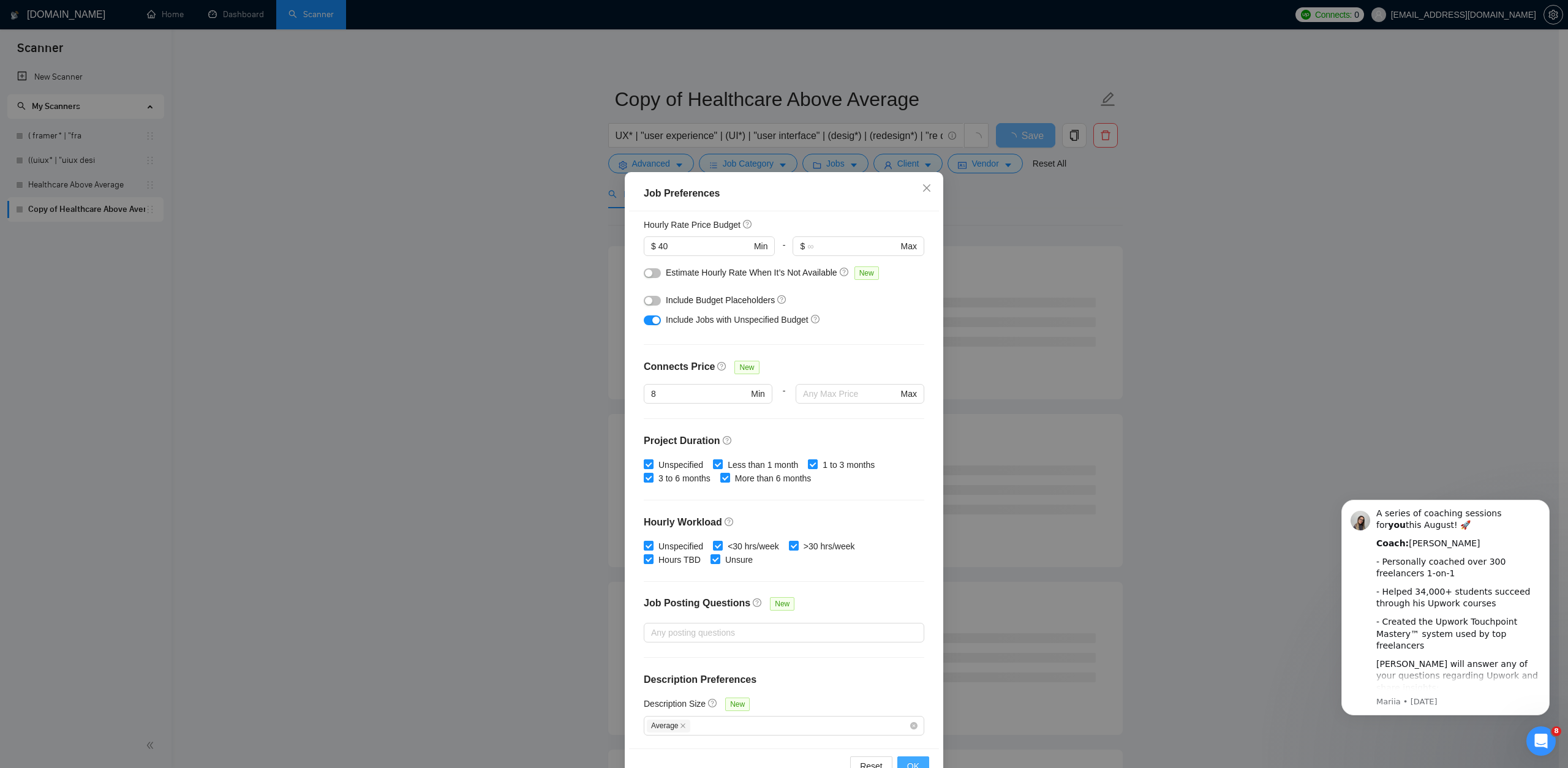
click at [907, 761] on span "OK" at bounding box center [913, 767] width 12 height 14
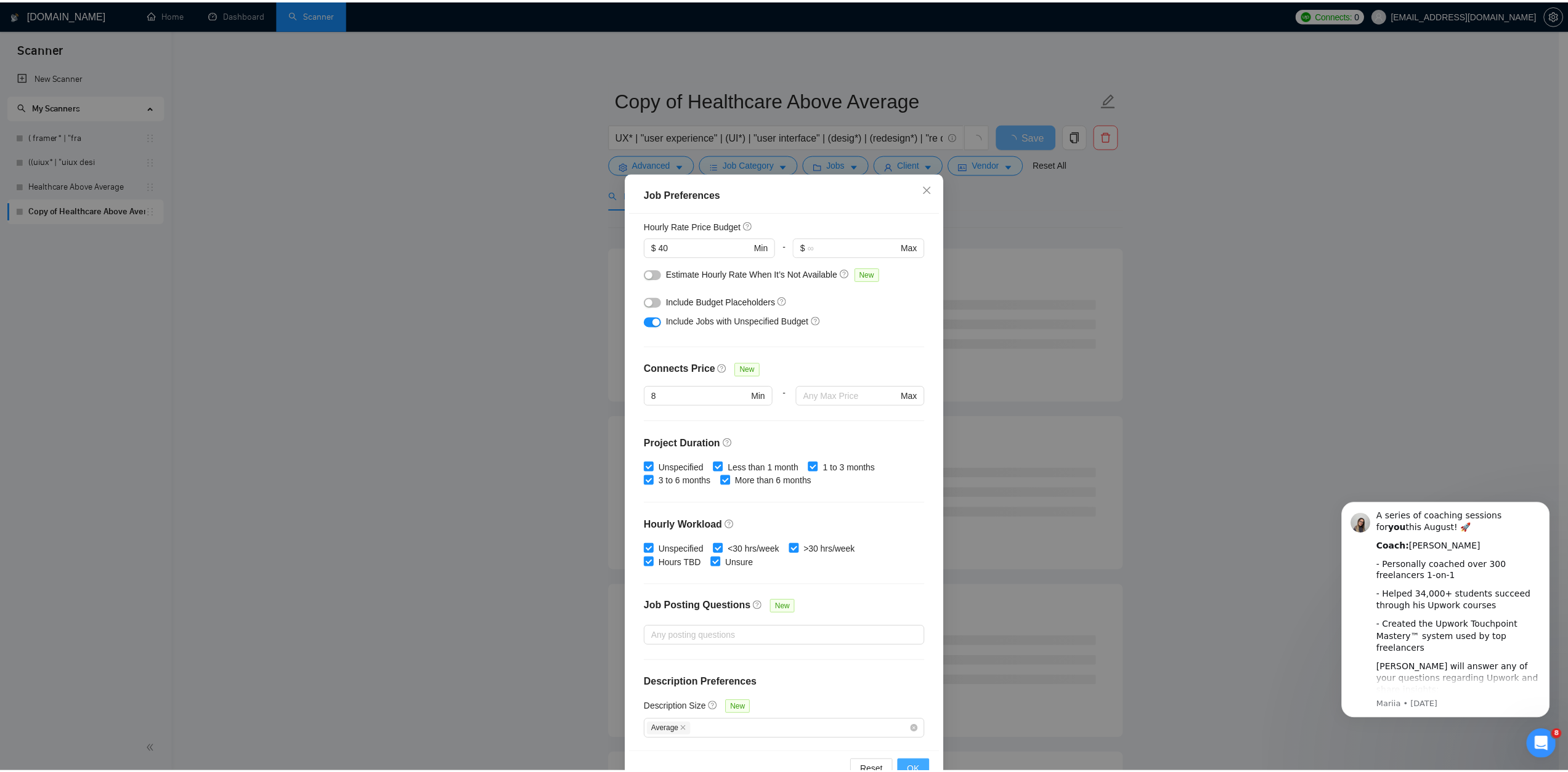
scroll to position [0, 0]
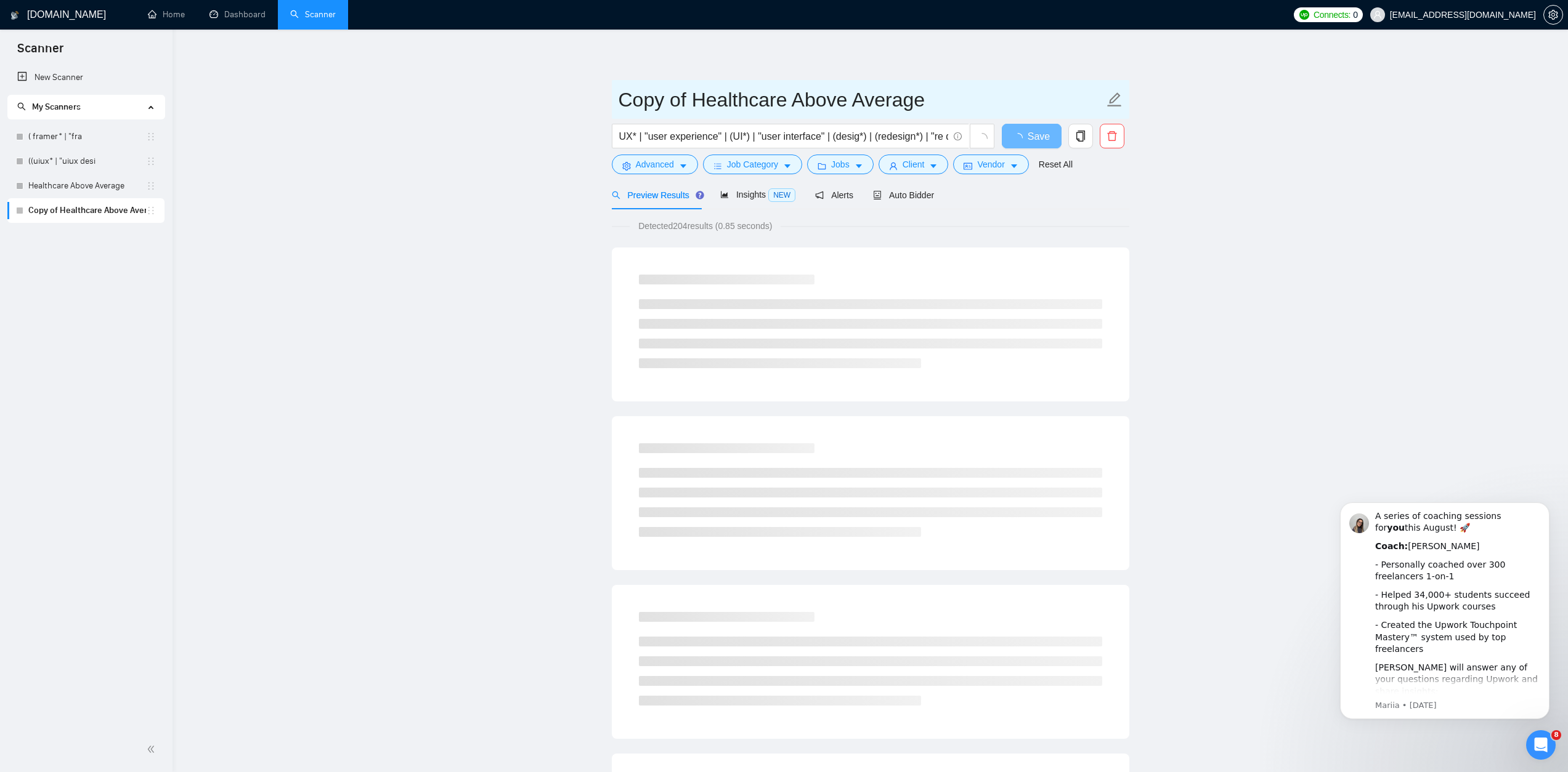
click at [840, 103] on input "Copy of Healthcare Above Average" at bounding box center [861, 99] width 486 height 31
click at [810, 104] on input "Copy of Healthcare Above Average" at bounding box center [861, 99] width 486 height 31
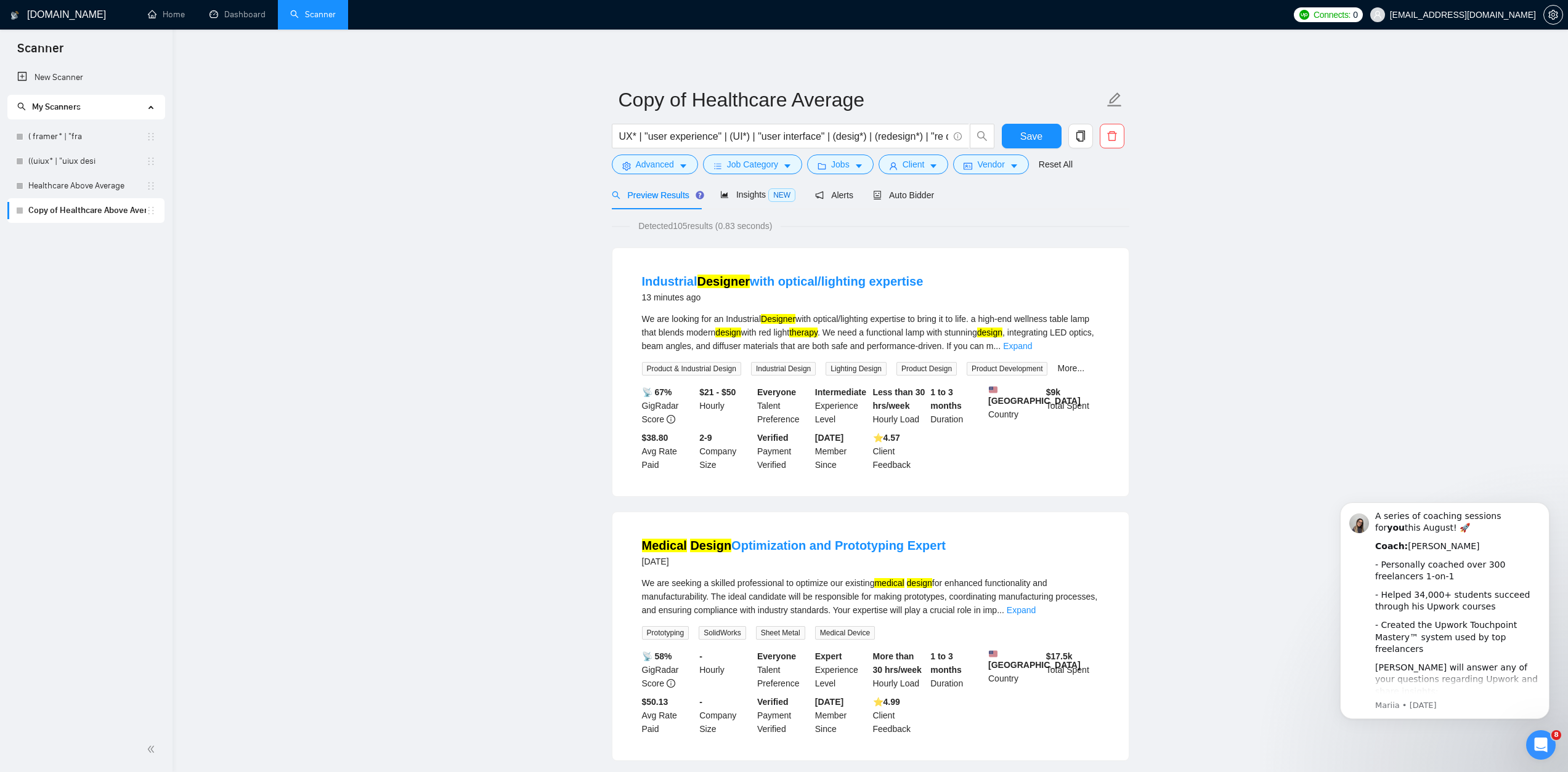
click at [753, 198] on span "Insights NEW" at bounding box center [758, 195] width 75 height 10
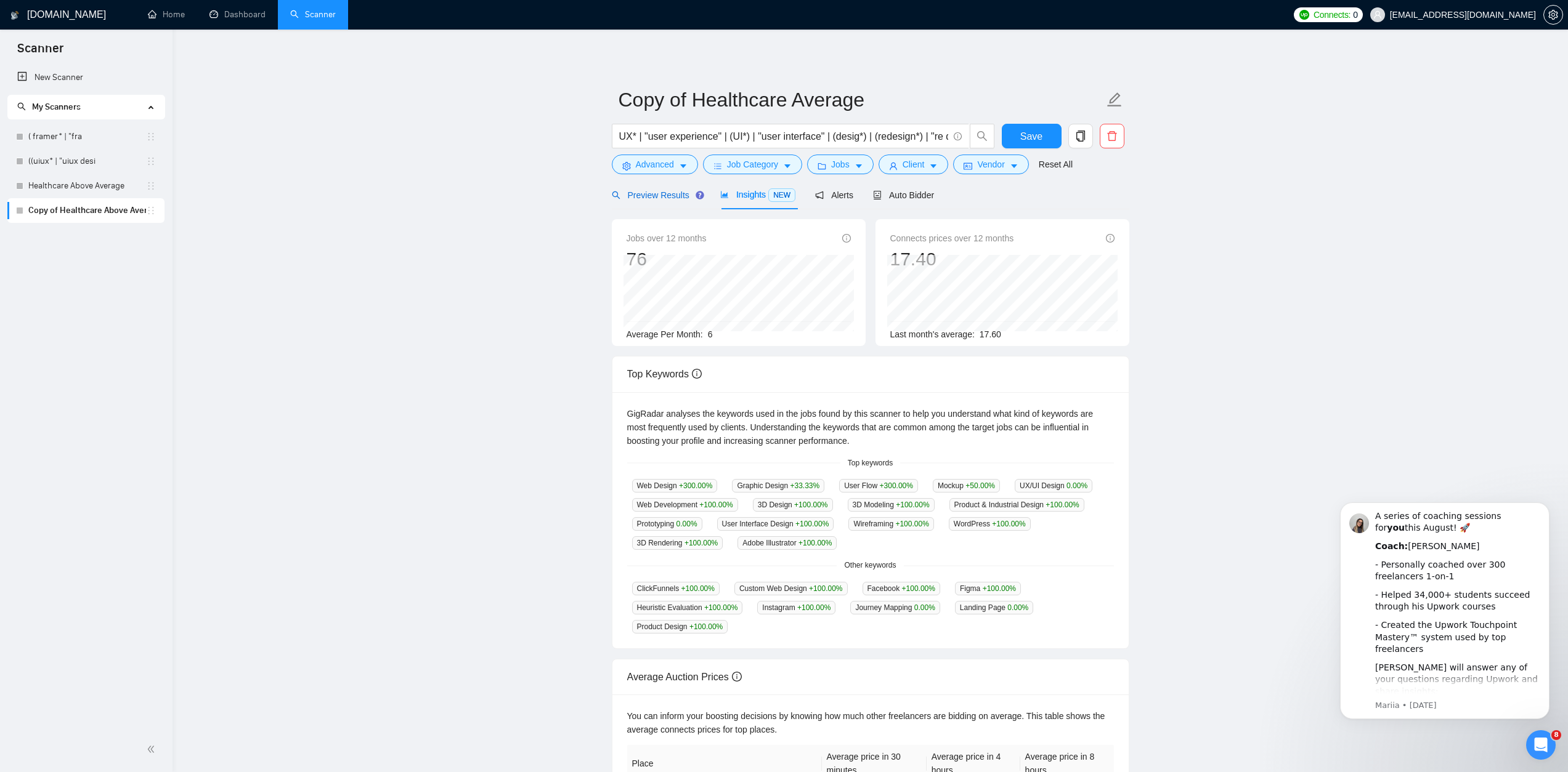
click at [679, 191] on span "Preview Results" at bounding box center [656, 196] width 89 height 10
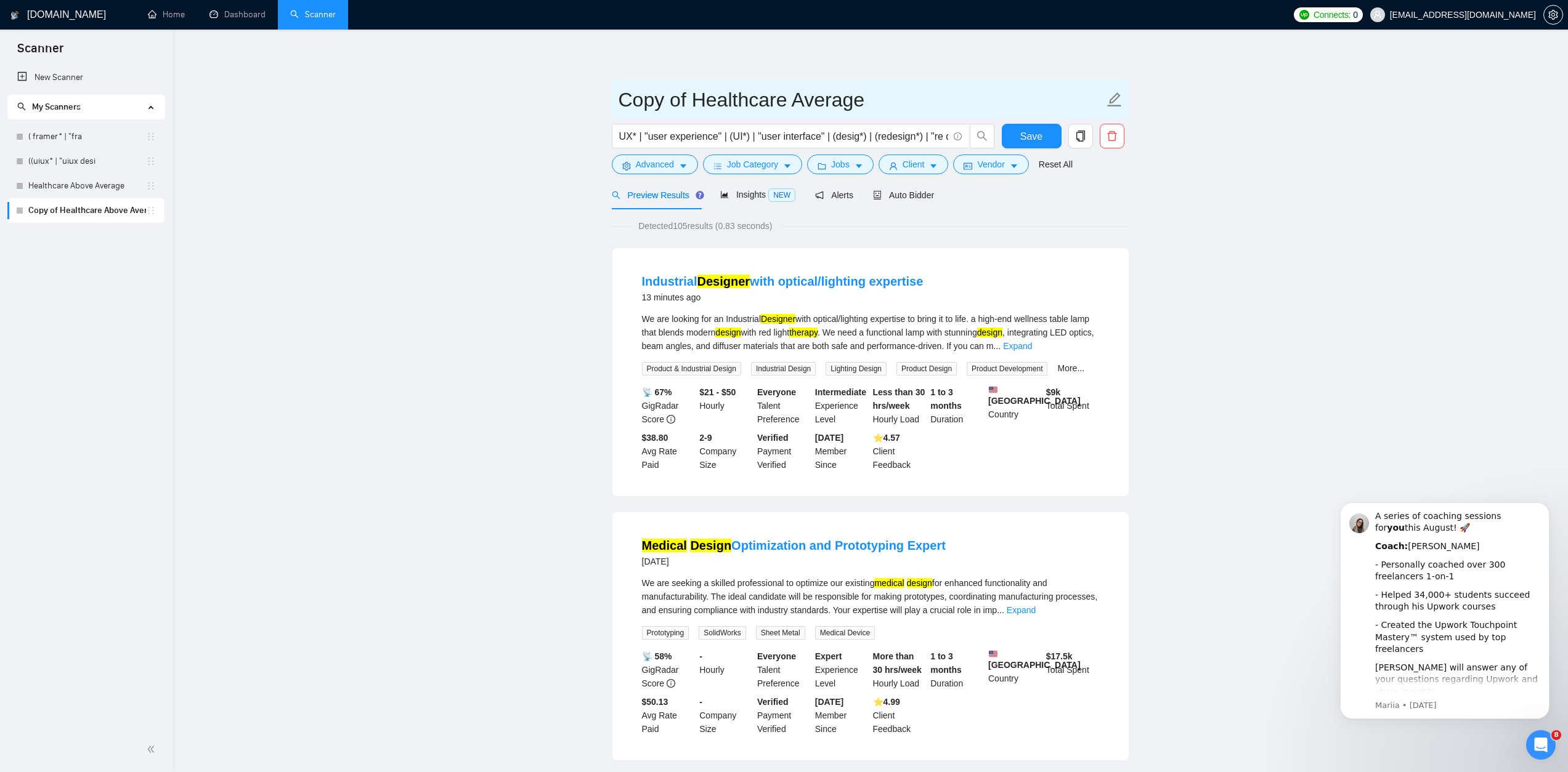
drag, startPoint x: 691, startPoint y: 96, endPoint x: 627, endPoint y: 96, distance: 64.0
click at [627, 96] on input "Copy of Healthcare Average" at bounding box center [861, 99] width 486 height 31
type input "Healthcare Average"
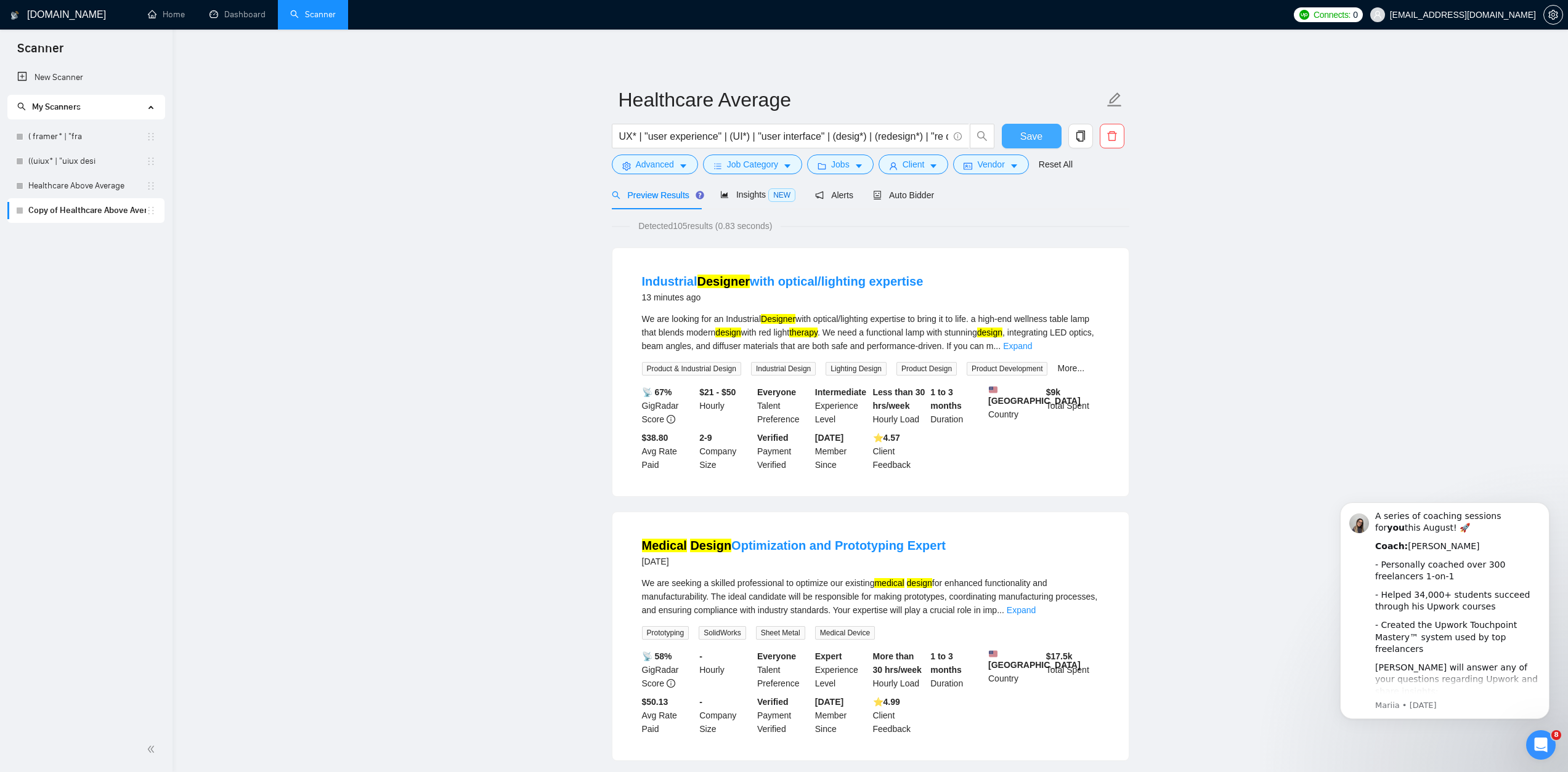
click at [1031, 130] on span "Save" at bounding box center [1031, 136] width 22 height 15
click at [61, 191] on link "Healthcare Above Average" at bounding box center [87, 186] width 118 height 24
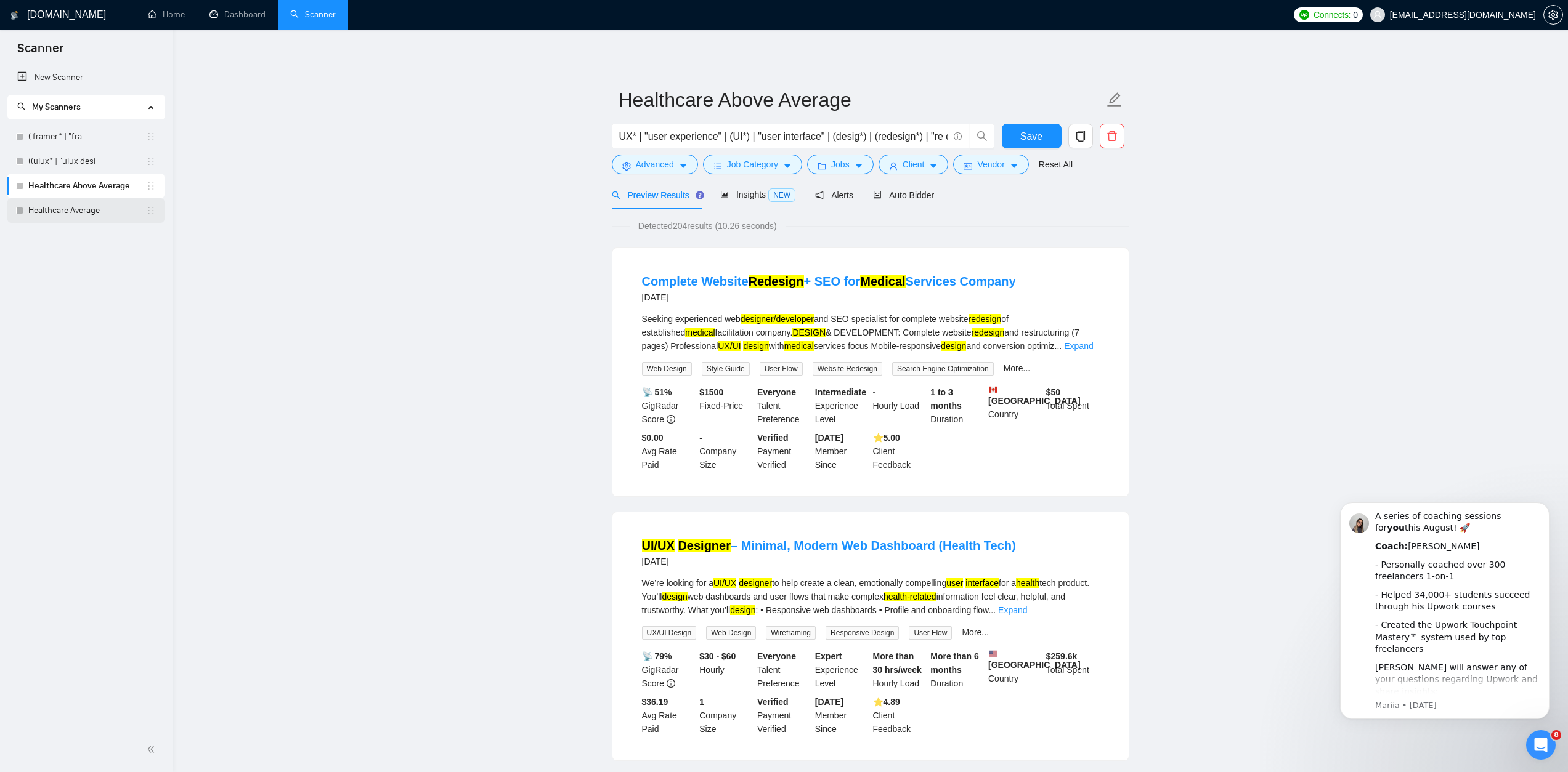
click at [68, 204] on link "Healthcare Average" at bounding box center [87, 211] width 118 height 24
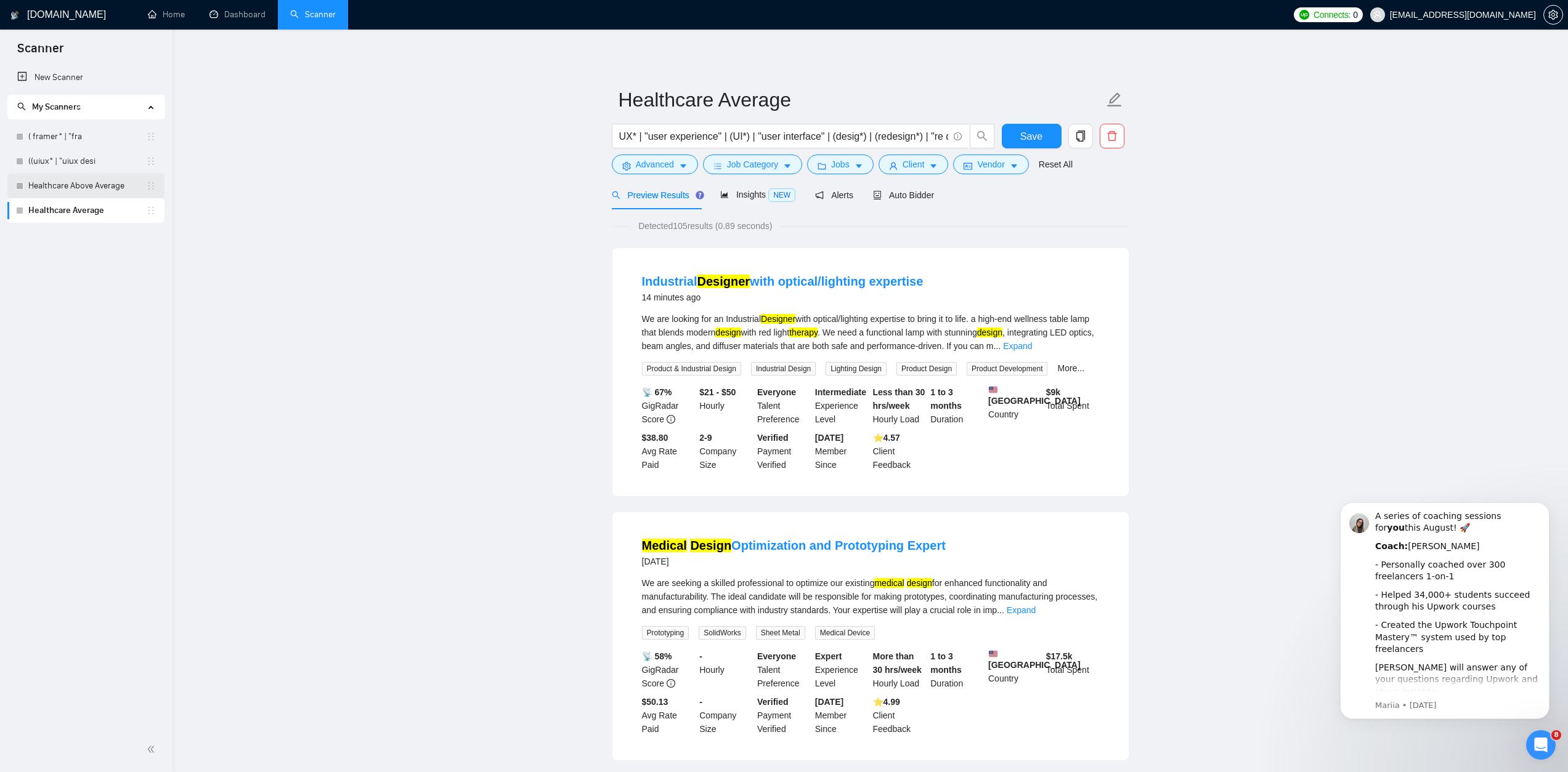
click at [68, 191] on link "Healthcare Above Average" at bounding box center [87, 186] width 118 height 24
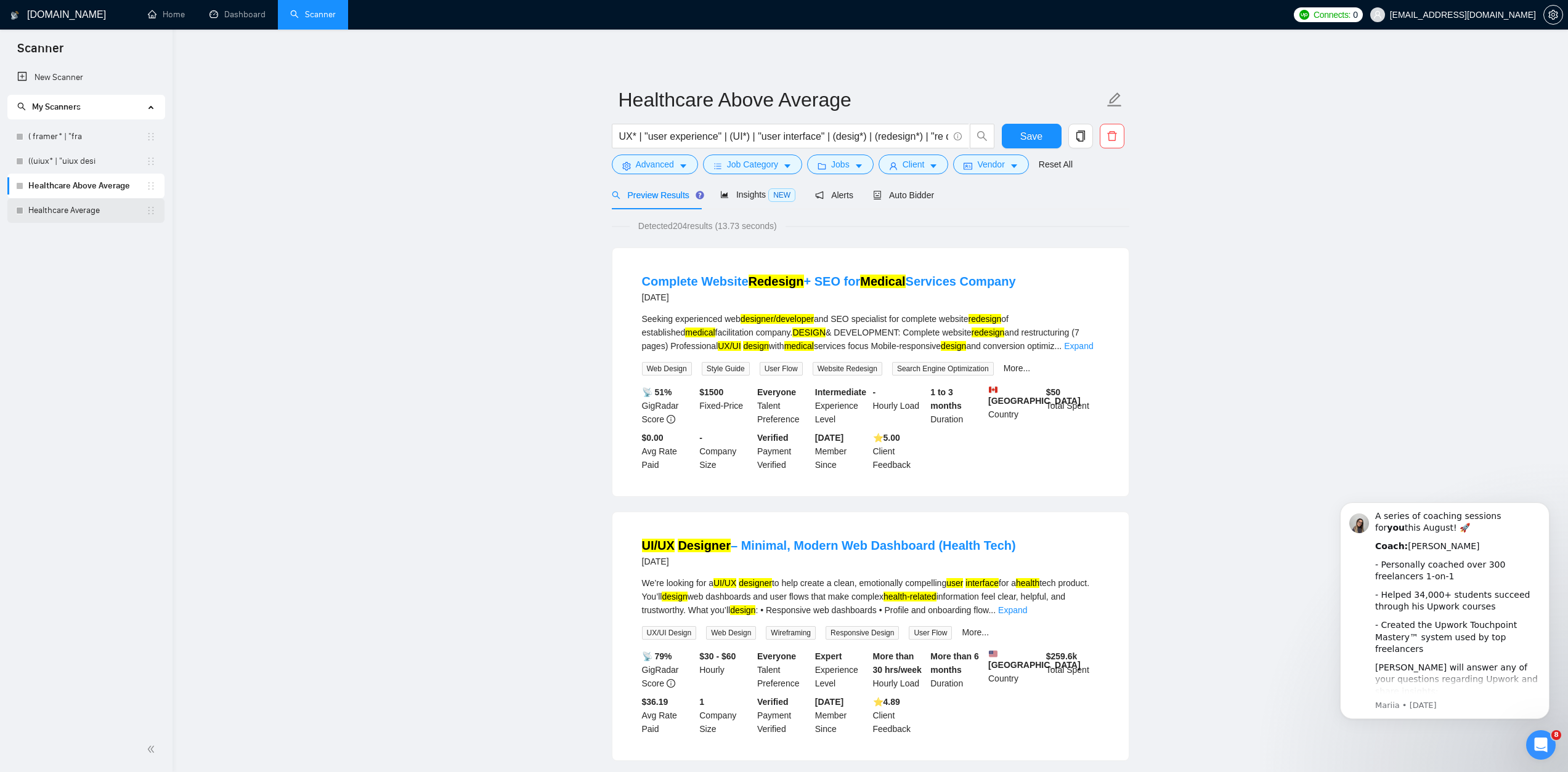
click at [76, 205] on link "Healthcare Average" at bounding box center [87, 211] width 118 height 24
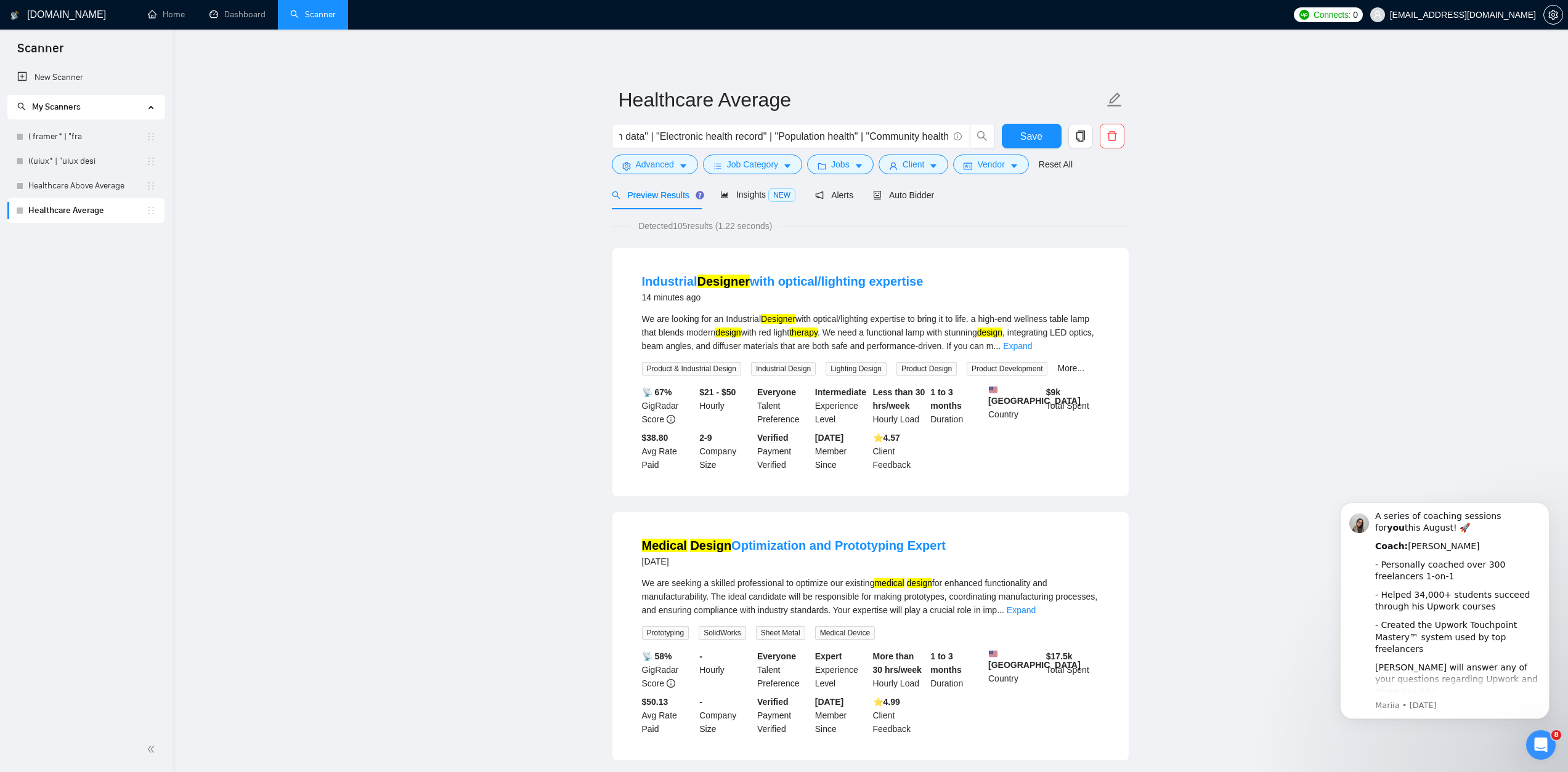
scroll to position [0, 3191]
click at [115, 186] on link "Healthcare Above Average" at bounding box center [87, 186] width 118 height 24
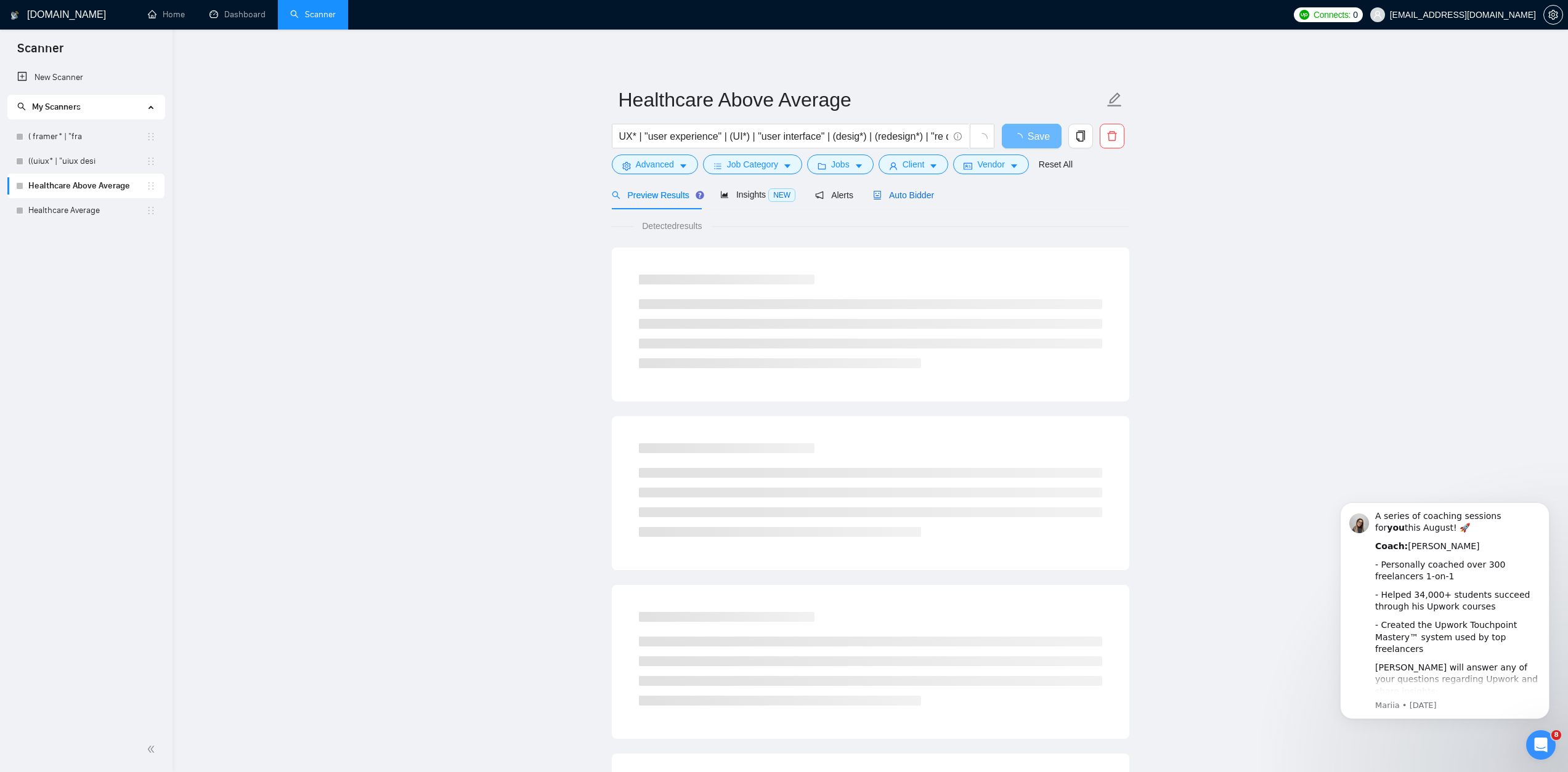
click at [918, 197] on span "Auto Bidder" at bounding box center [903, 196] width 61 height 10
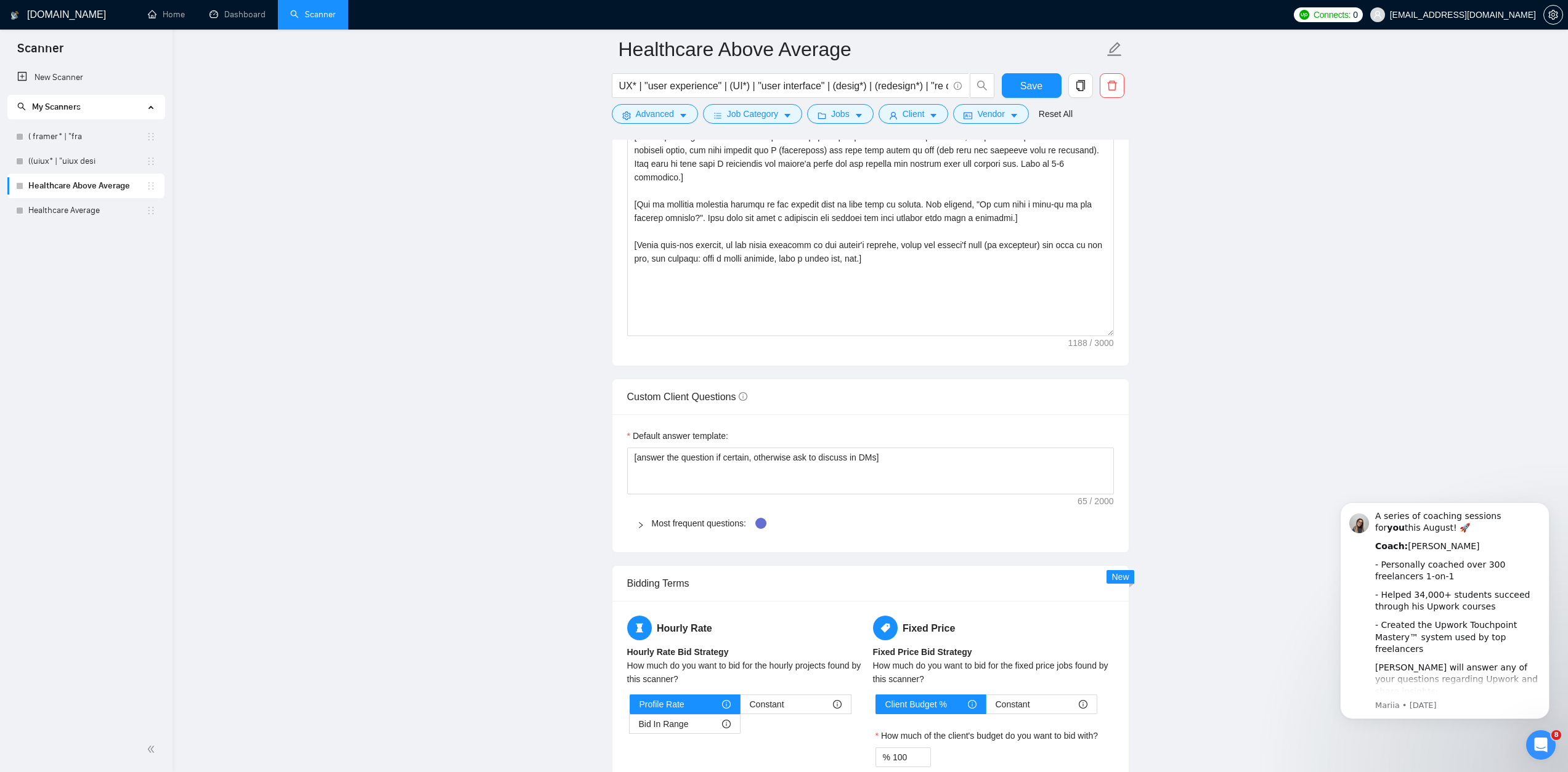
scroll to position [1305, 0]
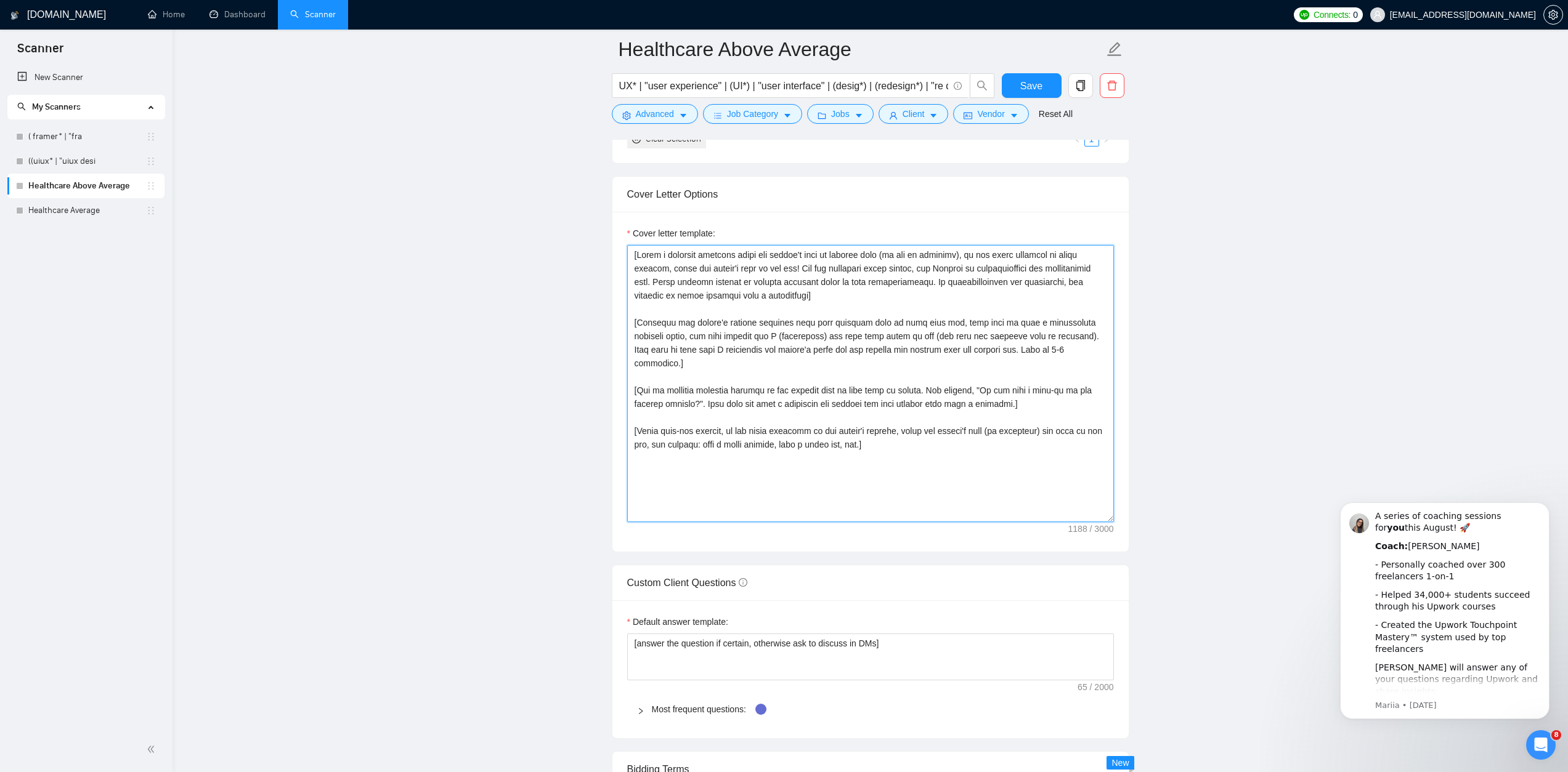
click at [979, 468] on textarea "Cover letter template:" at bounding box center [870, 383] width 486 height 277
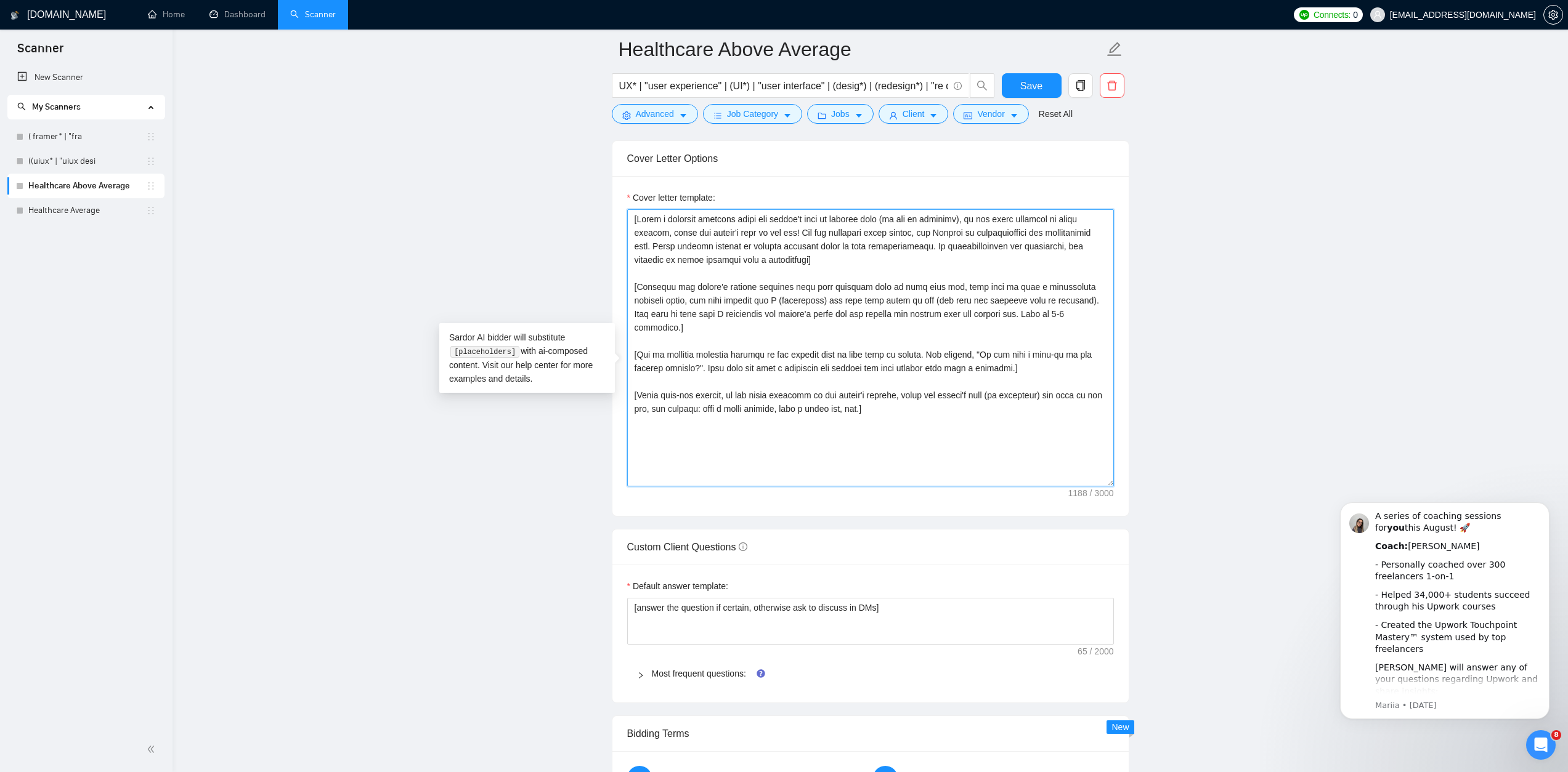
click at [774, 477] on textarea "Cover letter template:" at bounding box center [870, 348] width 486 height 277
paste textarea "Hi [client name, don’t use country or company name]! To help you [solve specifi…"
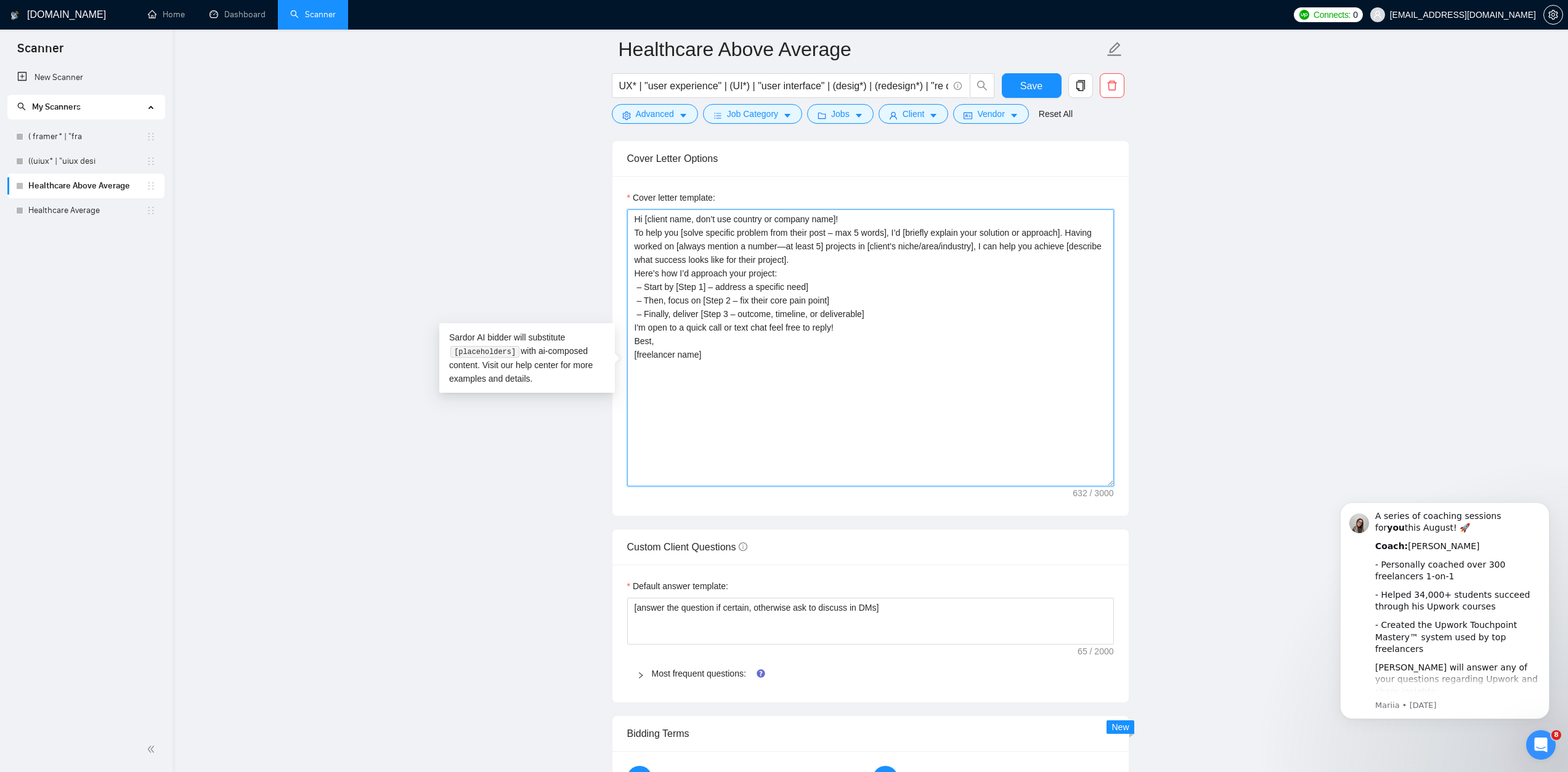
drag, startPoint x: 646, startPoint y: 237, endPoint x: 917, endPoint y: 233, distance: 271.0
click at [917, 233] on textarea "Hi [client name, don’t use country or company name]! To help you [solve specifi…" at bounding box center [870, 348] width 486 height 277
click at [961, 385] on textarea "Hi [client name, don’t use country or company name]! To help you [solve specifi…" at bounding box center [870, 348] width 486 height 277
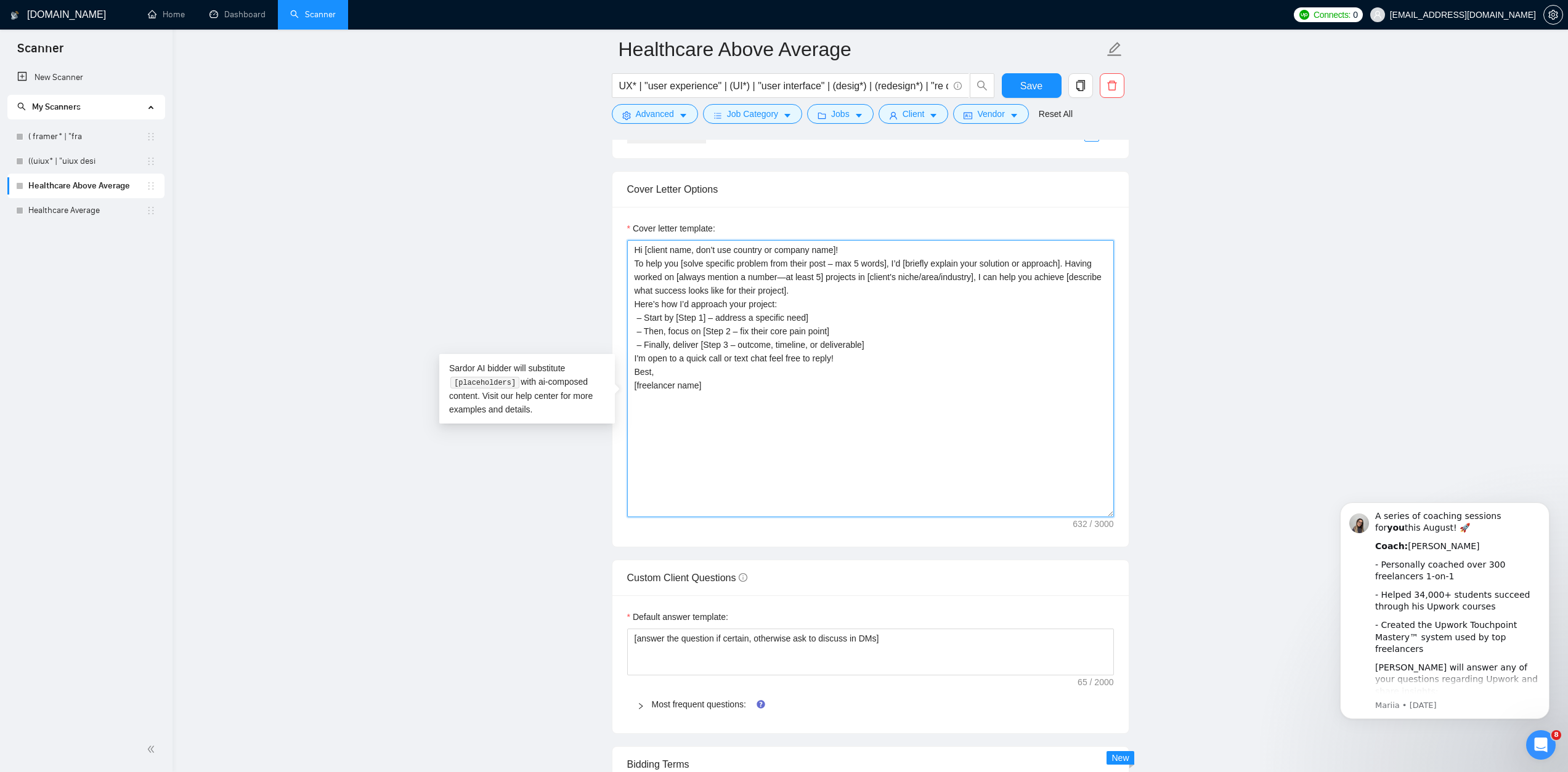
scroll to position [1292, 0]
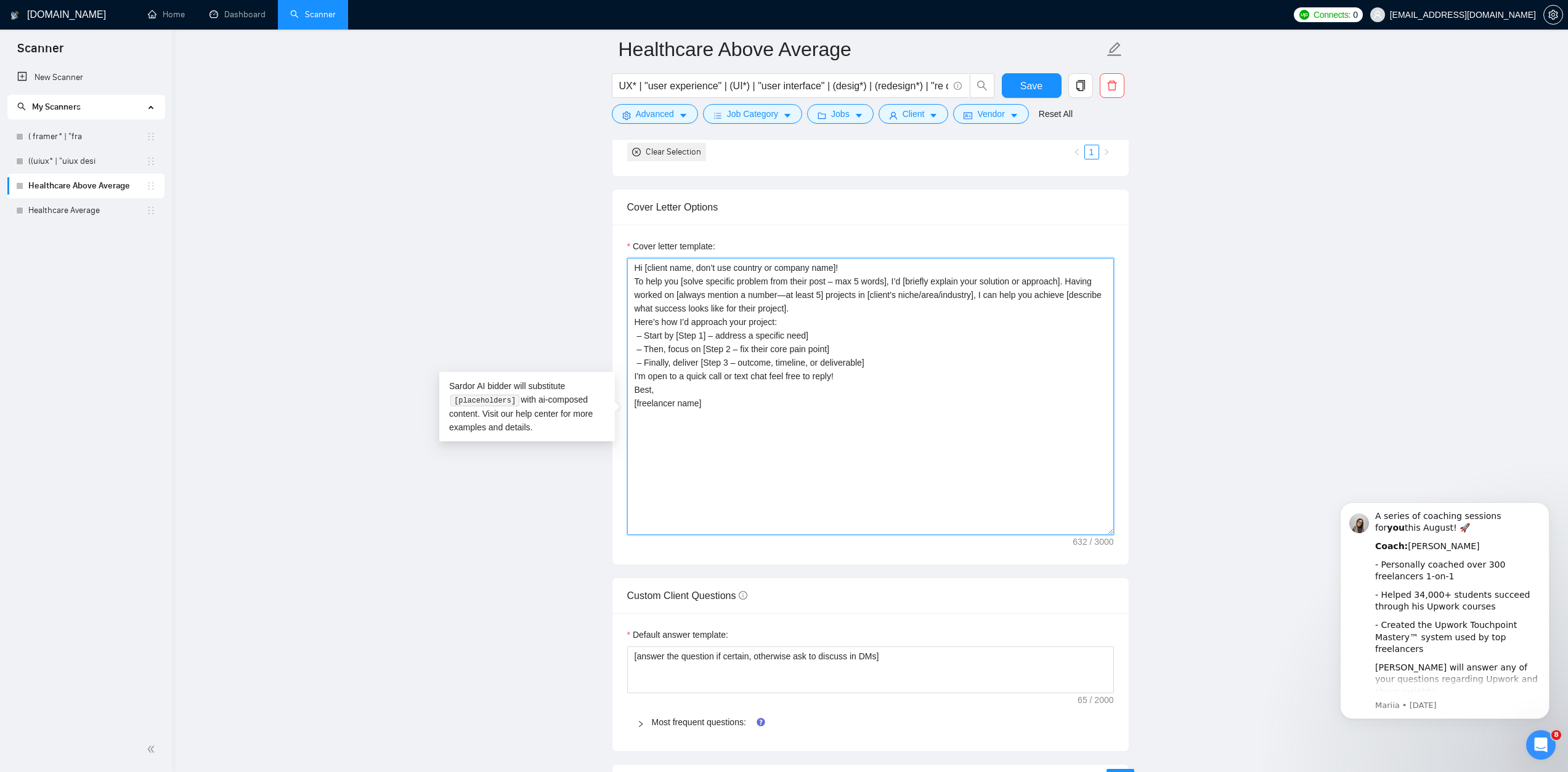
click at [831, 443] on textarea "Hi [client name, don’t use country or company name]! To help you [solve specifi…" at bounding box center [870, 396] width 486 height 277
click at [668, 404] on textarea "Hi [client name, don’t use country or company name]! To help you [solve specifi…" at bounding box center [870, 396] width 486 height 277
click at [667, 396] on textarea "Hi [client name, don’t use country or company name]! To help you [solve specifi…" at bounding box center [870, 396] width 486 height 277
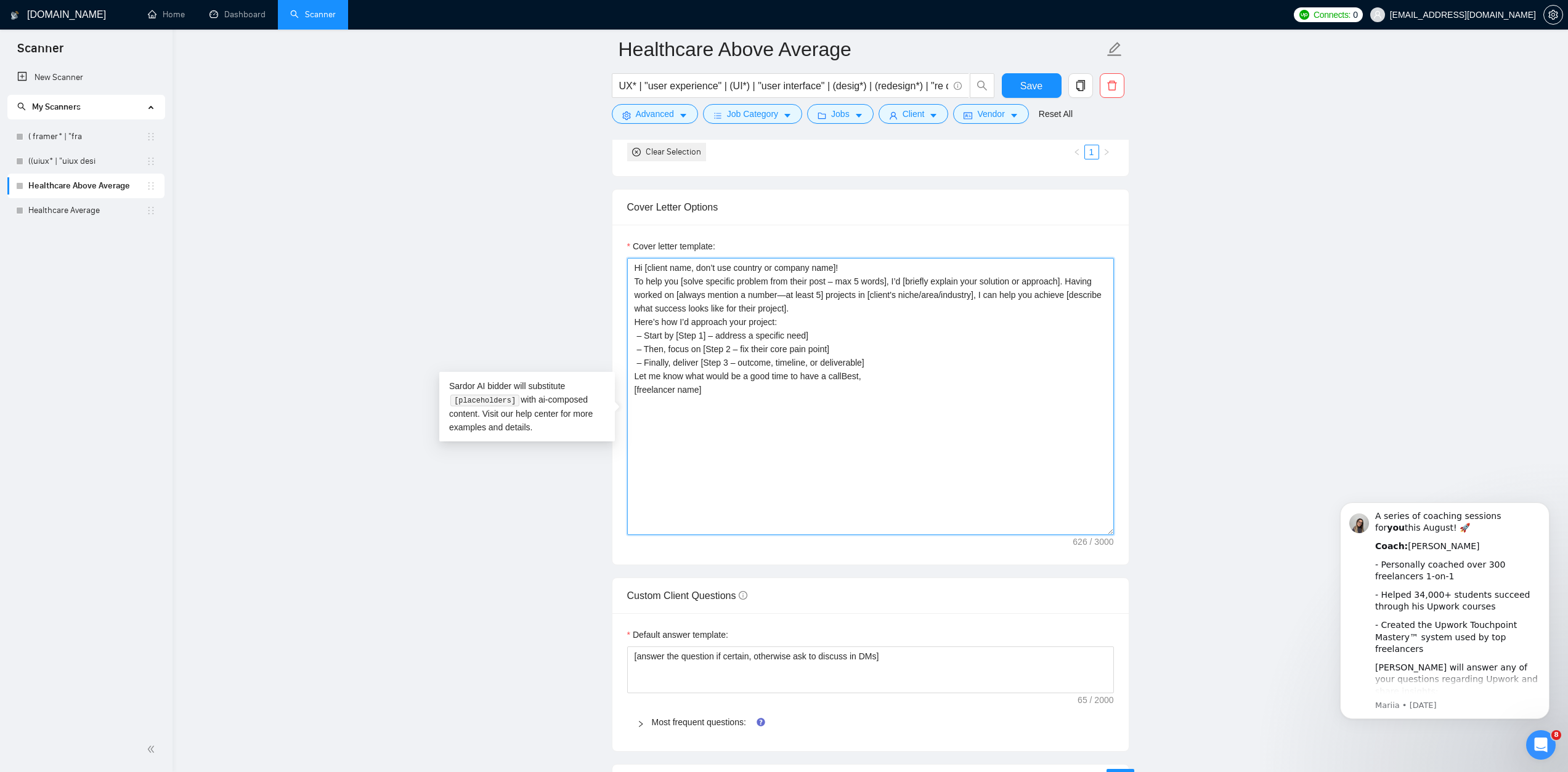
click at [865, 396] on textarea "Hi [client name, don’t use country or company name]! To help you [solve specifi…" at bounding box center [870, 396] width 486 height 277
click at [928, 419] on textarea "Hi [client name, don’t use country or company name]! To help you [solve specifi…" at bounding box center [870, 396] width 486 height 277
click at [806, 409] on textarea "Hi [client name, don’t use country or company name]! To help you [solve specifi…" at bounding box center [870, 396] width 486 height 277
click at [866, 414] on textarea "Hi [client name, don’t use country or company name]! To help you [solve specifi…" at bounding box center [870, 396] width 486 height 277
click at [866, 414] on textarea "Hi [client name, don’t use country or company name]! To help you [solve specifi…" at bounding box center [870, 396] width 486 height 277
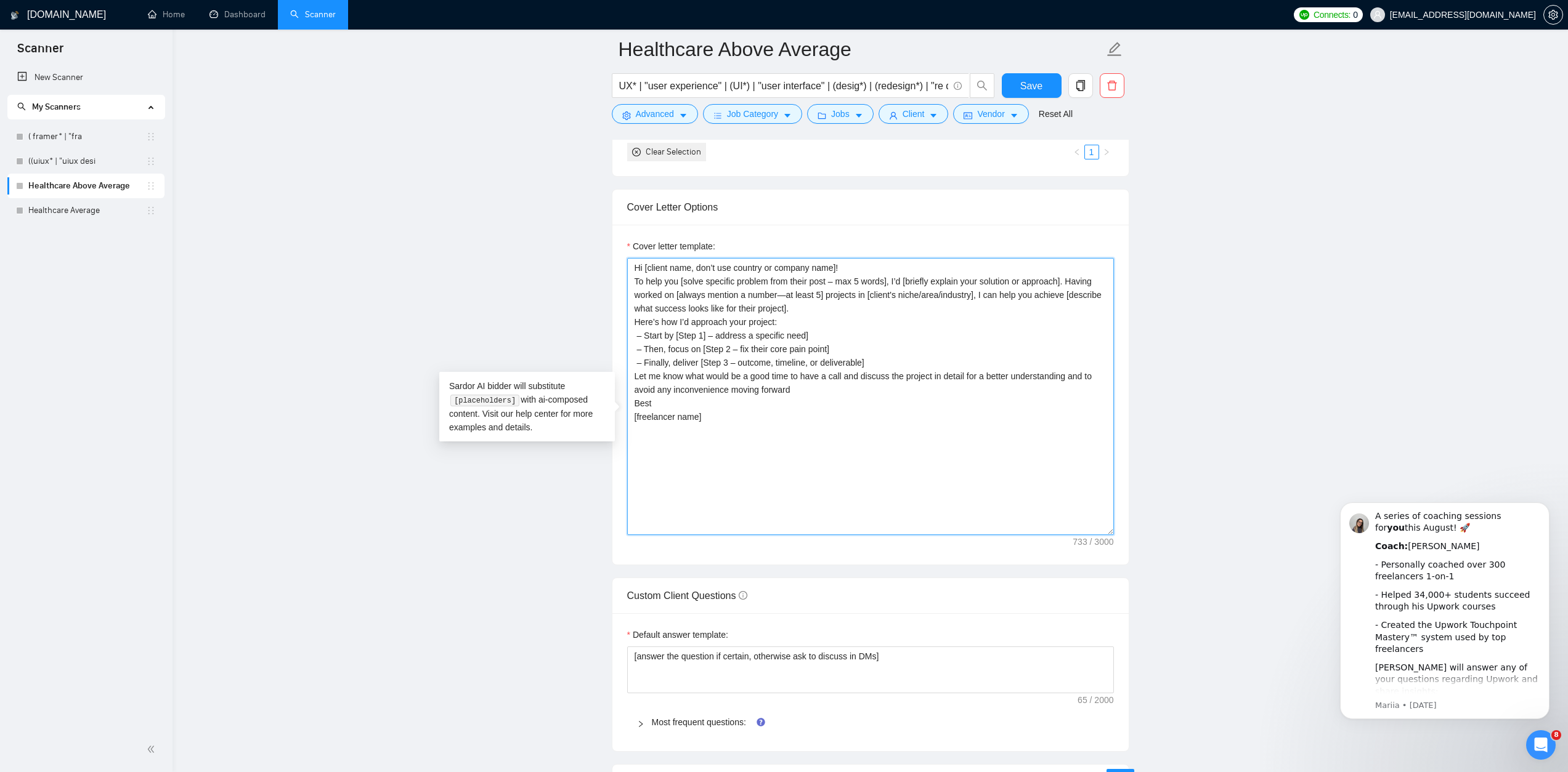
click at [740, 453] on textarea "Hi [client name, don’t use country or company name]! To help you [solve specifi…" at bounding box center [870, 396] width 486 height 277
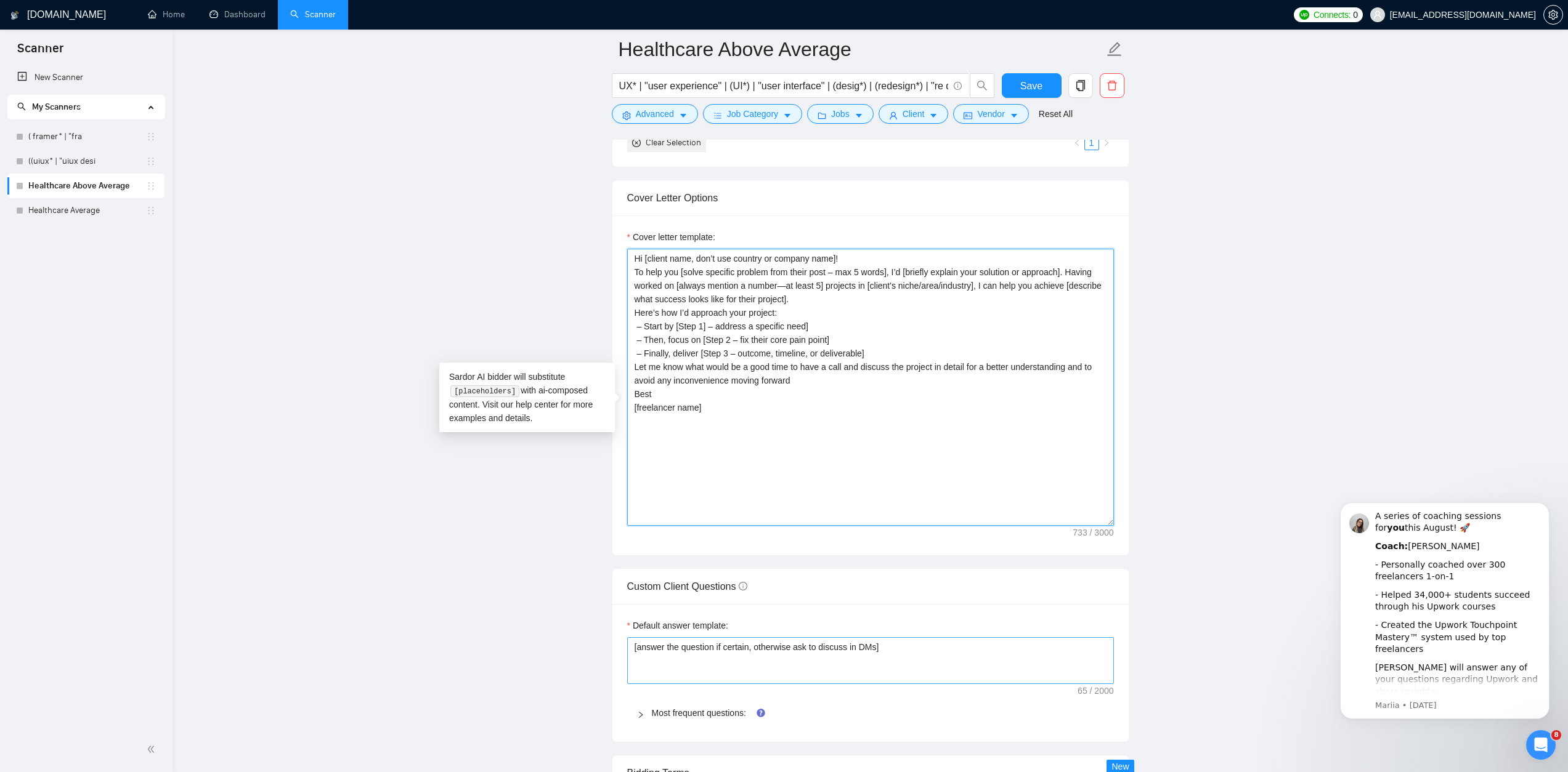
scroll to position [1273, 0]
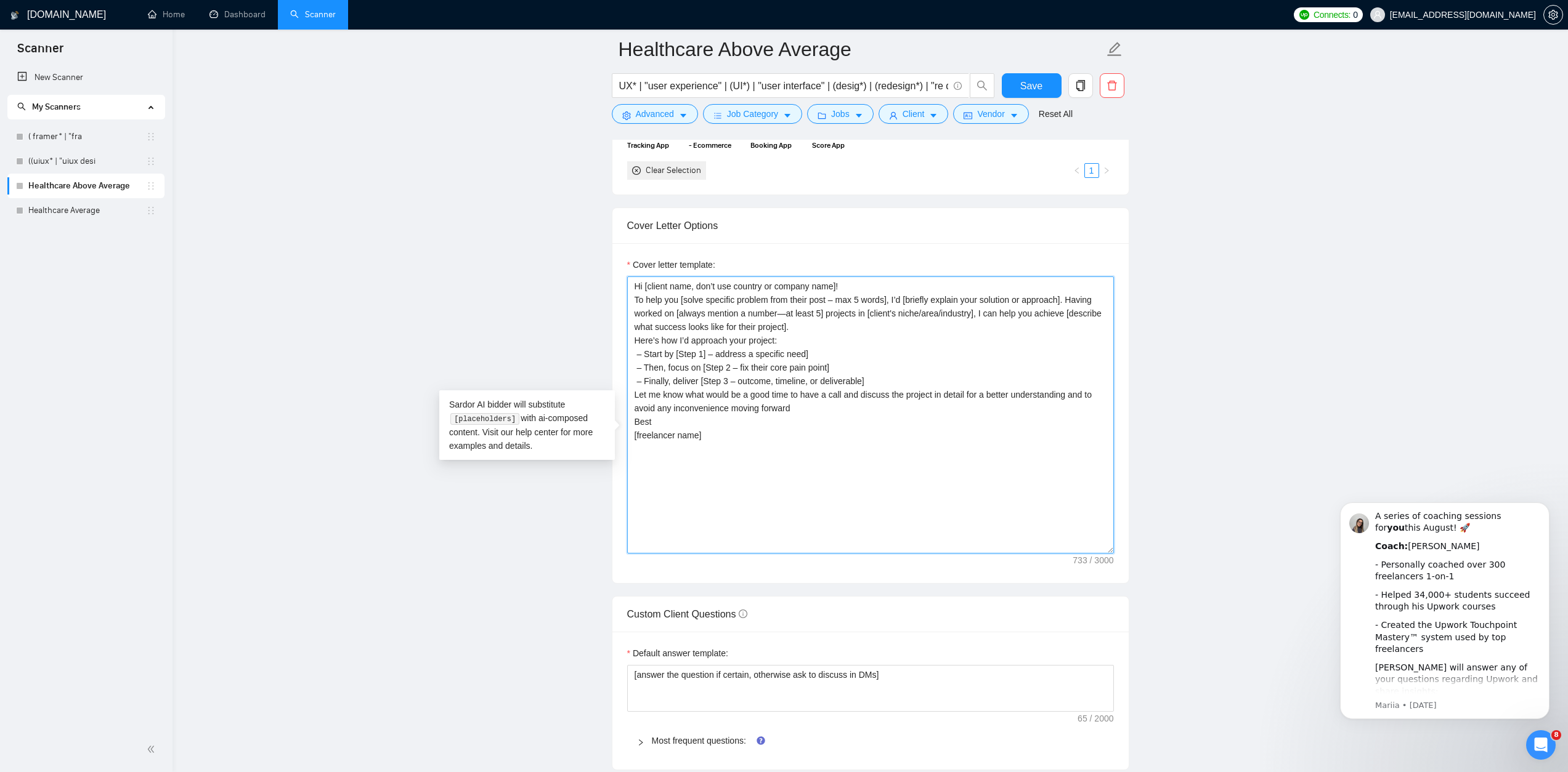
click at [887, 310] on textarea "Hi [client name, don’t use country or company name]! To help you [solve specifi…" at bounding box center [870, 414] width 486 height 277
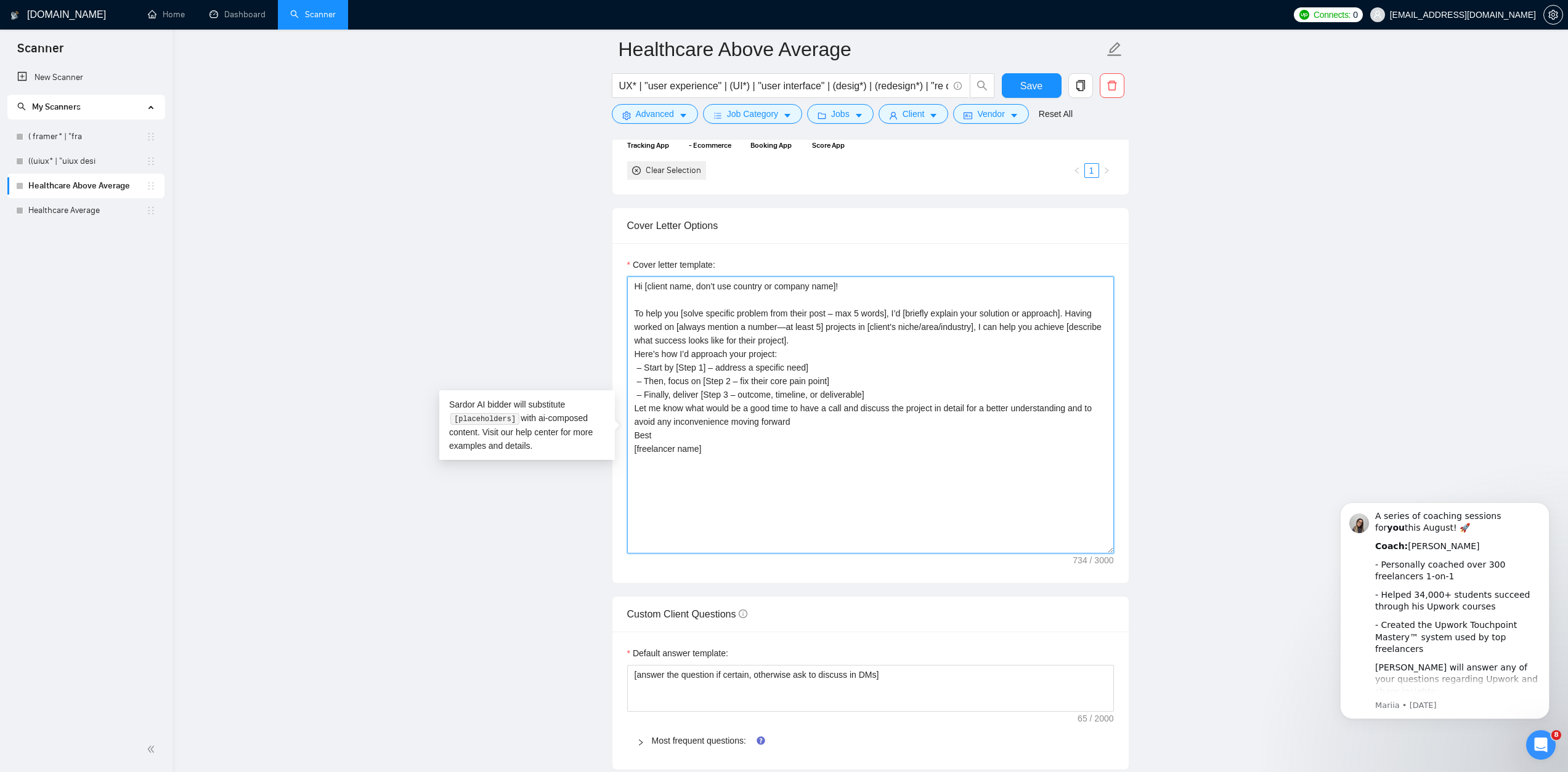
click at [830, 456] on textarea "Hi [client name, don’t use country or company name]! To help you [solve specifi…" at bounding box center [870, 414] width 486 height 277
click at [841, 440] on textarea "Hi [client name, don’t use country or company name]! To help you [solve specifi…" at bounding box center [870, 414] width 486 height 277
click at [874, 518] on textarea "Hi [client name, don’t use country or company name]! To help you [solve specifi…" at bounding box center [870, 414] width 486 height 277
click at [855, 442] on textarea "Hi [client name, don’t use country or company name]! To help you [solve specifi…" at bounding box center [870, 414] width 486 height 277
click at [843, 521] on textarea "Hi [client name, don’t use country or company name]! To help you [solve specifi…" at bounding box center [870, 414] width 486 height 277
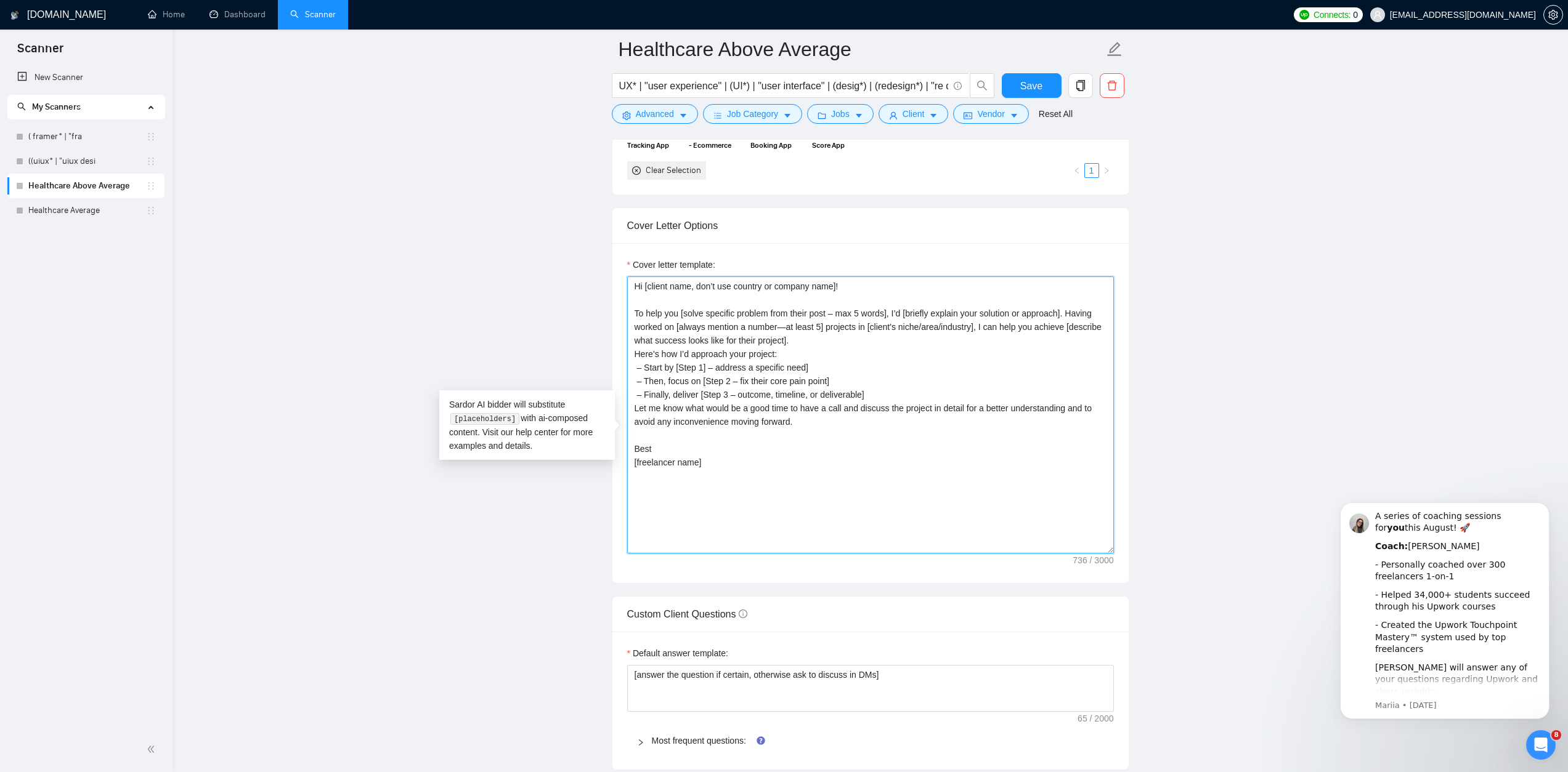
click at [881, 409] on textarea "Hi [client name, don’t use country or company name]! To help you [solve specifi…" at bounding box center [870, 414] width 486 height 277
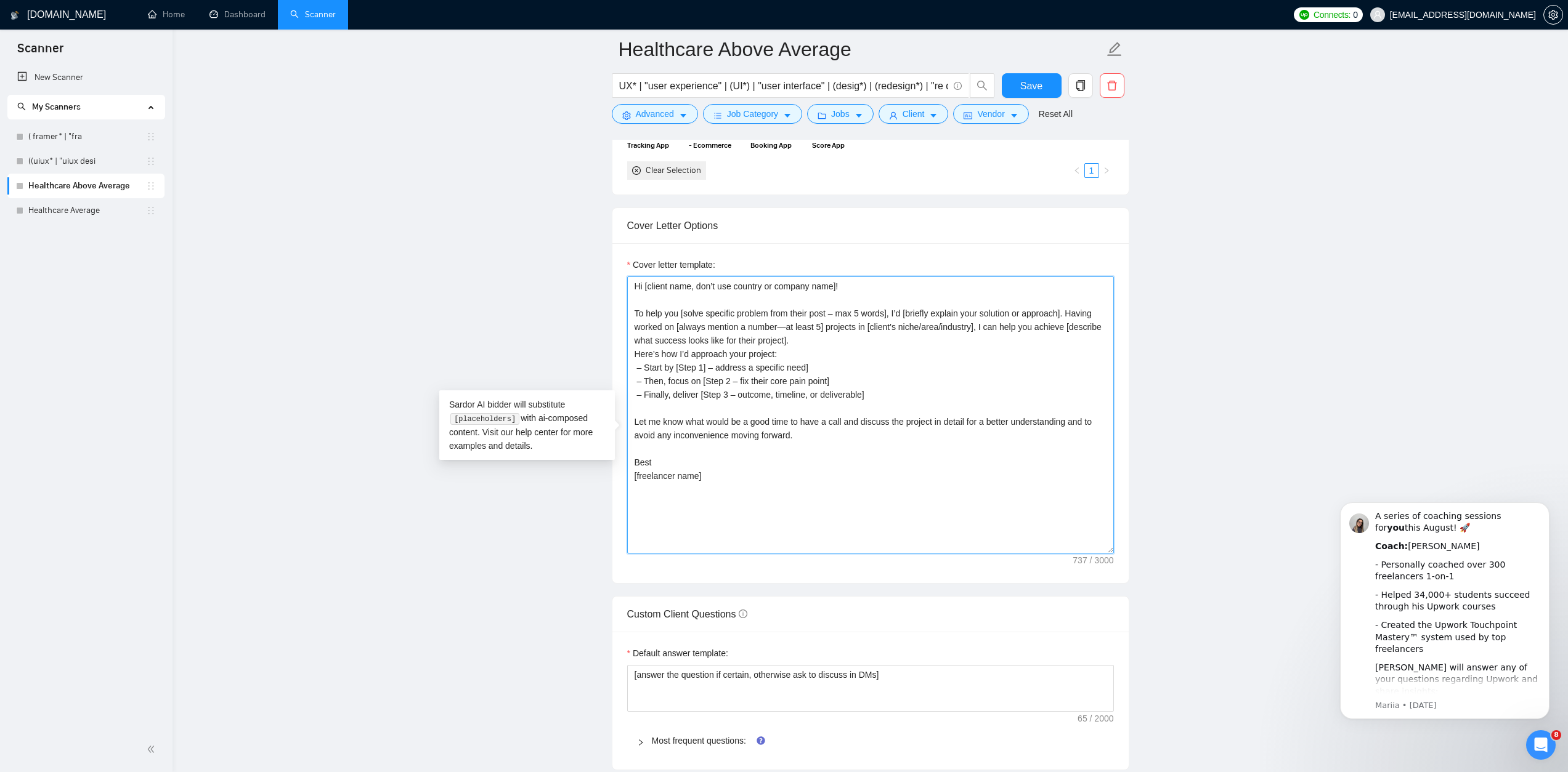
click at [903, 360] on textarea "Hi [client name, don’t use country or company name]! To help you [solve specifi…" at bounding box center [870, 414] width 486 height 277
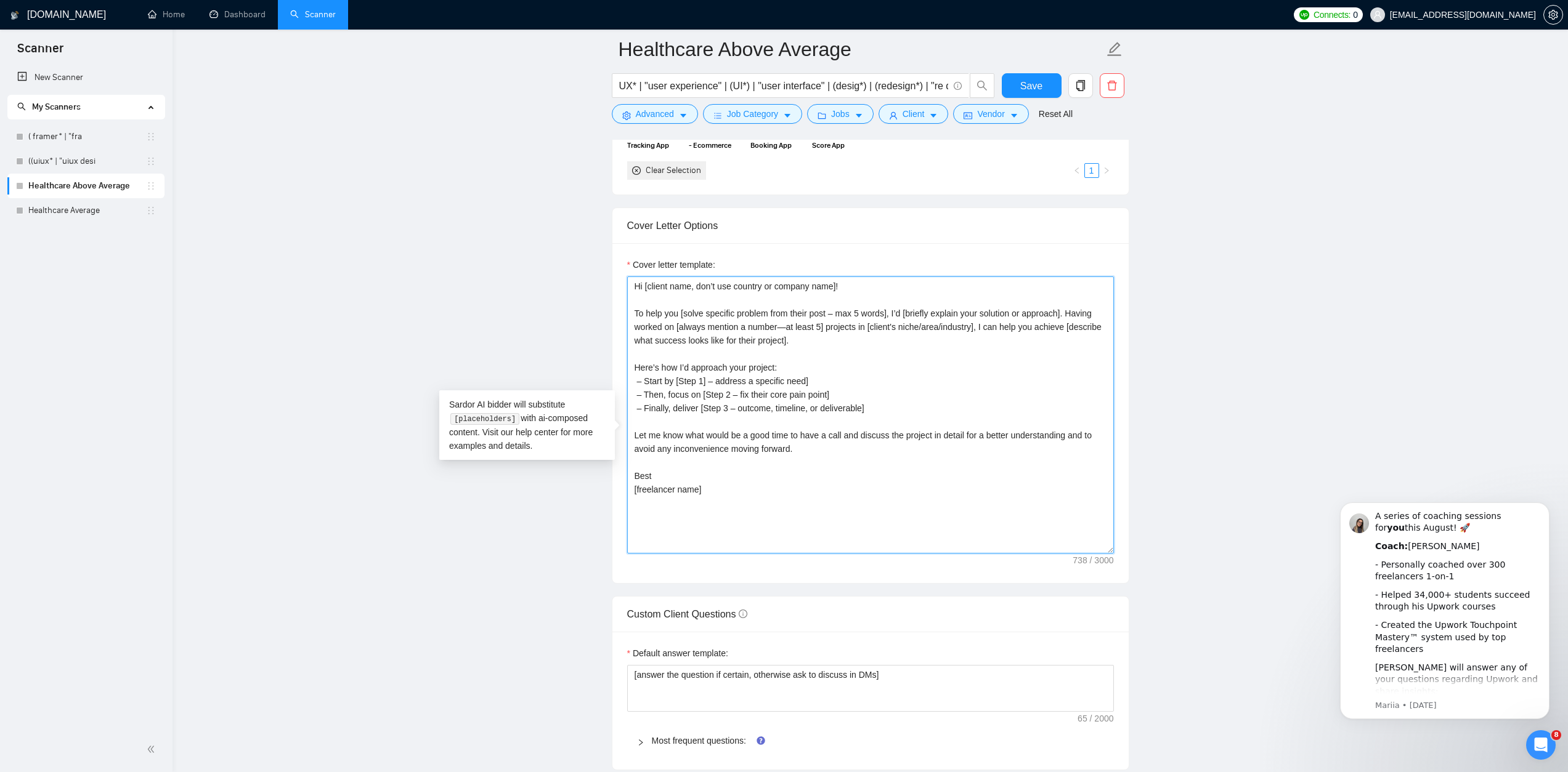
click at [901, 508] on textarea "Hi [client name, don’t use country or company name]! To help you [solve specifi…" at bounding box center [870, 414] width 486 height 277
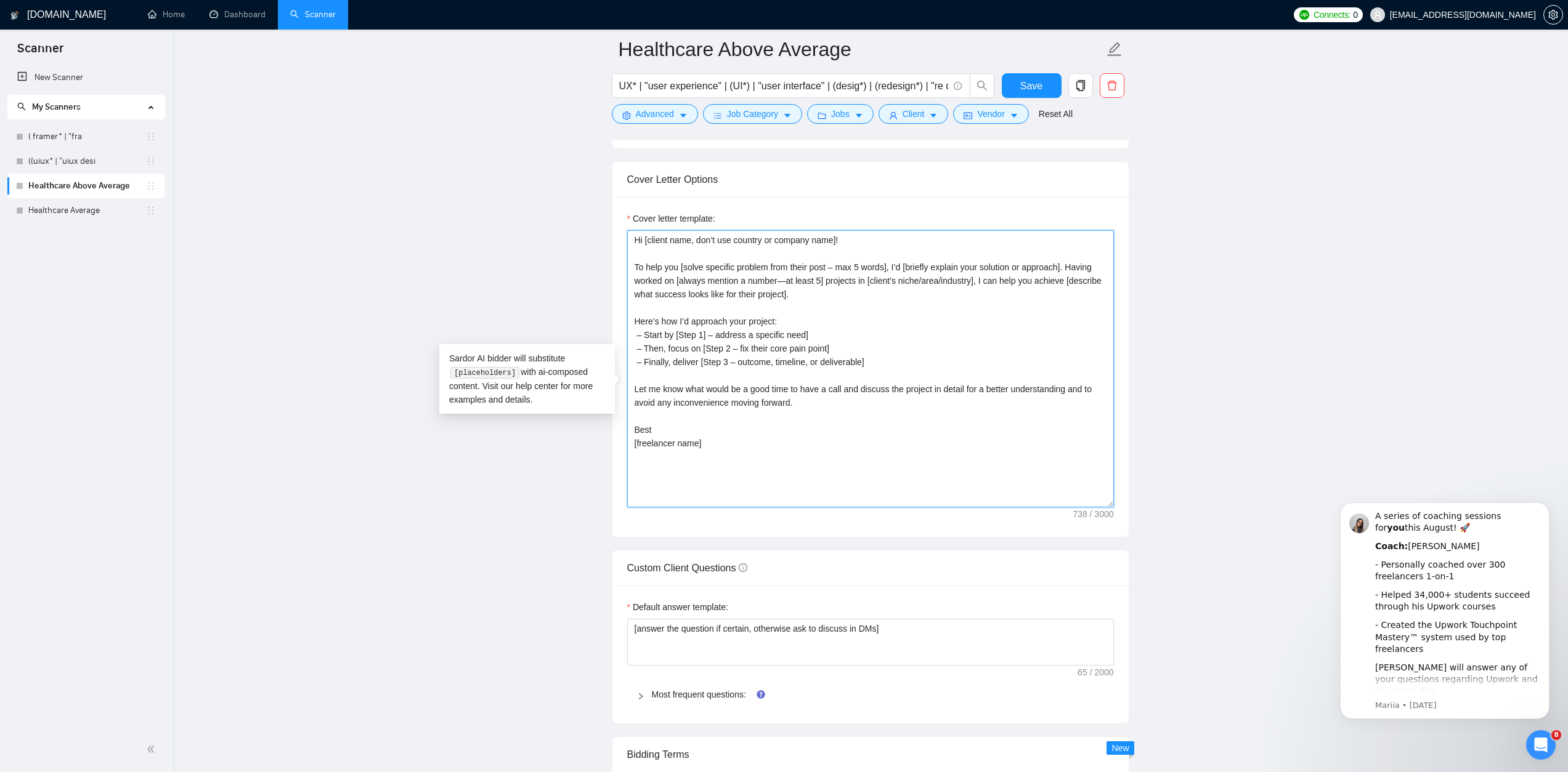
scroll to position [1330, 0]
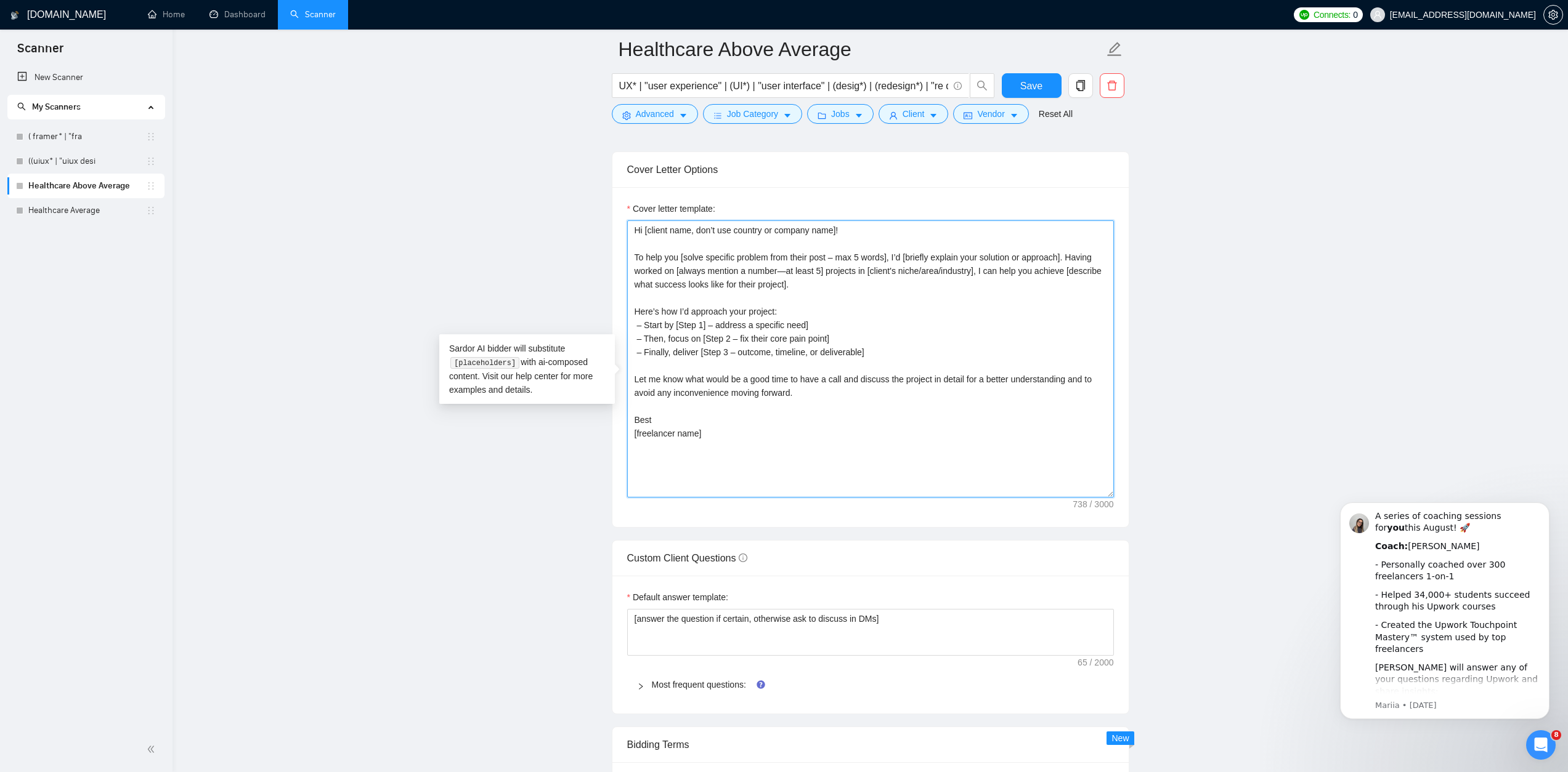
drag, startPoint x: 775, startPoint y: 472, endPoint x: 581, endPoint y: 245, distance: 298.6
click at [581, 245] on main "Healthcare Above Average UX* | "user experience" | (UI*) | "user interface" | (…" at bounding box center [870, 380] width 1356 height 3321
click at [845, 492] on textarea "Hi [client name, don’t use country or company name]! To help you [solve specifi…" at bounding box center [870, 358] width 486 height 277
click at [972, 448] on textarea "Hi [client name, don’t use country or company name]! To help you [solve specifi…" at bounding box center [870, 358] width 486 height 277
type textarea "Hi [client name, don’t use country or company name]! To help you [solve specifi…"
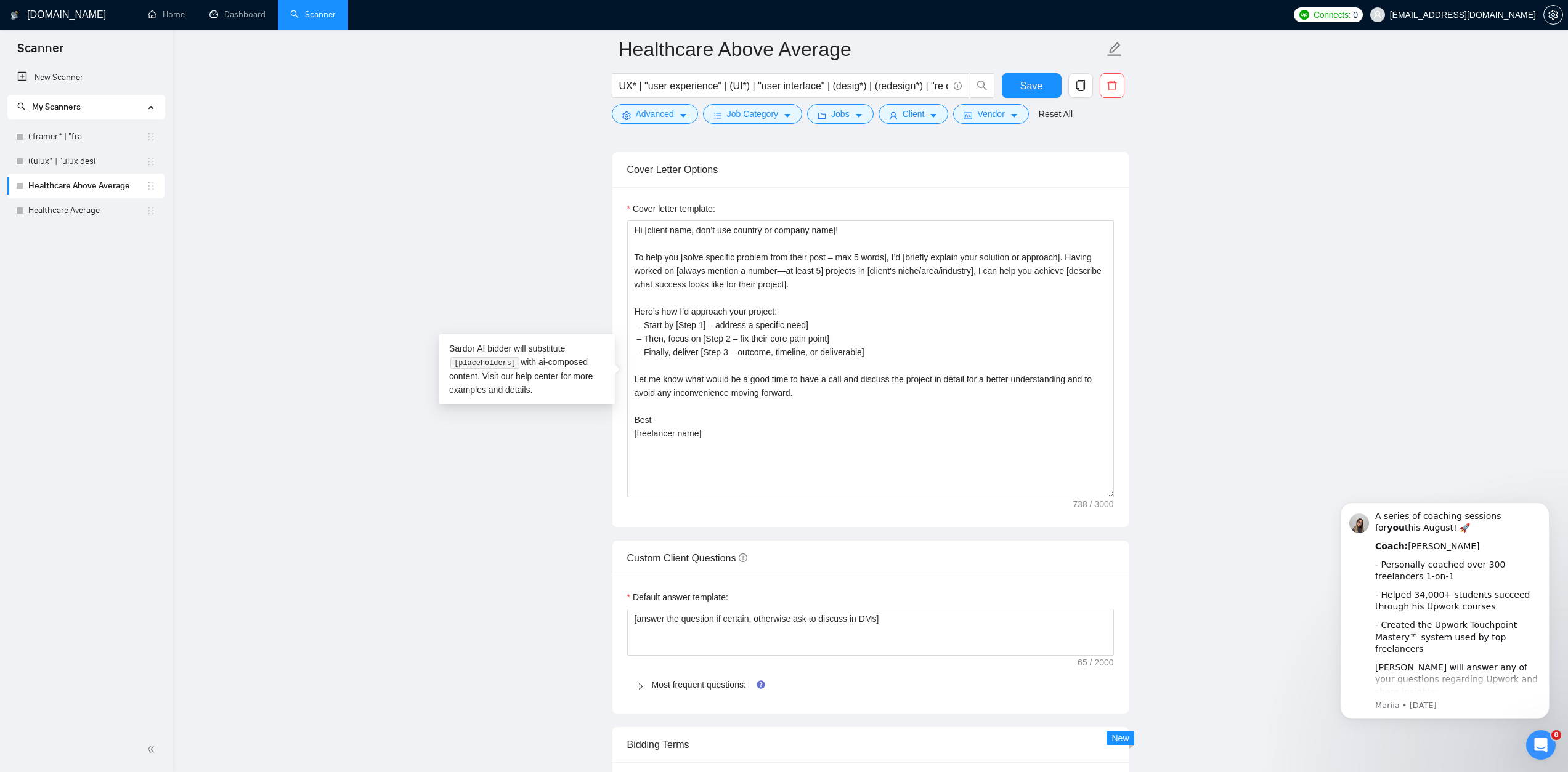
click at [1302, 335] on main "Healthcare Above Average UX* | "user experience" | (UI*) | "user interface" | (…" at bounding box center [870, 380] width 1356 height 3321
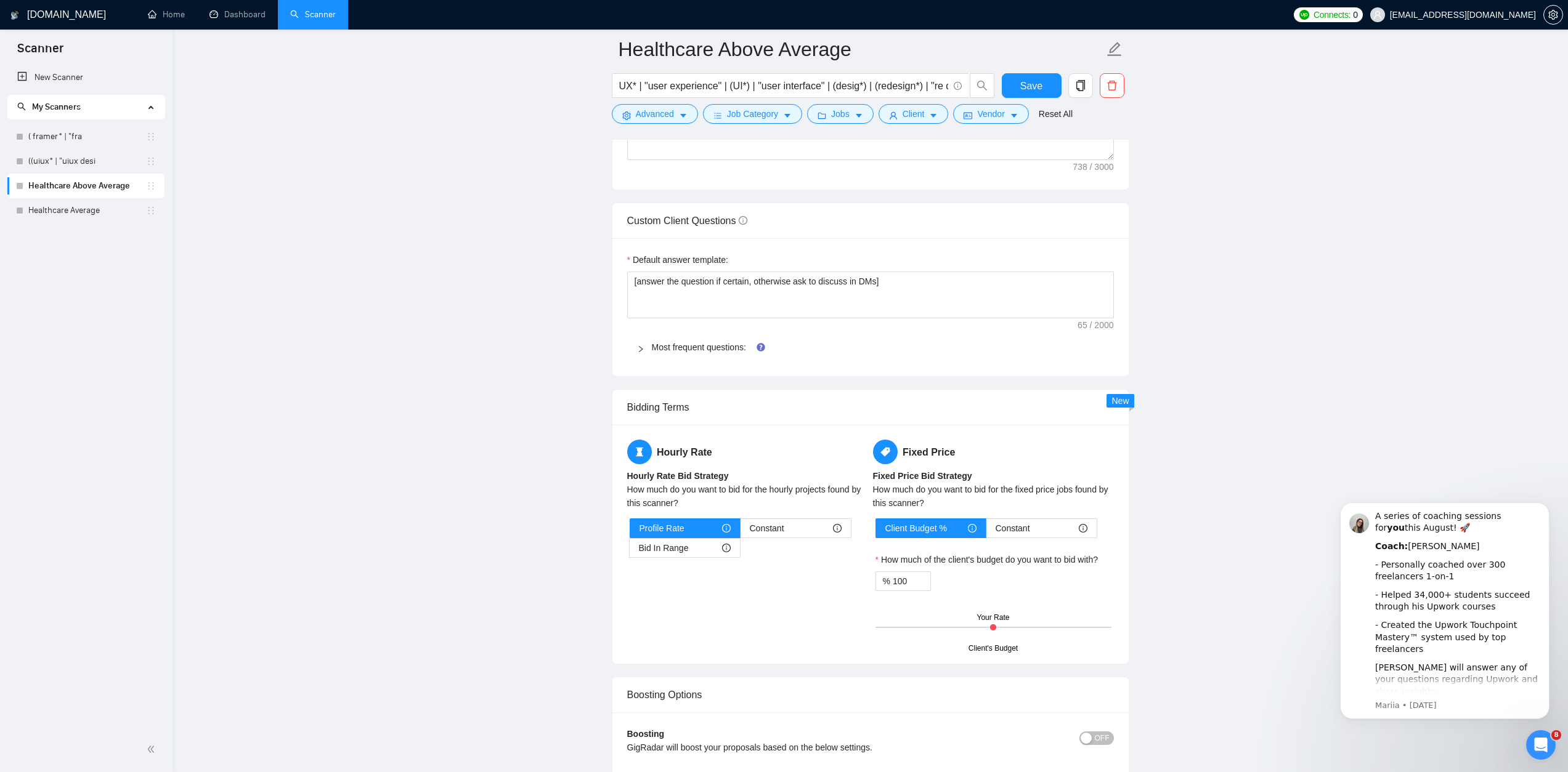
scroll to position [1713, 0]
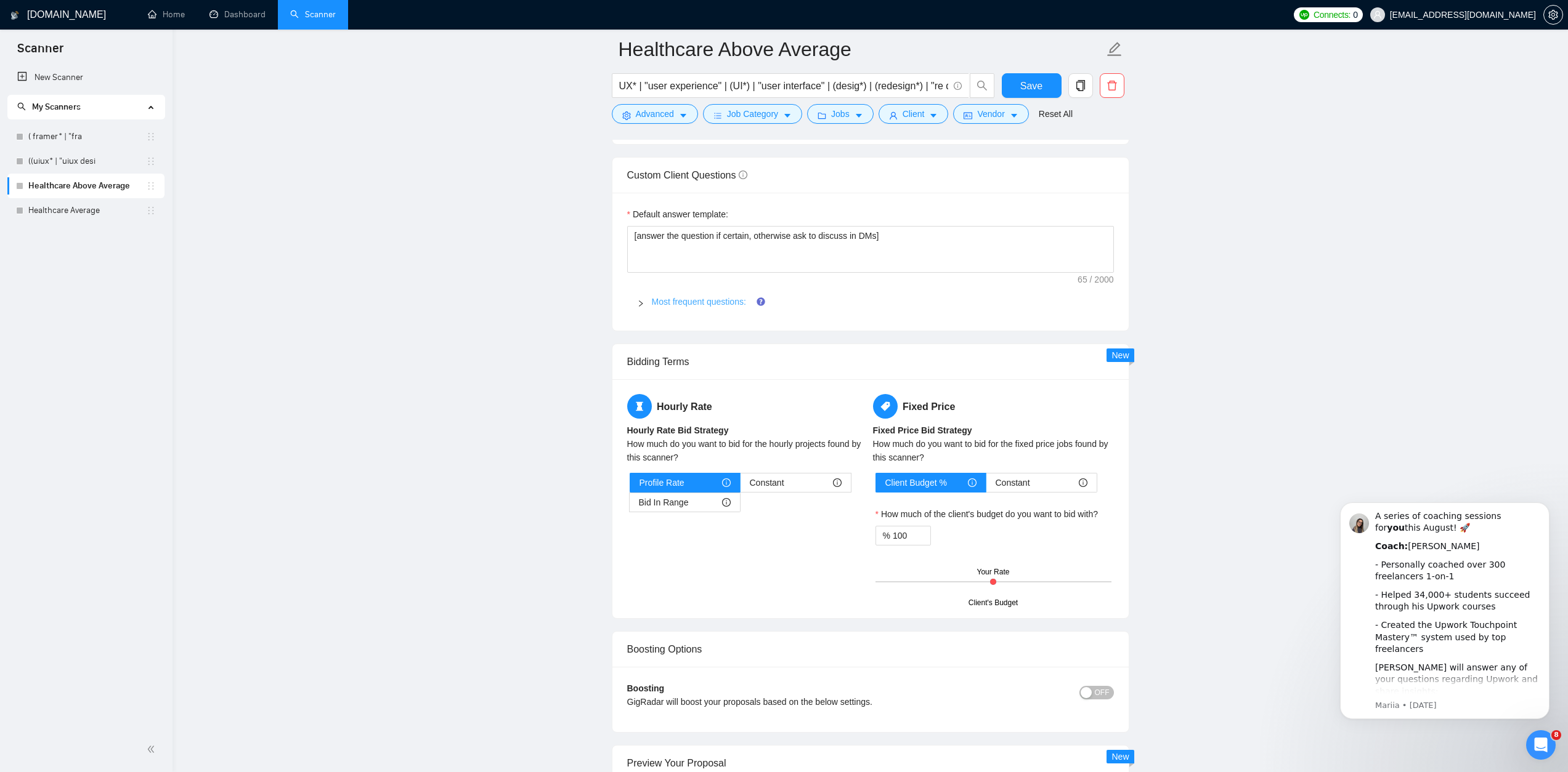
click at [710, 306] on link "Most frequent questions:" at bounding box center [699, 302] width 94 height 10
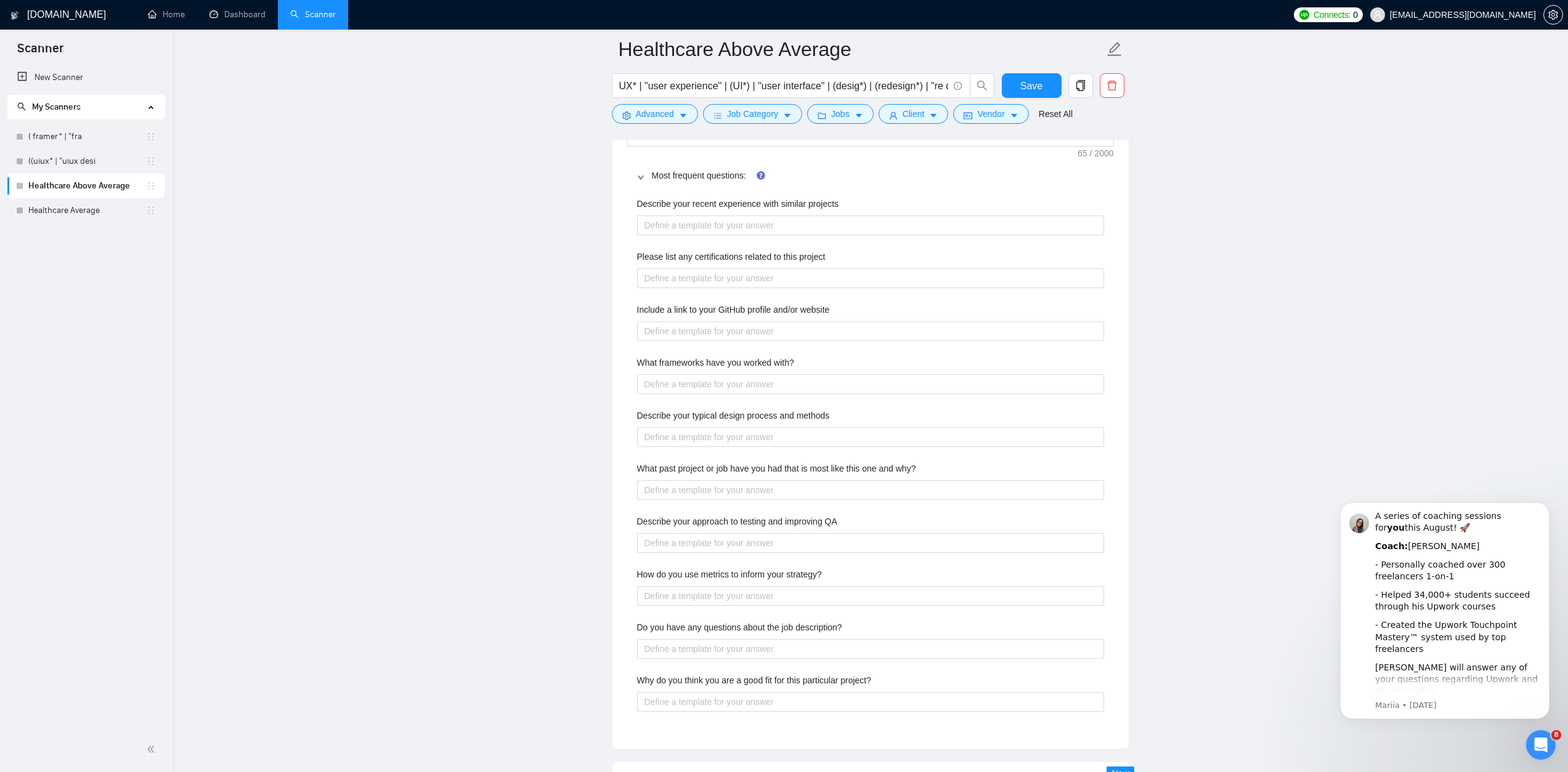
scroll to position [1885, 0]
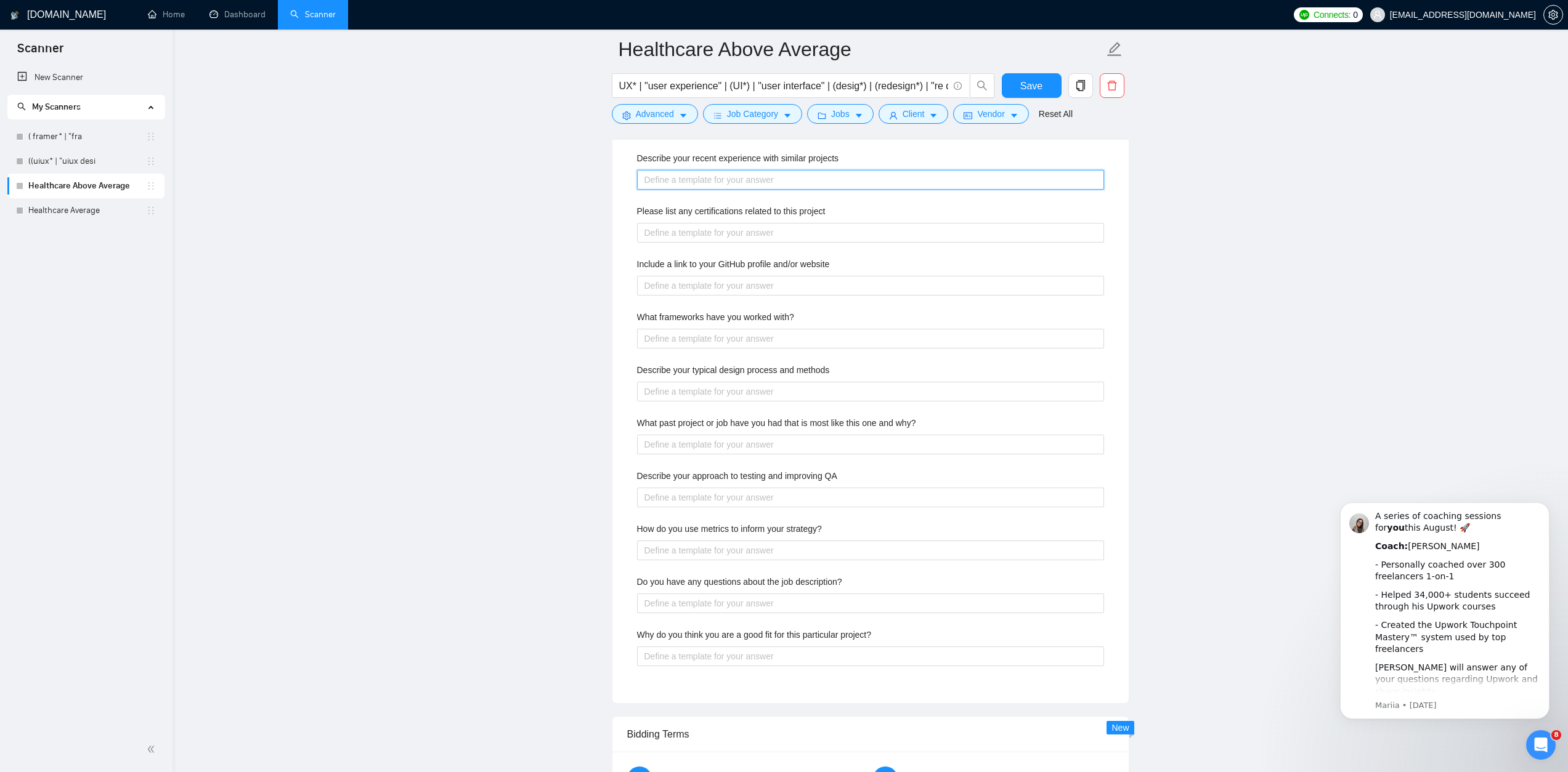
click at [743, 190] on projects "Describe your recent experience with similar projects" at bounding box center [870, 179] width 467 height 19
click at [1307, 160] on main "Healthcare Above Average UX* | "user experience" | (UI*) | "user interface" | (…" at bounding box center [870, 97] width 1356 height 3866
click at [812, 190] on projects "Describe your recent experience with similar projects" at bounding box center [870, 179] width 467 height 19
click at [1243, 286] on main "Healthcare Above Average UX* | "user experience" | (UI*) | "user interface" | (…" at bounding box center [870, 97] width 1356 height 3866
click at [790, 190] on projects "Describe your recent experience with similar projects" at bounding box center [870, 179] width 467 height 19
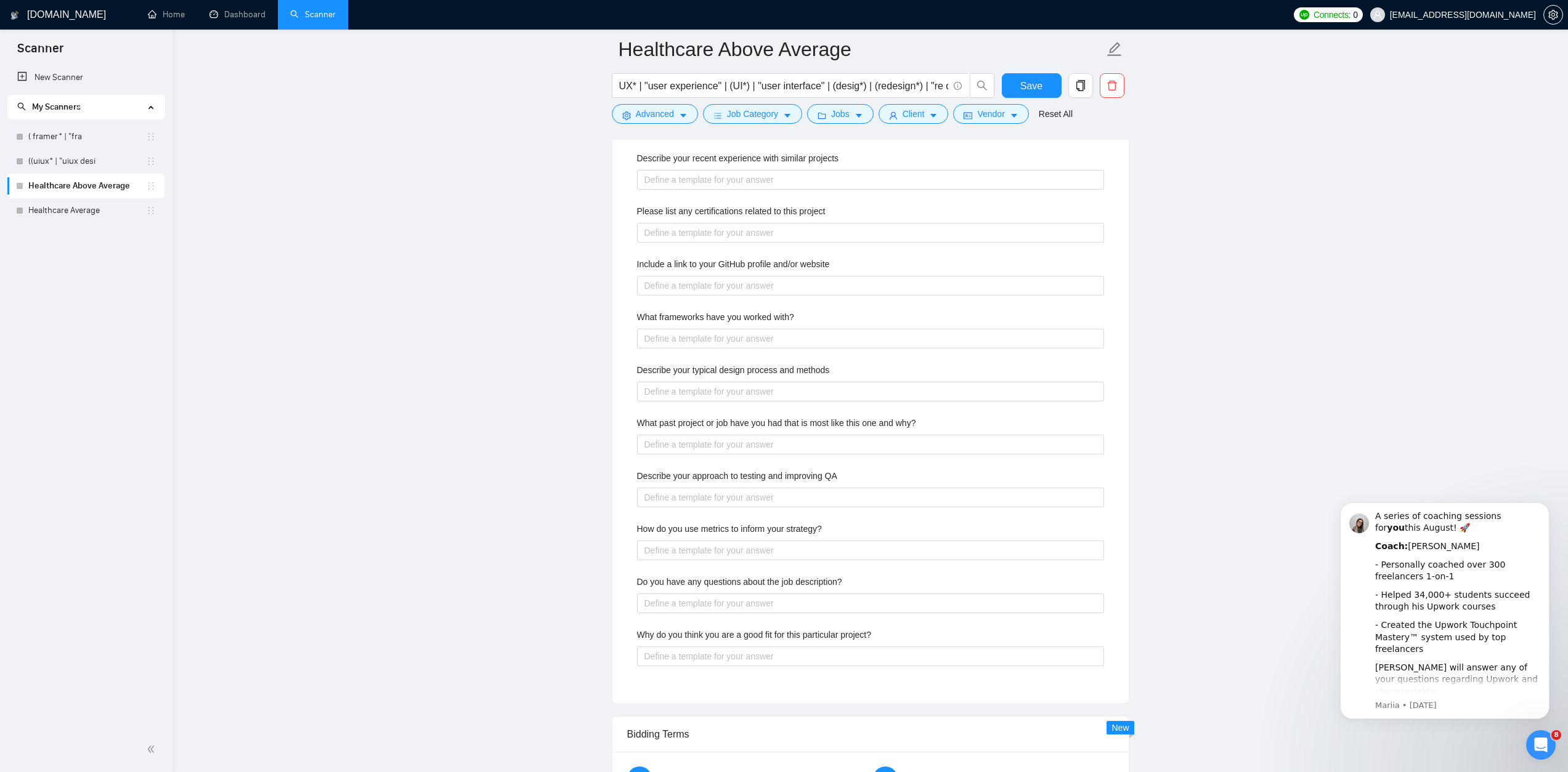
click at [796, 223] on div "Please list any certifications related to this project" at bounding box center [870, 214] width 467 height 19
click at [798, 242] on project "Please list any certifications related to this project" at bounding box center [870, 232] width 467 height 19
click at [833, 190] on projects "Describe your recent experience with similar projects" at bounding box center [870, 179] width 467 height 19
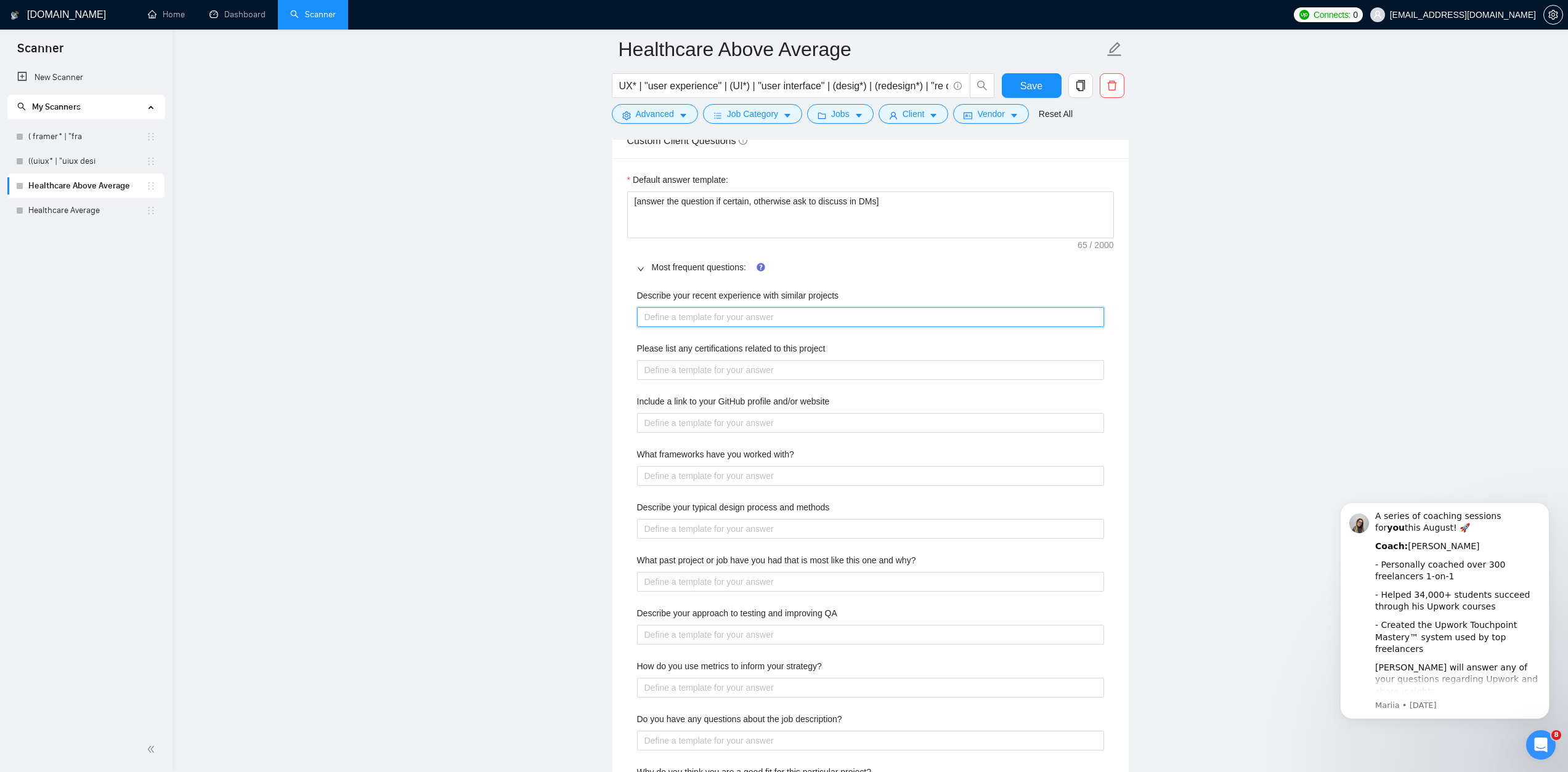
scroll to position [1747, 0]
click at [678, 308] on div "Describe your recent experience with similar projects" at bounding box center [870, 299] width 467 height 19
click at [695, 303] on label "Describe your recent experience with similar projects" at bounding box center [738, 296] width 202 height 14
click at [695, 313] on projects "Describe your recent experience with similar projects" at bounding box center [870, 317] width 467 height 19
click at [695, 303] on label "Describe your recent experience with similar projects" at bounding box center [738, 296] width 202 height 14
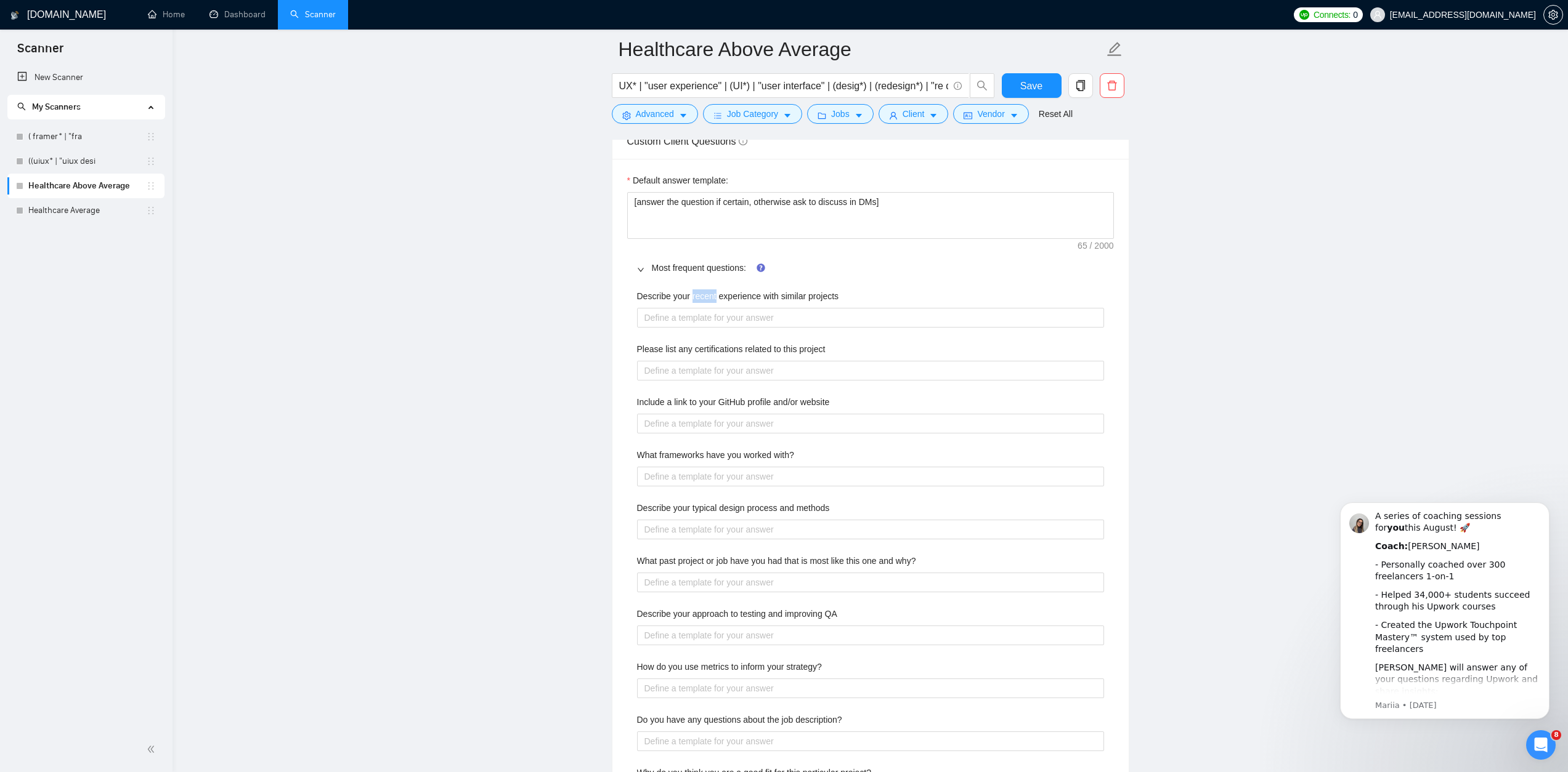
click at [695, 313] on projects "Describe your recent experience with similar projects" at bounding box center [870, 317] width 467 height 19
click at [695, 303] on label "Describe your recent experience with similar projects" at bounding box center [738, 296] width 202 height 14
click at [695, 313] on projects "Describe your recent experience with similar projects" at bounding box center [870, 317] width 467 height 19
copy label "Describe your recent experience with similar projects"
click at [1166, 323] on main "Healthcare Above Average UX* | "user experience" | (UI*) | "user interface" | (…" at bounding box center [870, 235] width 1356 height 3866
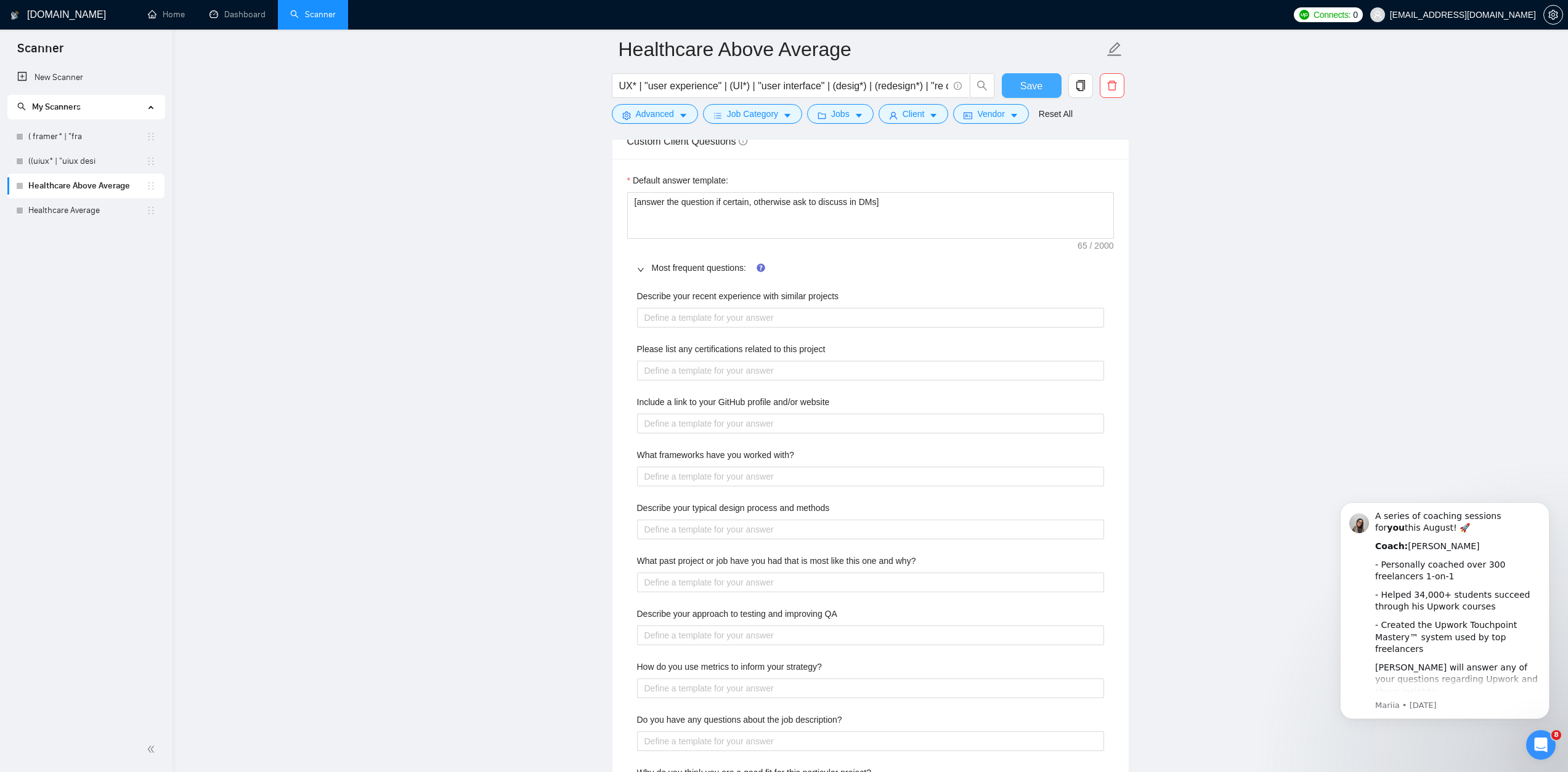
click at [1038, 90] on span "Save" at bounding box center [1031, 86] width 22 height 15
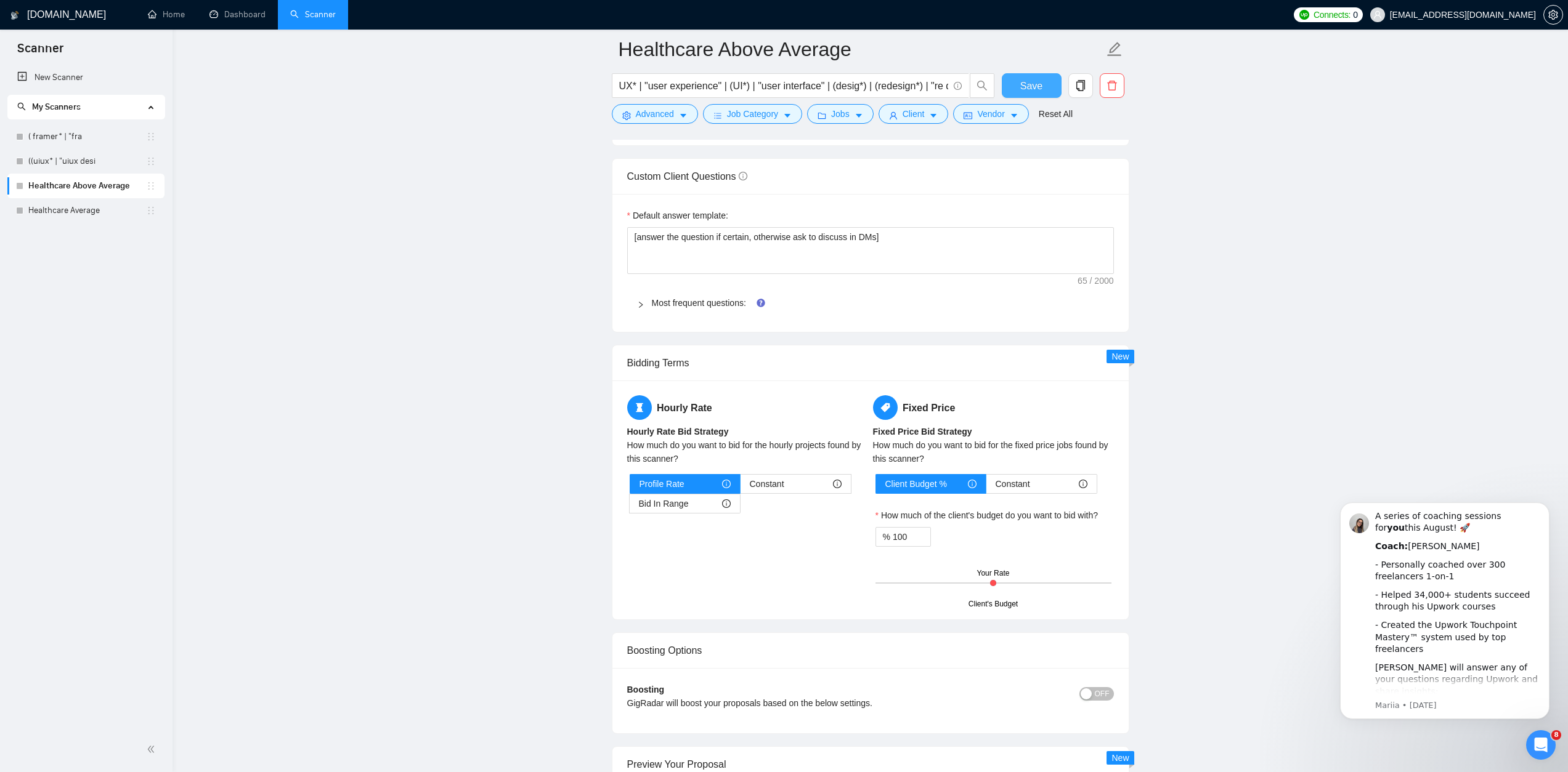
scroll to position [1707, 0]
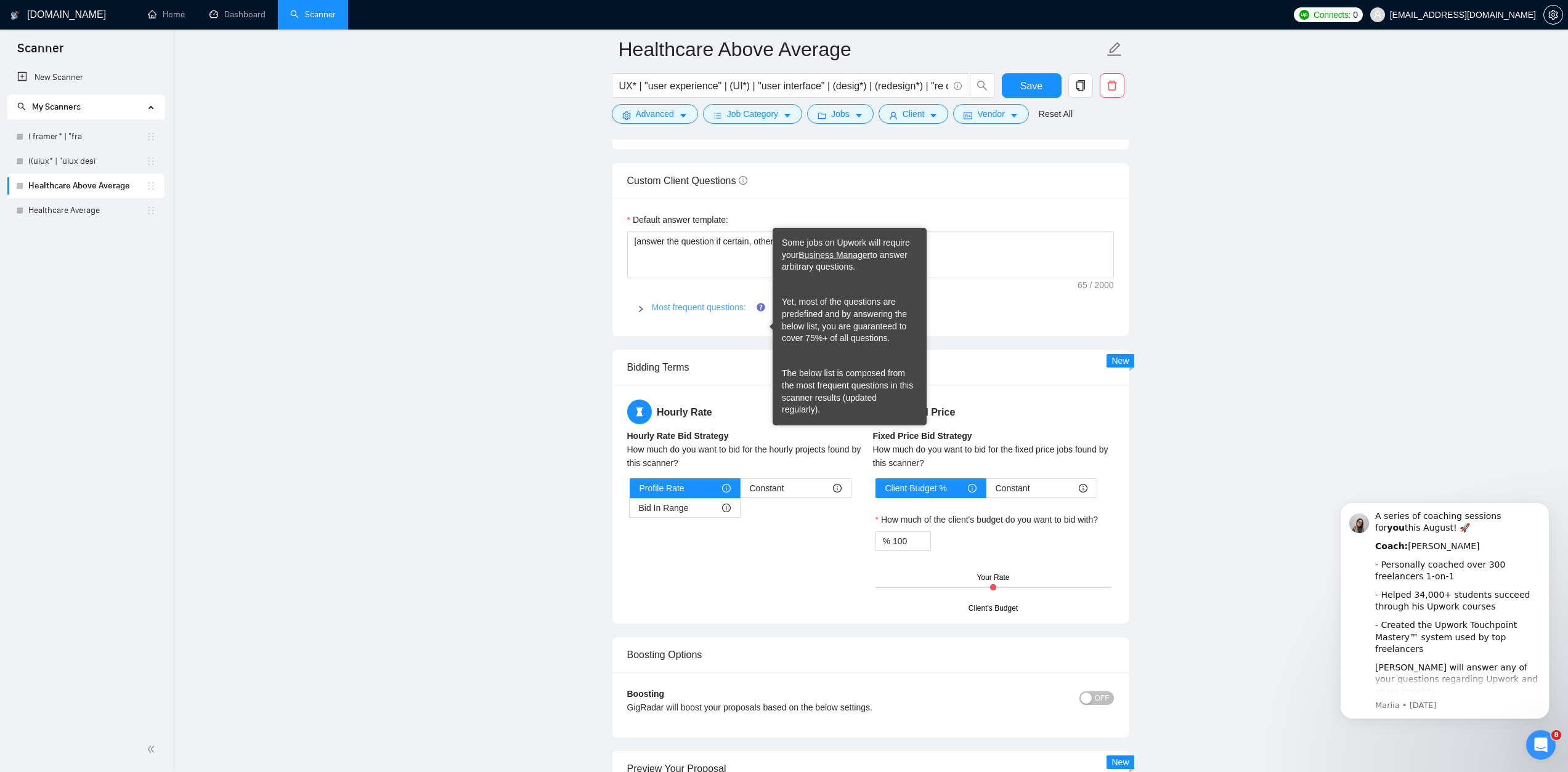
click at [730, 312] on link "Most frequent questions:" at bounding box center [699, 307] width 94 height 10
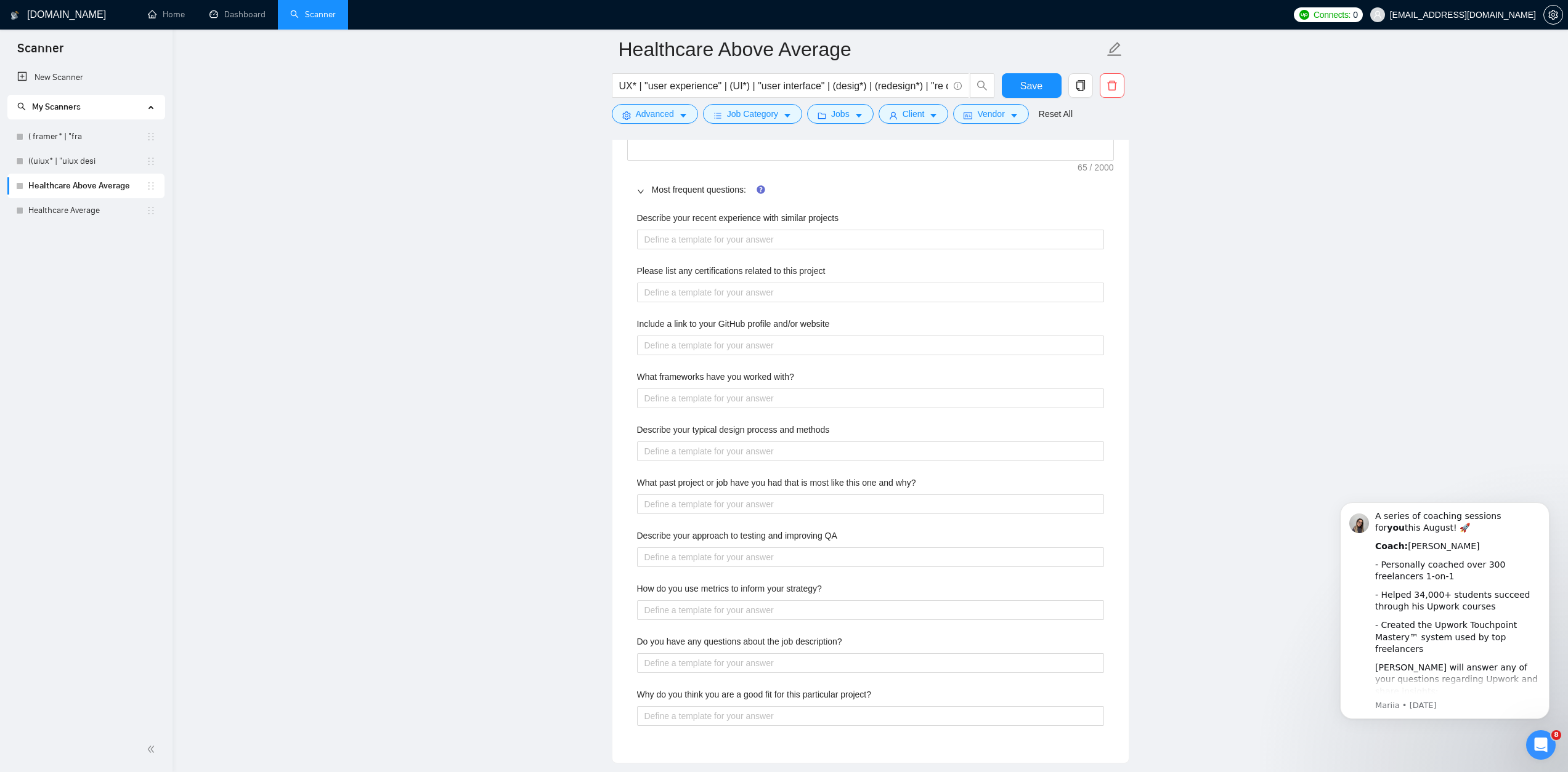
scroll to position [1834, 0]
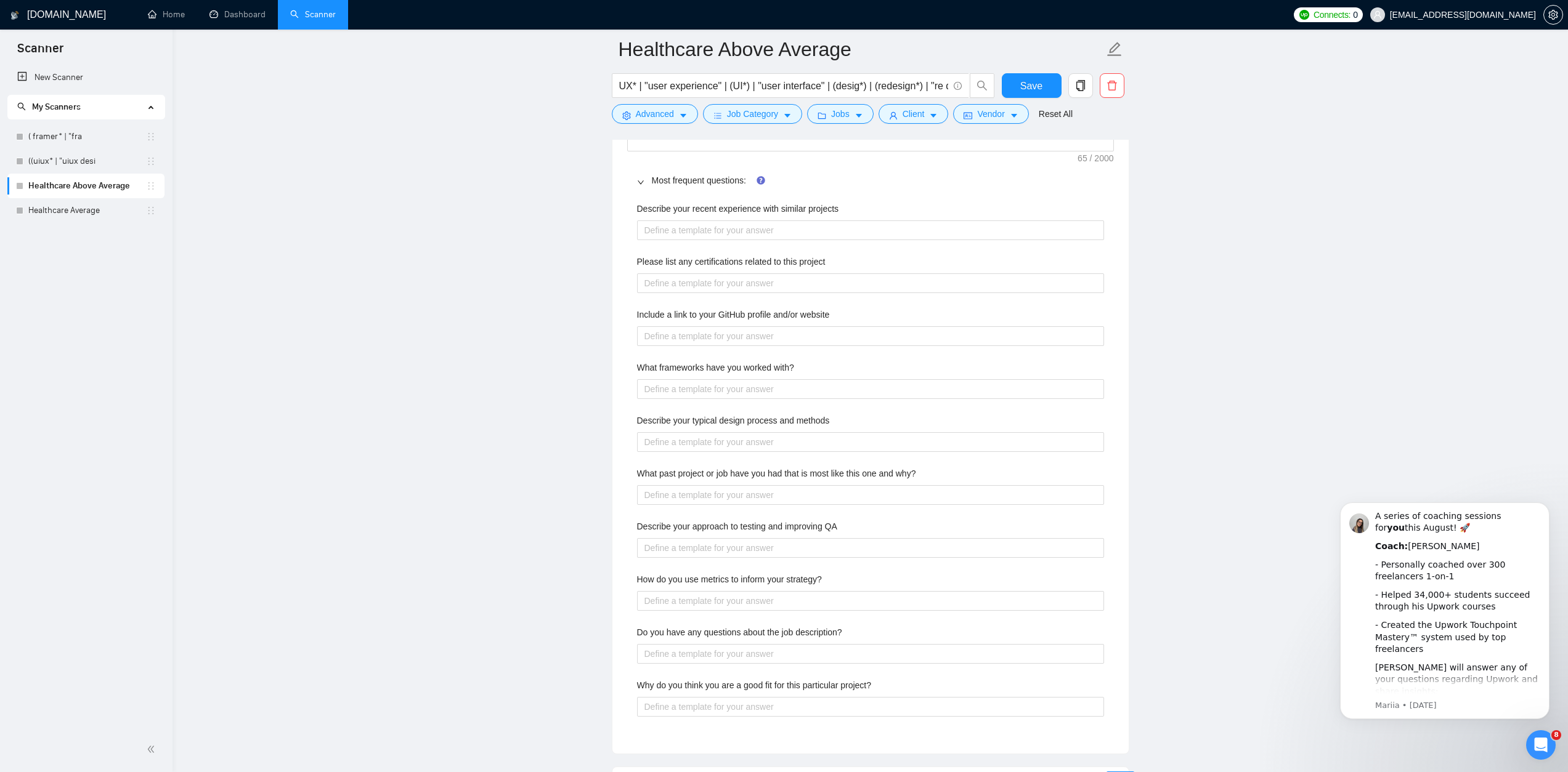
click at [411, 344] on main "Healthcare Above Average UX* | "user experience" | (UI*) | "user interface" | (…" at bounding box center [870, 147] width 1356 height 3866
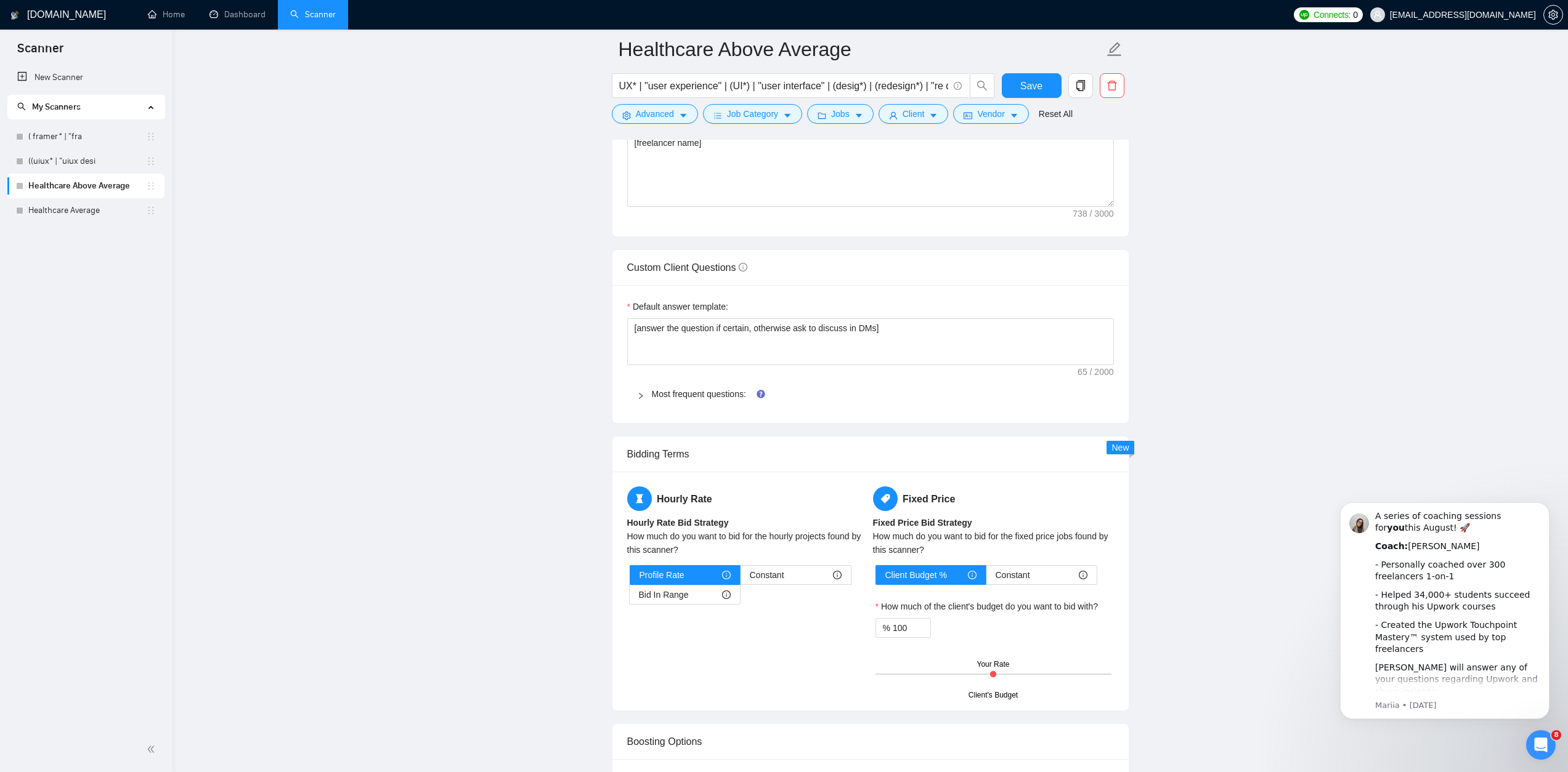
scroll to position [1625, 0]
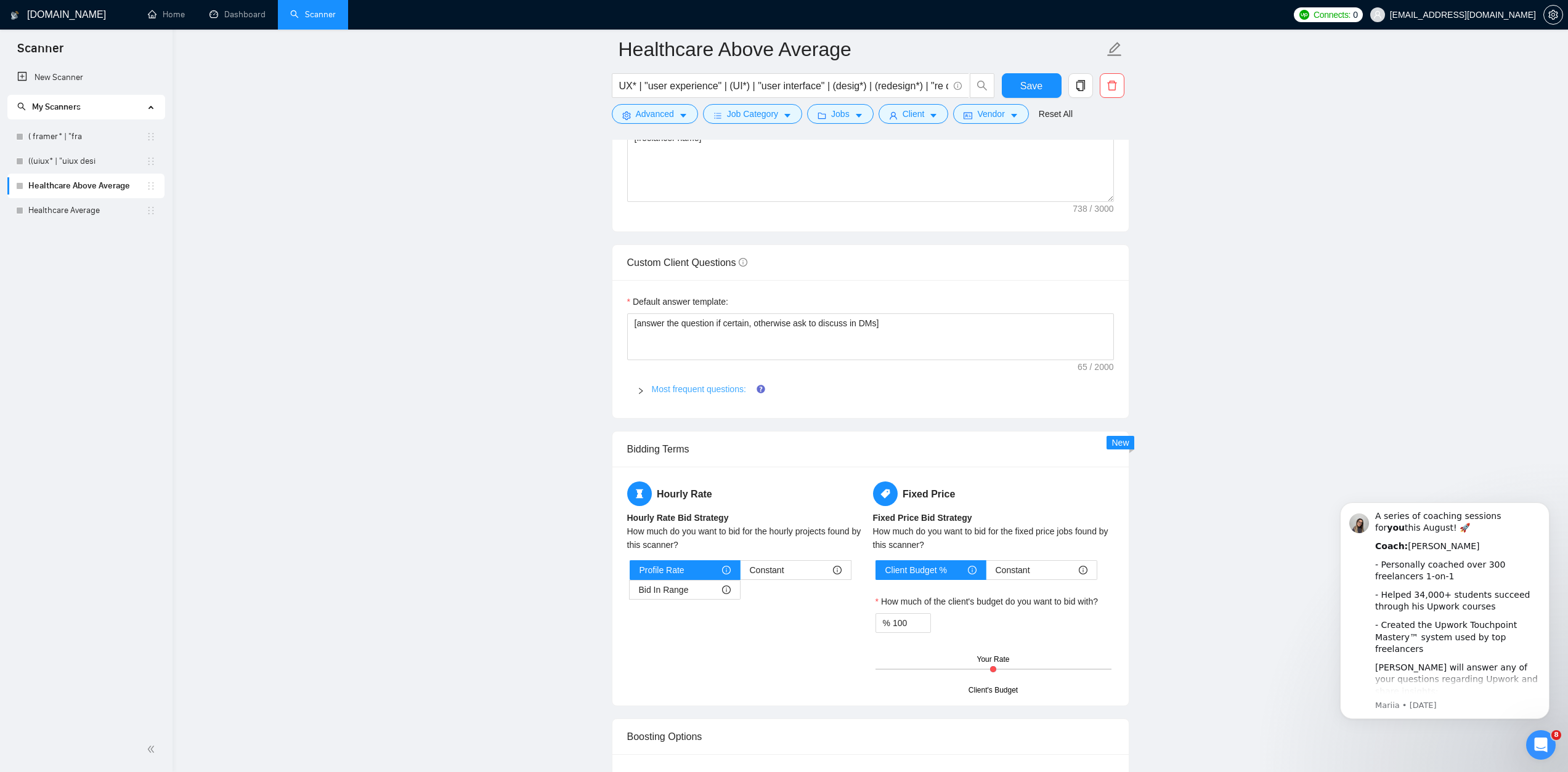
click at [688, 394] on link "Most frequent questions:" at bounding box center [699, 389] width 94 height 10
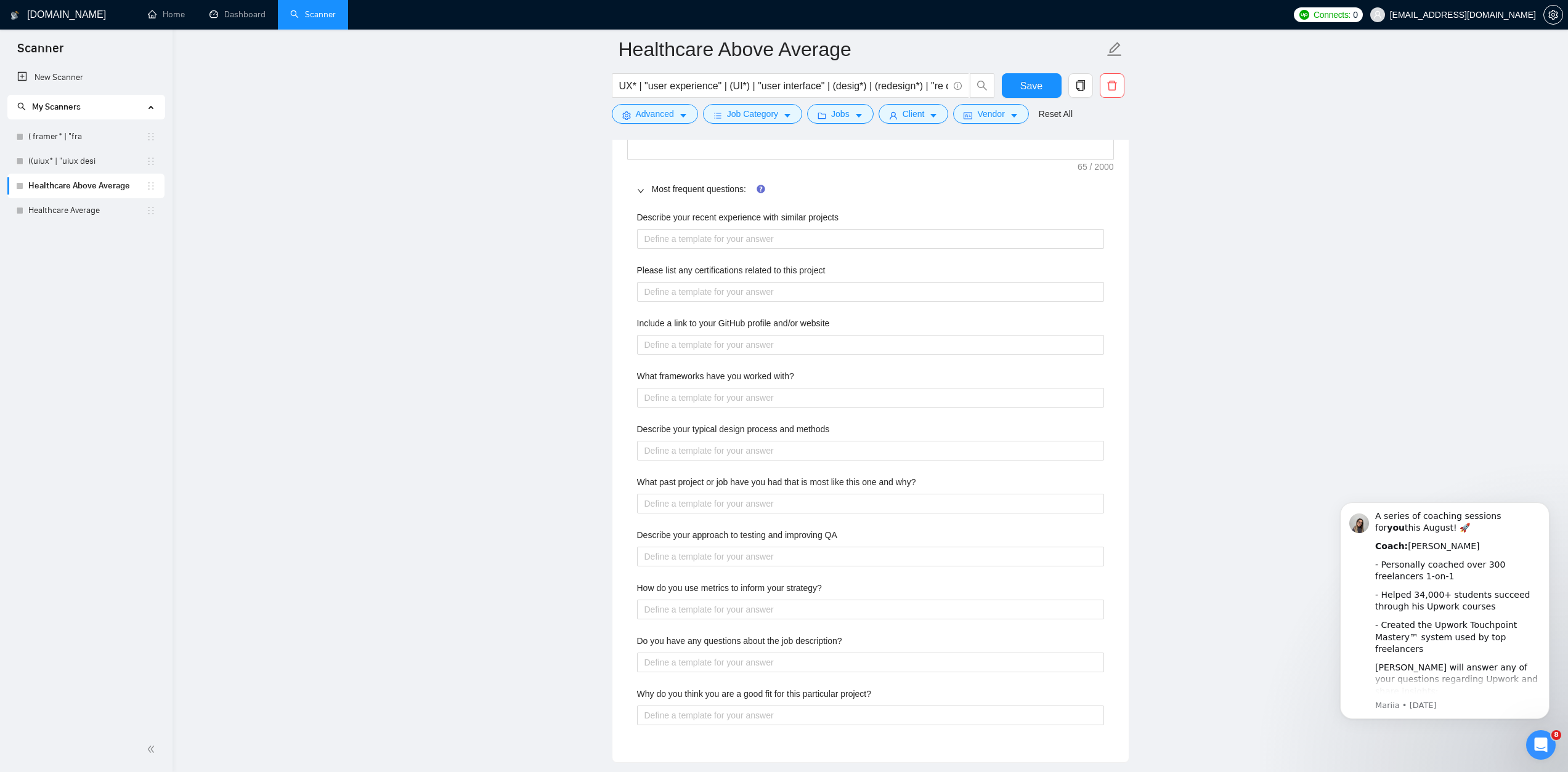
scroll to position [1825, 0]
click at [812, 250] on projects "Describe your recent experience with similar projects" at bounding box center [870, 239] width 467 height 19
click at [1220, 335] on main "Healthcare Above Average UX* | "user experience" | (UI*) | "user interface" | (…" at bounding box center [870, 157] width 1356 height 3866
click at [730, 250] on projects "Describe your recent experience with similar projects" at bounding box center [870, 239] width 467 height 19
paste projects "*"I’ve successfully delivered [X] projects similar to this one, including [brie…"
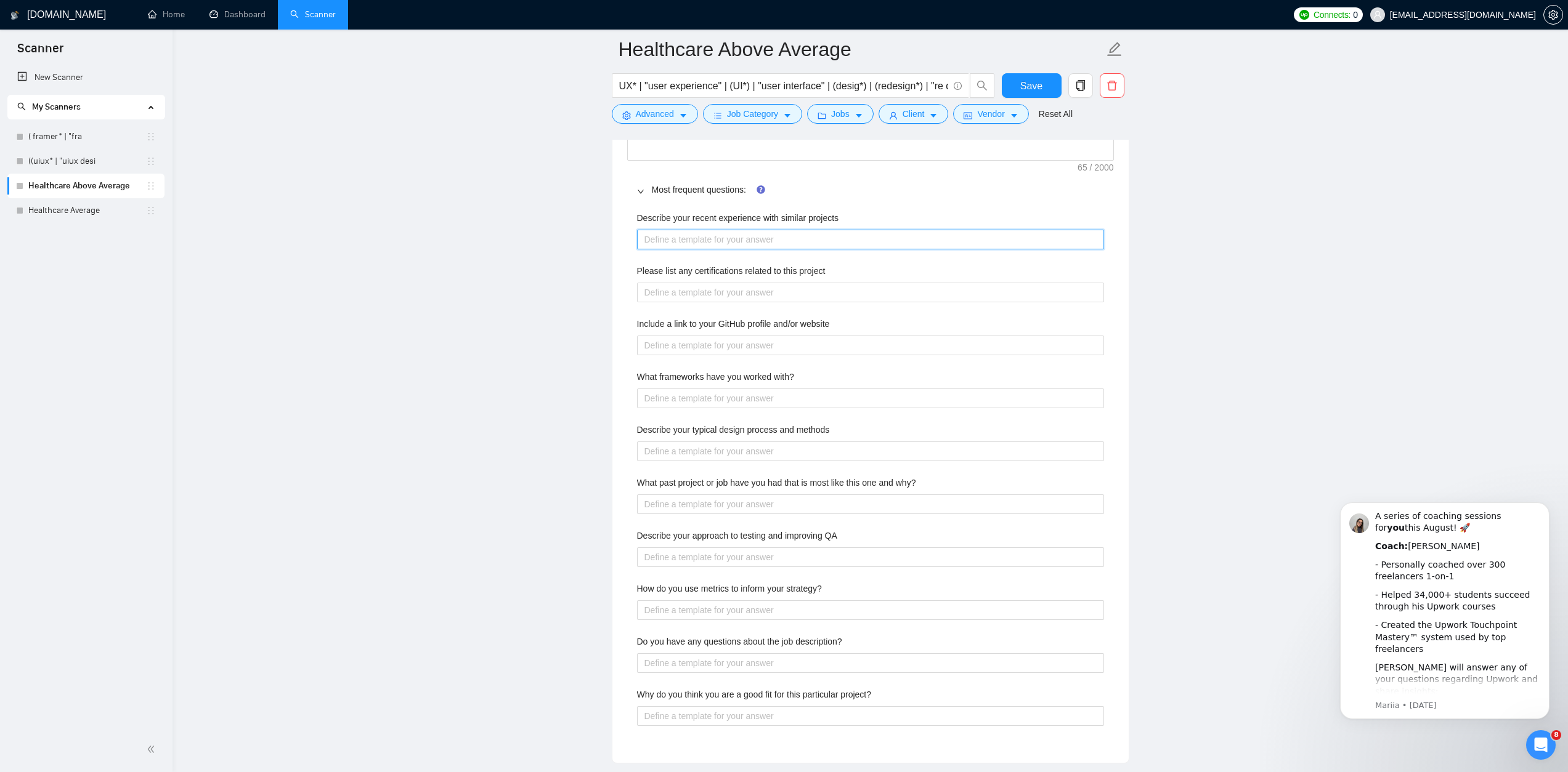
type projects "*"I’ve successfully delivered [X] projects similar to this one, including [brie…"
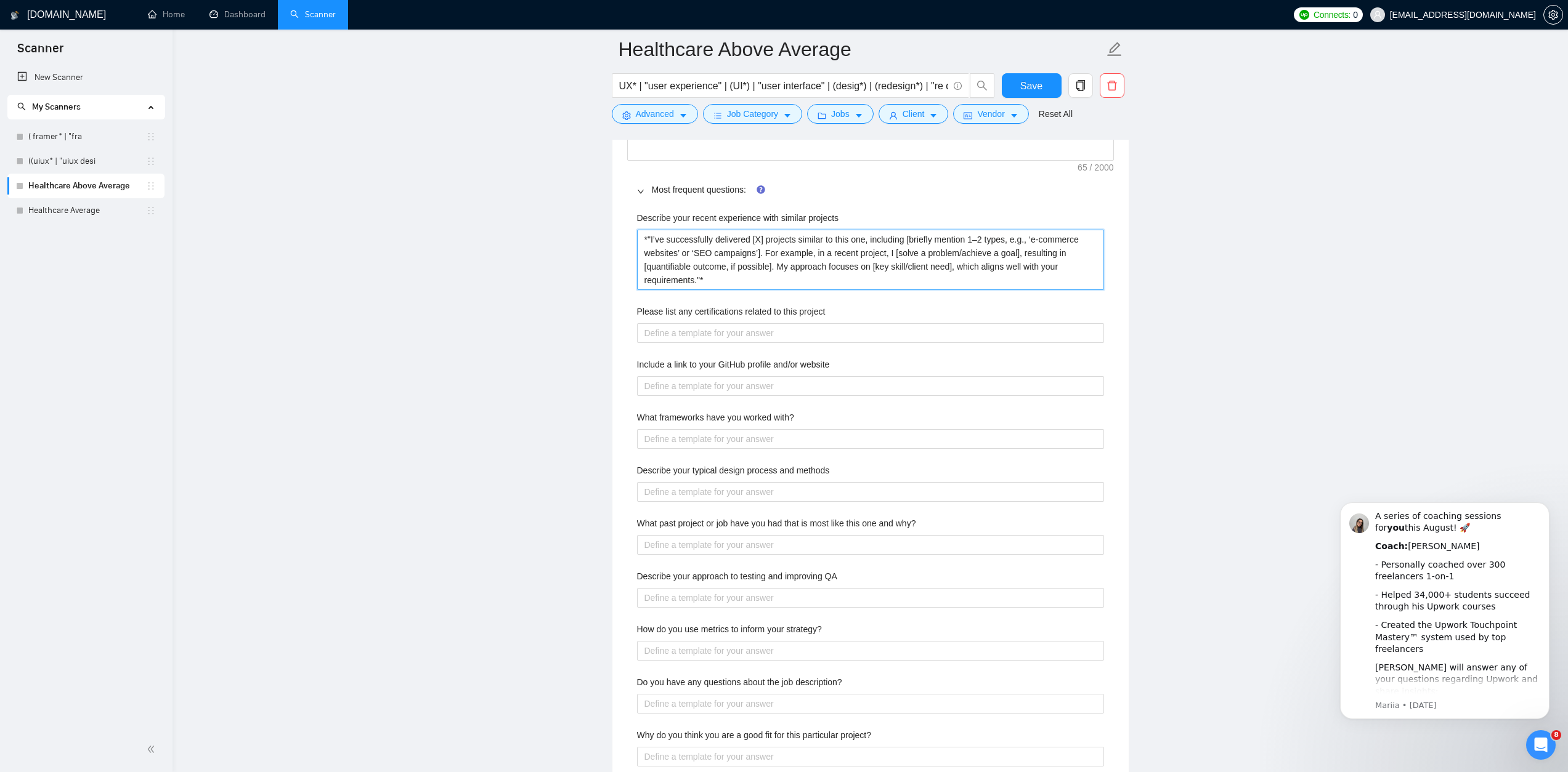
drag, startPoint x: 652, startPoint y: 257, endPoint x: 648, endPoint y: 277, distance: 20.4
click at [643, 257] on projects "*"I’ve successfully delivered [X] projects similar to this one, including [brie…" at bounding box center [870, 260] width 467 height 60
type projects "I’ve successfully delivered [X] projects similar to this one, including [briefl…"
click at [735, 290] on projects "I’ve successfully delivered [X] projects similar to this one, including [briefl…" at bounding box center [870, 260] width 467 height 60
type projects "I’ve successfully delivered [X] projects similar to this one, including [briefl…"
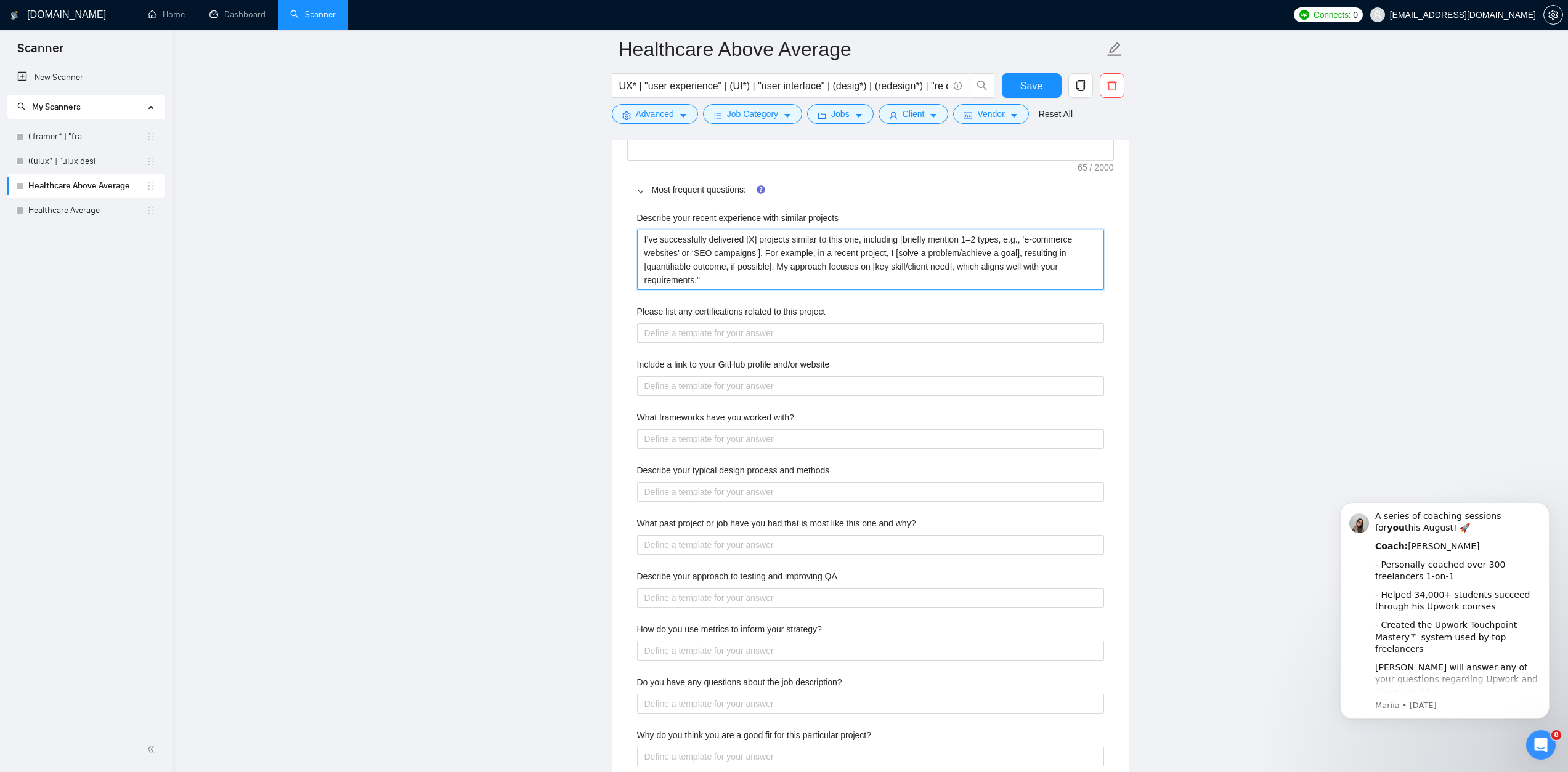
type projects "I’ve successfully delivered [X] projects similar to this one, including [briefl…"
click at [756, 260] on projects "I’ve successfully delivered [X] projects similar to this one, including [briefl…" at bounding box center [870, 260] width 467 height 60
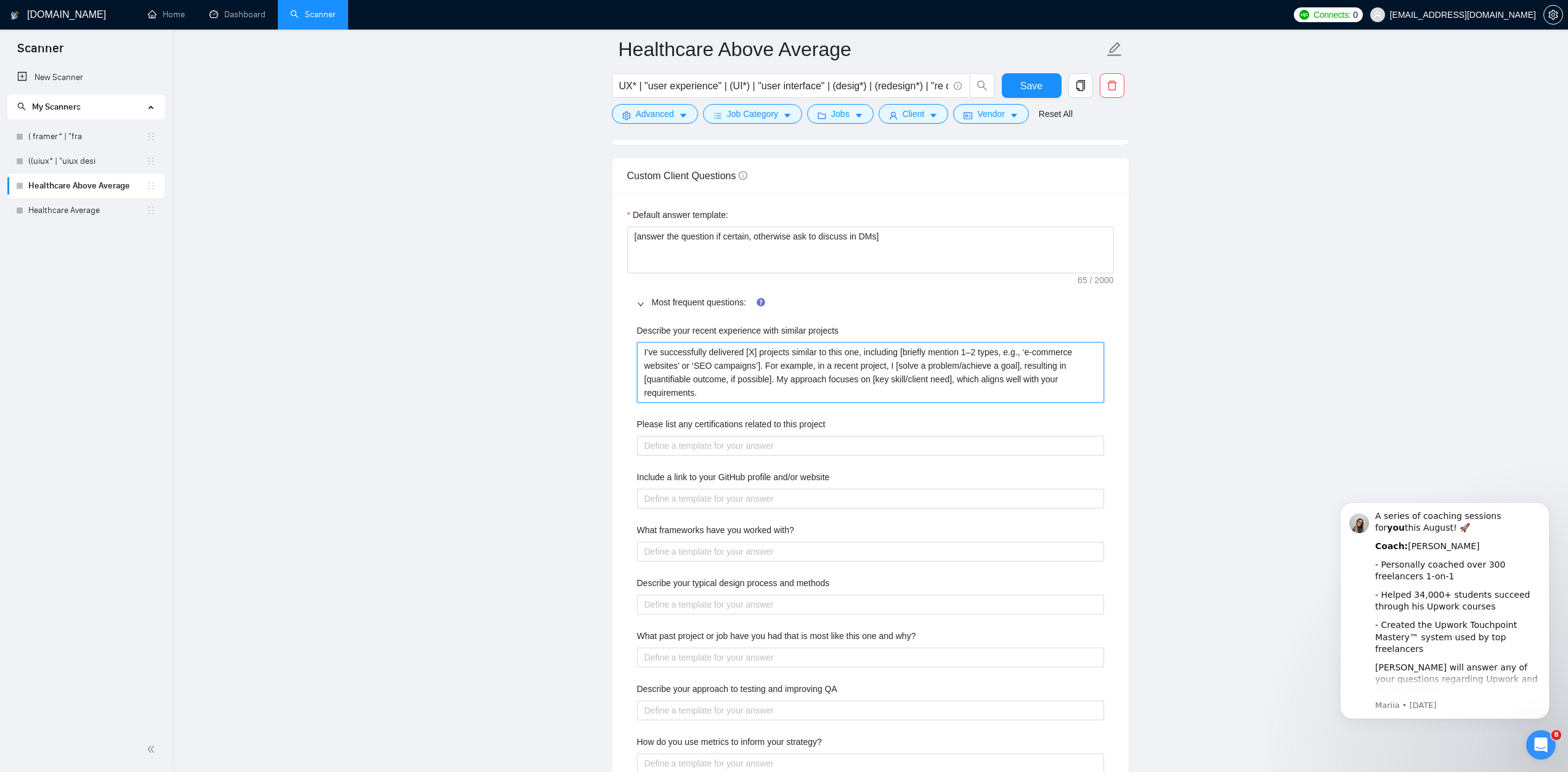
scroll to position [1710, 0]
drag, startPoint x: 749, startPoint y: 417, endPoint x: 605, endPoint y: 369, distance: 151.8
click at [605, 369] on main "Healthcare Above Average UX* | "user experience" | (UI*) | "user interface" | (…" at bounding box center [870, 291] width 1356 height 3906
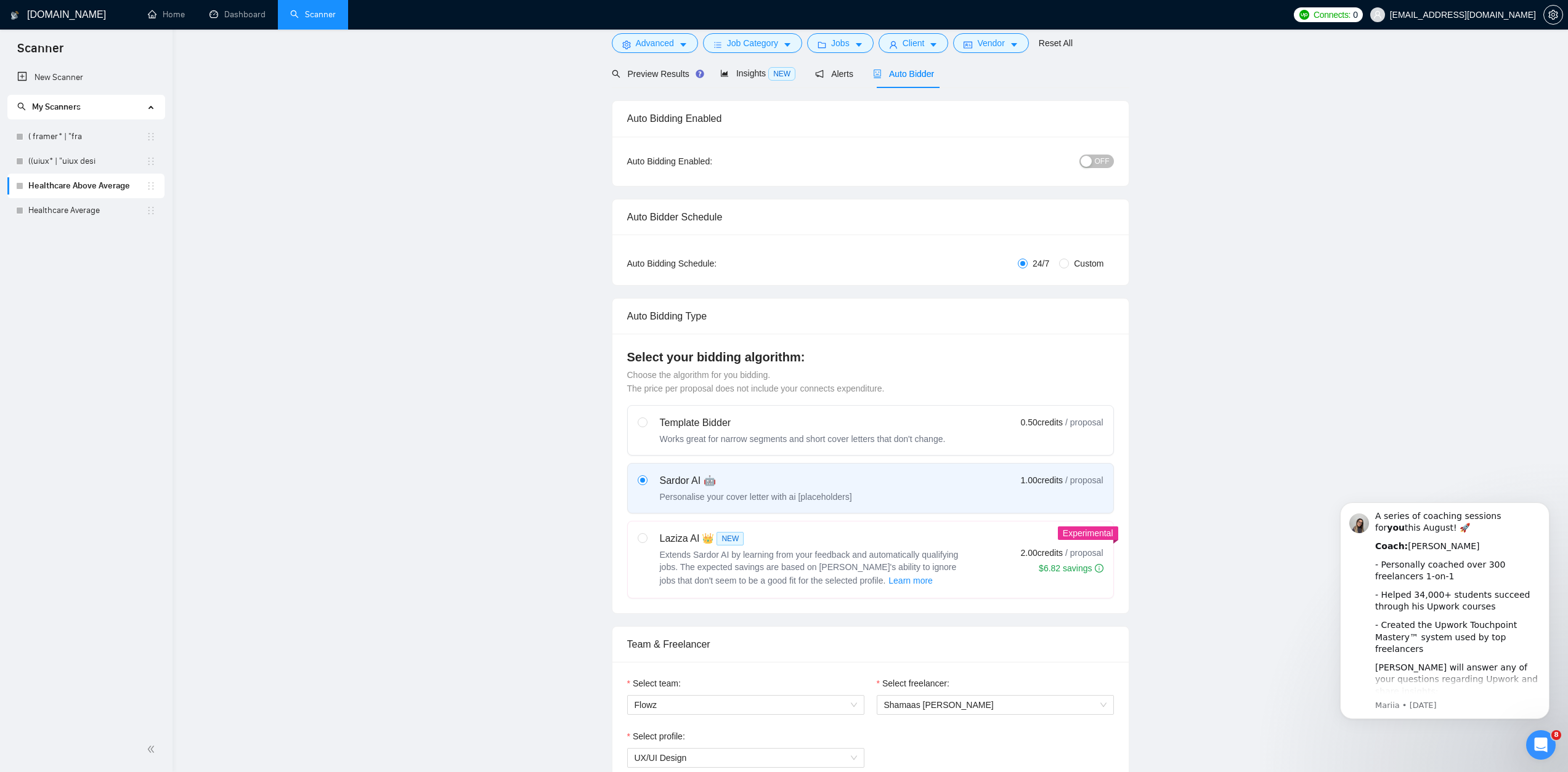
scroll to position [0, 0]
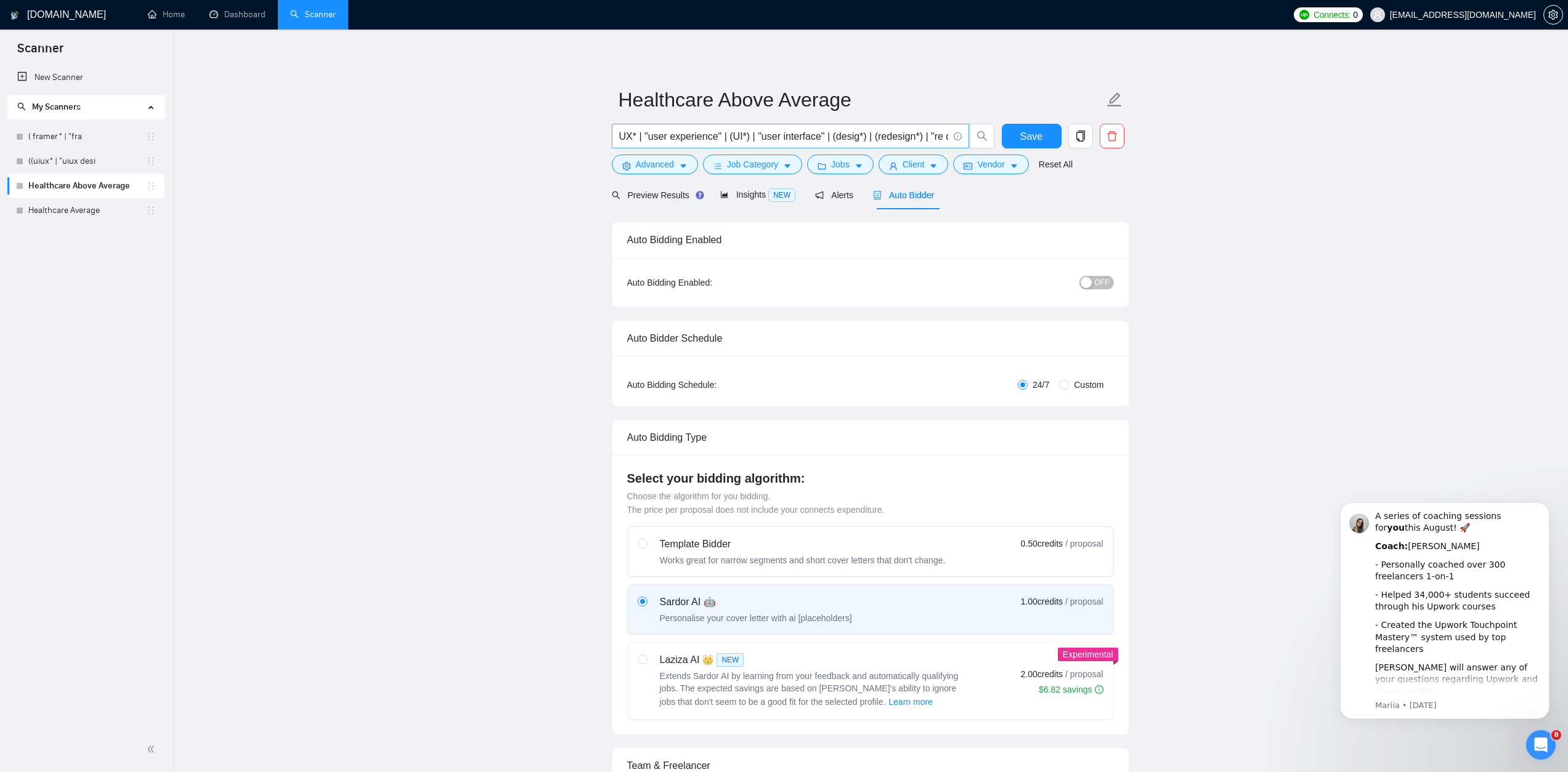
click at [797, 132] on input "UX* | "user experience" | (UI*) | "user interface" | (desig*) | (redesign*) | "…" at bounding box center [783, 136] width 329 height 15
